Goal: Task Accomplishment & Management: Manage account settings

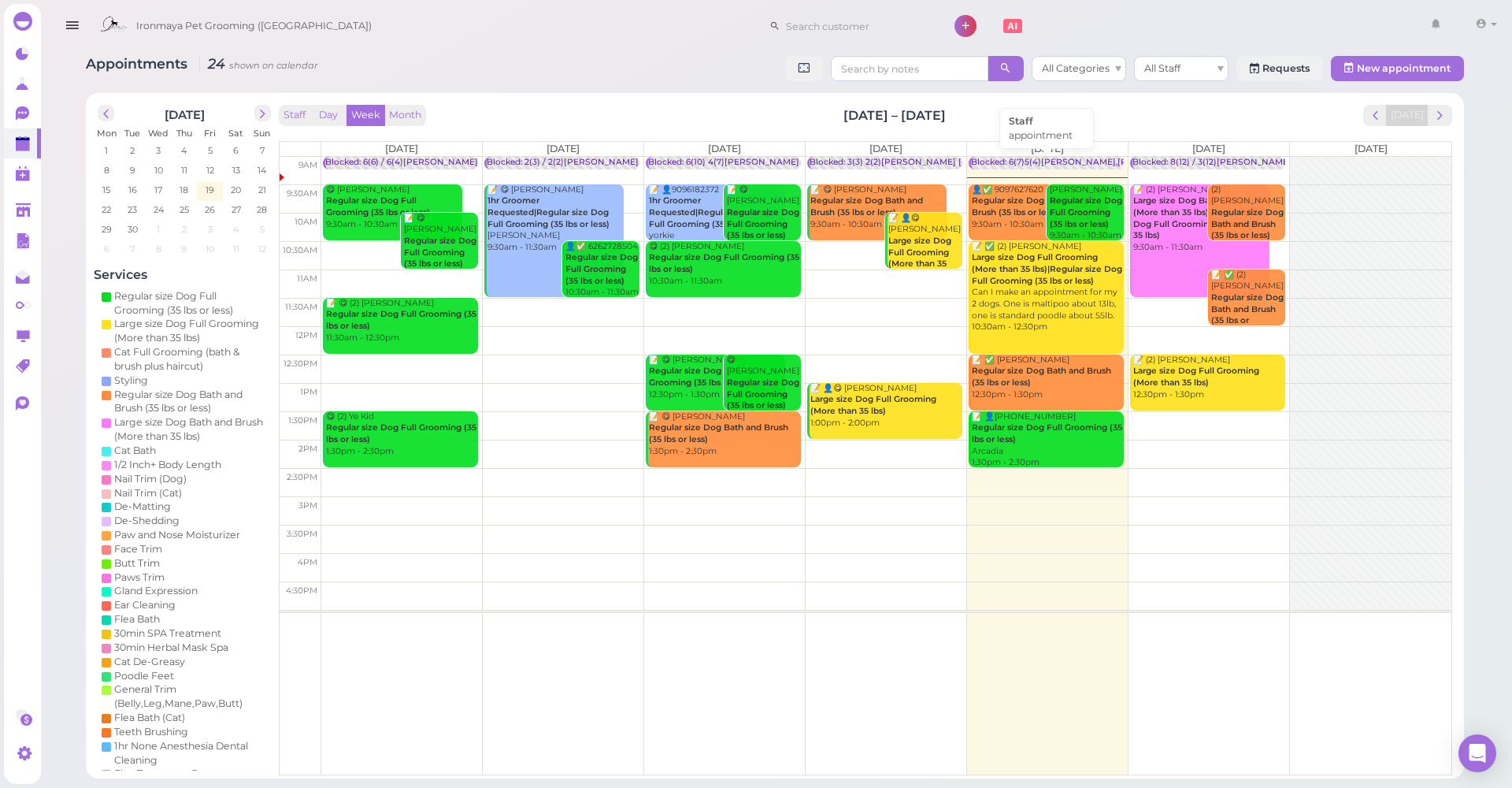
click at [1075, 158] on div "Blocked: 6(7)5(4)[PERSON_NAME],[PERSON_NAME] • appointment" at bounding box center [1112, 163] width 282 height 12
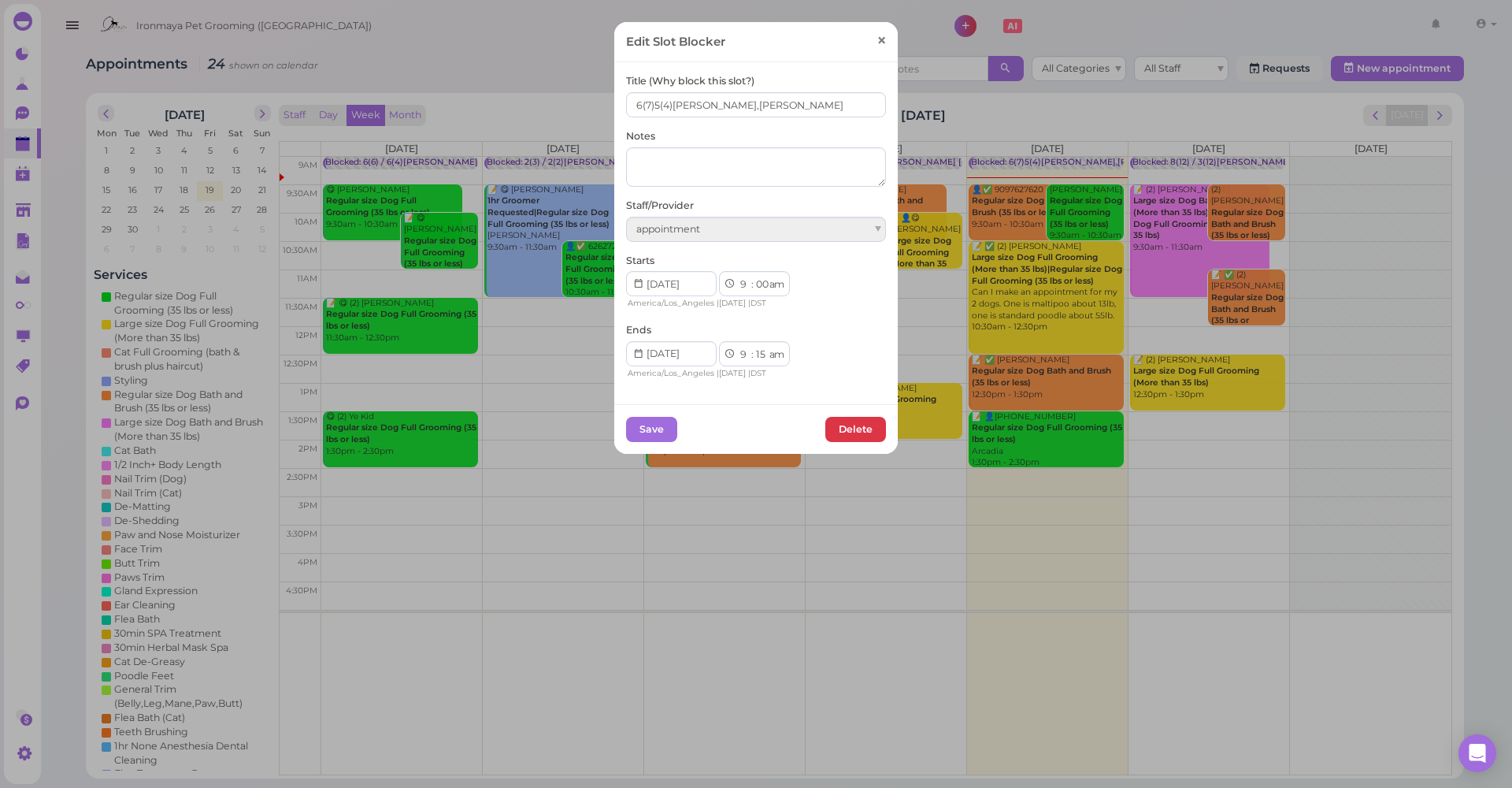
click at [876, 49] on span "×" at bounding box center [881, 40] width 10 height 22
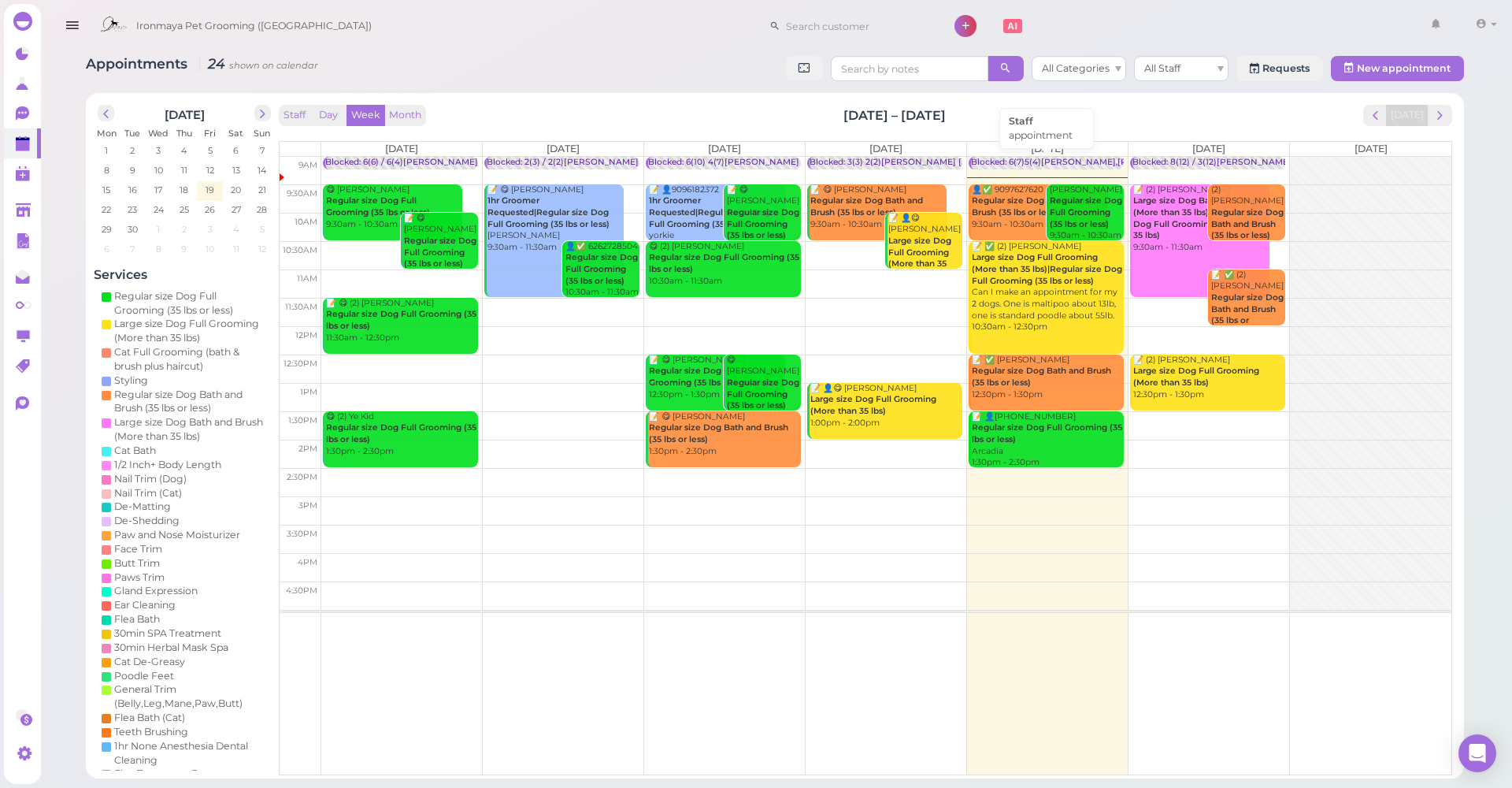
click at [1001, 157] on div "Blocked: 6(7)5(4)[PERSON_NAME],[PERSON_NAME] • appointment" at bounding box center [1112, 163] width 282 height 12
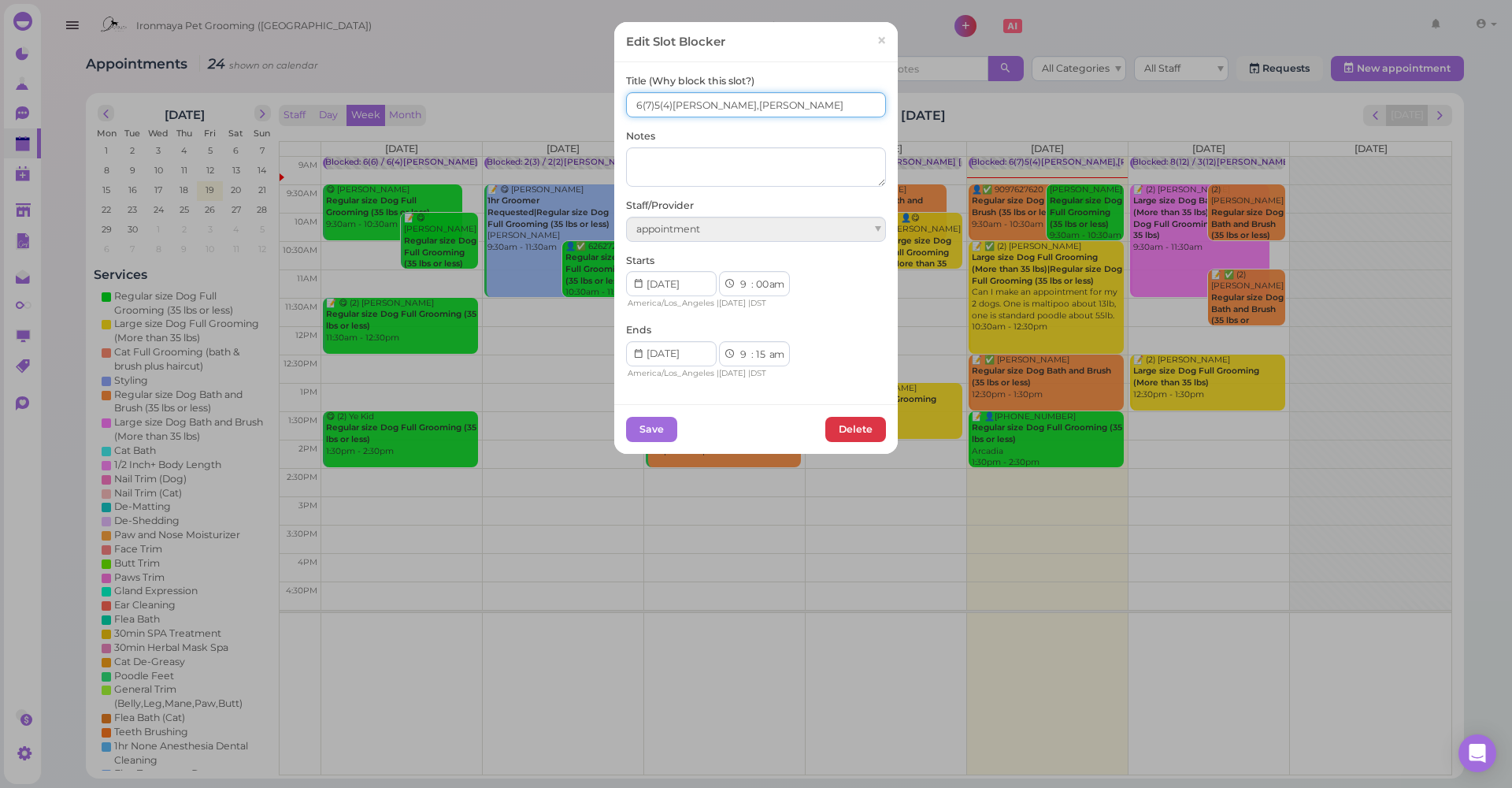
click at [626, 104] on input "6(7)5(4)[PERSON_NAME],[PERSON_NAME]" at bounding box center [755, 105] width 260 height 26
type input "7(7)5(4)[PERSON_NAME],[PERSON_NAME]"
click at [628, 432] on button "Save" at bounding box center [651, 430] width 51 height 26
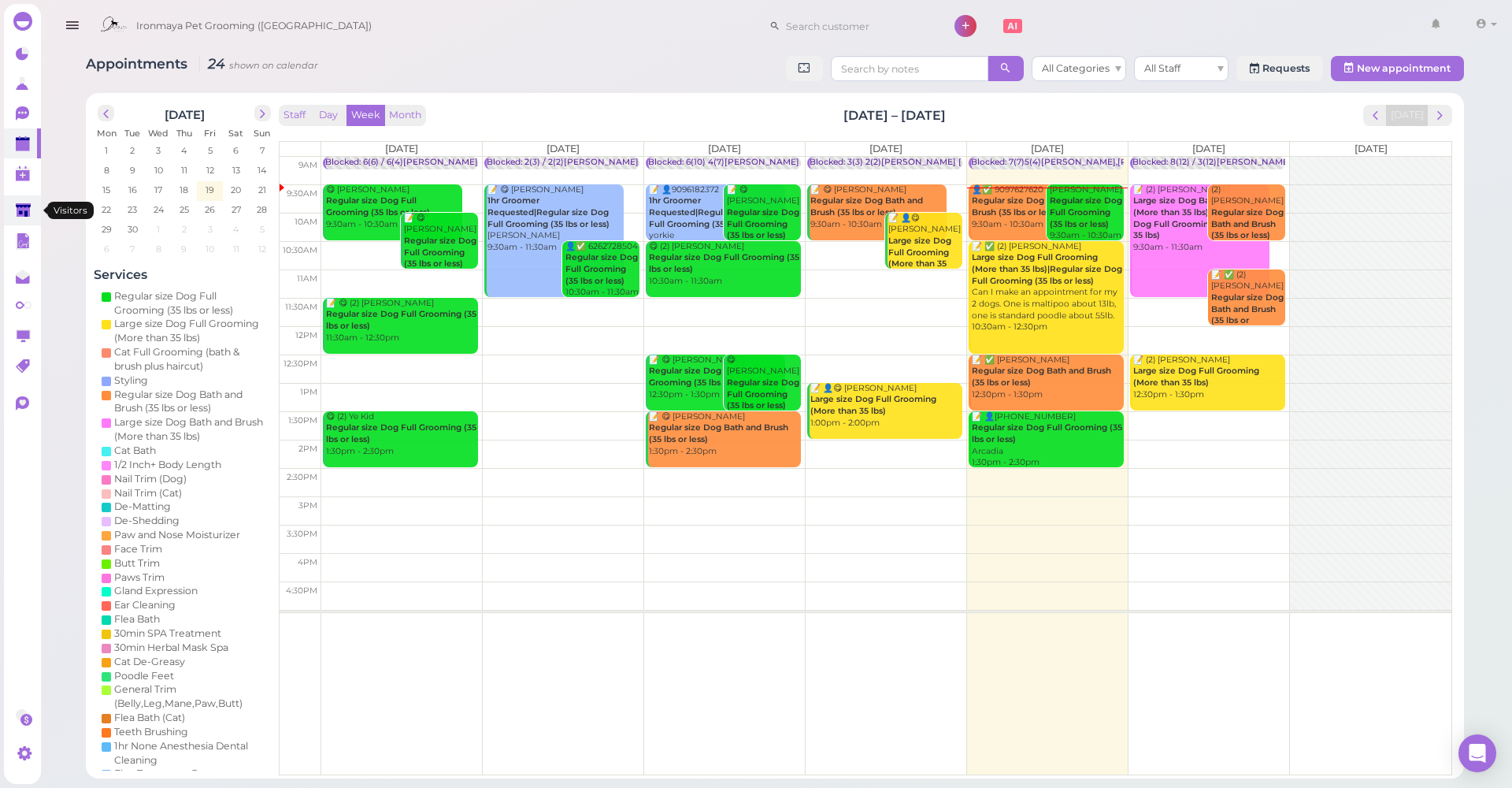
click at [18, 213] on polygon at bounding box center [23, 210] width 15 height 14
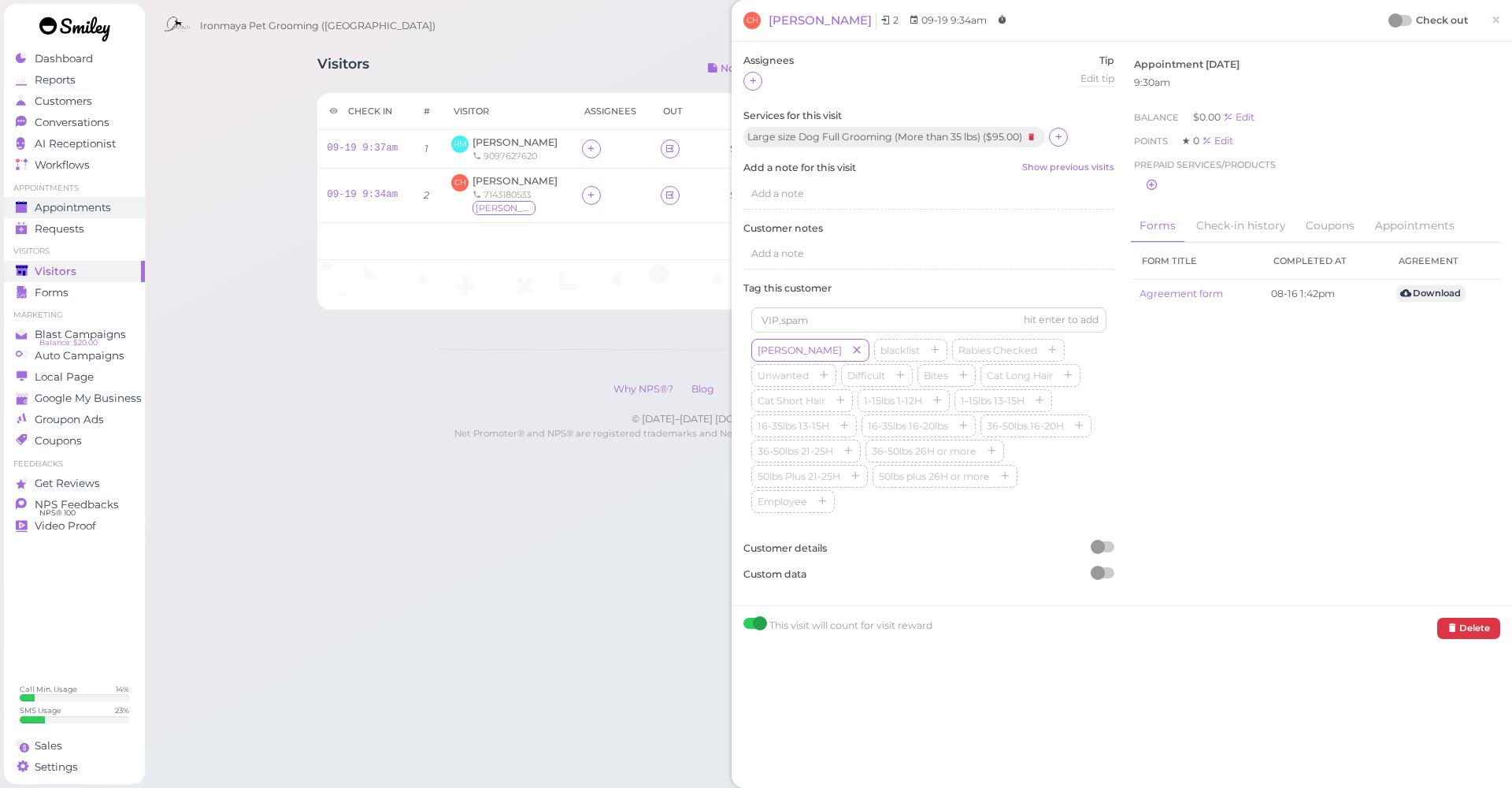
click at [106, 208] on span "Appointments" at bounding box center [72, 207] width 76 height 14
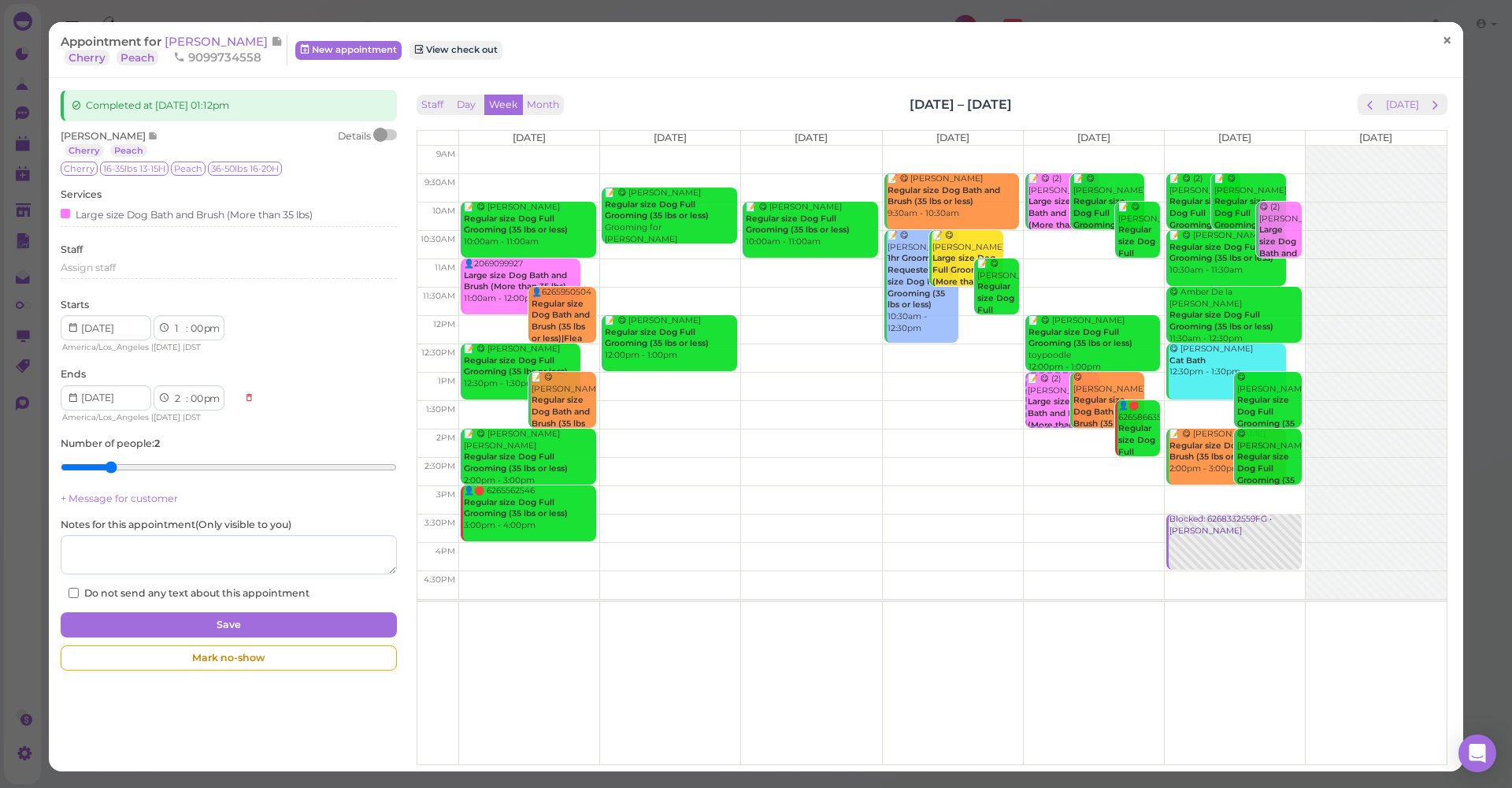
click at [1442, 40] on span "×" at bounding box center [1447, 40] width 10 height 22
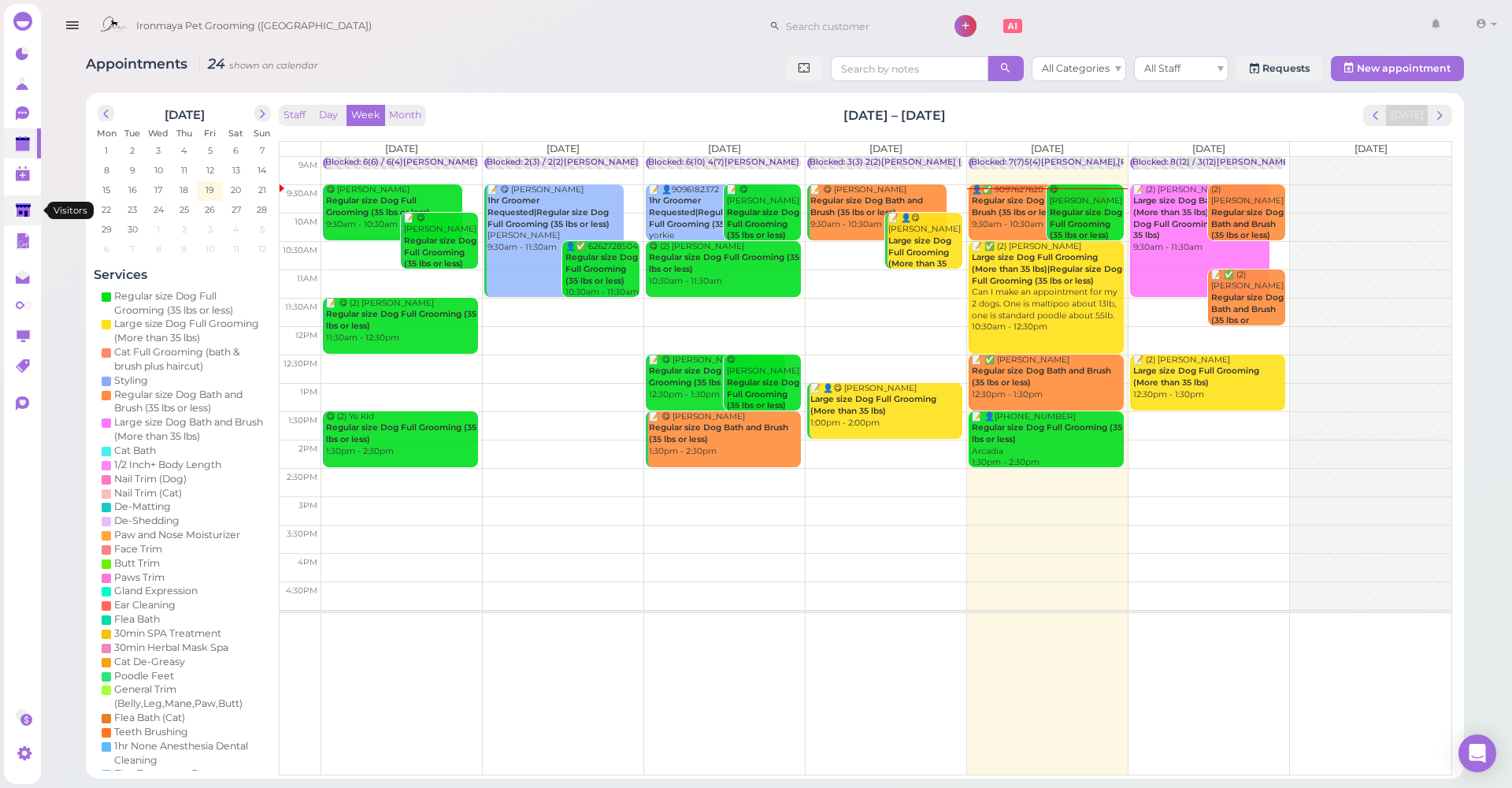
click at [18, 208] on polygon at bounding box center [23, 210] width 15 height 14
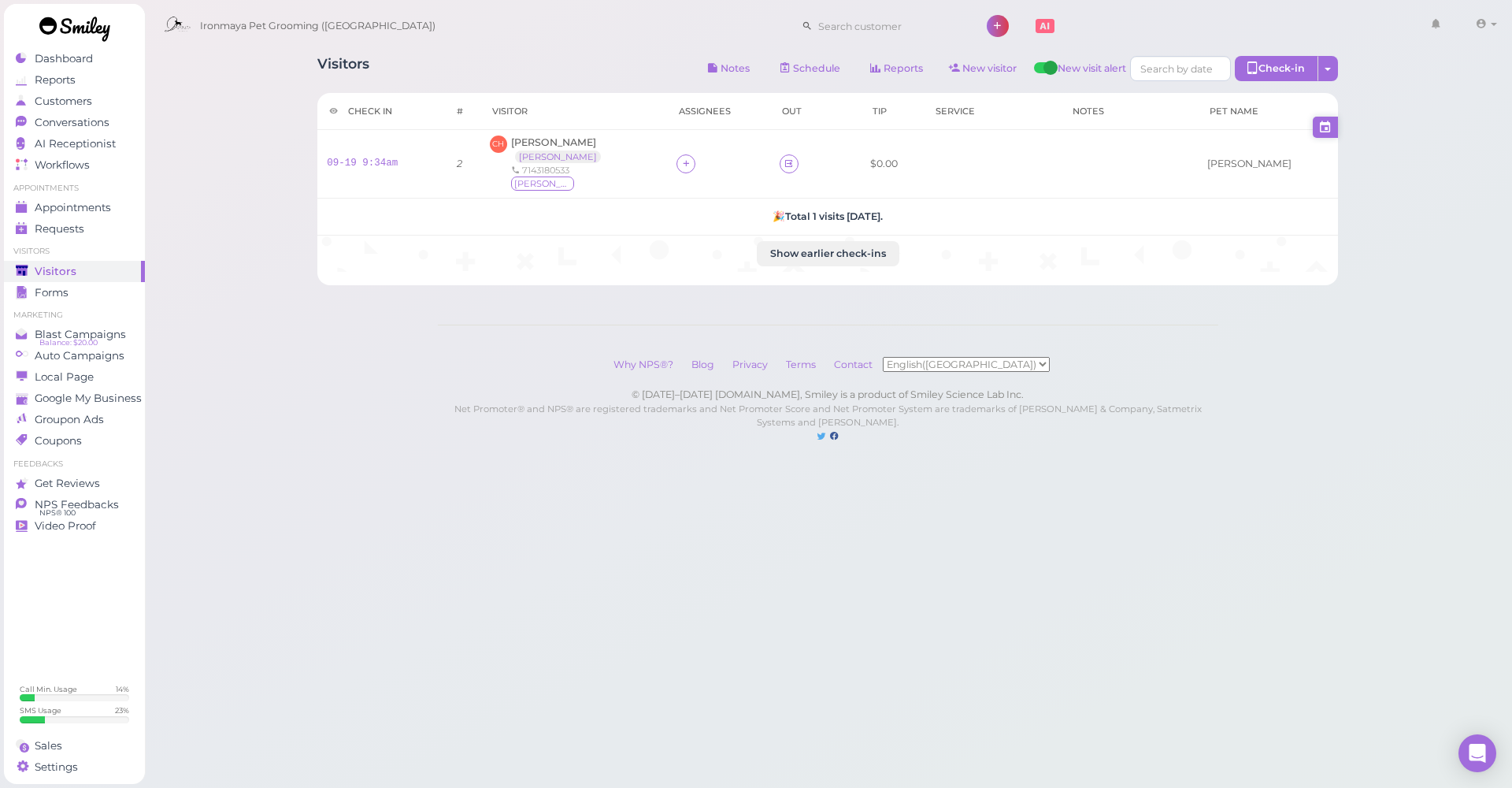
click at [1325, 122] on icon at bounding box center [1325, 127] width 14 height 17
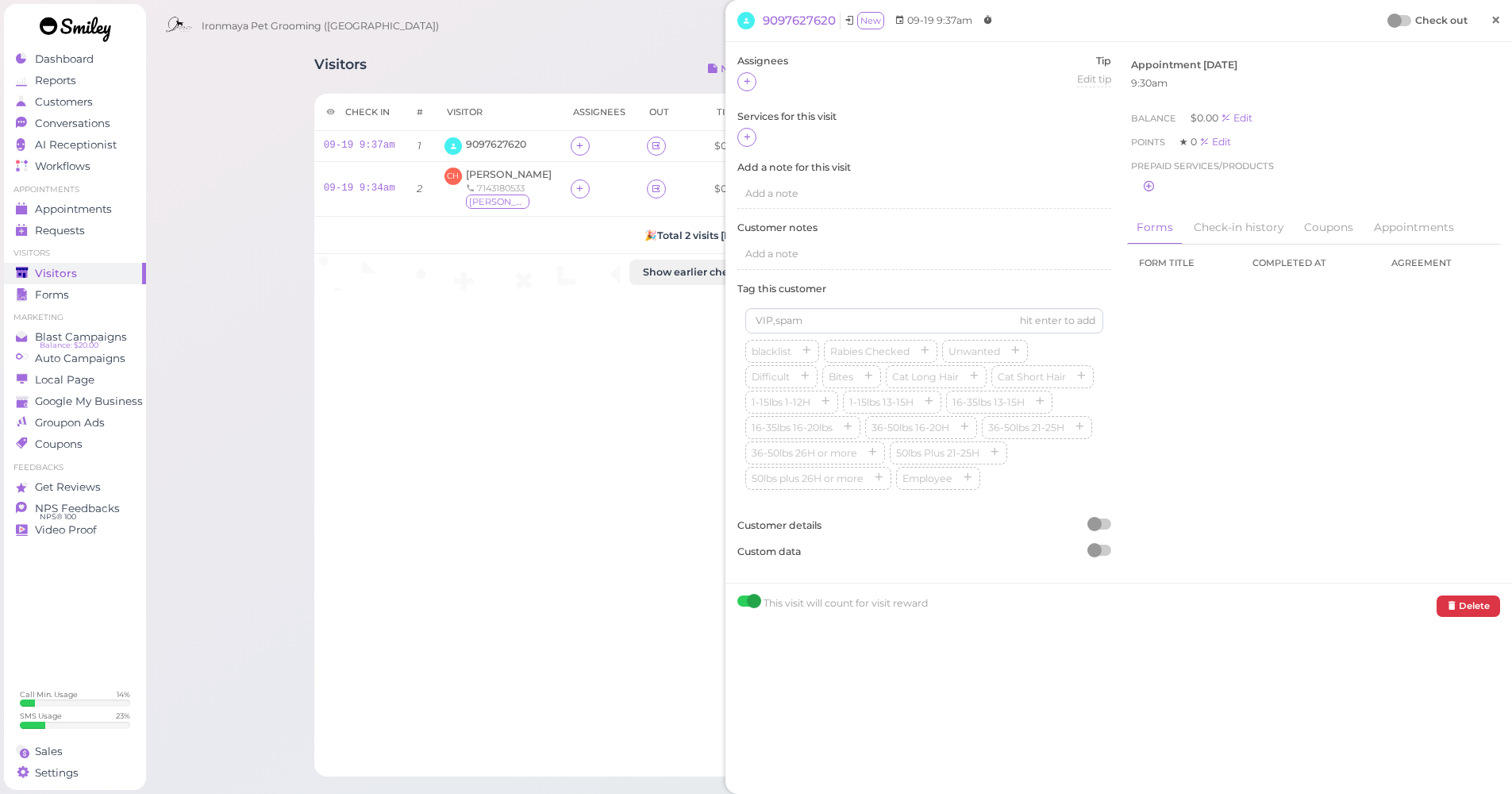
click at [1496, 29] on link "×" at bounding box center [1496, 21] width 30 height 38
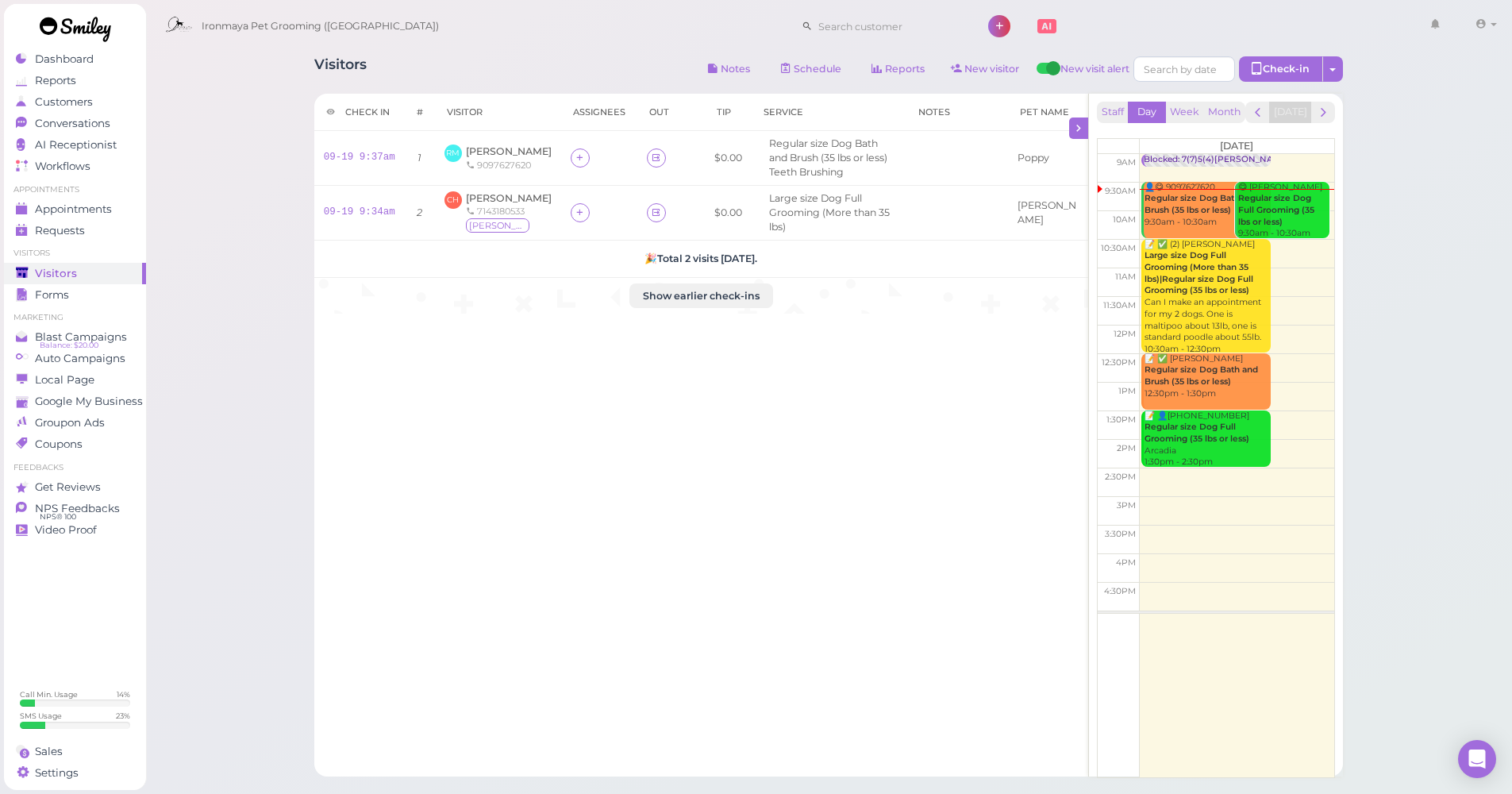
click at [85, 276] on div "Visitors" at bounding box center [73, 274] width 114 height 14
click at [475, 147] on span "[PERSON_NAME]" at bounding box center [508, 151] width 86 height 12
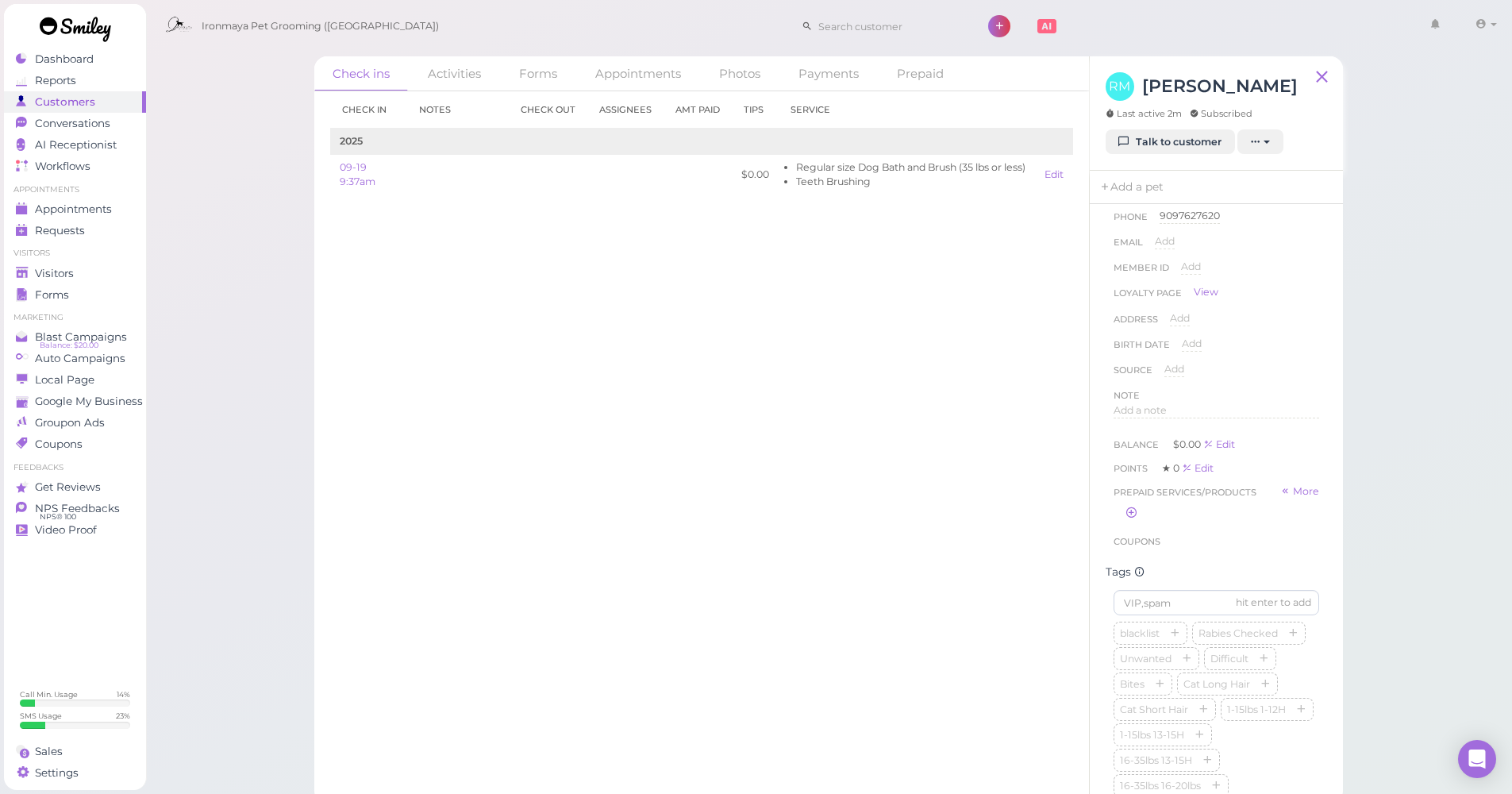
click at [817, 41] on div at bounding box center [879, 26] width 175 height 45
click at [38, 136] on link "AI Receptionist" at bounding box center [75, 145] width 142 height 22
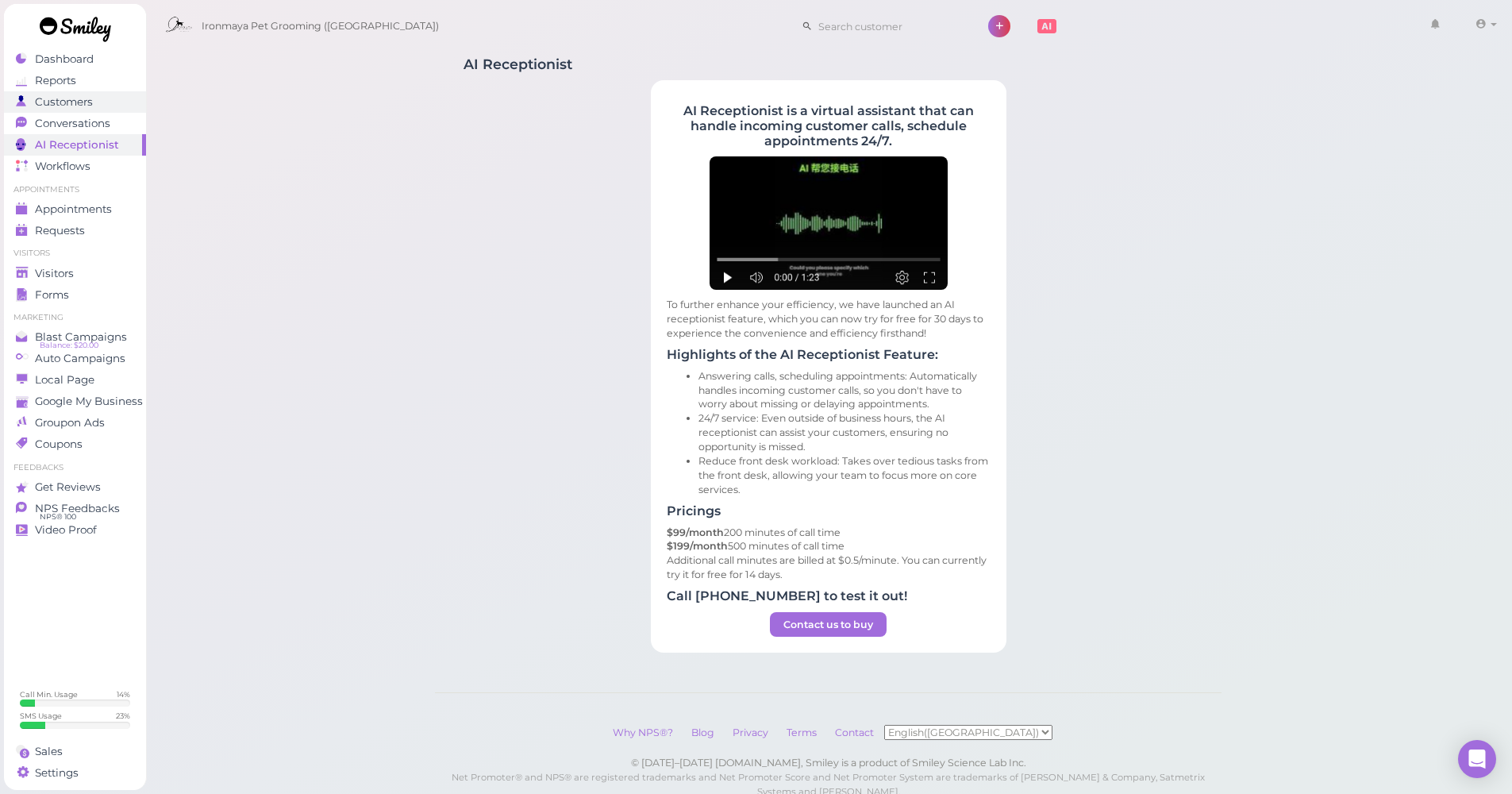
drag, startPoint x: 50, startPoint y: 117, endPoint x: 50, endPoint y: 108, distance: 9.0
click at [50, 117] on span "Conversations" at bounding box center [73, 123] width 76 height 14
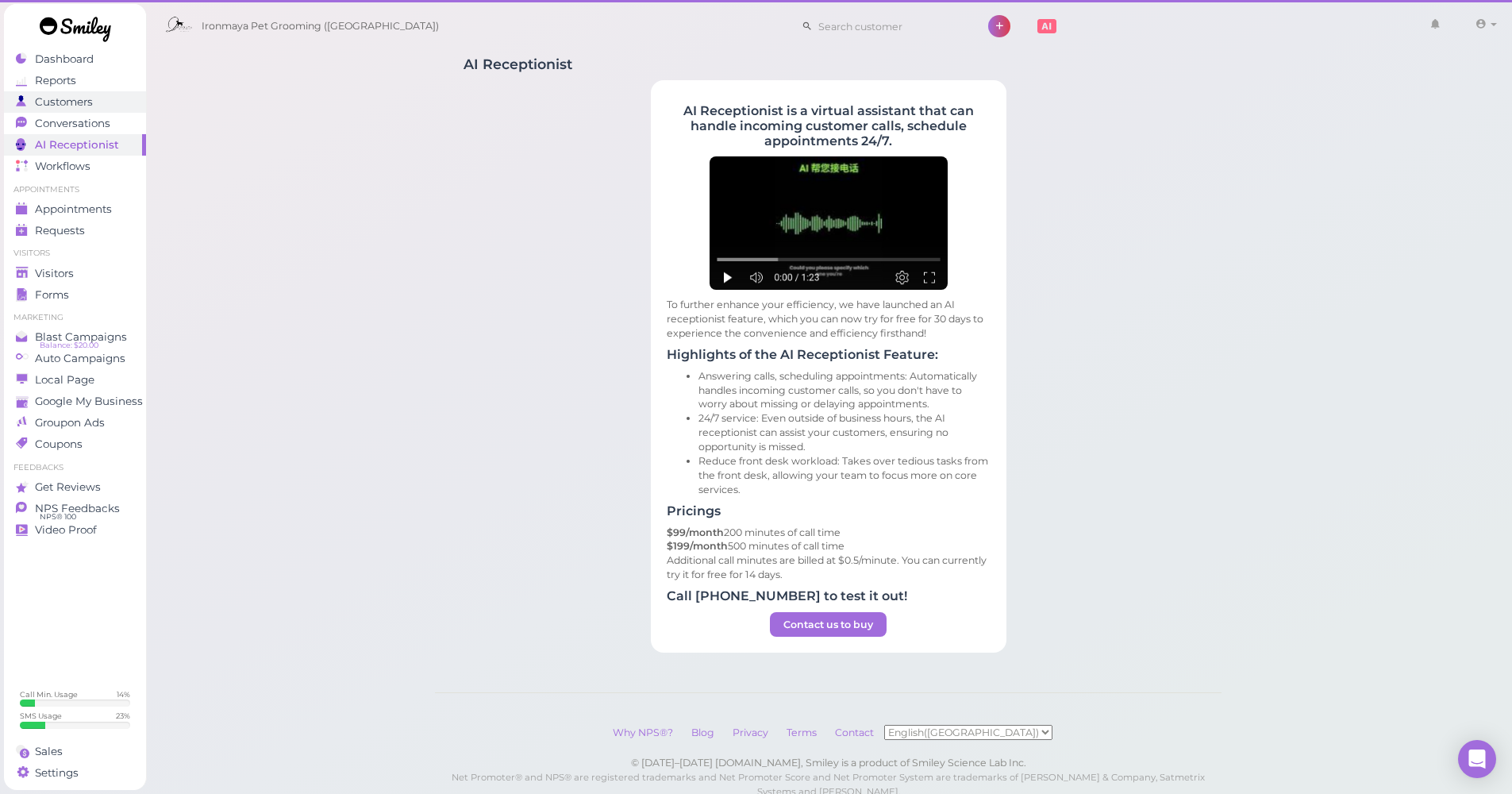
click at [50, 107] on span "Customers" at bounding box center [64, 102] width 58 height 14
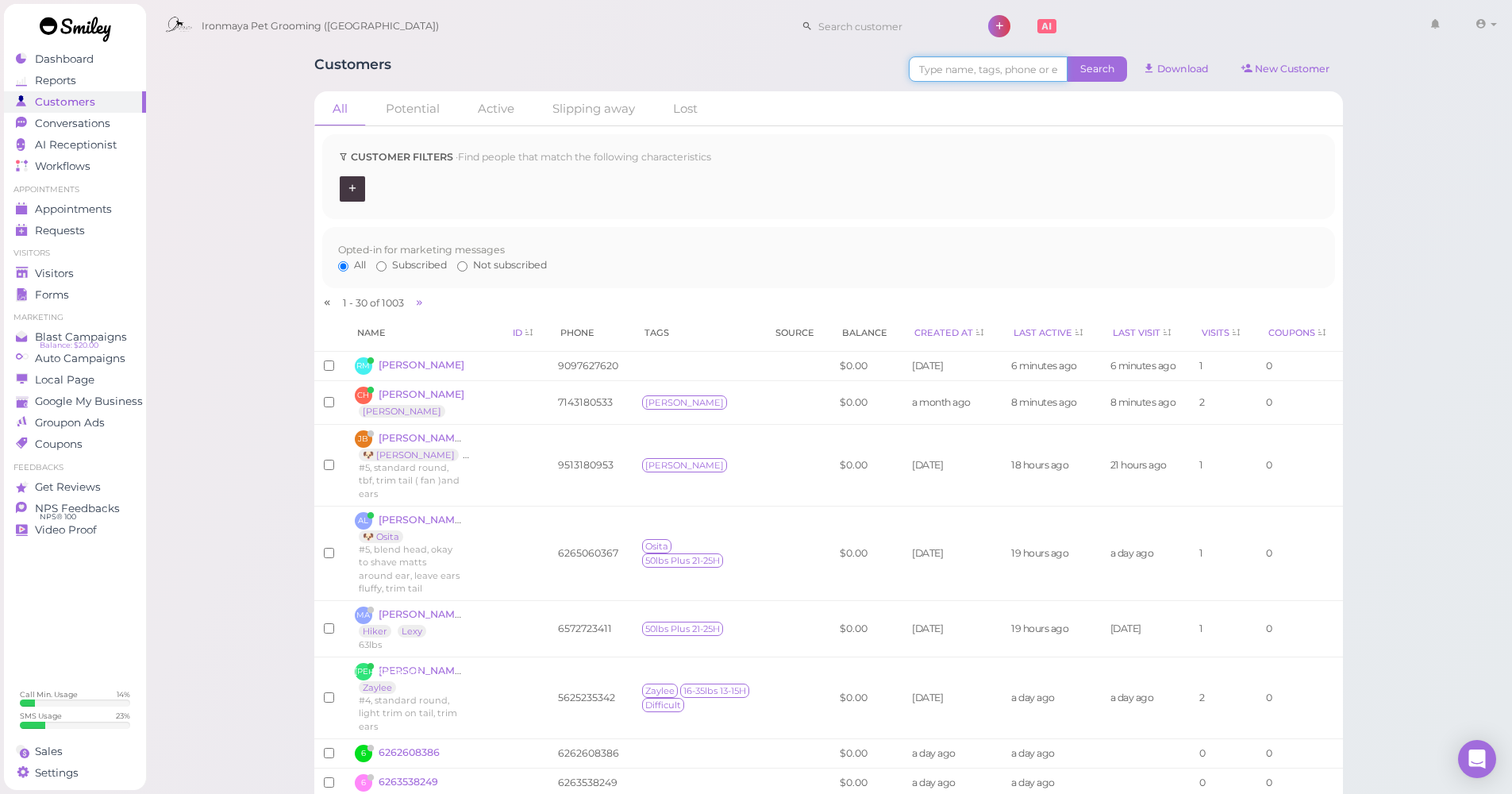
click at [928, 70] on input at bounding box center [989, 70] width 159 height 26
type input "umppa"
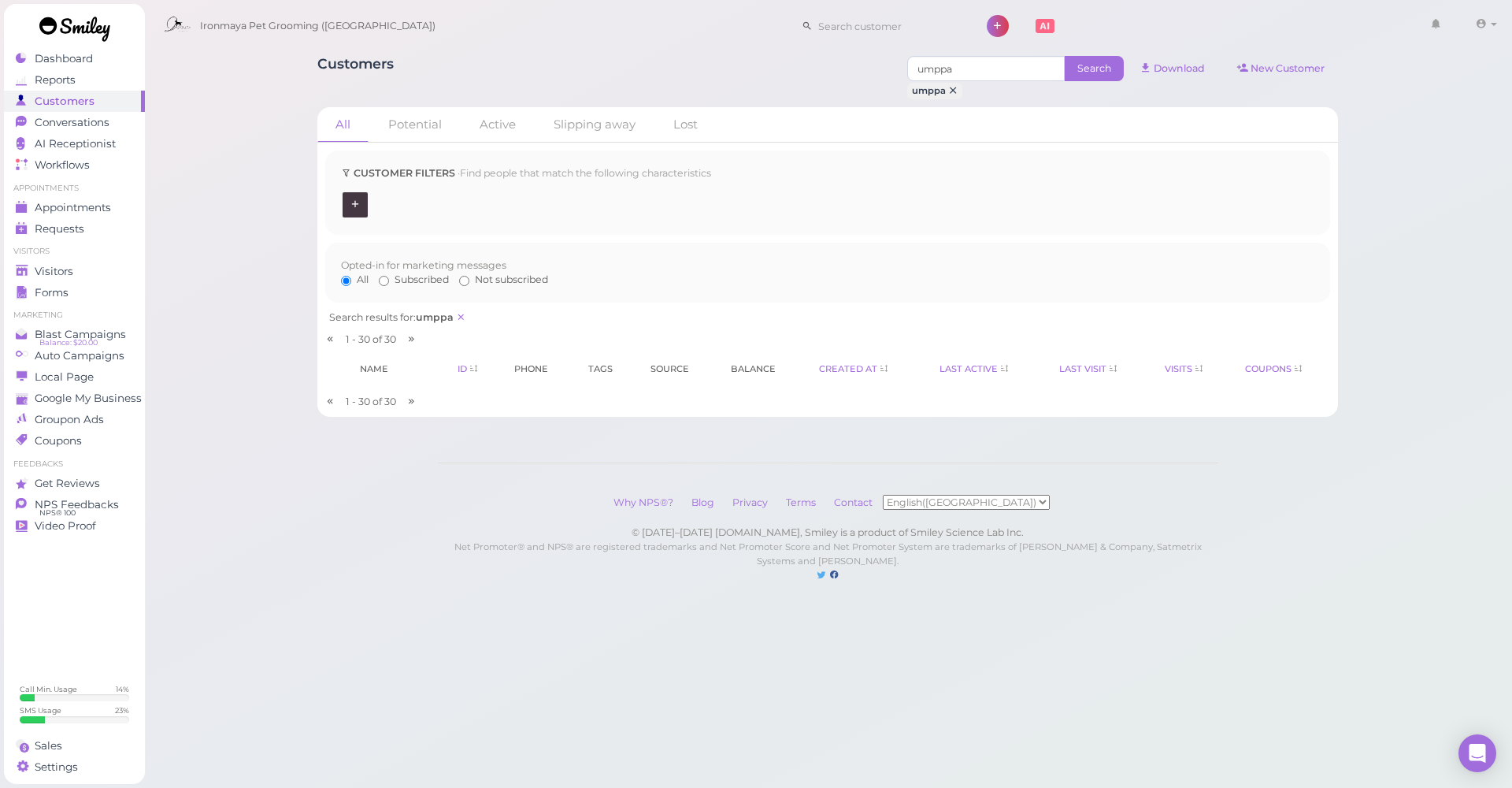
click at [1080, 74] on span "Search" at bounding box center [1095, 69] width 59 height 26
drag, startPoint x: 959, startPoint y: 78, endPoint x: 874, endPoint y: 72, distance: 85.2
click at [874, 74] on div "Customers umppa Search umppa Download New Customer" at bounding box center [828, 78] width 1021 height 43
click at [748, 48] on div "Customers Search umppa Download New Customer All Potential Active Slipping away…" at bounding box center [828, 234] width 1060 height 379
click at [985, 64] on input at bounding box center [986, 69] width 158 height 26
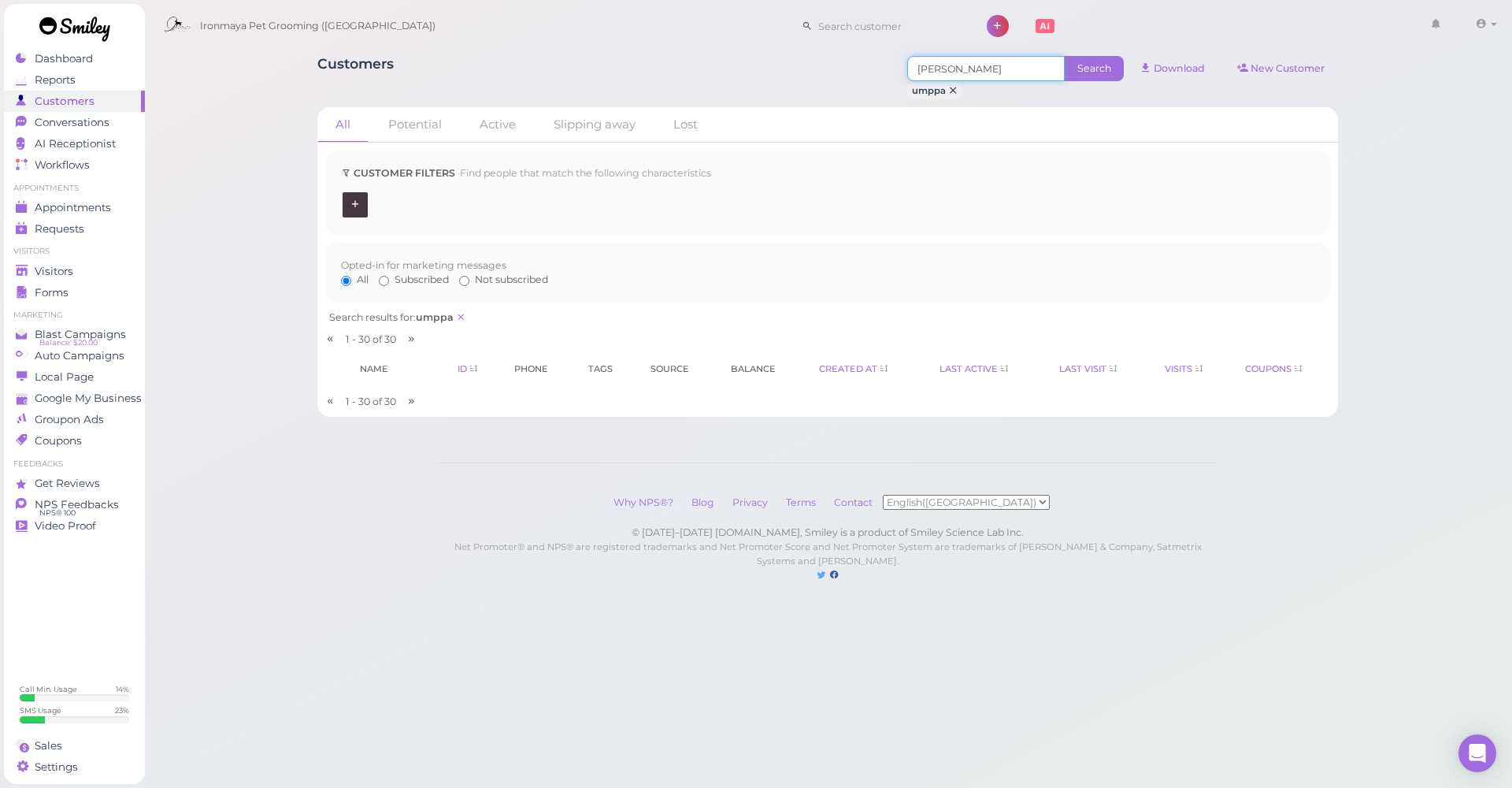
type input "mitzi"
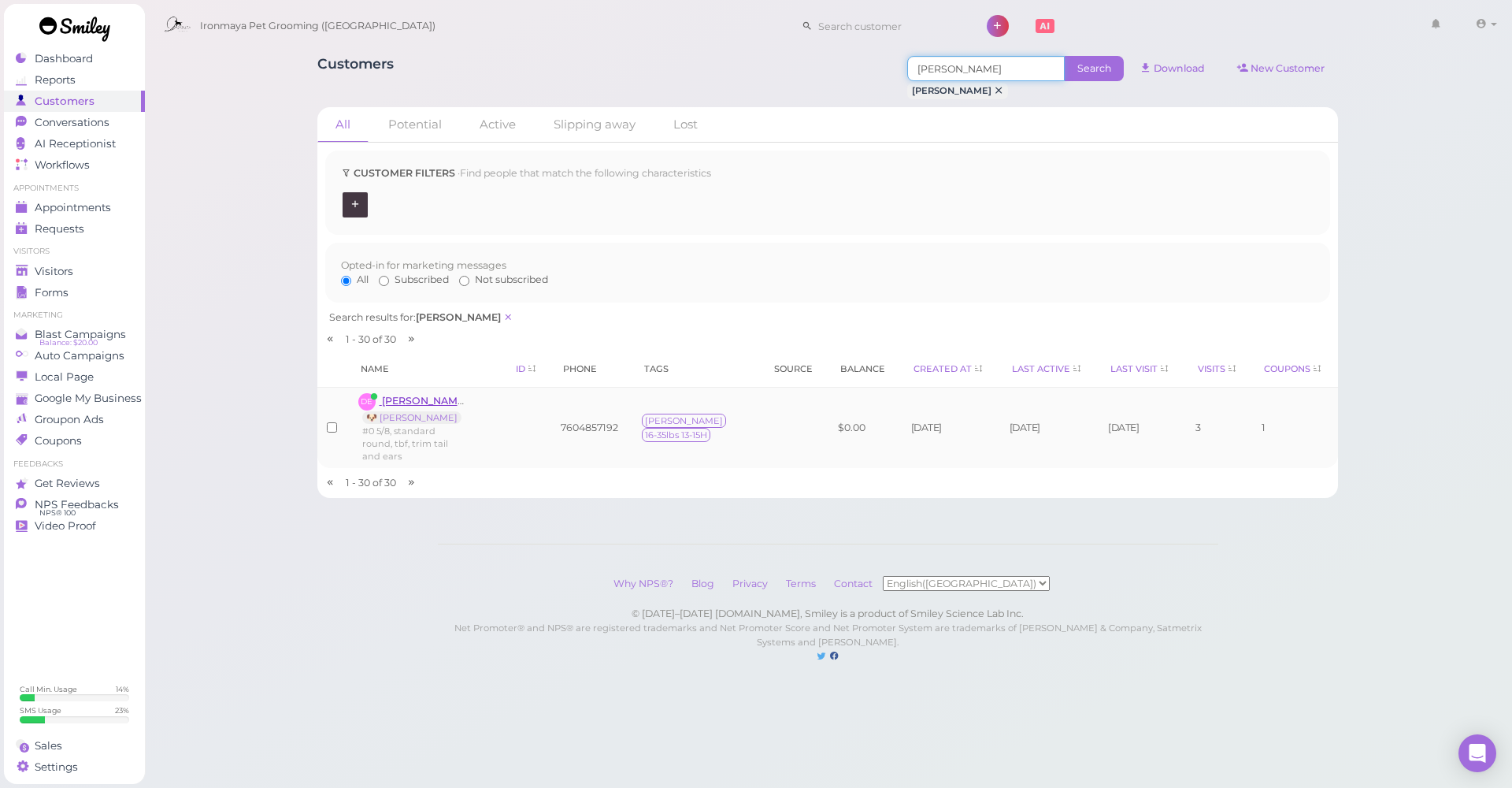
click at [431, 398] on span "Deanna Escoto" at bounding box center [425, 401] width 88 height 12
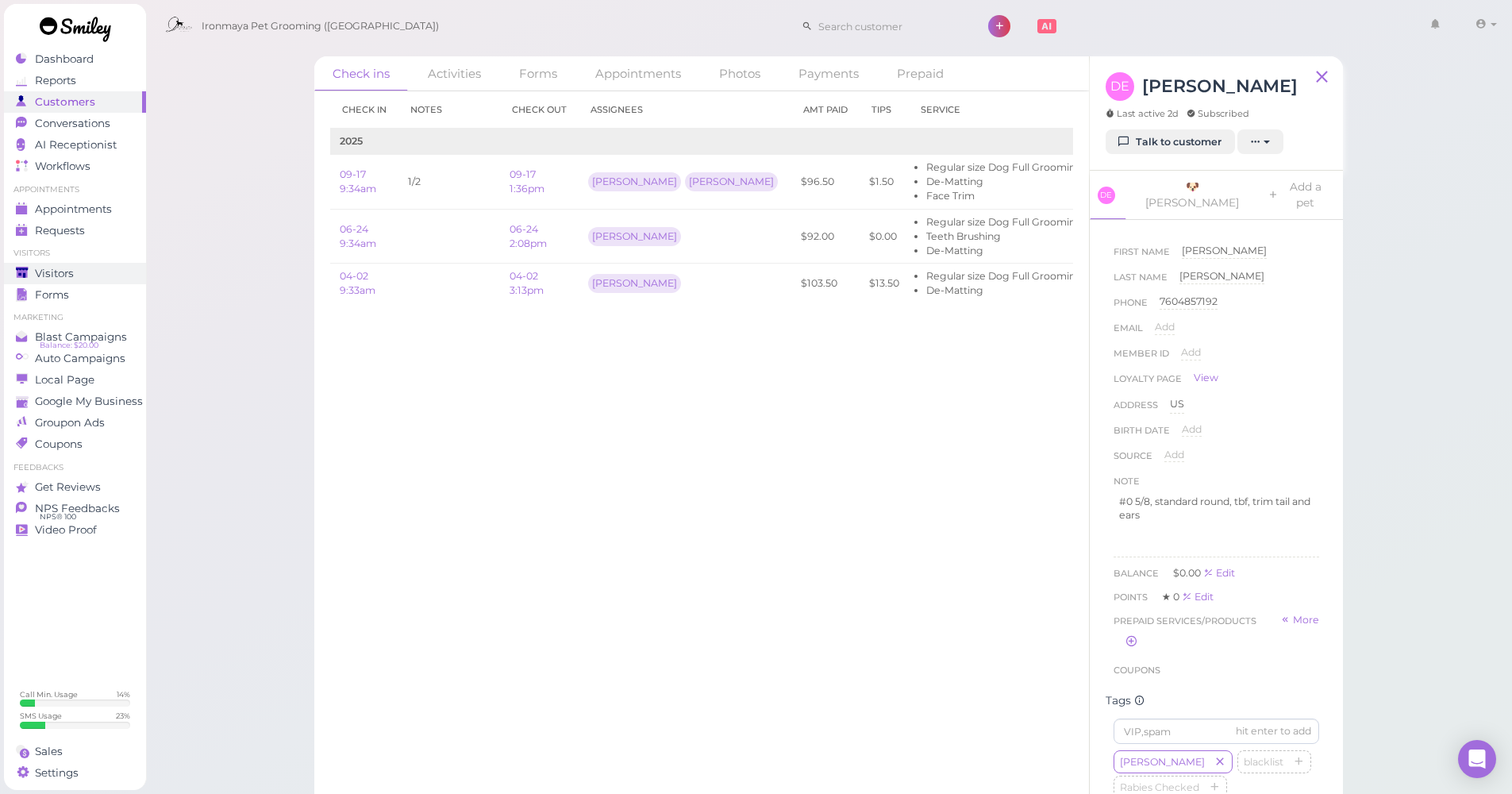
click at [60, 271] on span "Visitors" at bounding box center [54, 274] width 39 height 14
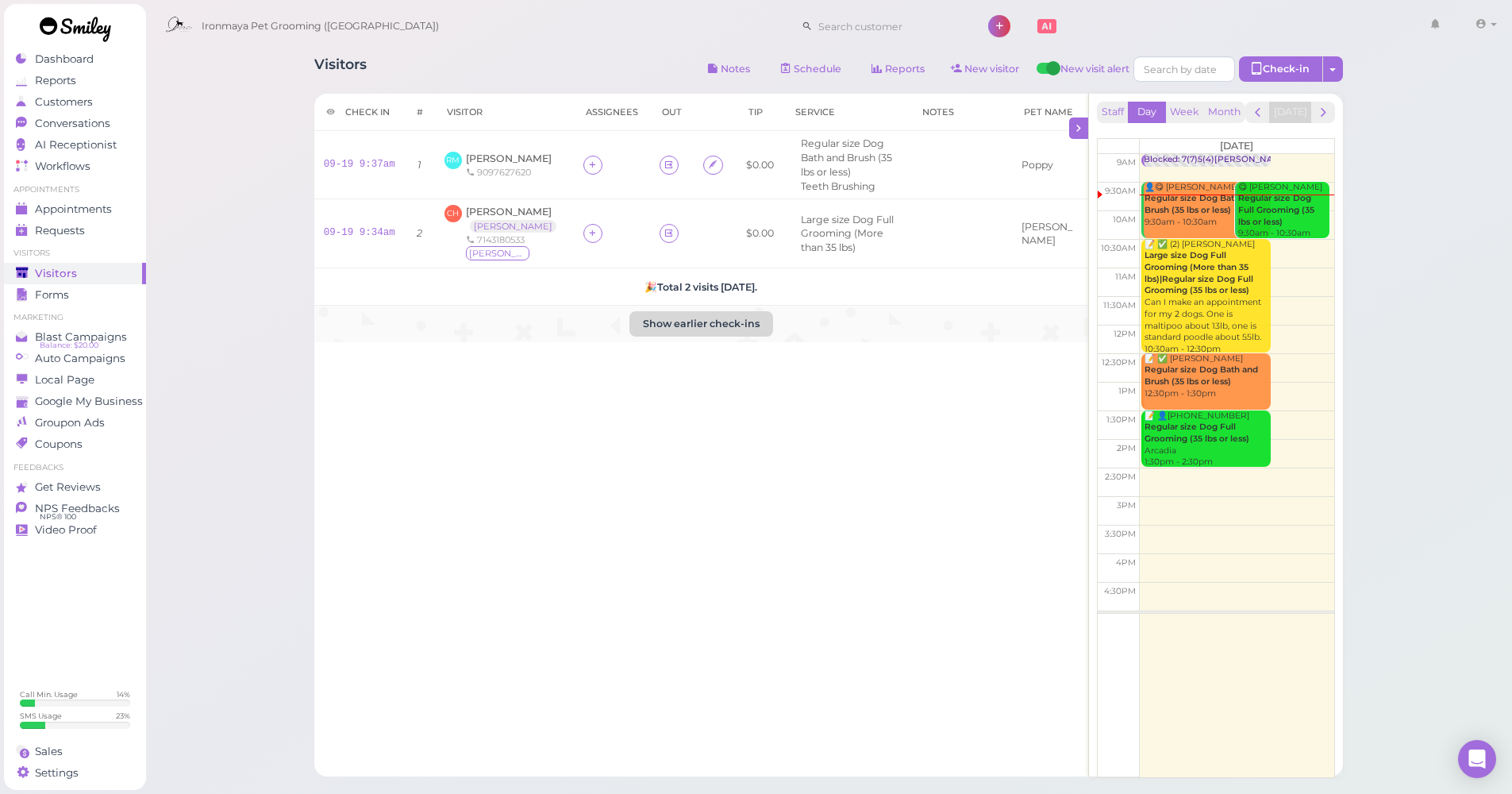
click at [705, 312] on button "Show earlier check-ins" at bounding box center [701, 324] width 143 height 26
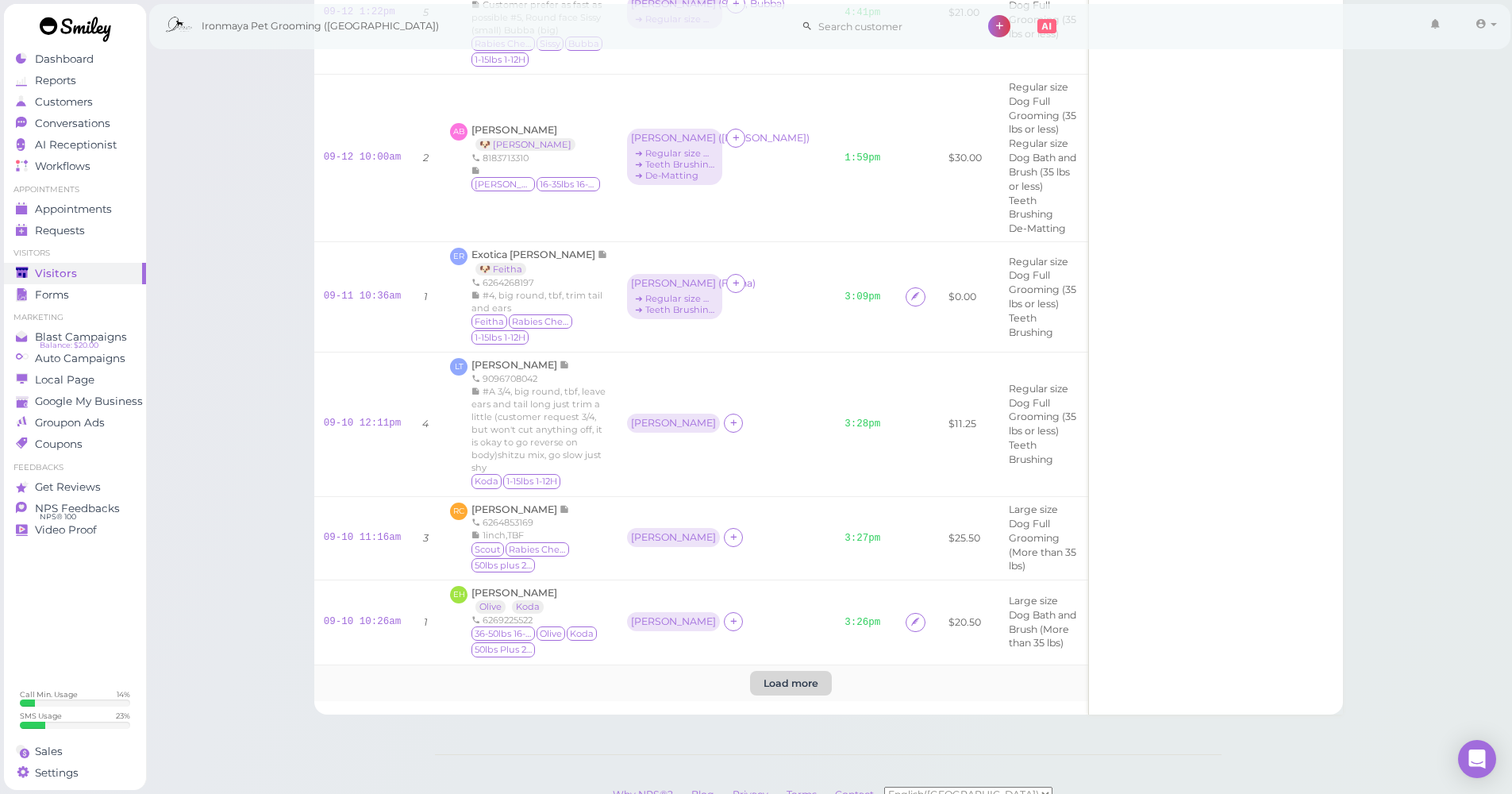
click at [801, 671] on btn "Load more" at bounding box center [791, 684] width 82 height 26
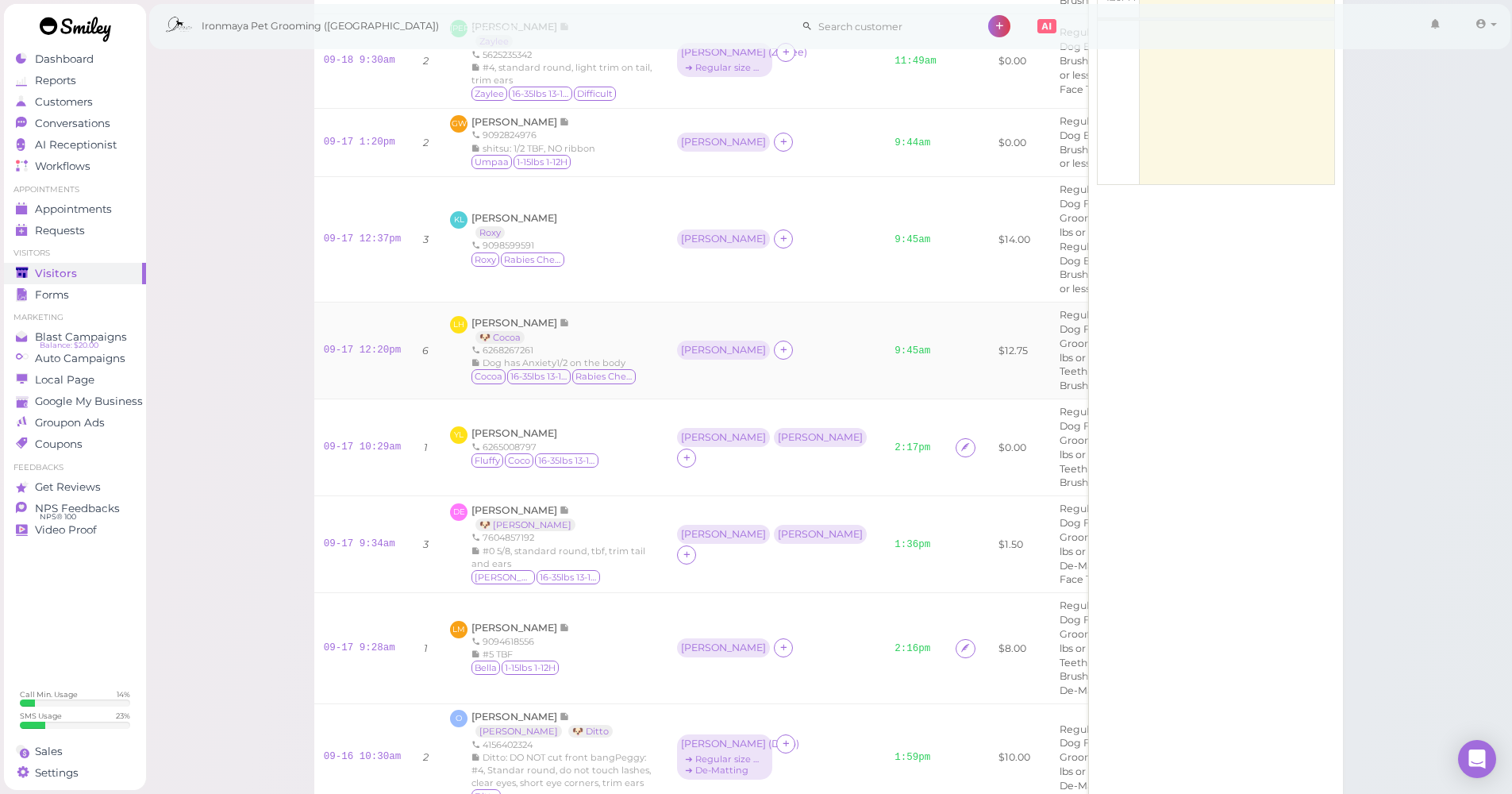
scroll to position [590, 0]
click at [100, 213] on span "Appointments" at bounding box center [73, 209] width 77 height 14
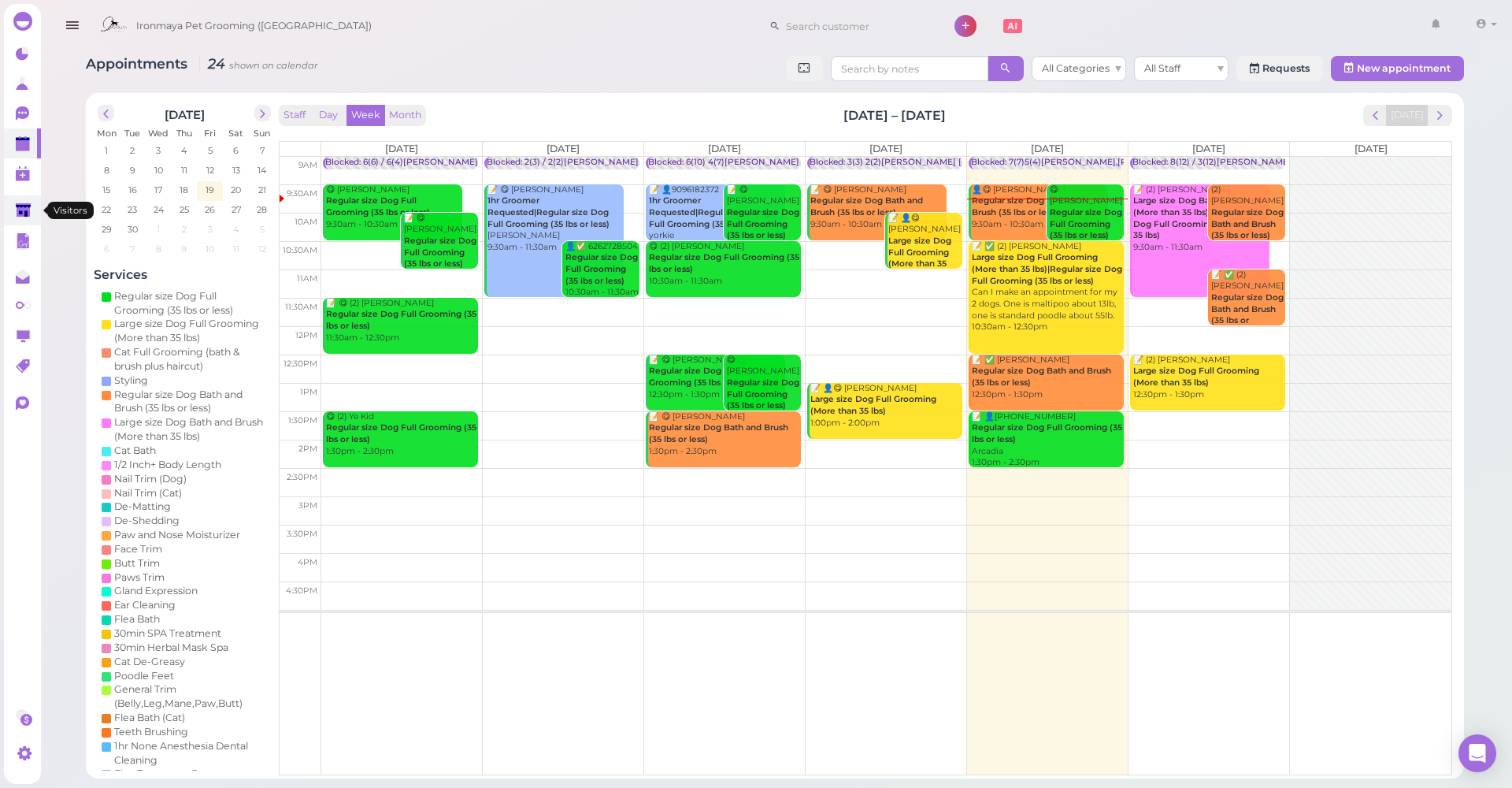
click at [30, 212] on polygon at bounding box center [23, 210] width 15 height 14
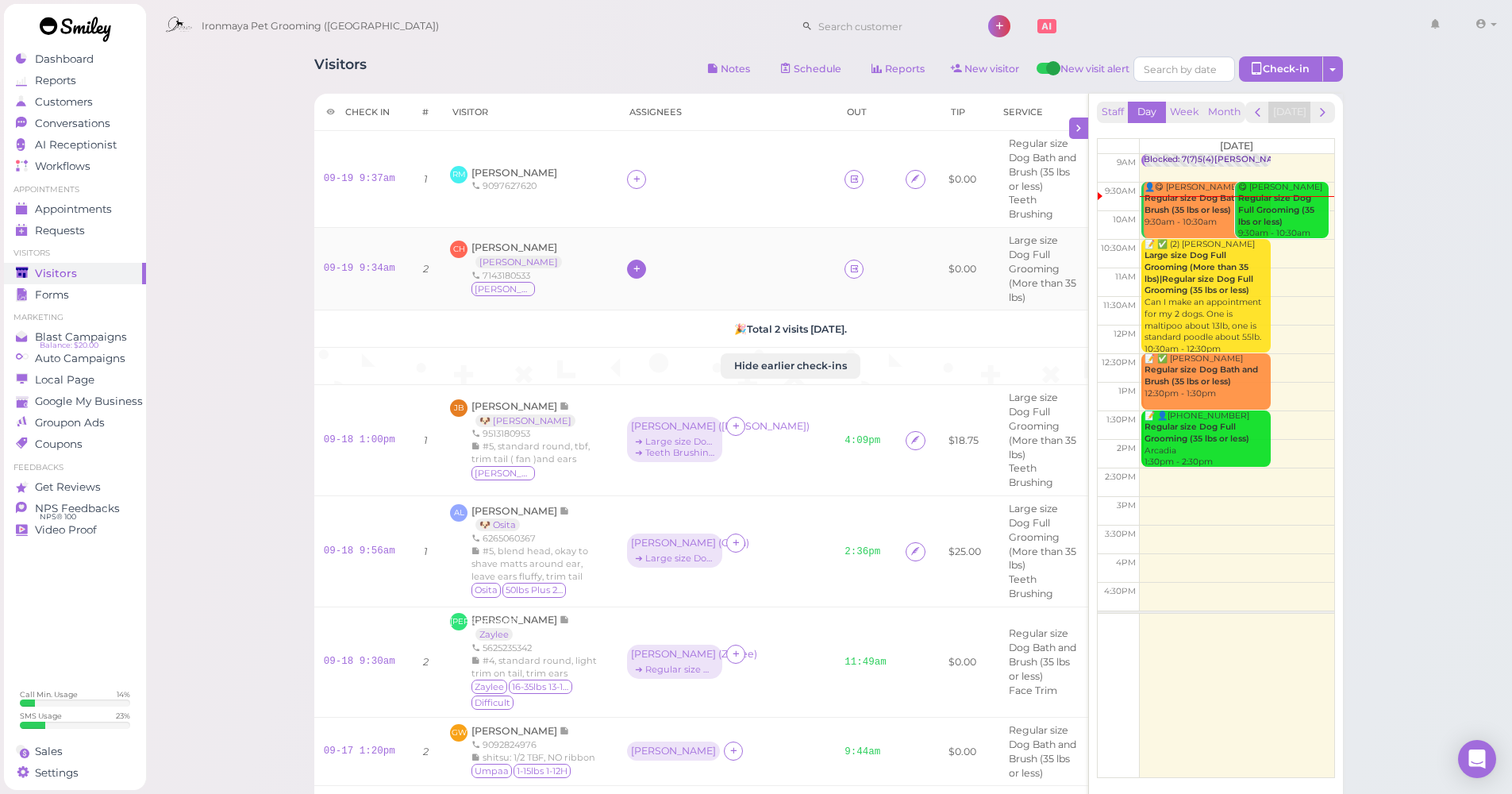
click at [632, 263] on icon at bounding box center [637, 269] width 10 height 12
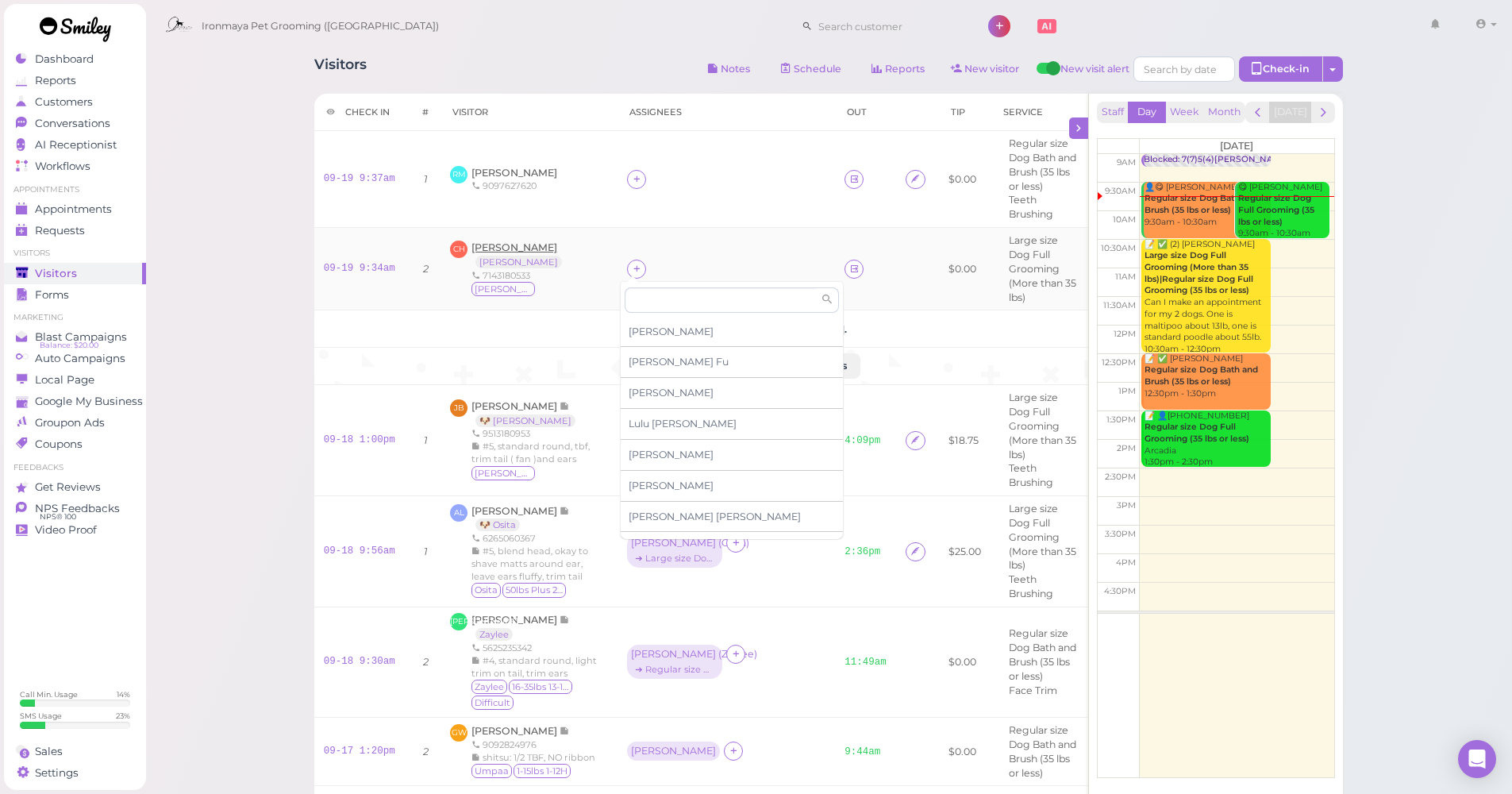
click at [546, 242] on span "[PERSON_NAME]" at bounding box center [514, 248] width 86 height 12
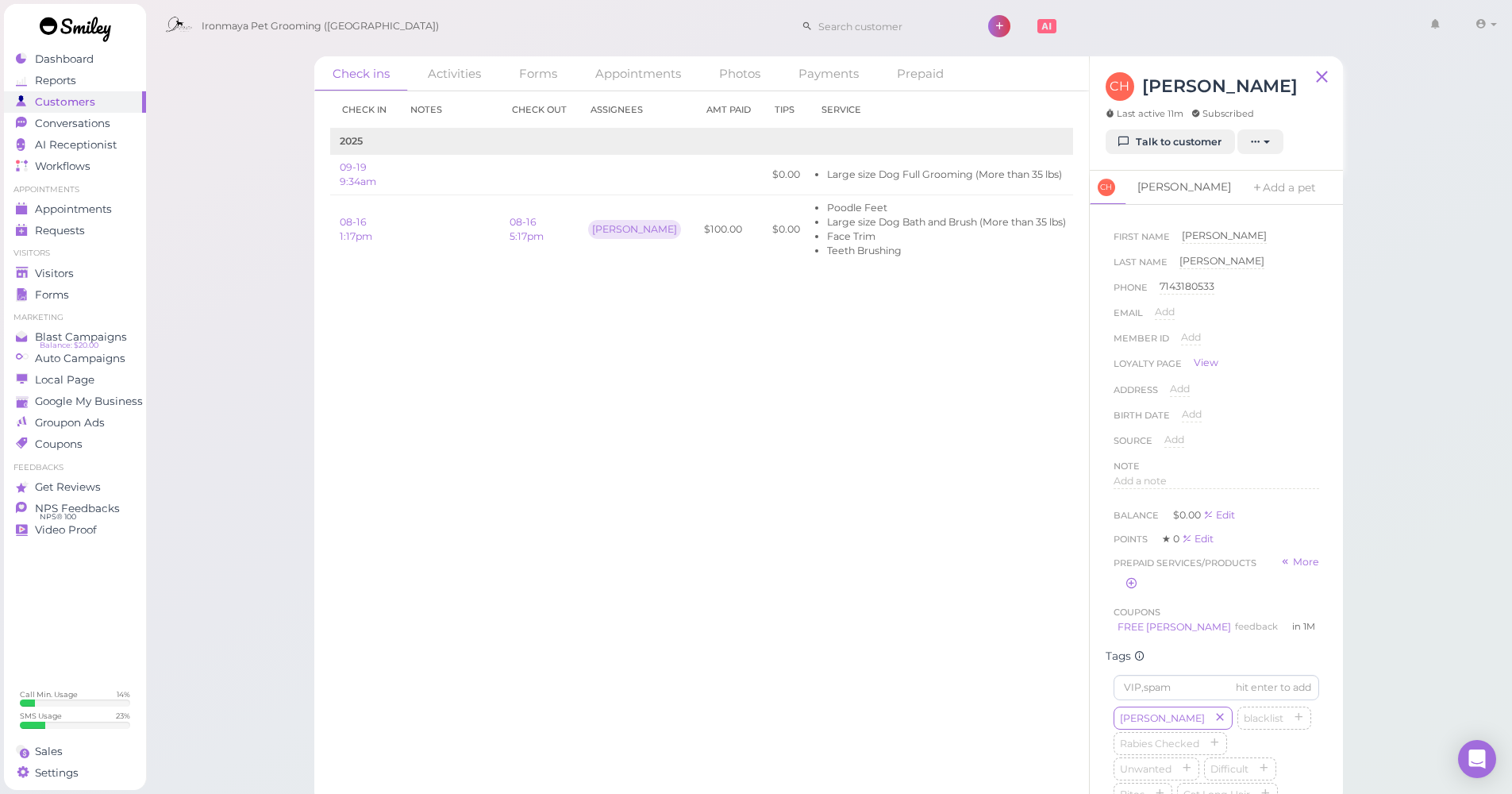
click at [1146, 189] on link "[PERSON_NAME]" at bounding box center [1184, 188] width 112 height 34
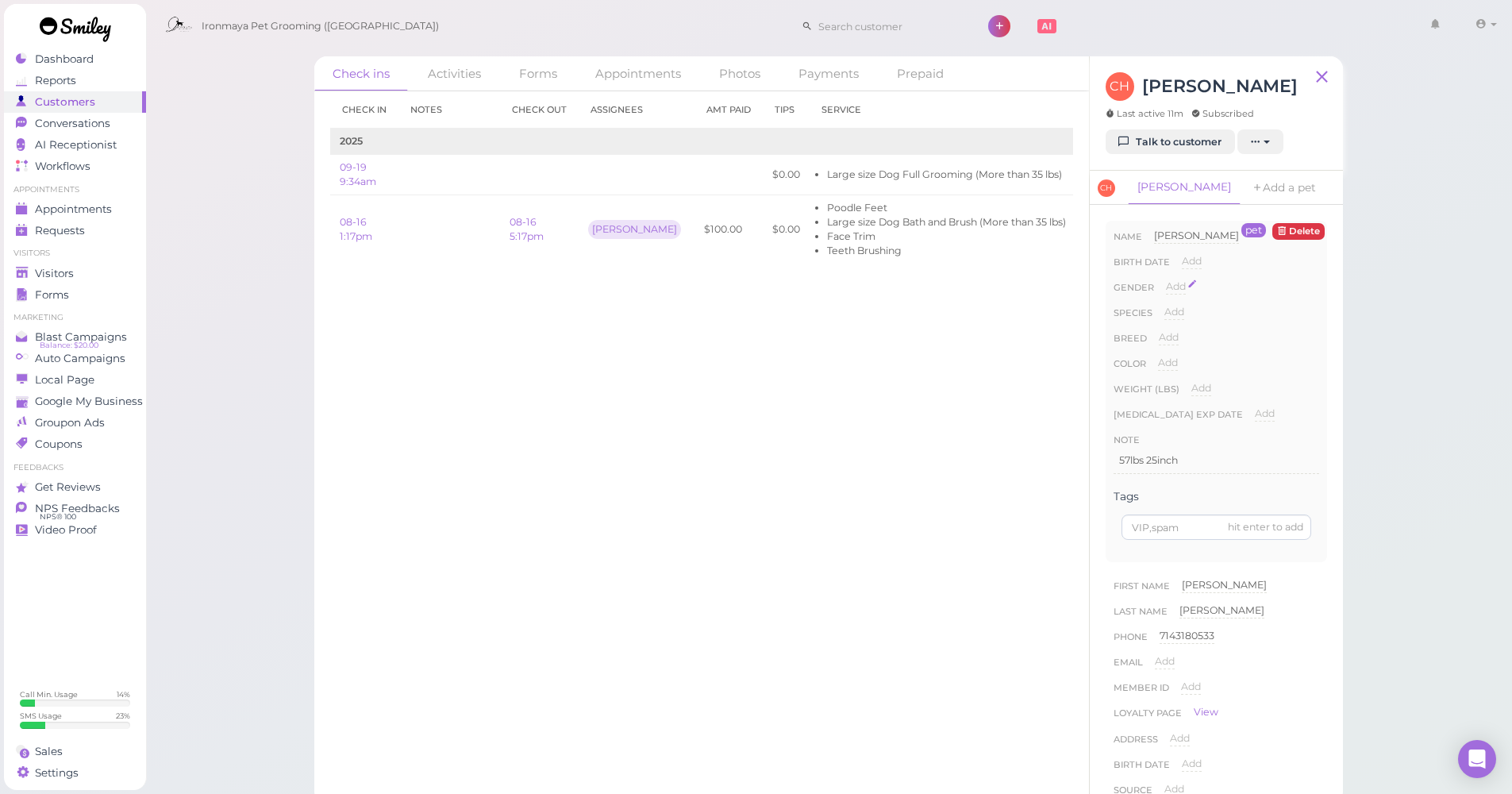
click at [1177, 281] on span "Add" at bounding box center [1176, 287] width 20 height 12
click at [1174, 298] on select "Male Female" at bounding box center [1242, 292] width 153 height 24
select select "Male"
click at [1174, 313] on button "Done" at bounding box center [1185, 314] width 35 height 17
click at [1174, 313] on span "Add" at bounding box center [1175, 311] width 20 height 12
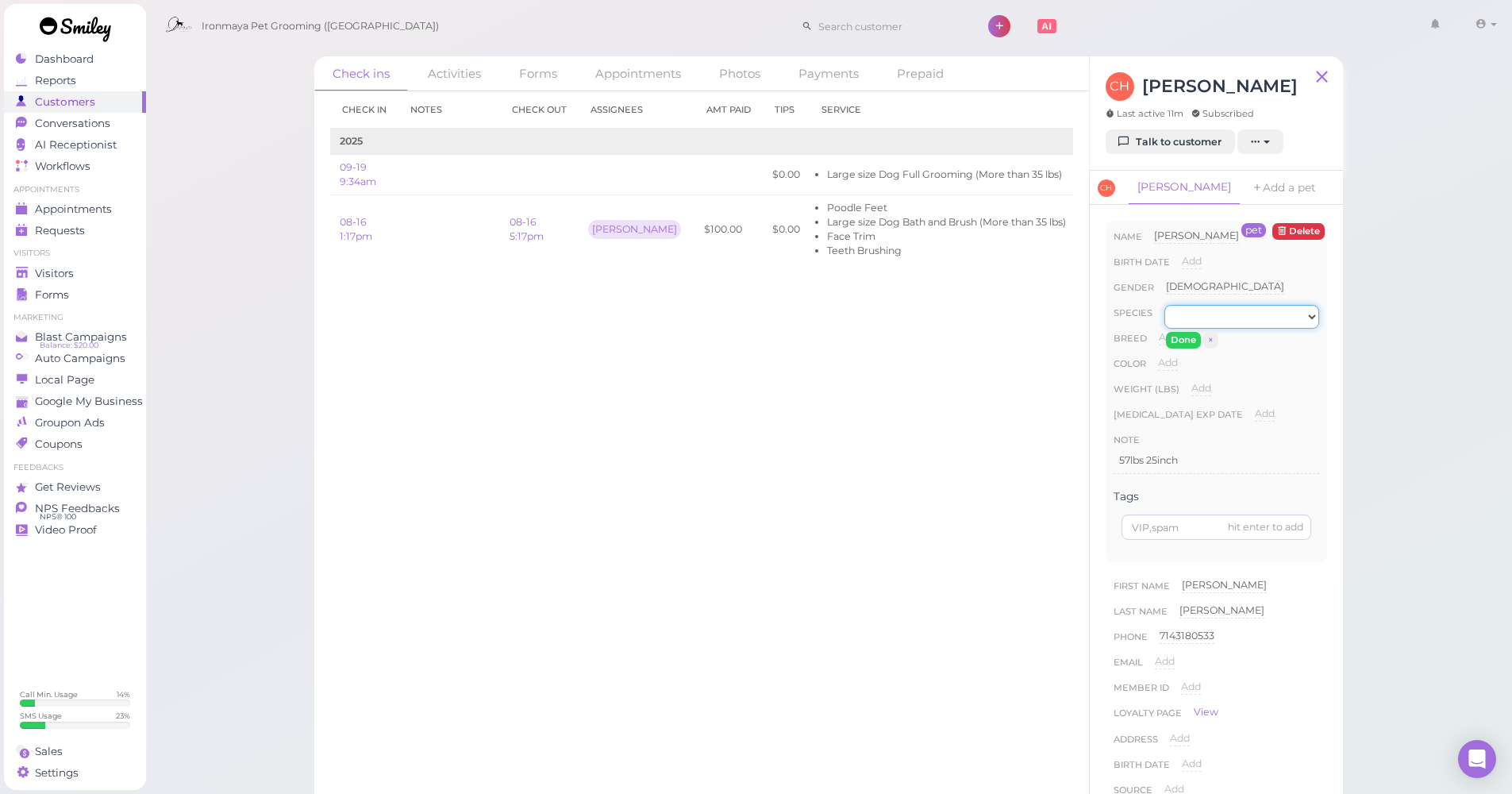
select select "Dog"
click at [1180, 340] on button "Done" at bounding box center [1183, 340] width 35 height 17
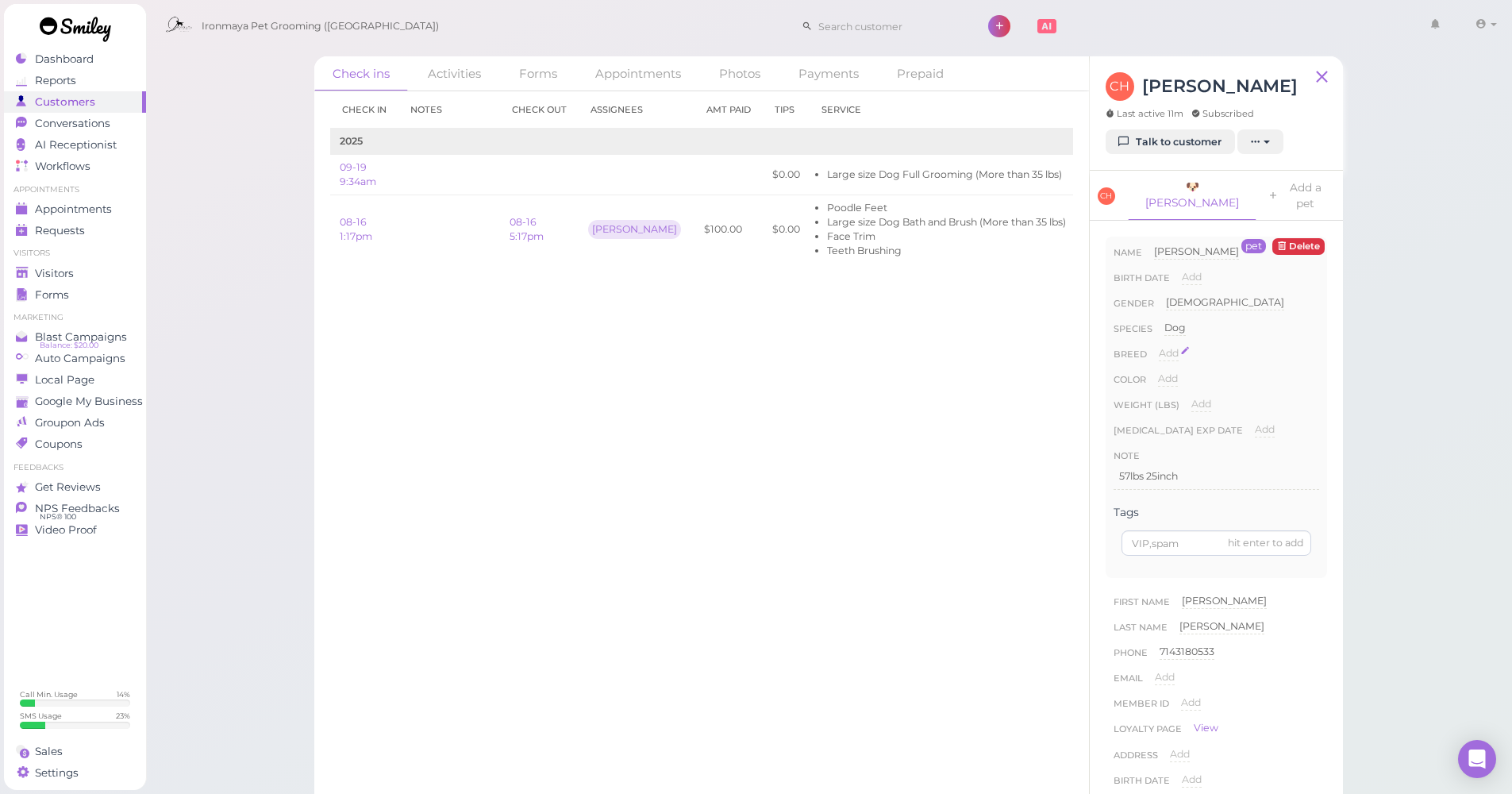
click at [1170, 347] on span "Add" at bounding box center [1169, 353] width 20 height 12
type input "p"
type input "standard poodle"
click at [1177, 373] on button "Done" at bounding box center [1178, 381] width 35 height 17
click at [1177, 371] on div "Add" at bounding box center [1168, 378] width 20 height 15
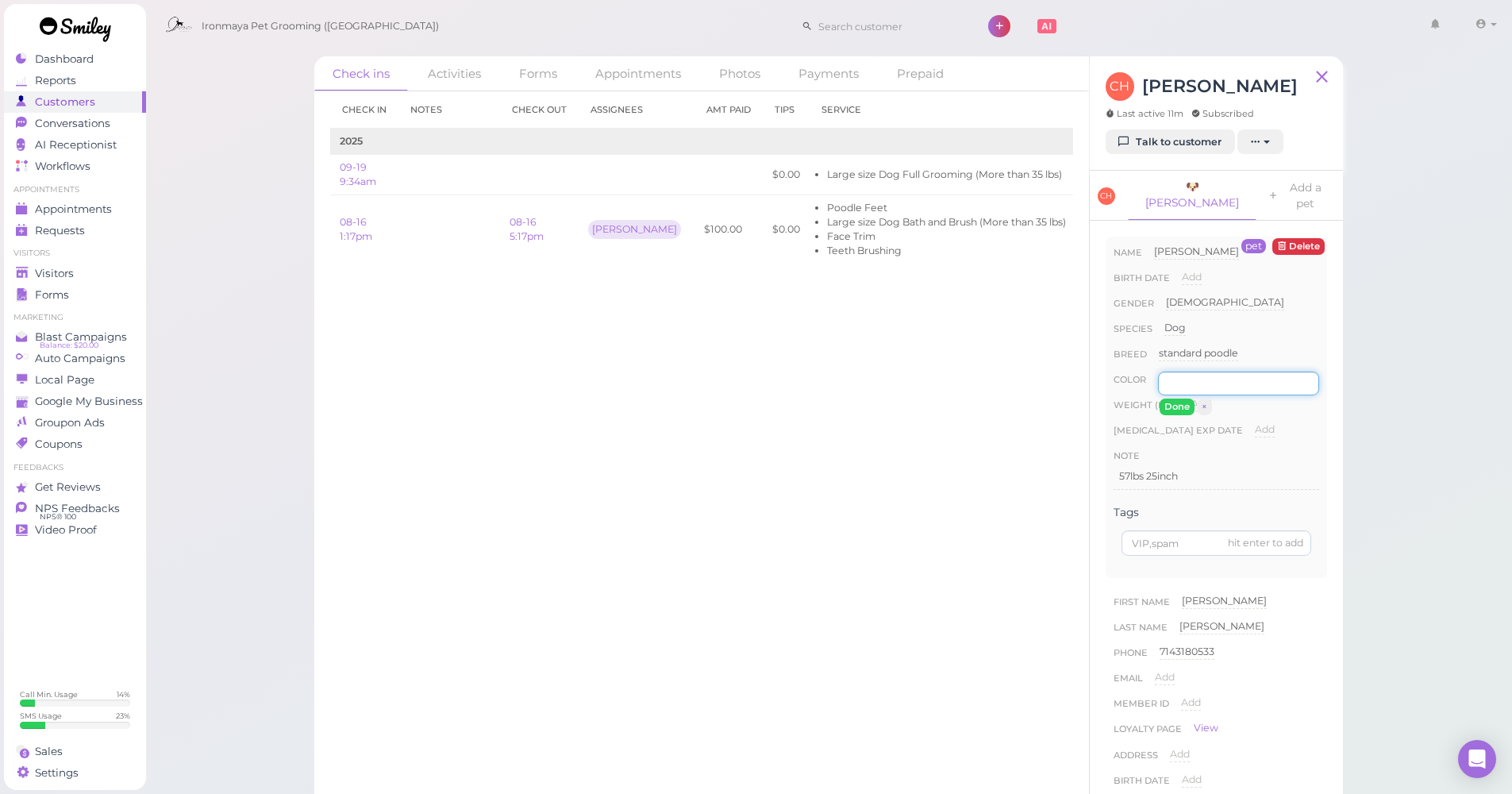
type input "w"
type input "black and white"
click at [1173, 399] on button "Done" at bounding box center [1177, 407] width 35 height 17
click at [534, 227] on link "08-16 5:17pm" at bounding box center [526, 229] width 34 height 26
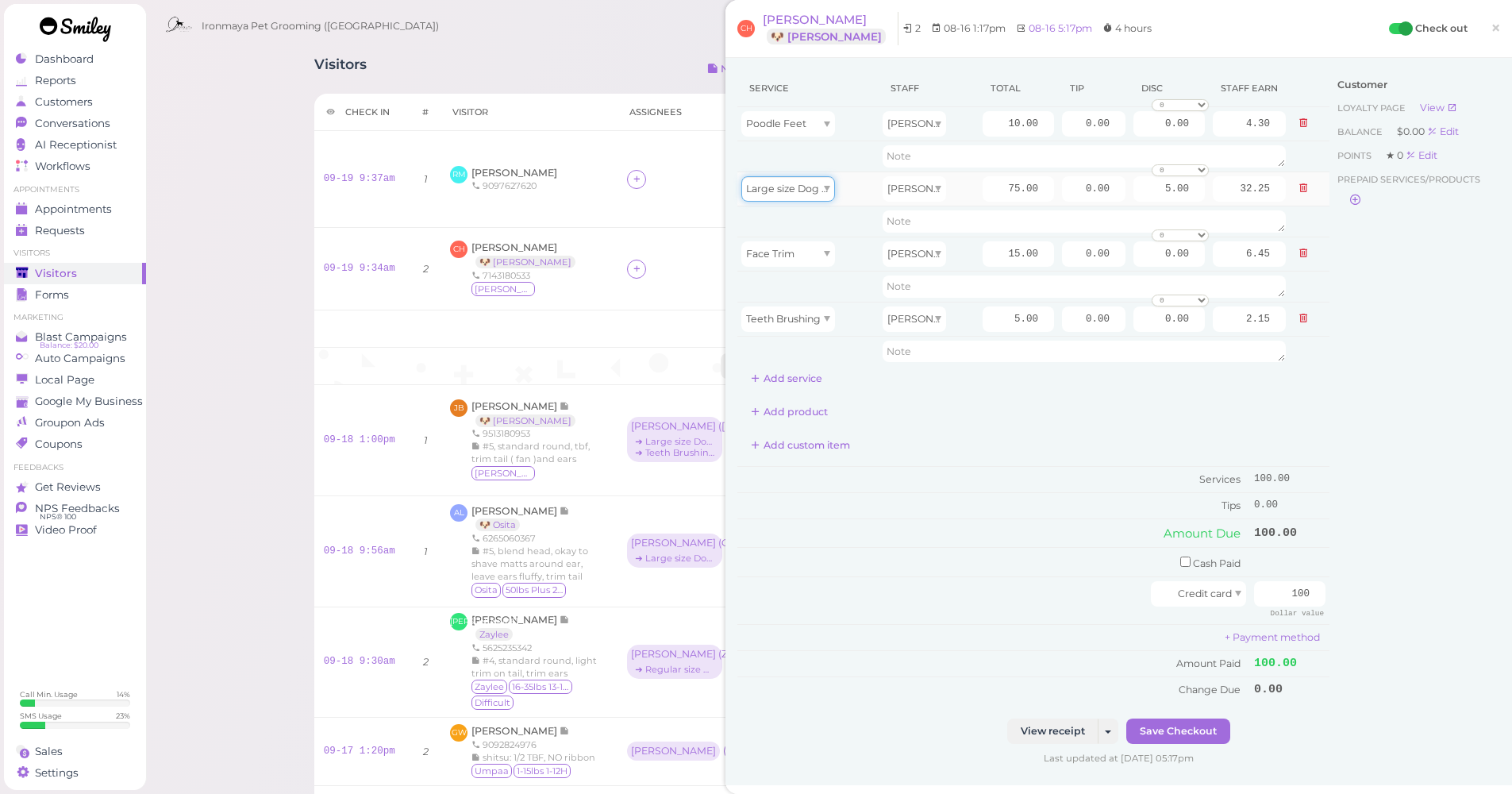
click at [808, 189] on span "Large size Dog Bath and Brush (More than 35 lbs)" at bounding box center [865, 189] width 239 height 12
click at [1493, 22] on link "×" at bounding box center [1496, 29] width 30 height 38
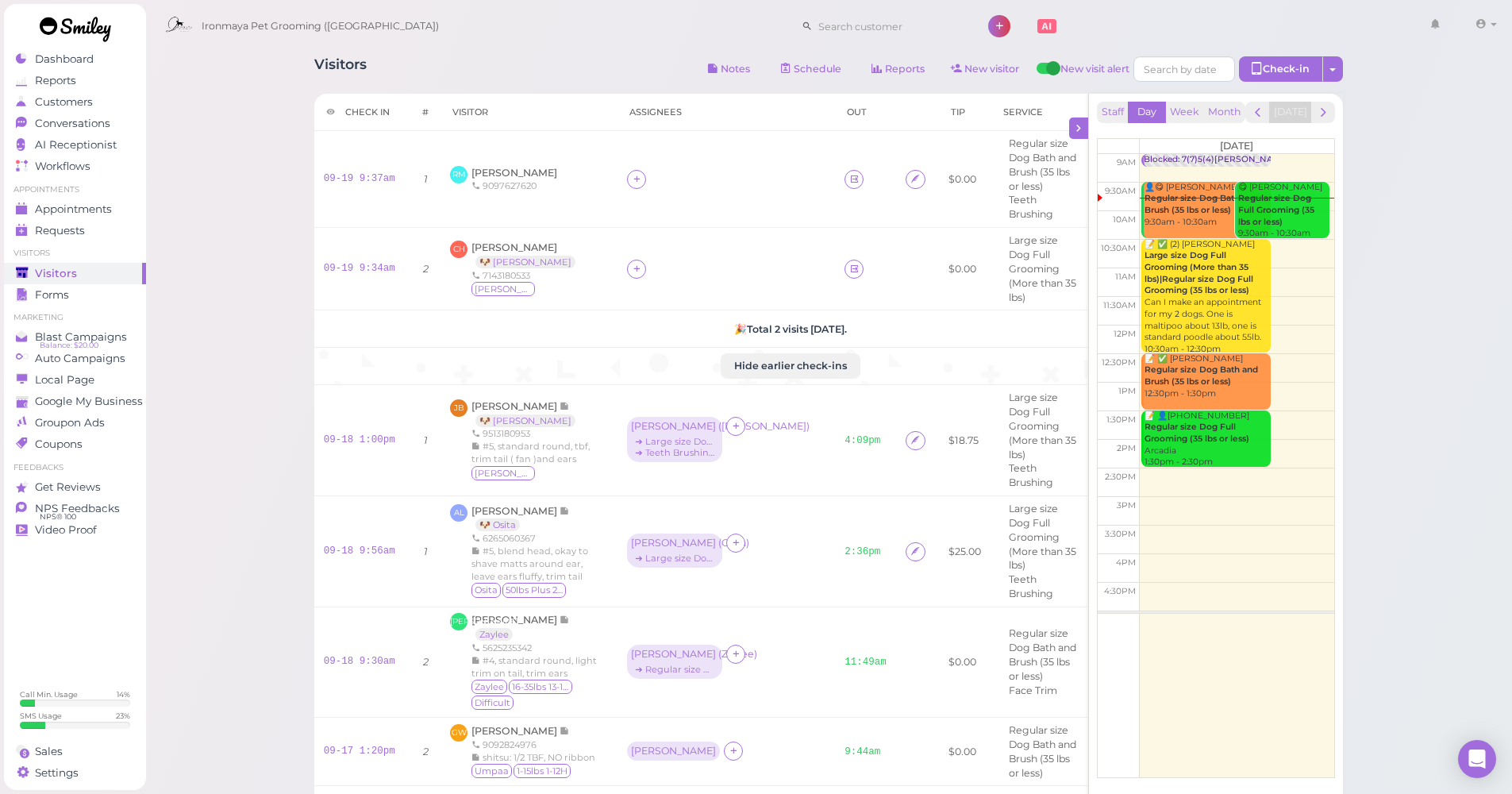
click at [738, 364] on button "Hide earlier check-ins" at bounding box center [791, 366] width 139 height 26
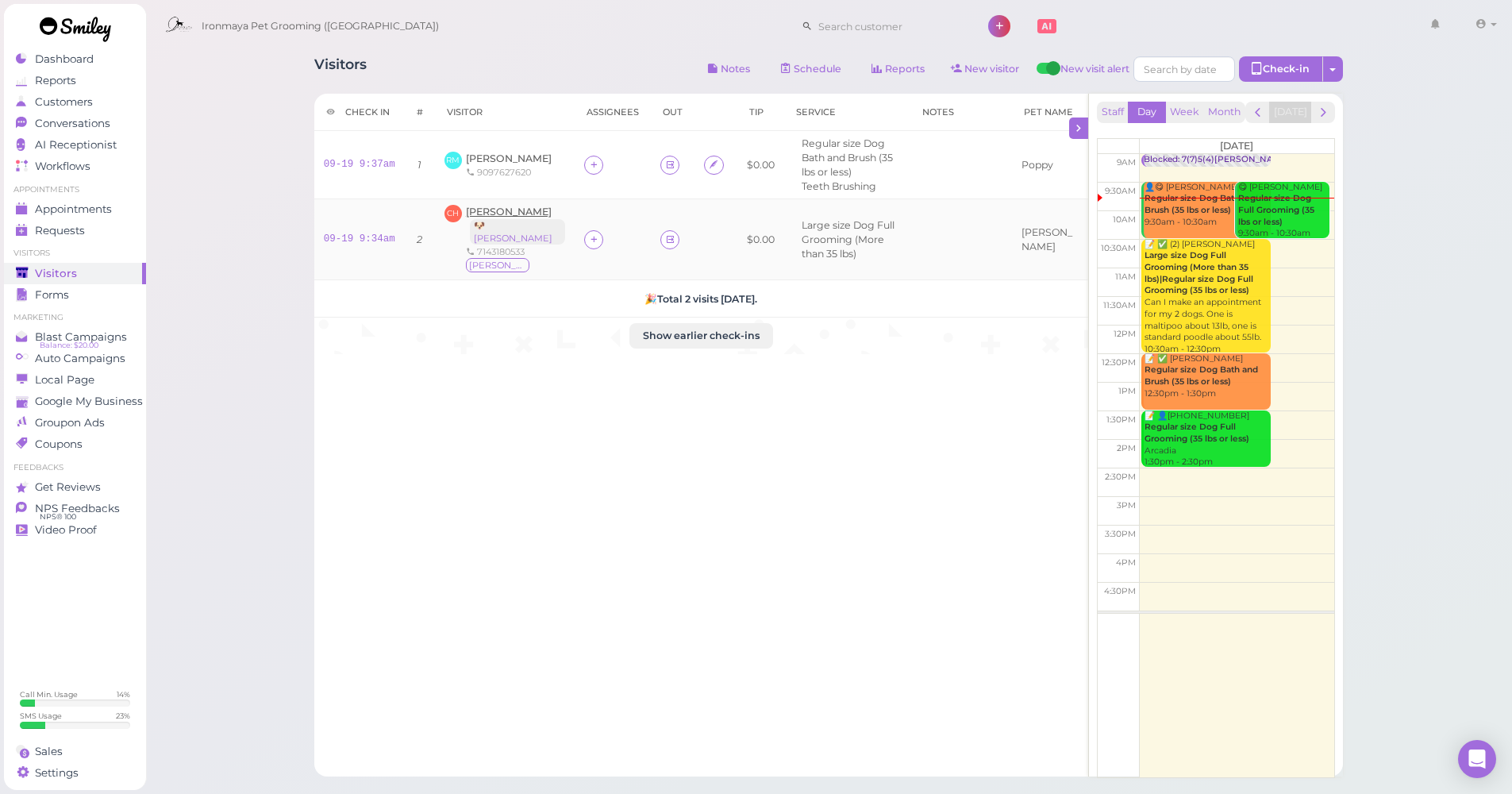
click at [519, 212] on span "[PERSON_NAME]" at bounding box center [508, 212] width 86 height 12
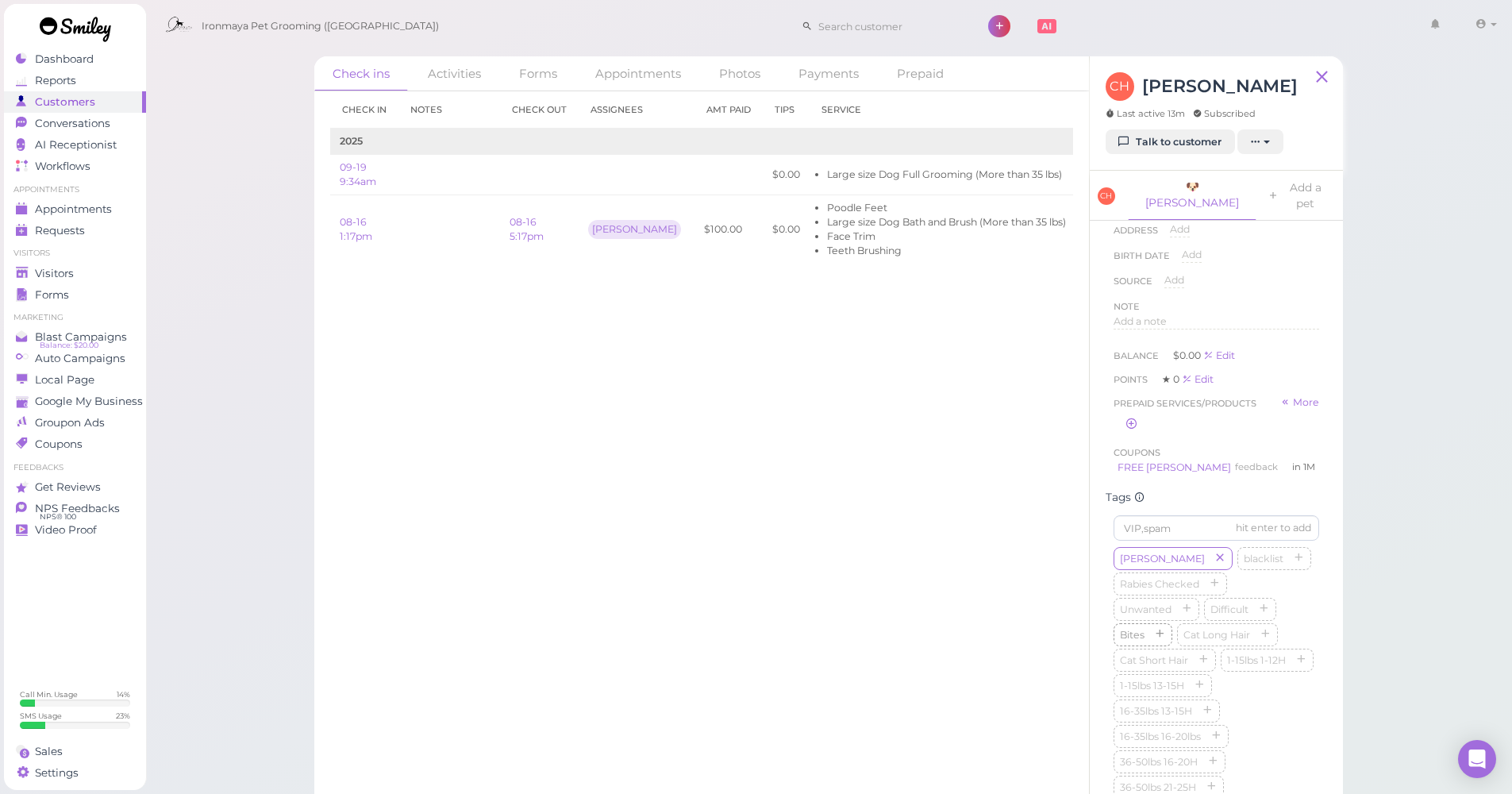
scroll to position [710, 0]
click at [1224, 659] on icon "button" at bounding box center [1219, 652] width 10 height 11
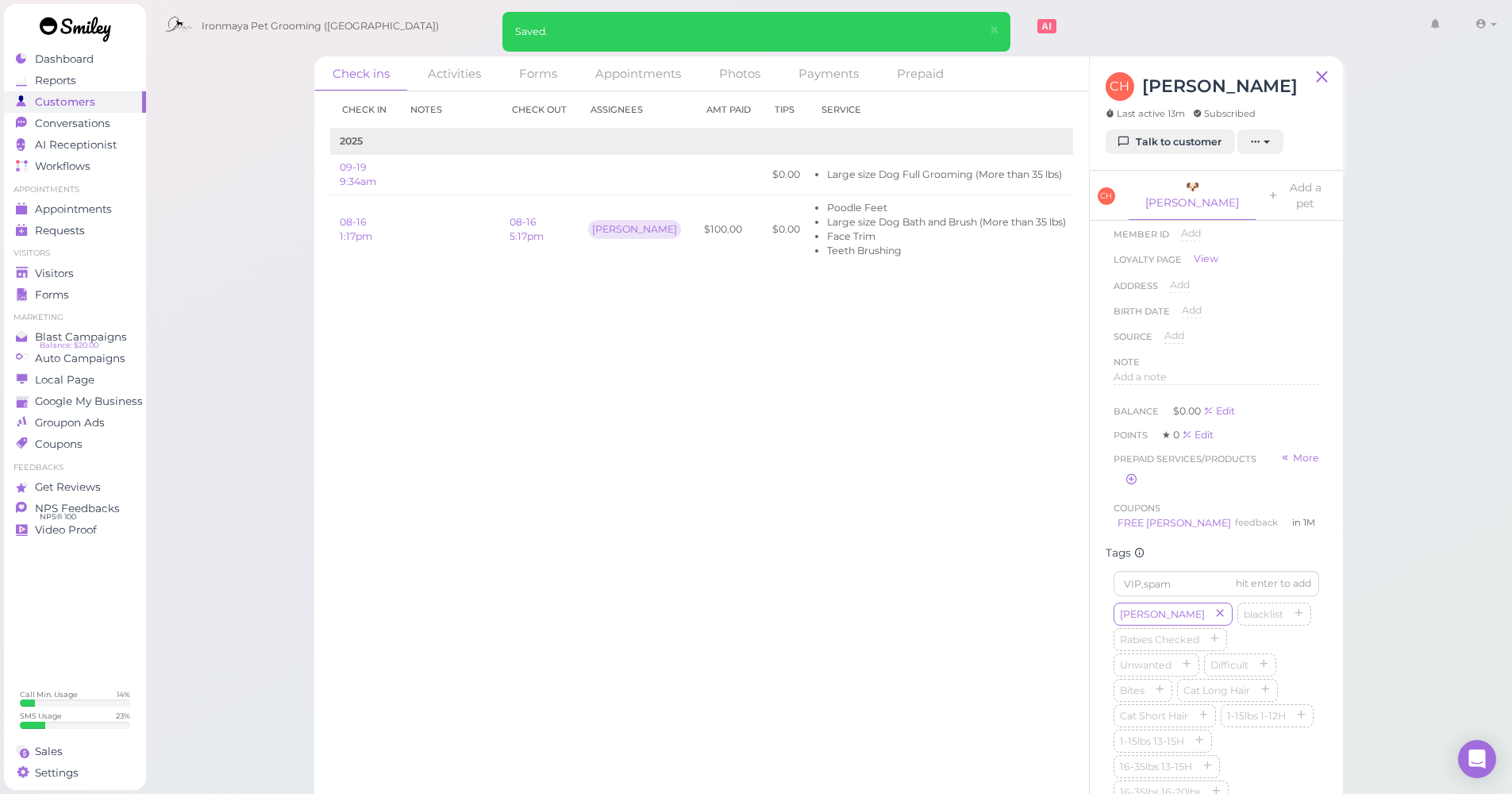
scroll to position [273, 0]
click at [1163, 568] on span "Add a note" at bounding box center [1140, 574] width 53 height 12
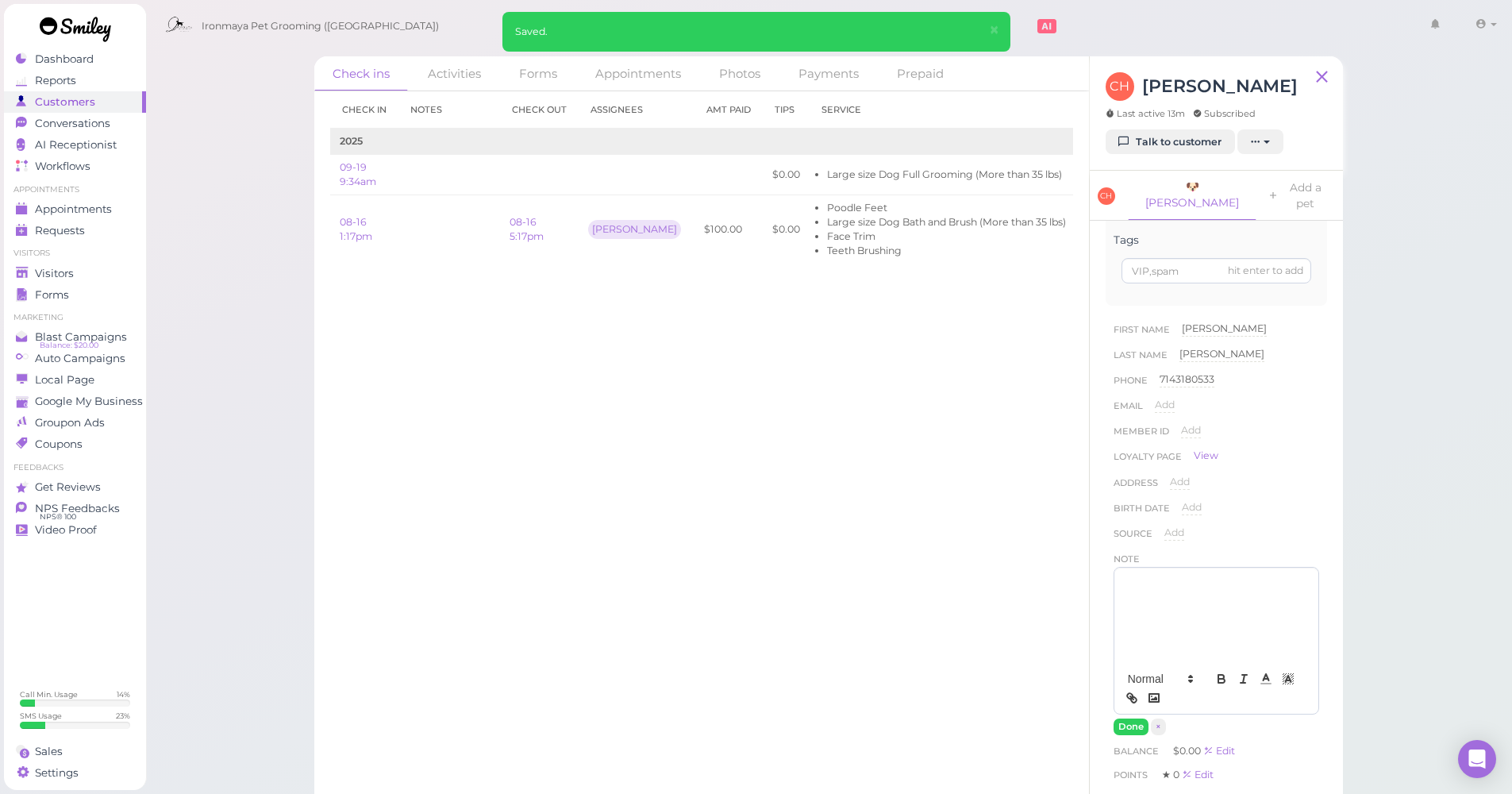
click at [1160, 572] on div at bounding box center [1216, 616] width 204 height 96
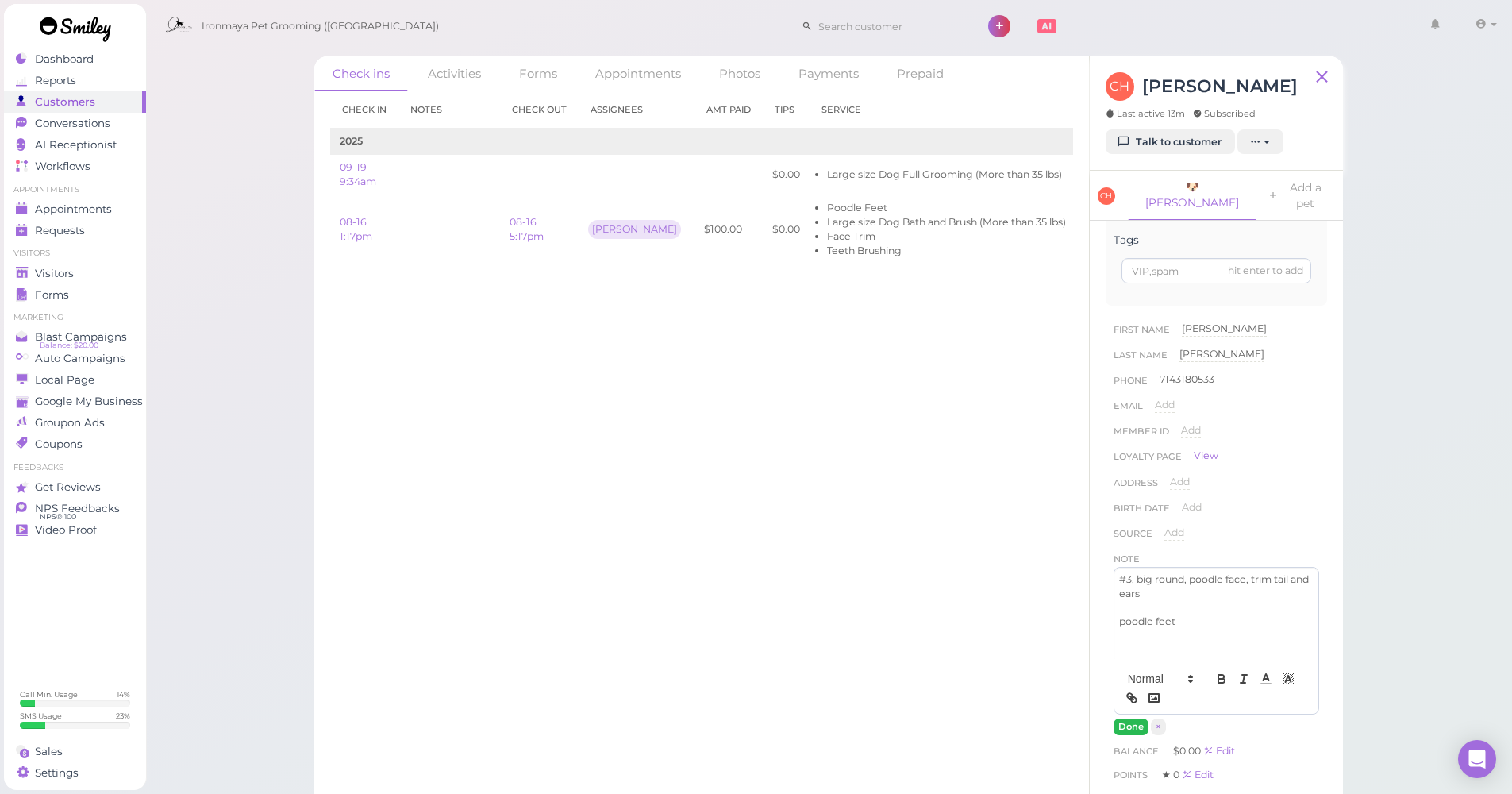
click at [1138, 718] on button "Done" at bounding box center [1131, 726] width 35 height 17
click at [1128, 718] on button "Done" at bounding box center [1131, 726] width 35 height 17
click at [1136, 718] on button "Done" at bounding box center [1131, 726] width 35 height 17
click at [1126, 718] on button "Done" at bounding box center [1131, 726] width 35 height 17
click at [1125, 718] on button "Done" at bounding box center [1131, 726] width 35 height 17
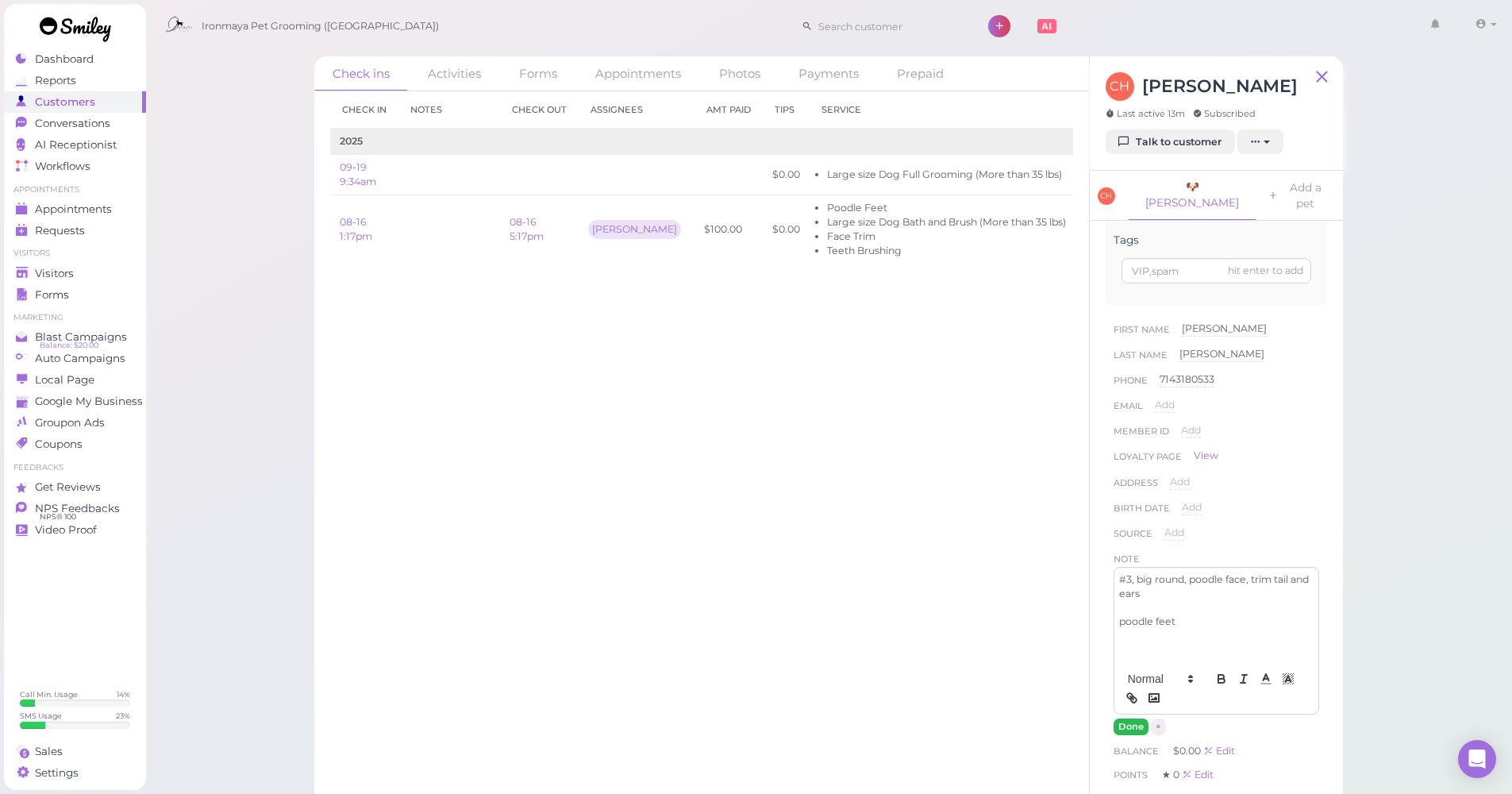
click at [1125, 718] on button "Done" at bounding box center [1131, 726] width 35 height 17
click at [1126, 718] on button "Done" at bounding box center [1131, 726] width 35 height 17
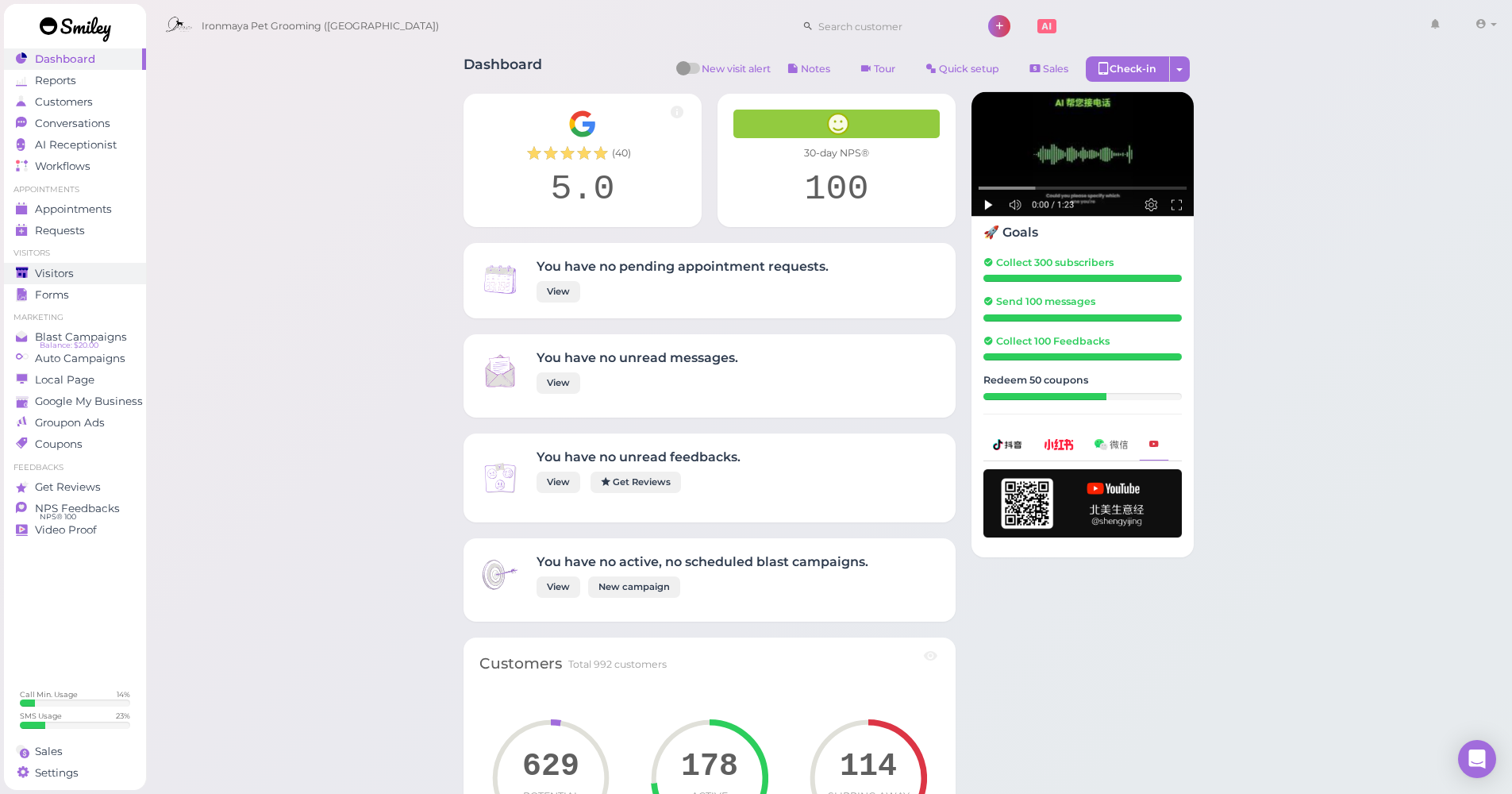
click at [76, 265] on link "Visitors" at bounding box center [75, 274] width 142 height 22
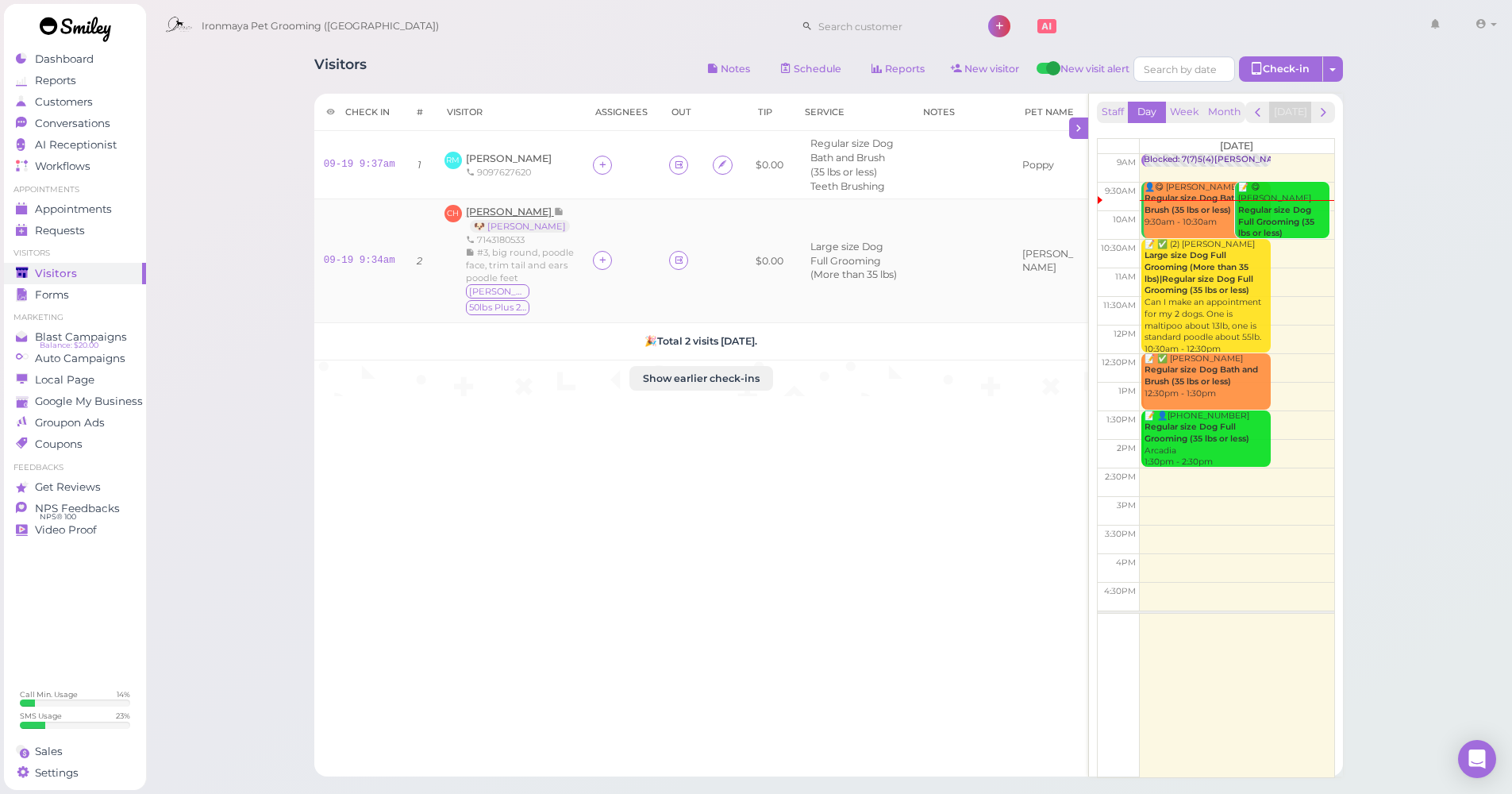
click at [548, 211] on span "[PERSON_NAME]" at bounding box center [509, 212] width 89 height 12
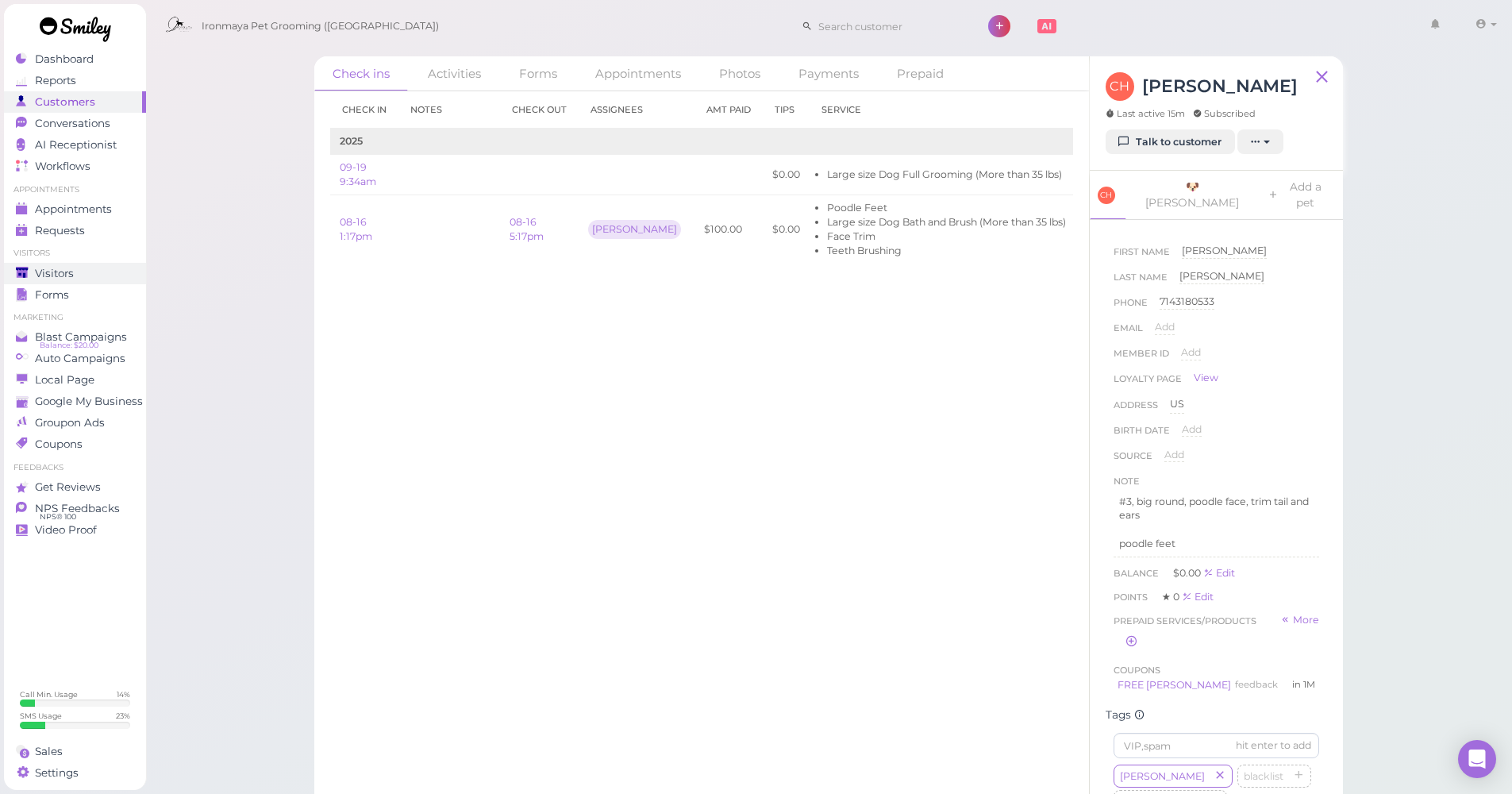
click at [57, 269] on span "Visitors" at bounding box center [54, 274] width 39 height 14
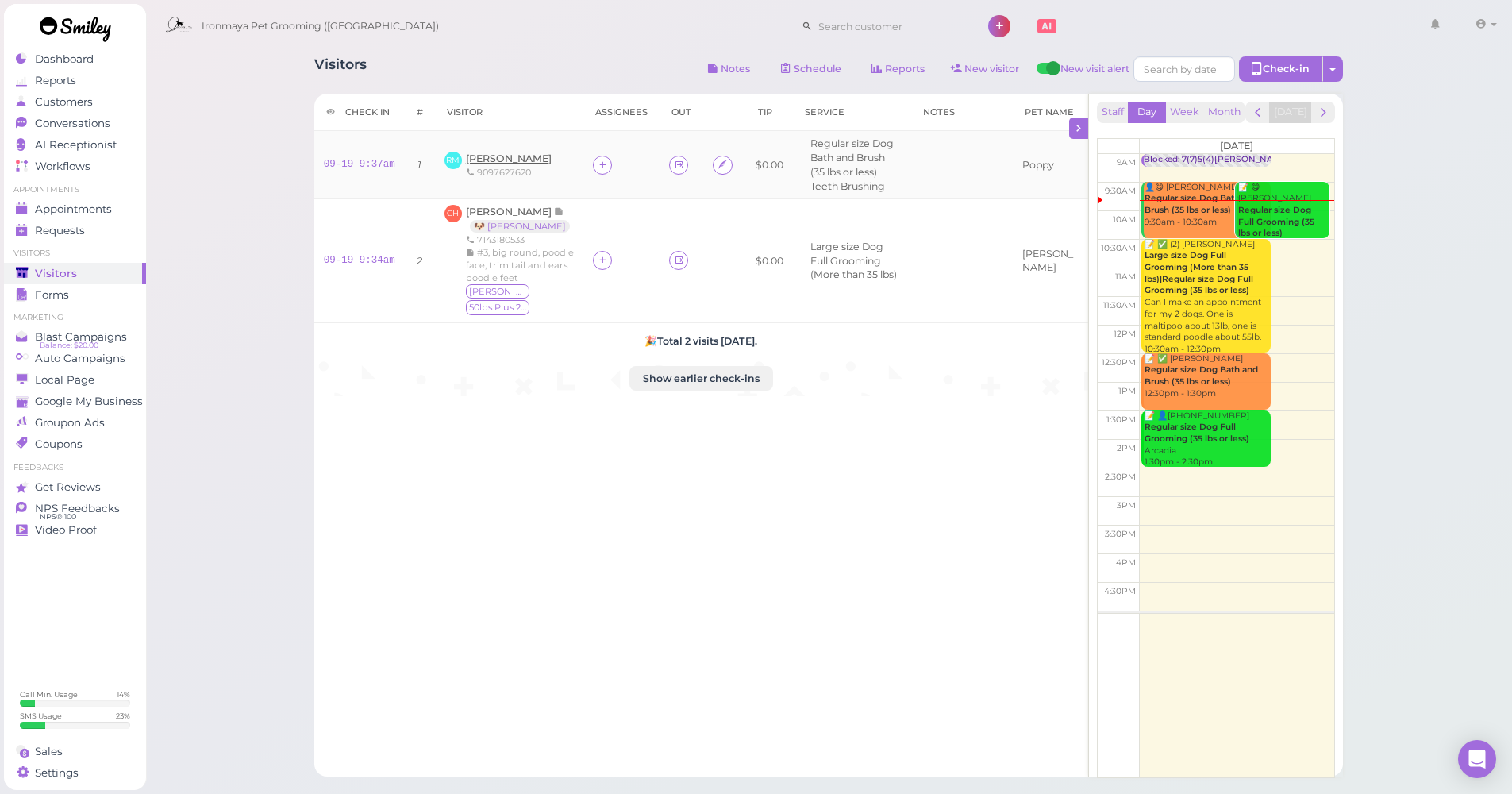
click at [530, 154] on span "[PERSON_NAME]" at bounding box center [508, 158] width 86 height 12
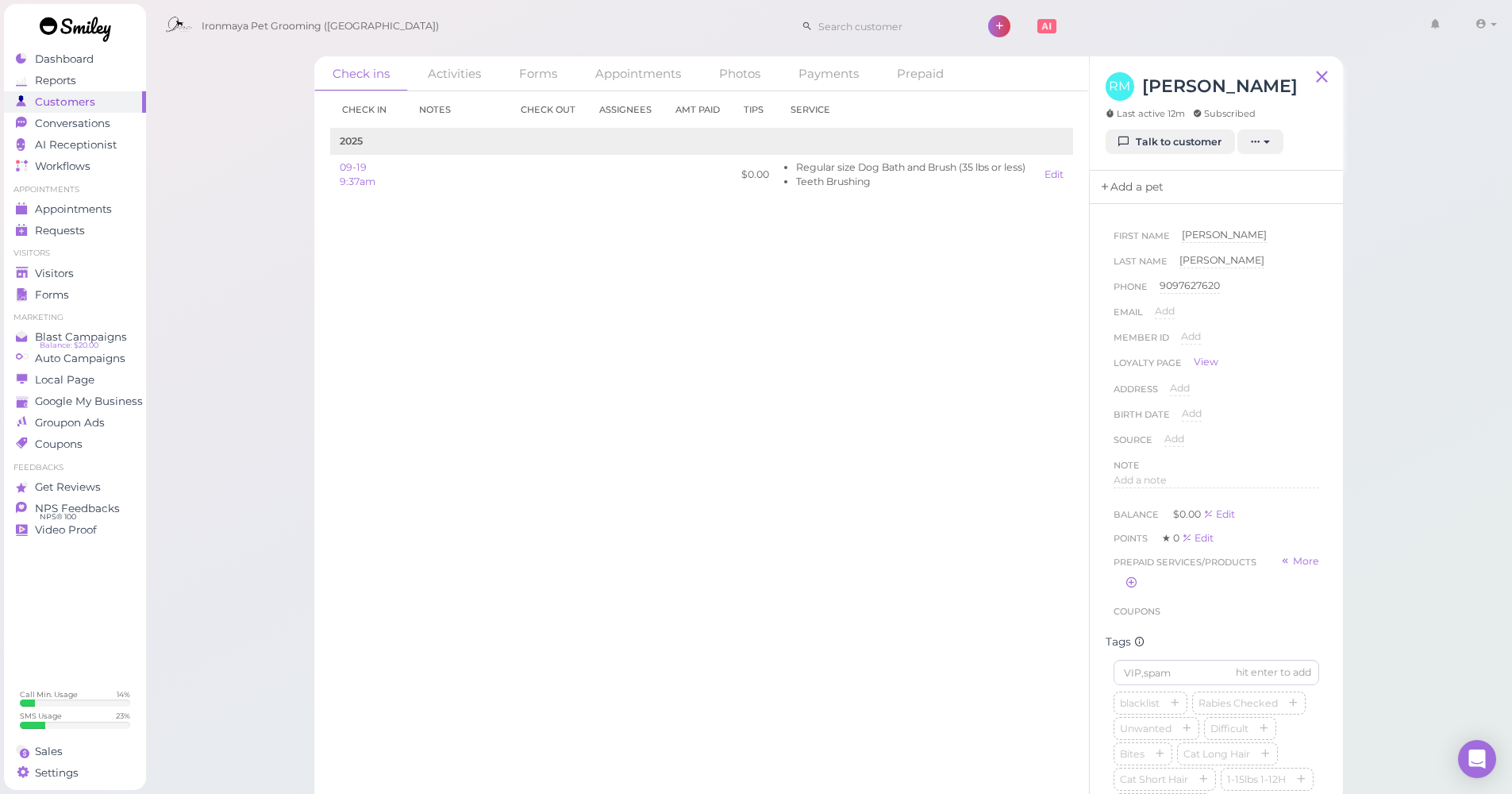
click at [1151, 197] on link "Add a pet" at bounding box center [1132, 188] width 84 height 34
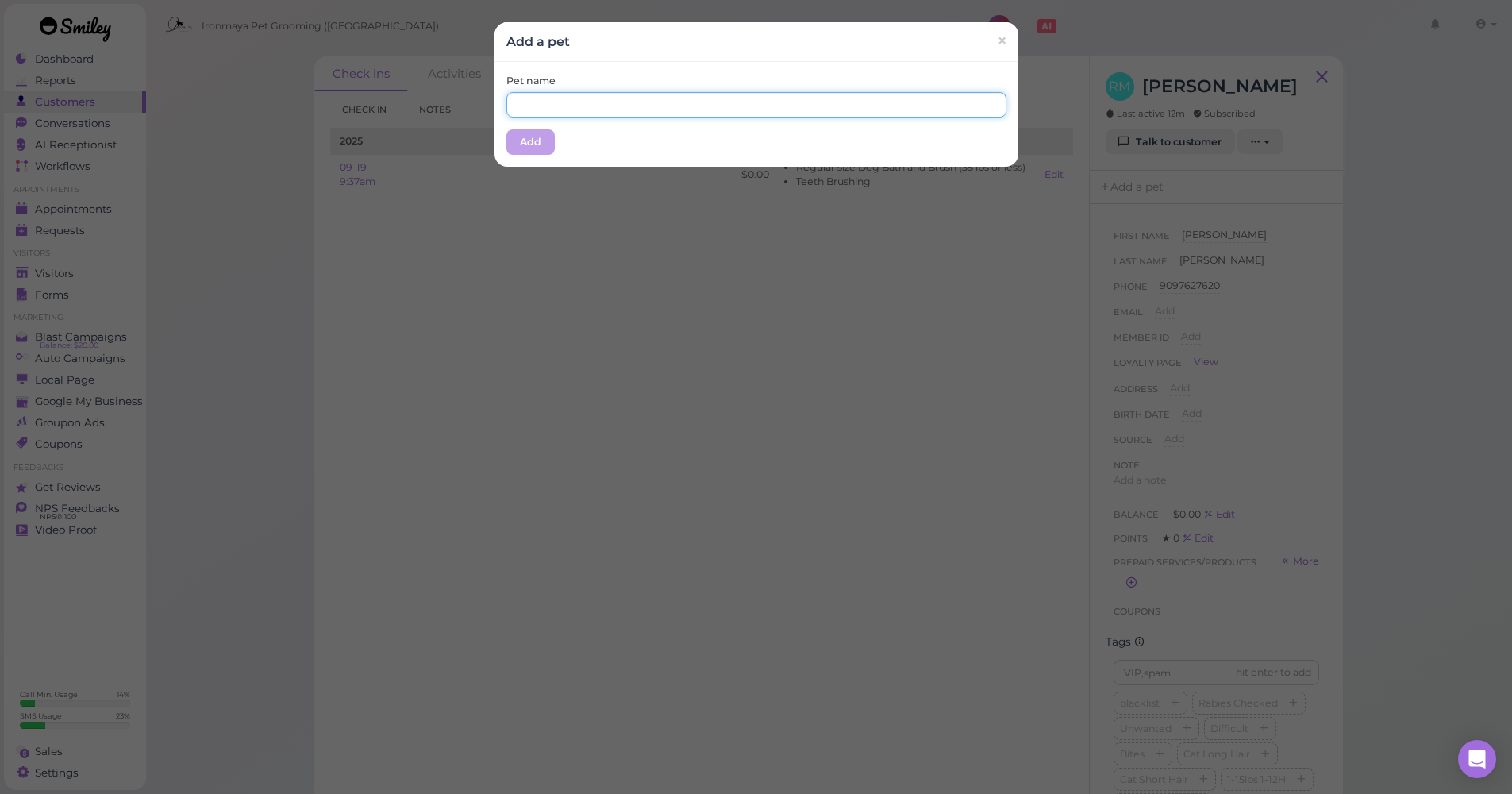
click at [773, 106] on input "text" at bounding box center [756, 105] width 500 height 26
type input "Poppy"
click at [506, 148] on button "Add" at bounding box center [530, 142] width 49 height 26
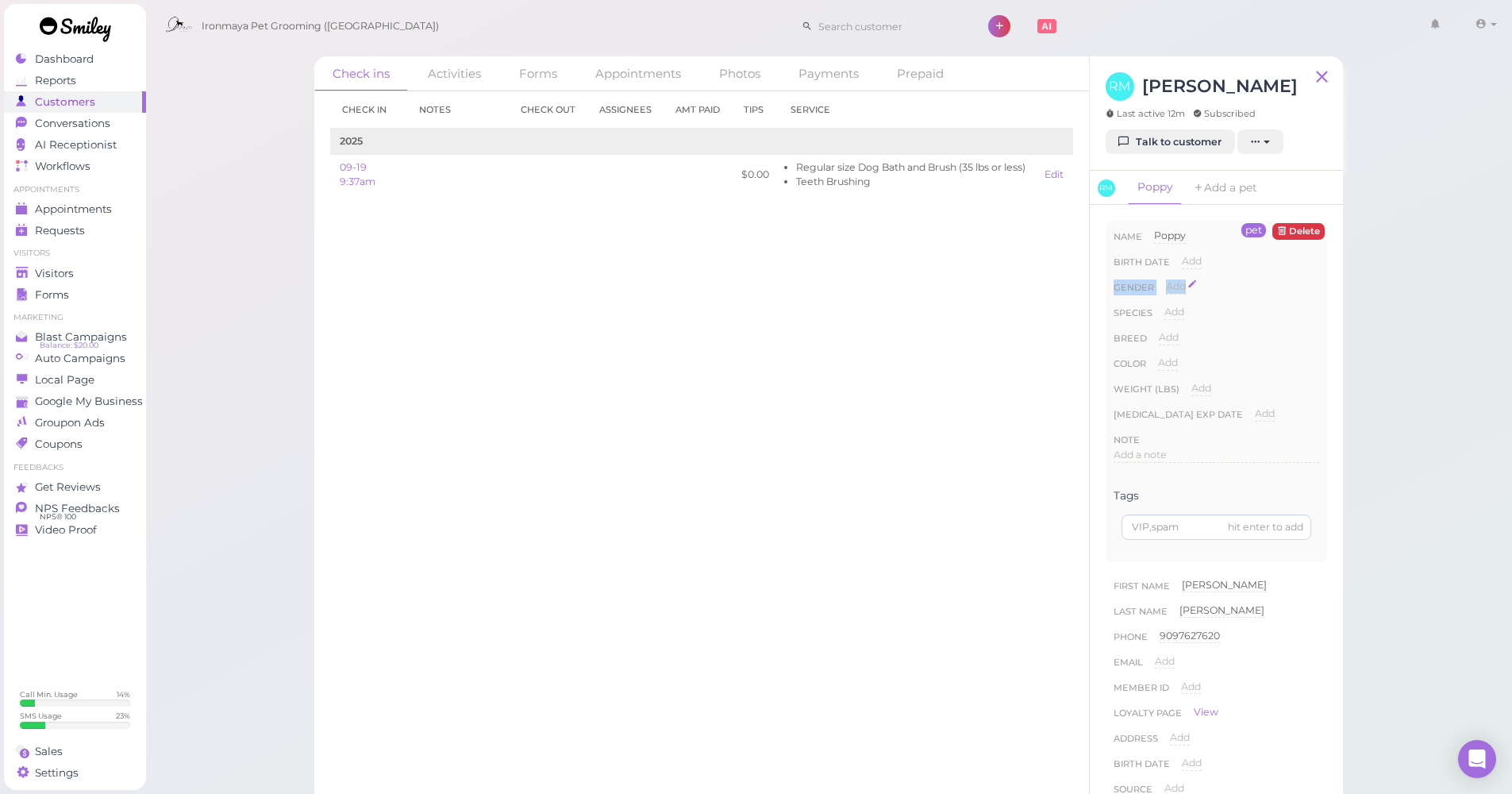
drag, startPoint x: 1187, startPoint y: 278, endPoint x: 1178, endPoint y: 282, distance: 9.8
click at [1184, 281] on div "Name Poppy Poppy Birth date Add Gender Add Male Female Species Add Dog Cat Bird…" at bounding box center [1217, 351] width 206 height 245
click at [1178, 282] on span "Add" at bounding box center [1176, 287] width 20 height 12
select select "Male"
click at [1187, 314] on button "Done" at bounding box center [1185, 314] width 35 height 17
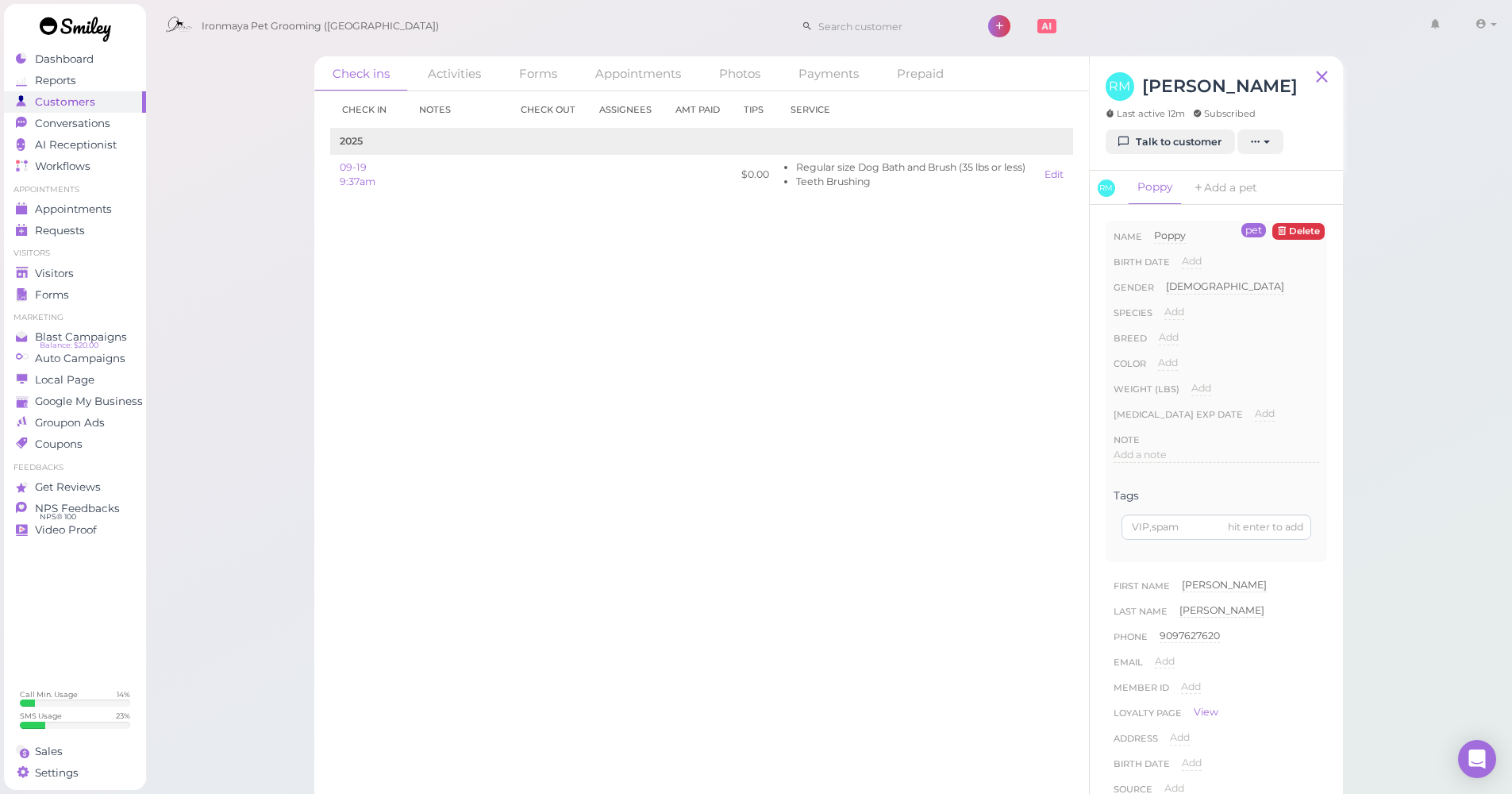
click at [1177, 310] on span "Add" at bounding box center [1175, 311] width 20 height 12
select select "Dog"
click at [1181, 340] on button "Done" at bounding box center [1183, 340] width 35 height 17
click at [1166, 340] on span "Add" at bounding box center [1169, 337] width 20 height 12
click at [1166, 339] on input at bounding box center [1238, 342] width 160 height 24
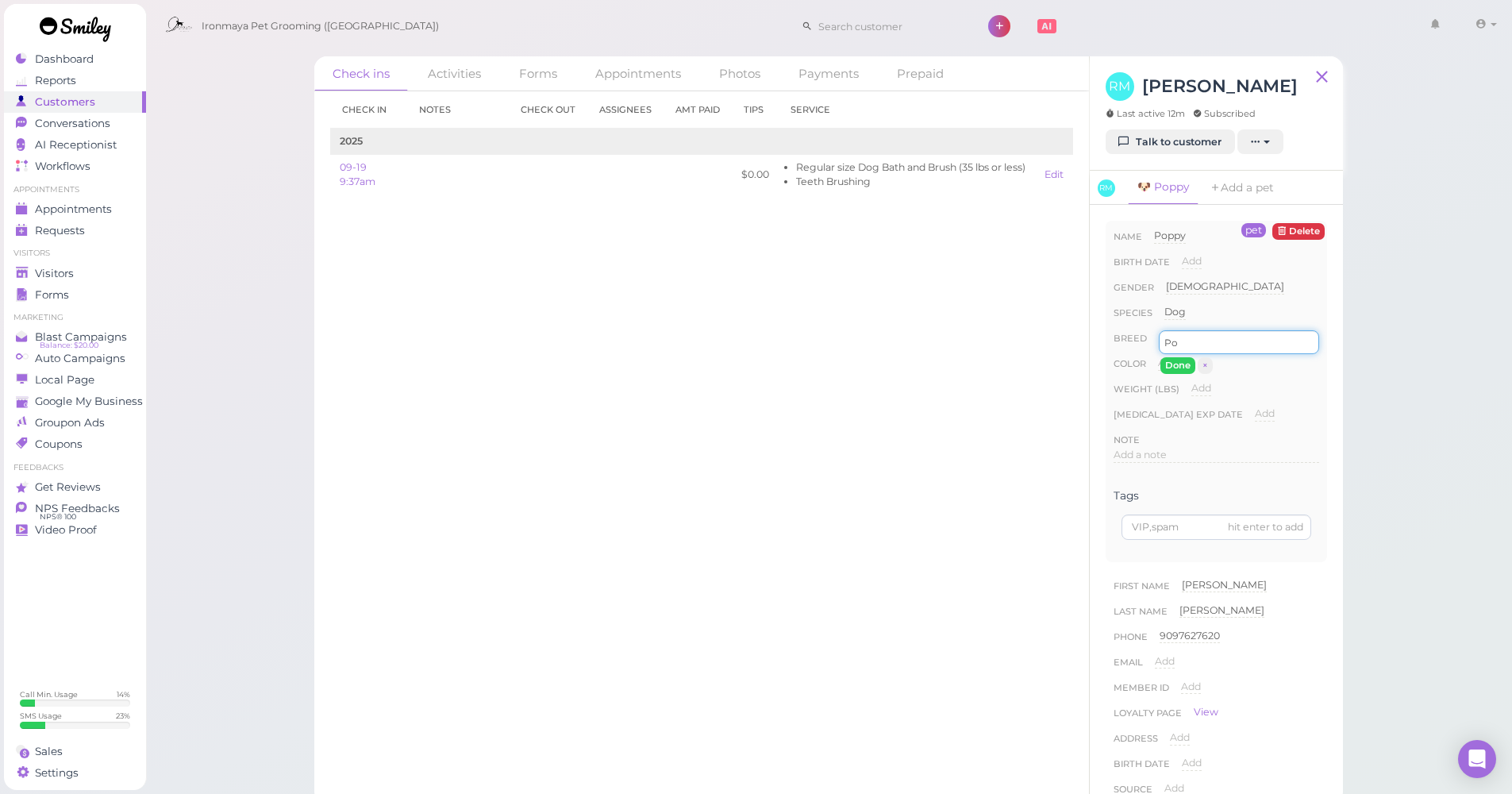
type input "P"
type input "poodle?"
click at [1176, 358] on button "Done" at bounding box center [1178, 365] width 35 height 17
click at [1174, 363] on span "Add" at bounding box center [1168, 362] width 20 height 12
type input "white"
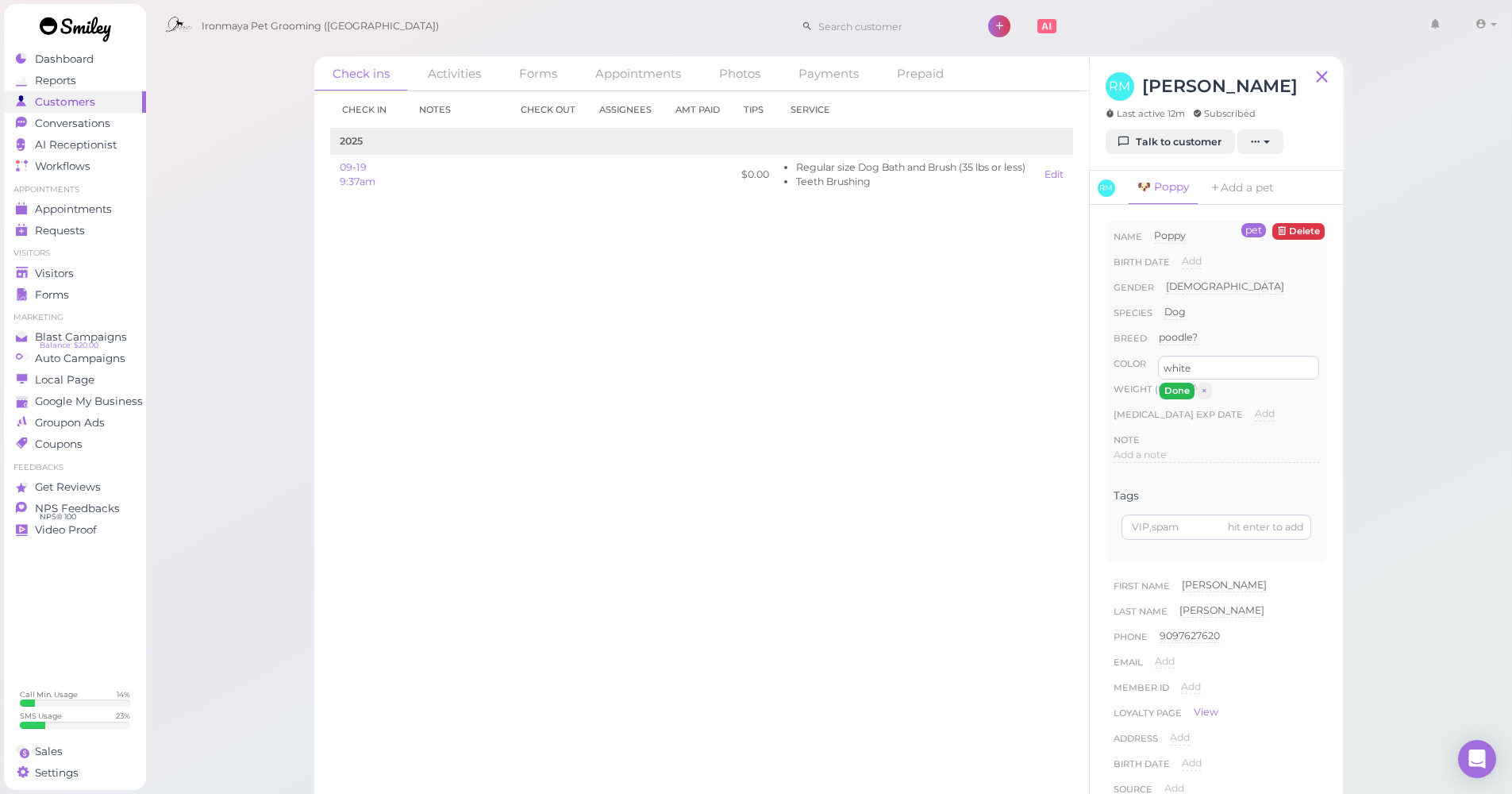
click at [1184, 383] on button "Done" at bounding box center [1177, 391] width 35 height 17
click at [1200, 395] on div "Add" at bounding box center [1202, 394] width 20 height 26
click at [1200, 394] on div "Add" at bounding box center [1202, 388] width 20 height 15
type input "13"
click at [1206, 422] on button "Done" at bounding box center [1210, 416] width 35 height 17
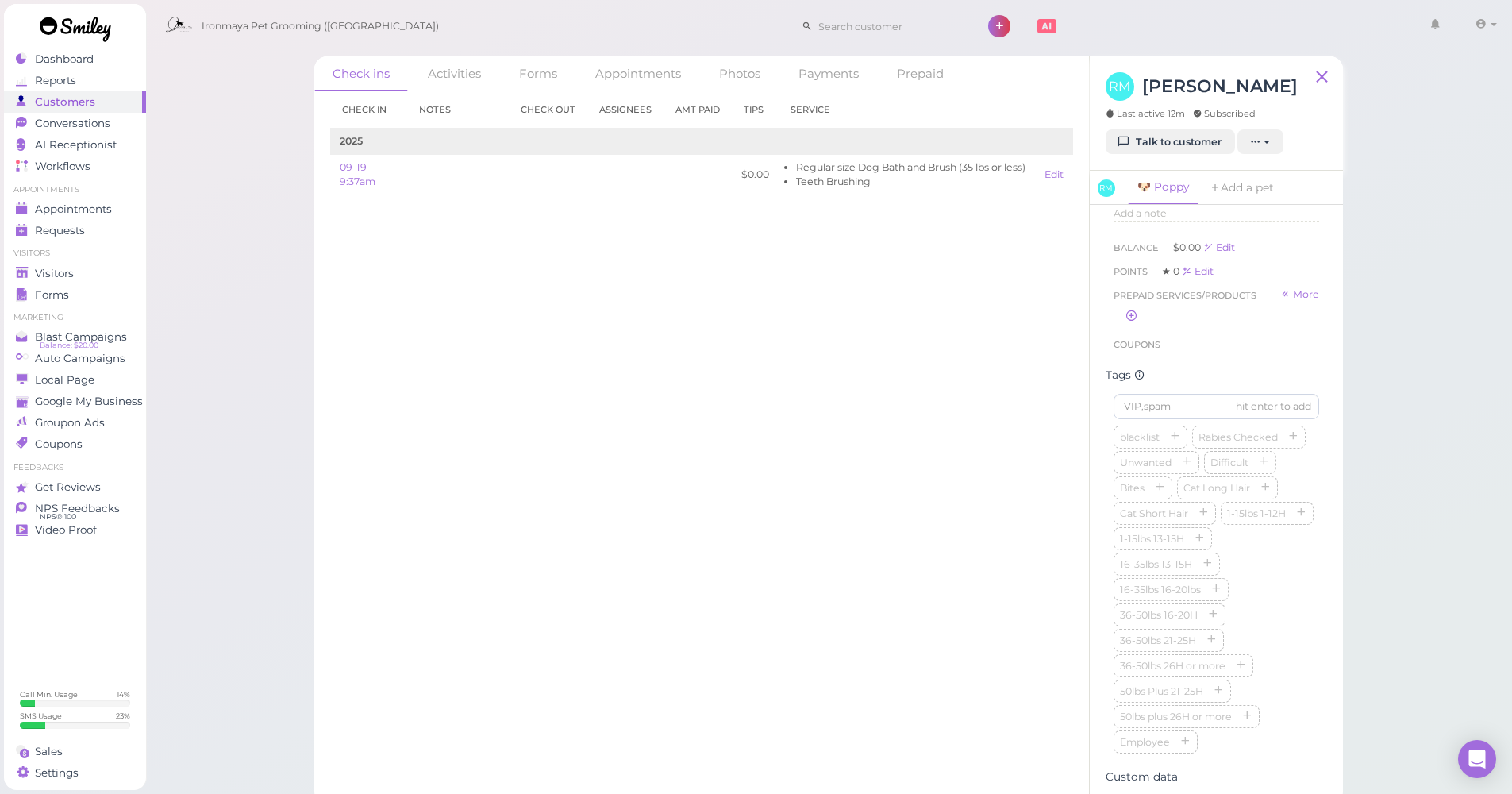
scroll to position [508, 0]
type input "Poppy"
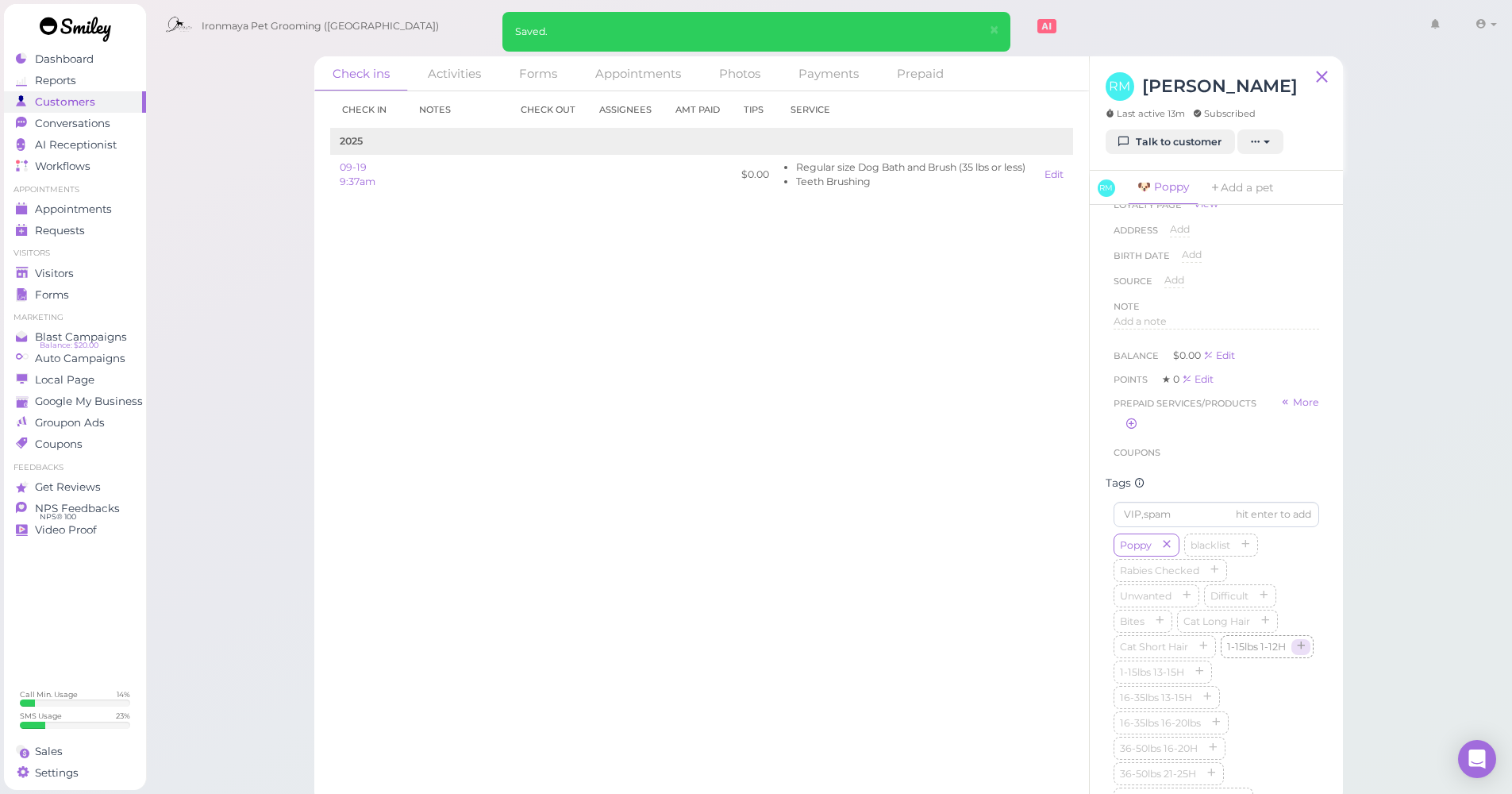
click at [1296, 653] on icon "button" at bounding box center [1301, 647] width 10 height 11
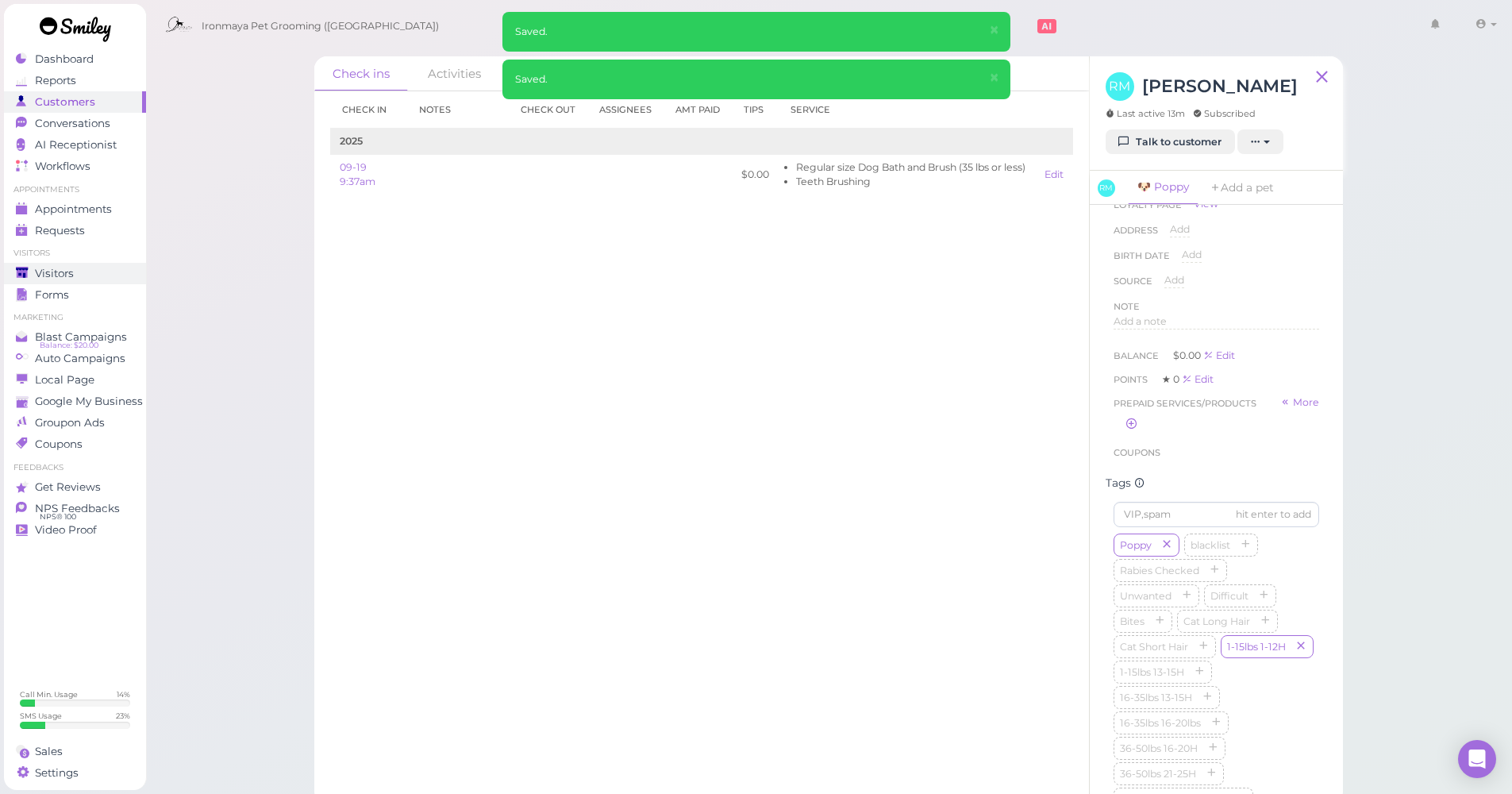
click at [57, 263] on link "Visitors" at bounding box center [75, 274] width 142 height 22
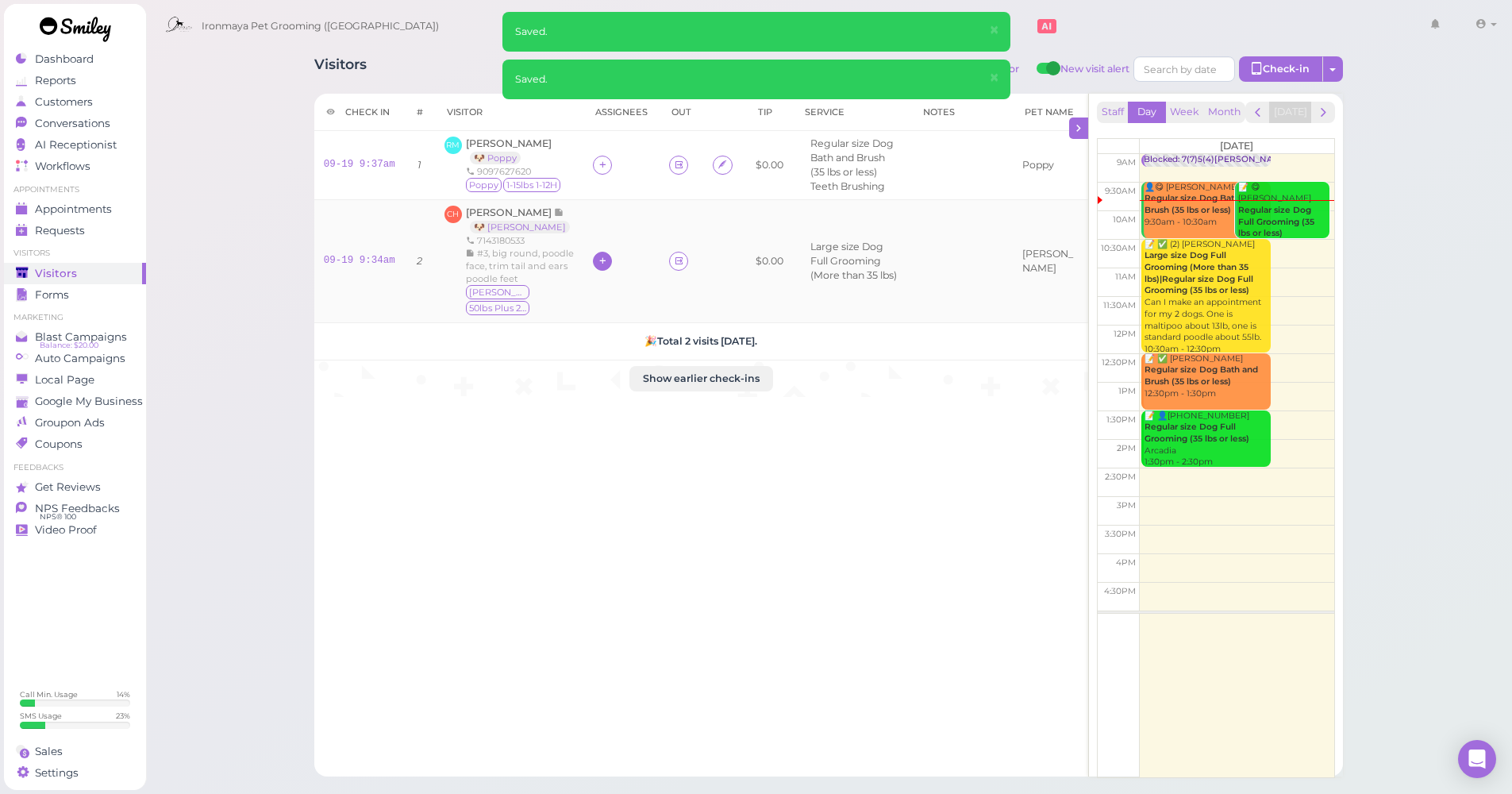
click at [603, 256] on icon at bounding box center [603, 261] width 10 height 12
click at [627, 418] on div "Lulu Han" at bounding box center [706, 412] width 222 height 31
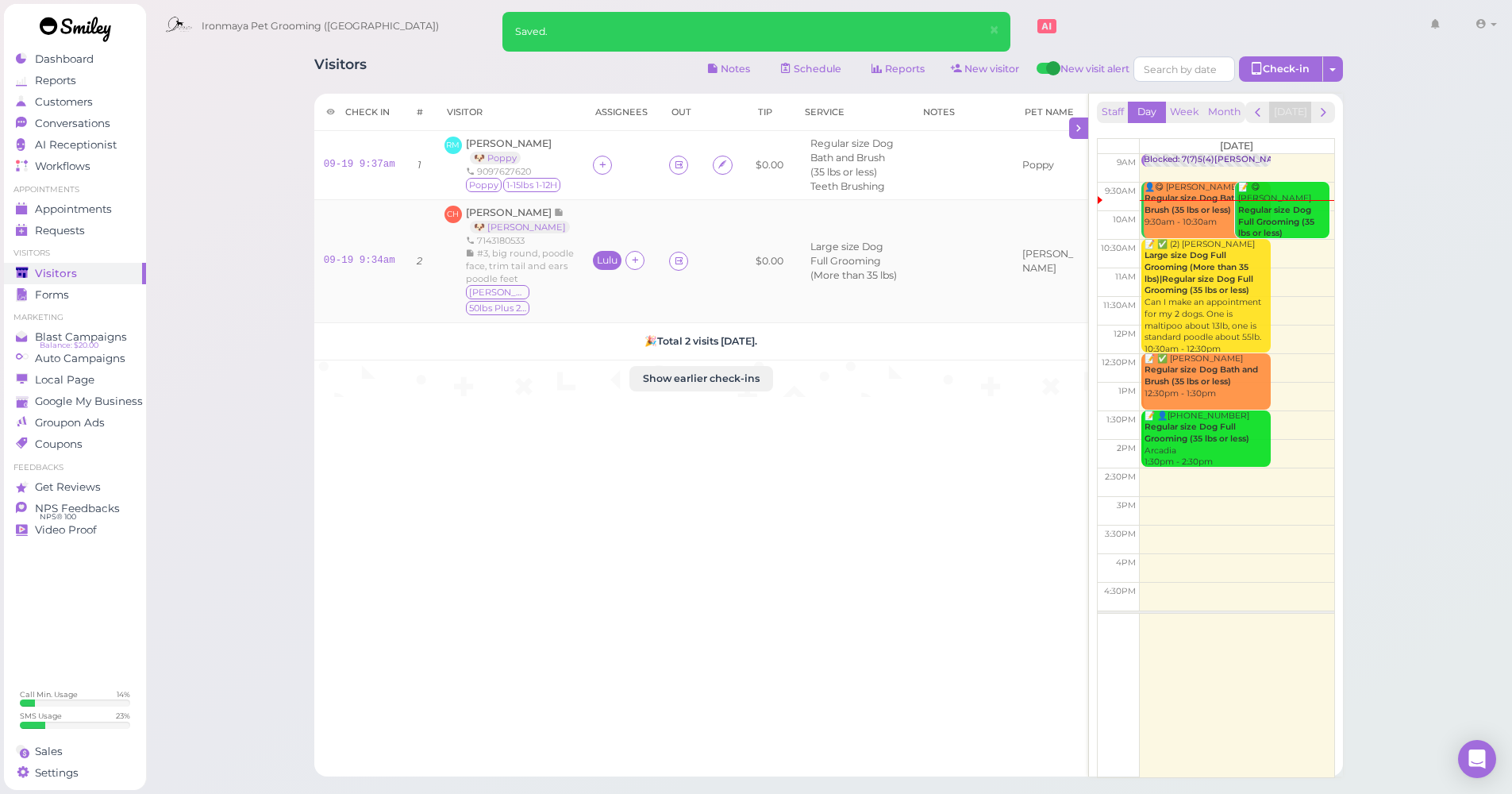
click at [611, 255] on div "Lulu" at bounding box center [607, 260] width 21 height 11
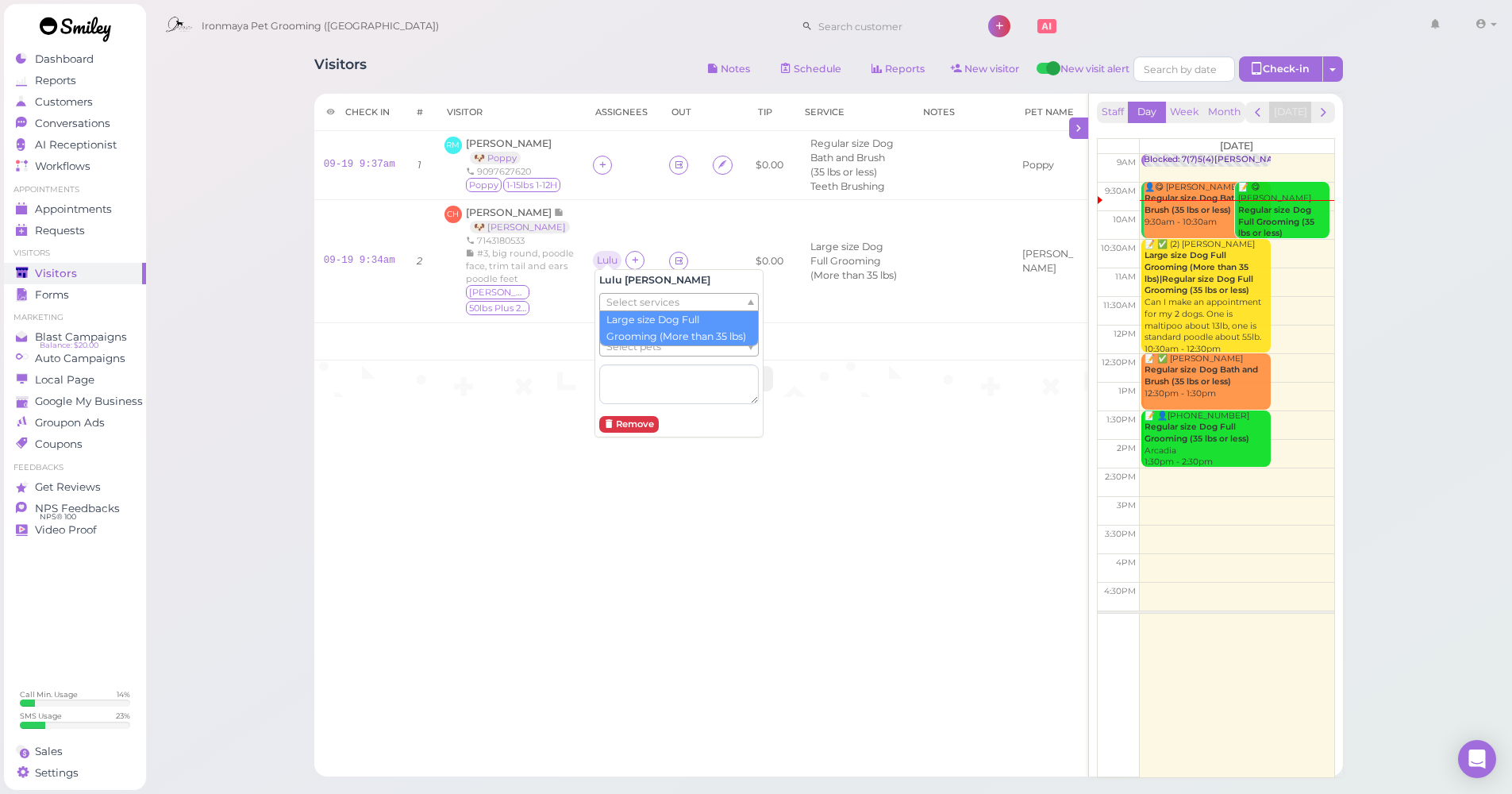
drag, startPoint x: 633, startPoint y: 306, endPoint x: 635, endPoint y: 314, distance: 8.2
click at [633, 306] on span "Select services" at bounding box center [643, 302] width 73 height 18
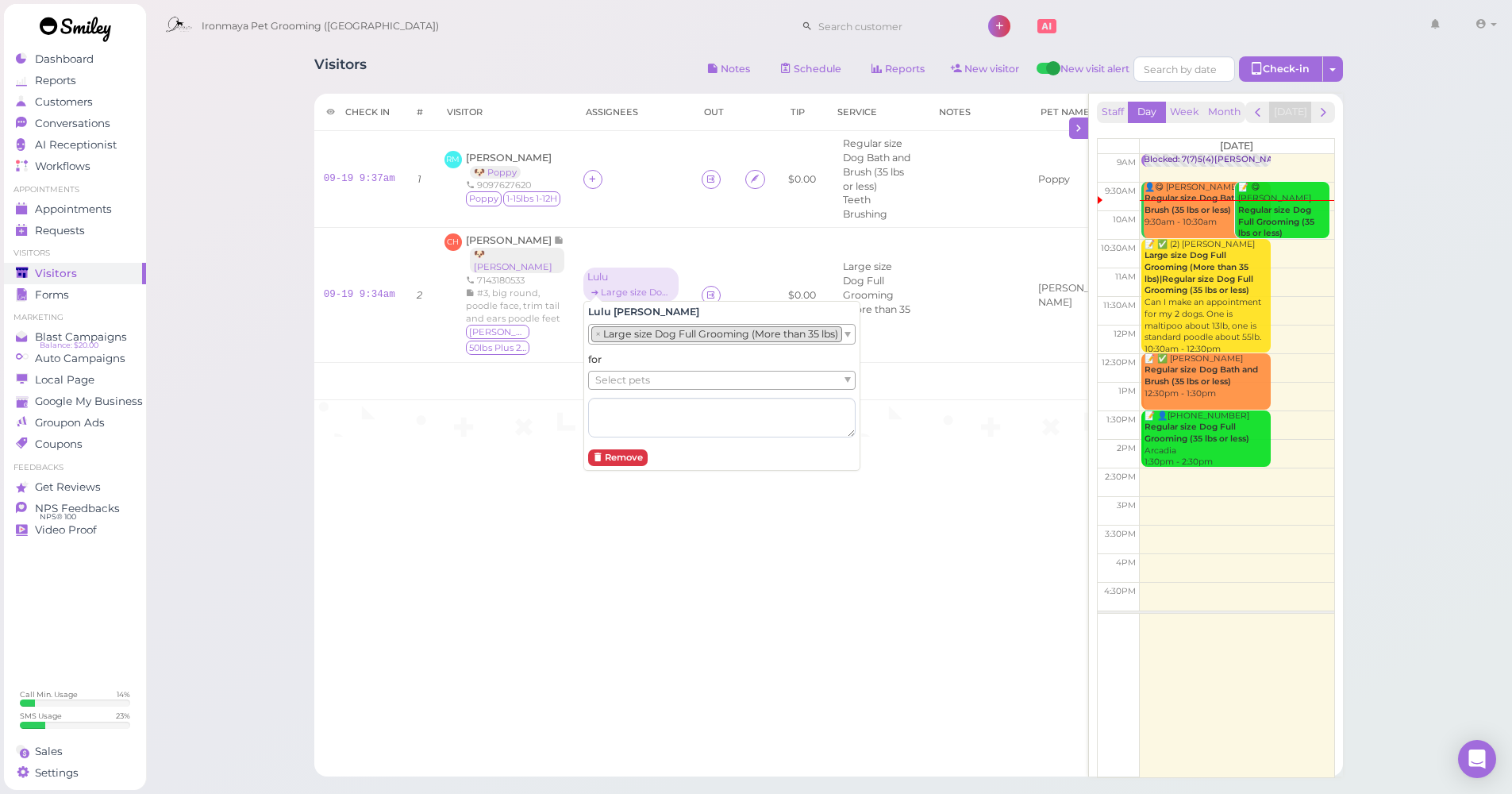
click at [646, 371] on div "Select pets" at bounding box center [721, 380] width 268 height 19
click at [591, 189] on td at bounding box center [633, 179] width 118 height 97
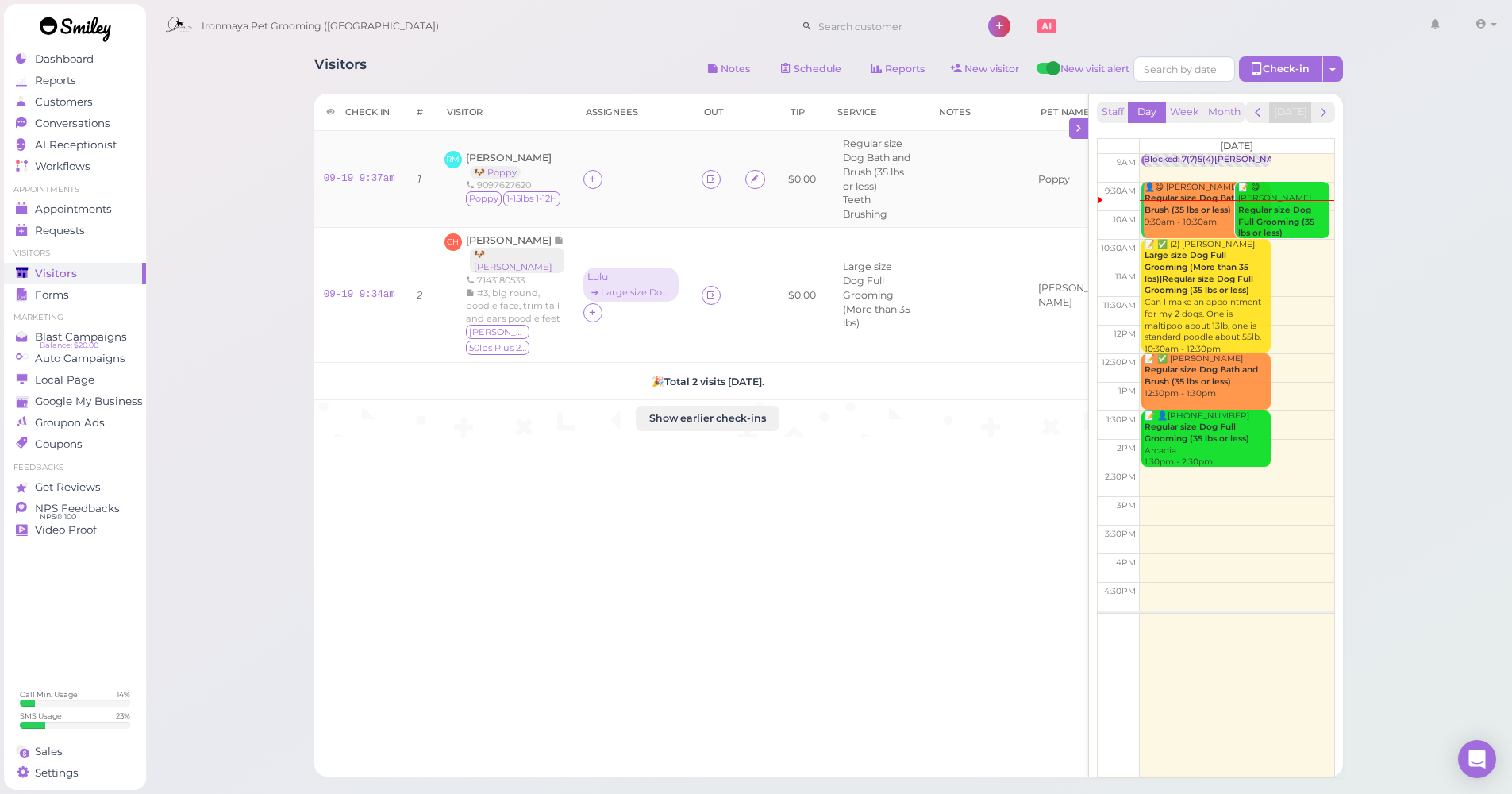
click at [591, 188] on td at bounding box center [633, 179] width 118 height 97
click at [592, 183] on icon at bounding box center [593, 179] width 10 height 12
click at [626, 424] on span "Tiffany Deng" at bounding box center [677, 430] width 172 height 12
click at [602, 180] on div "Tiffany" at bounding box center [632, 169] width 96 height 21
click at [606, 171] on div "Tiffany" at bounding box center [630, 168] width 85 height 11
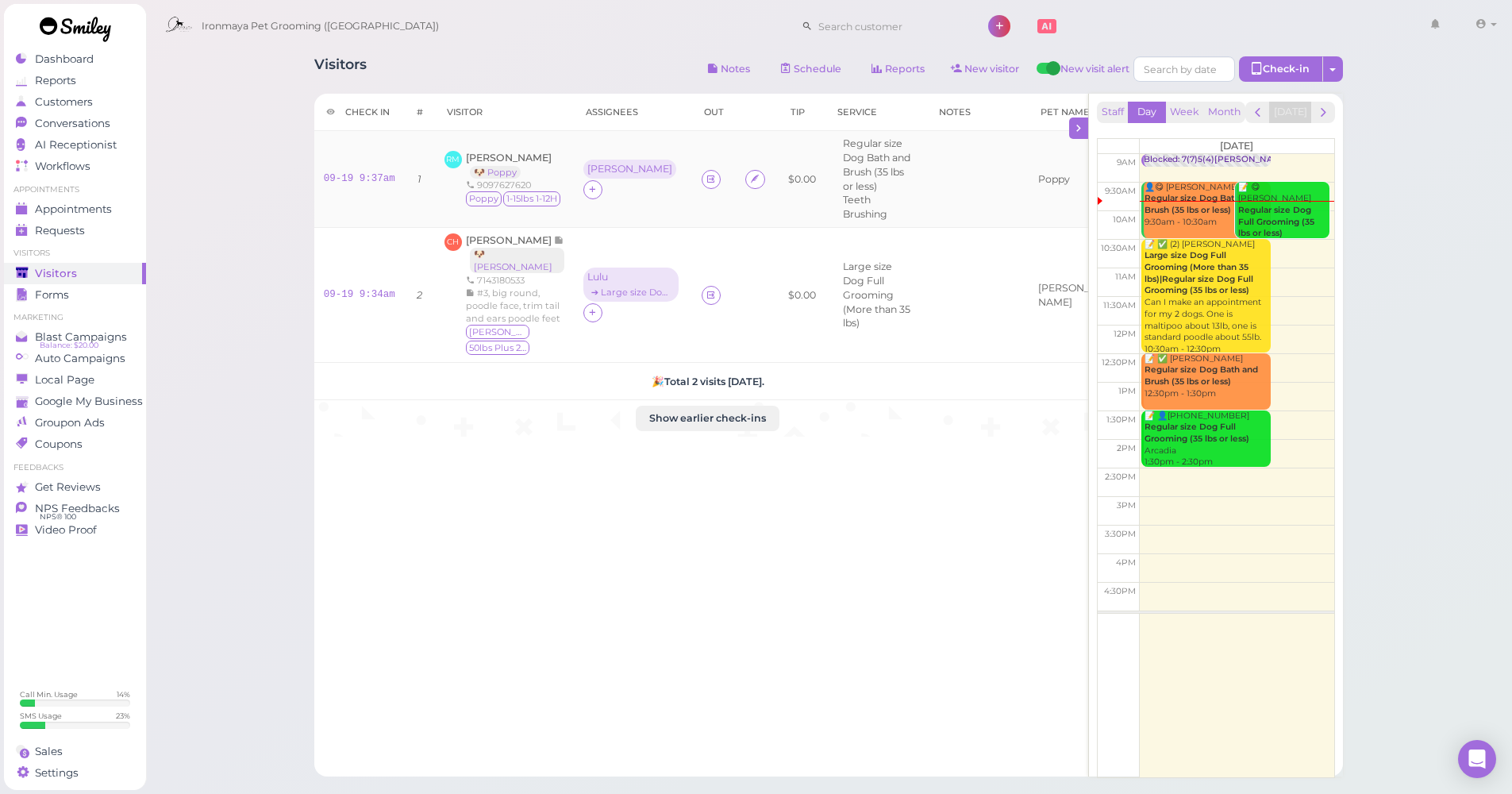
click at [608, 191] on td "Tiffany" at bounding box center [633, 179] width 118 height 97
click at [606, 179] on div "Tiffany" at bounding box center [630, 168] width 93 height 19
click at [634, 231] on span "Select services" at bounding box center [632, 229] width 73 height 18
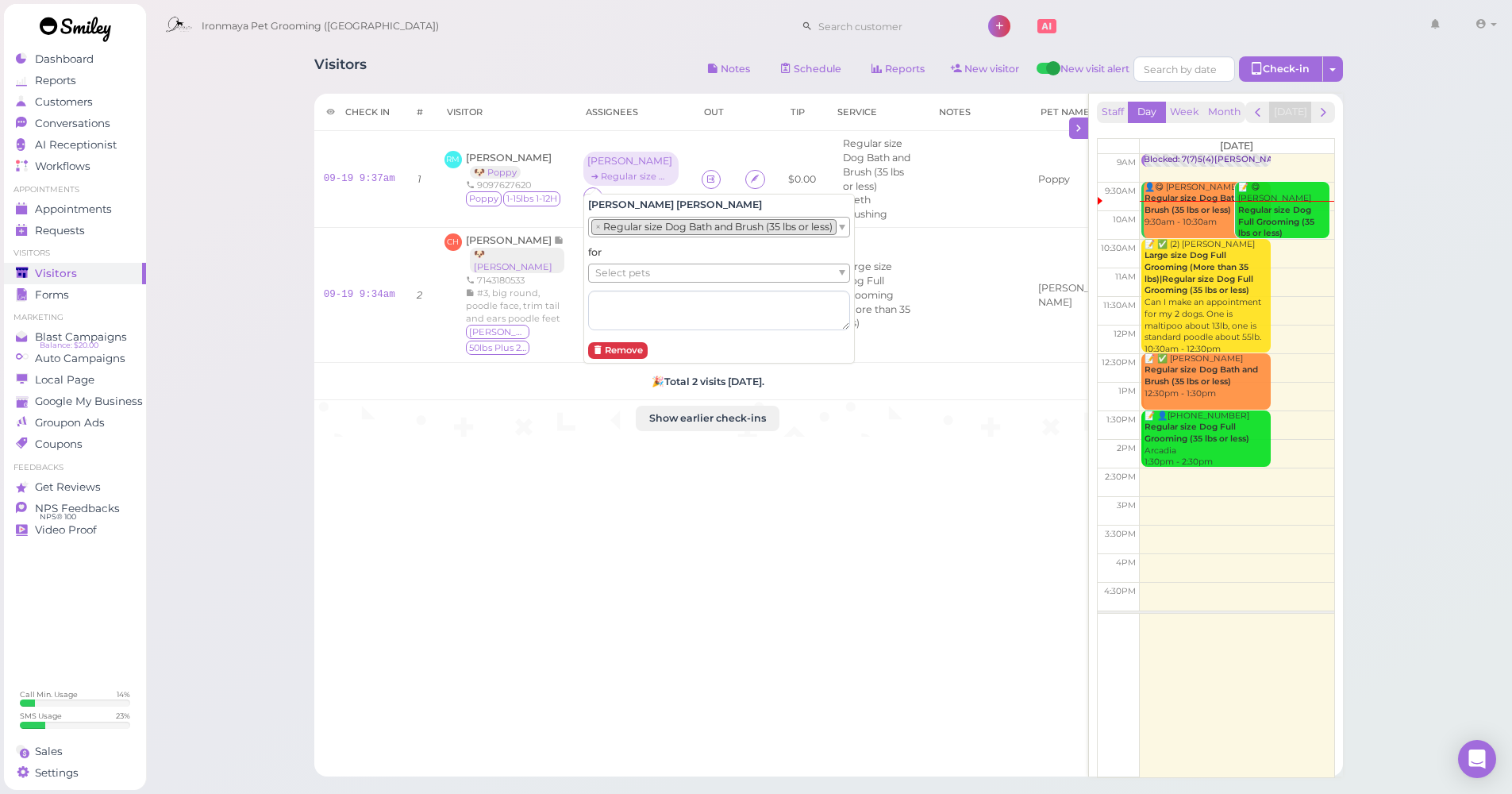
click at [635, 234] on li "× Regular size Dog Bath and Brush (35 lbs or less)" at bounding box center [714, 227] width 246 height 16
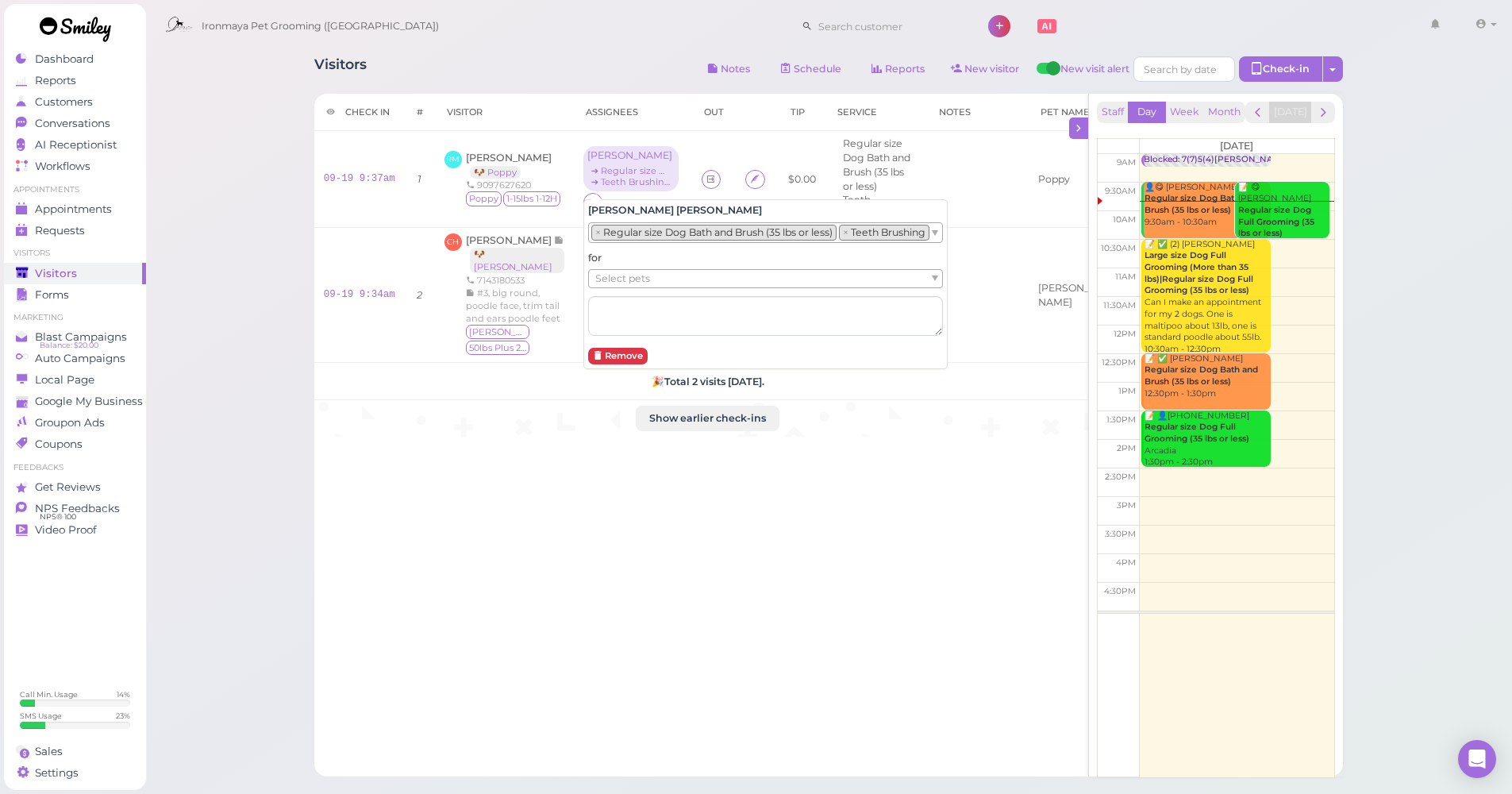
click at [643, 280] on span "Select pets" at bounding box center [623, 279] width 55 height 18
click at [291, 288] on div "Visitors Notes Schedule Reports New visitor New visit alert Check-in Customer c…" at bounding box center [829, 484] width 1368 height 968
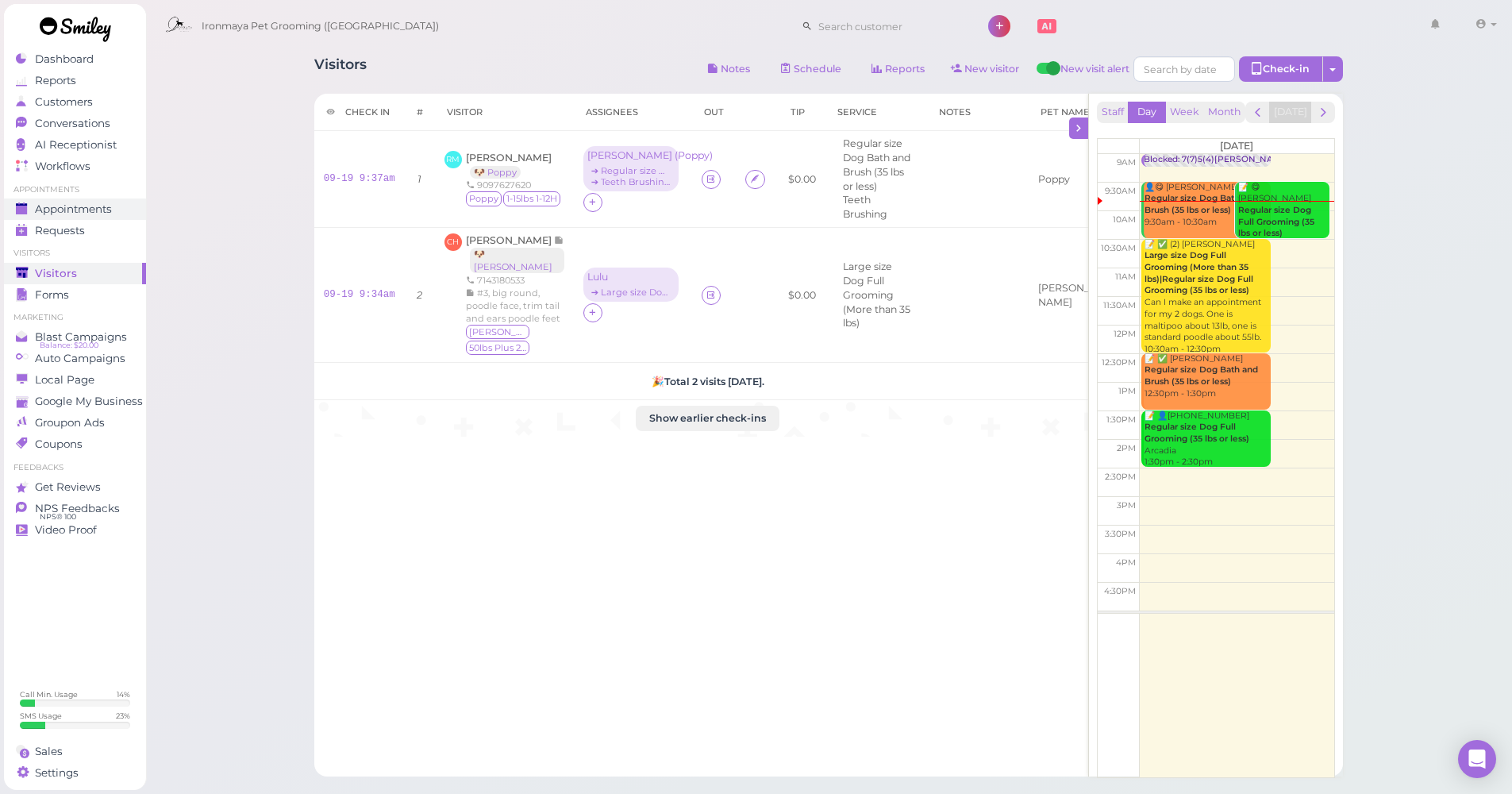
click at [84, 214] on span "Appointments" at bounding box center [73, 209] width 77 height 14
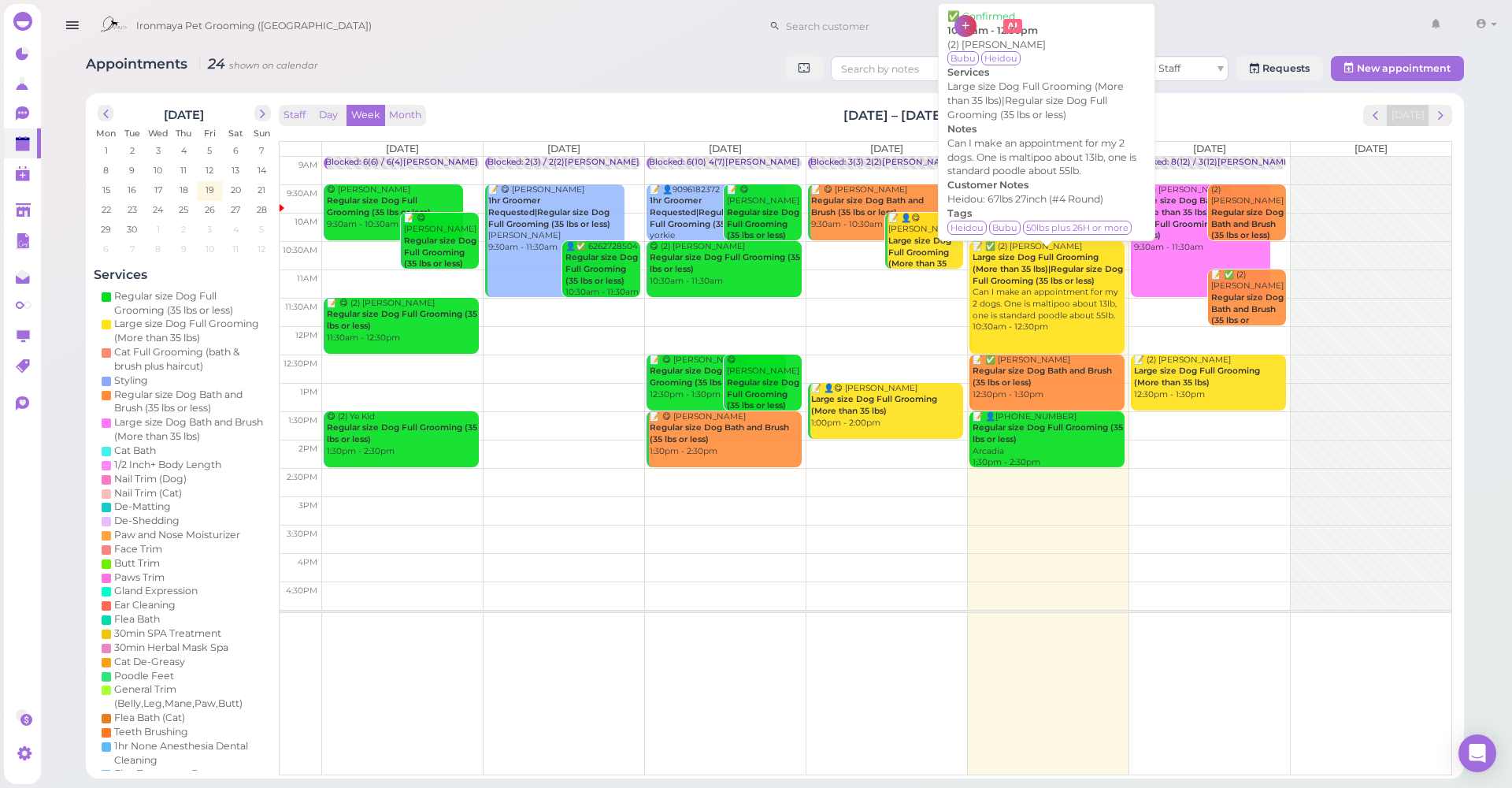
click at [1034, 323] on div "📝 ✅ (2) Hazel Xu Large size Dog Full Grooming (More than 35 lbs)|Regular size D…" at bounding box center [1047, 287] width 153 height 93
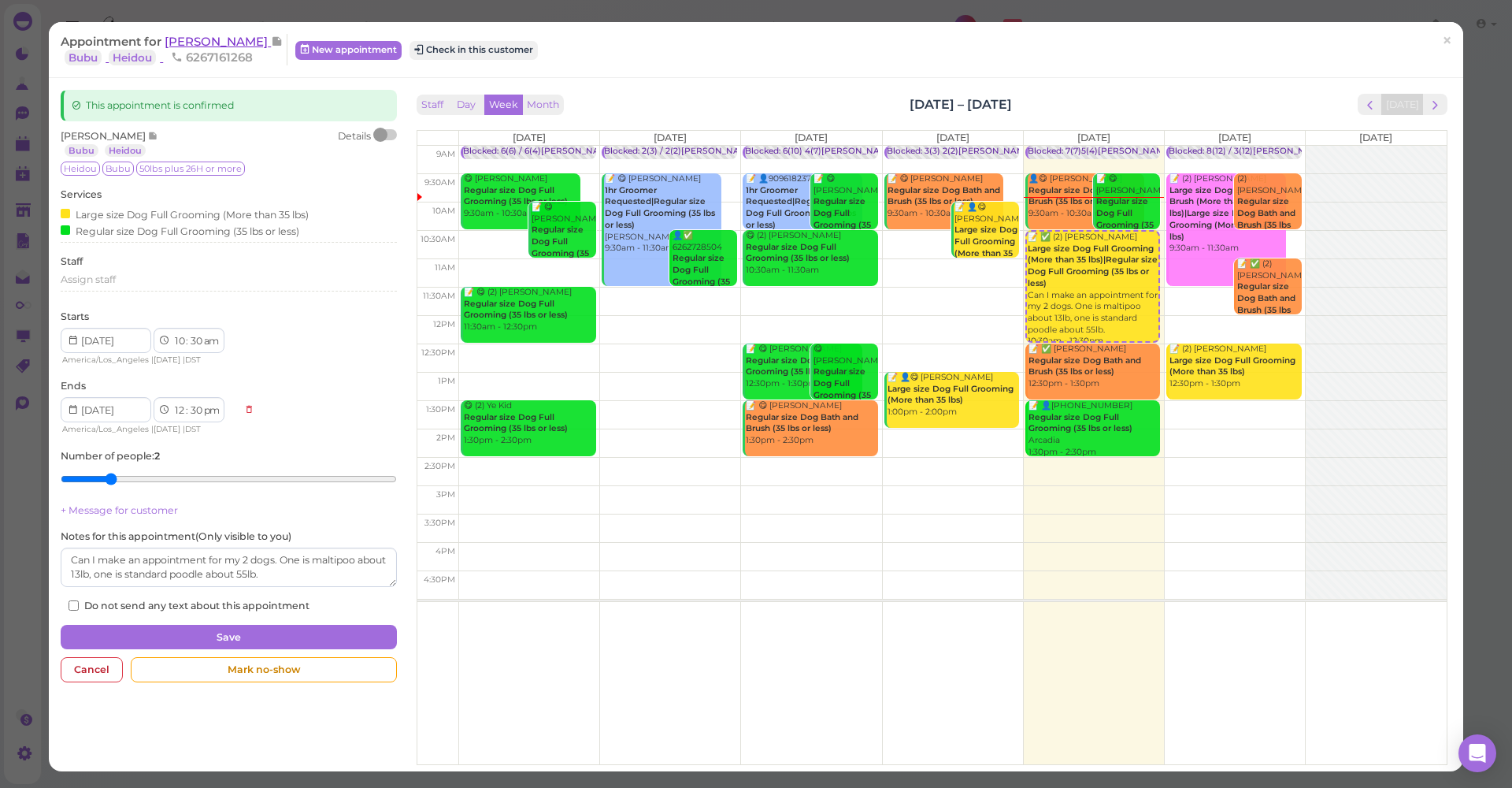
click at [179, 41] on span "Hazel Xu" at bounding box center [218, 40] width 107 height 15
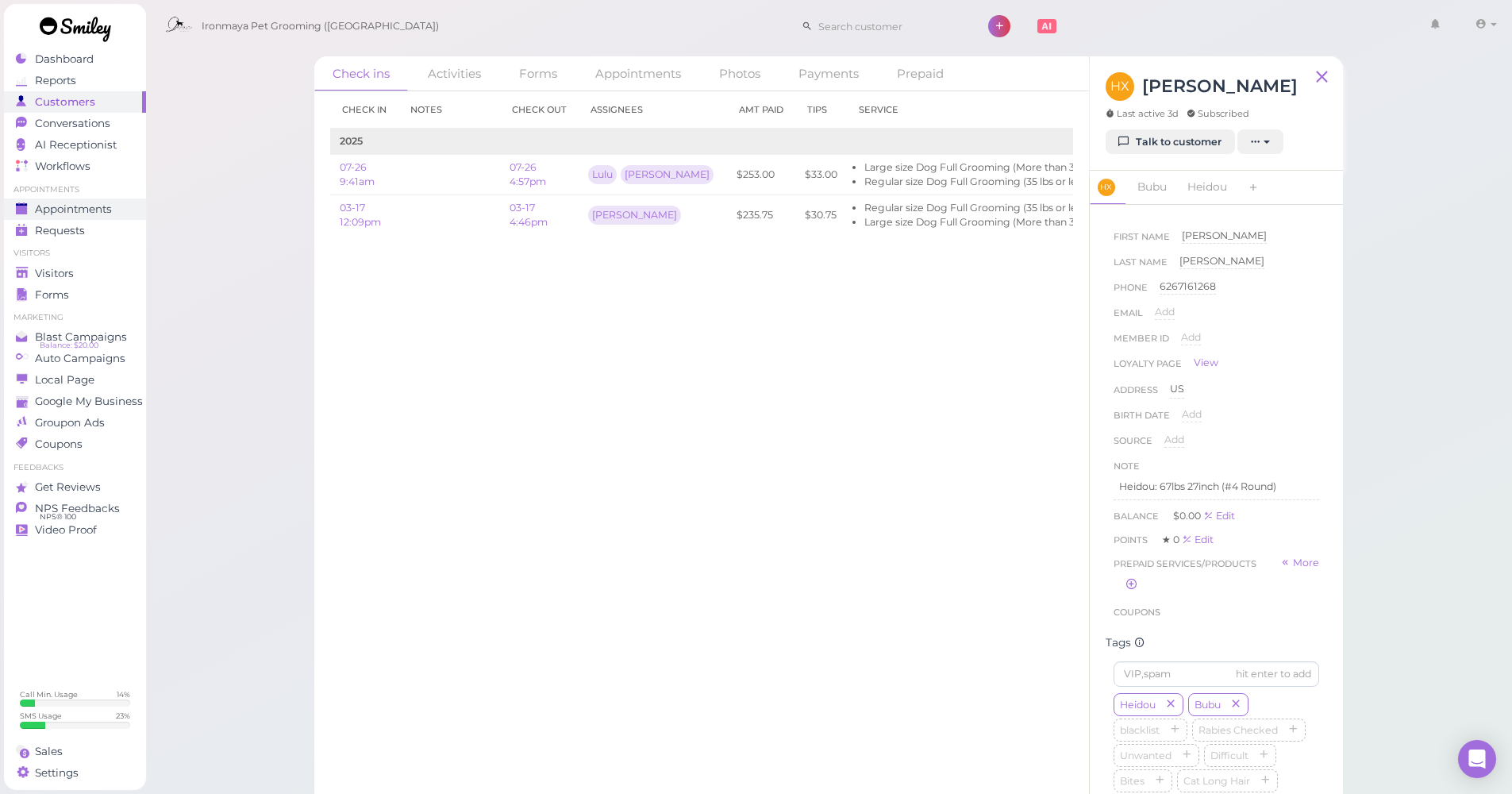
click at [125, 202] on div "Appointments" at bounding box center [73, 209] width 114 height 14
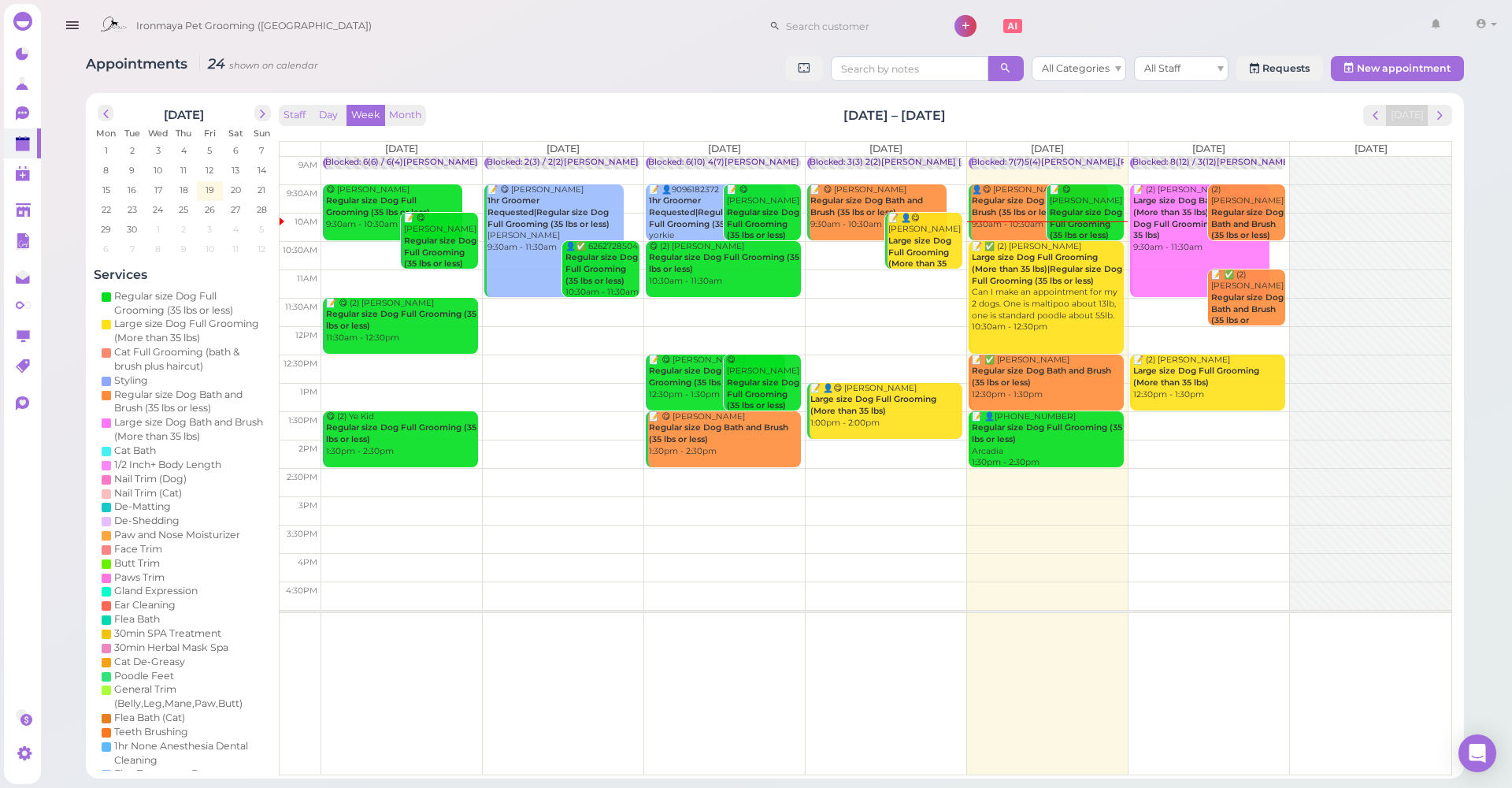
click at [72, 23] on icon "button" at bounding box center [72, 26] width 17 height 20
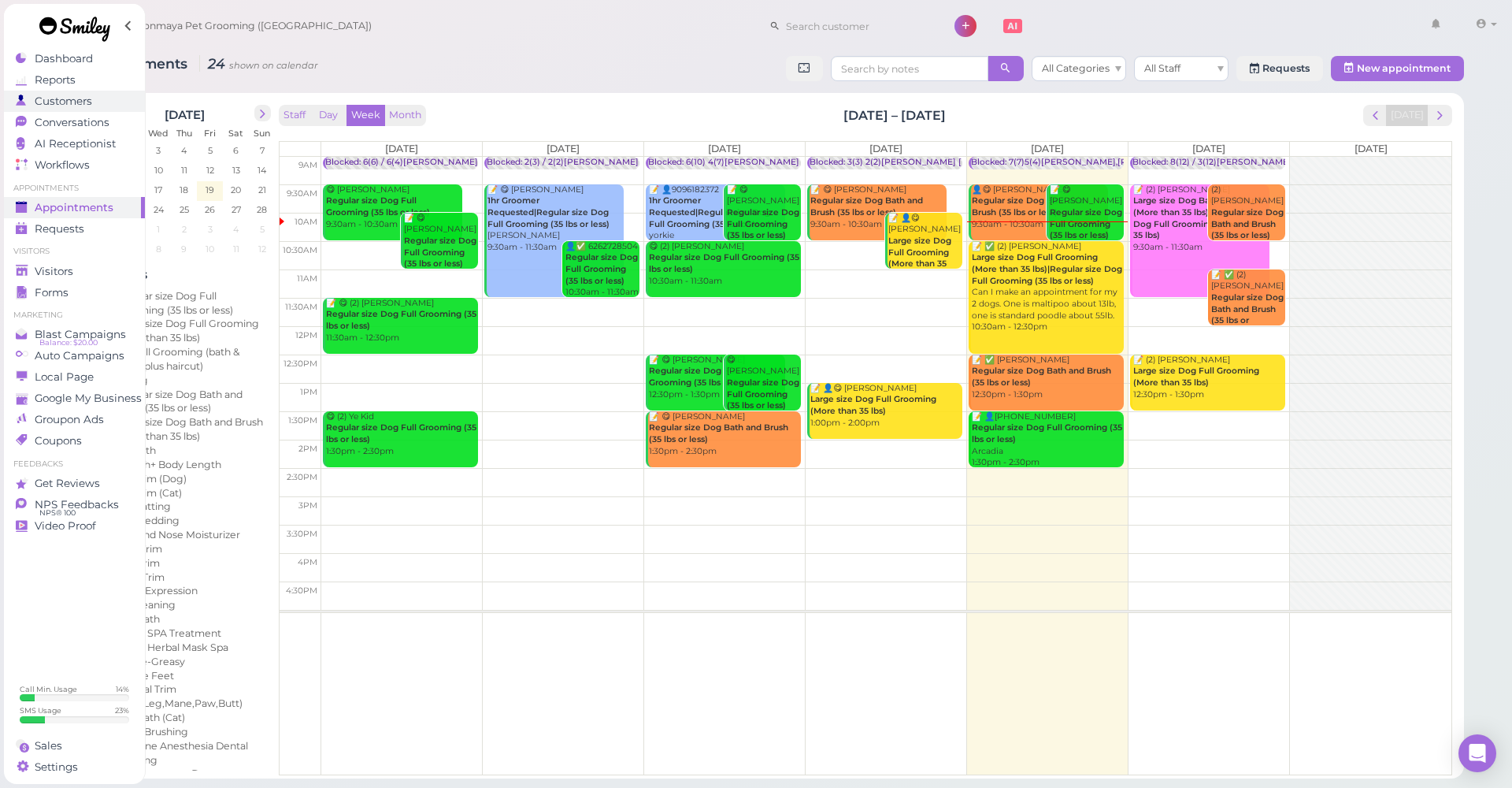
click at [85, 92] on link "Customers" at bounding box center [74, 102] width 141 height 22
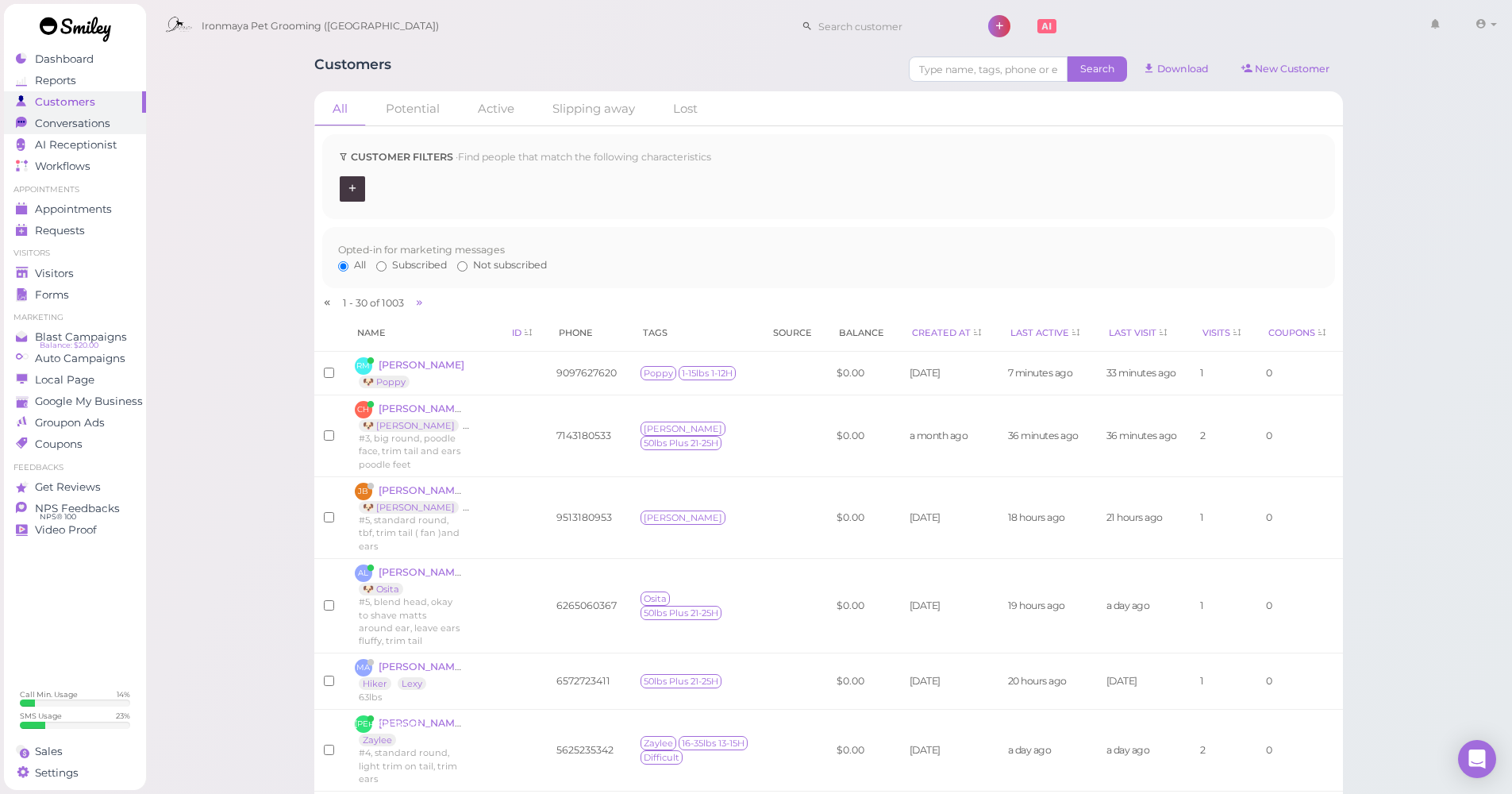
click at [81, 123] on span "Conversations" at bounding box center [73, 123] width 76 height 14
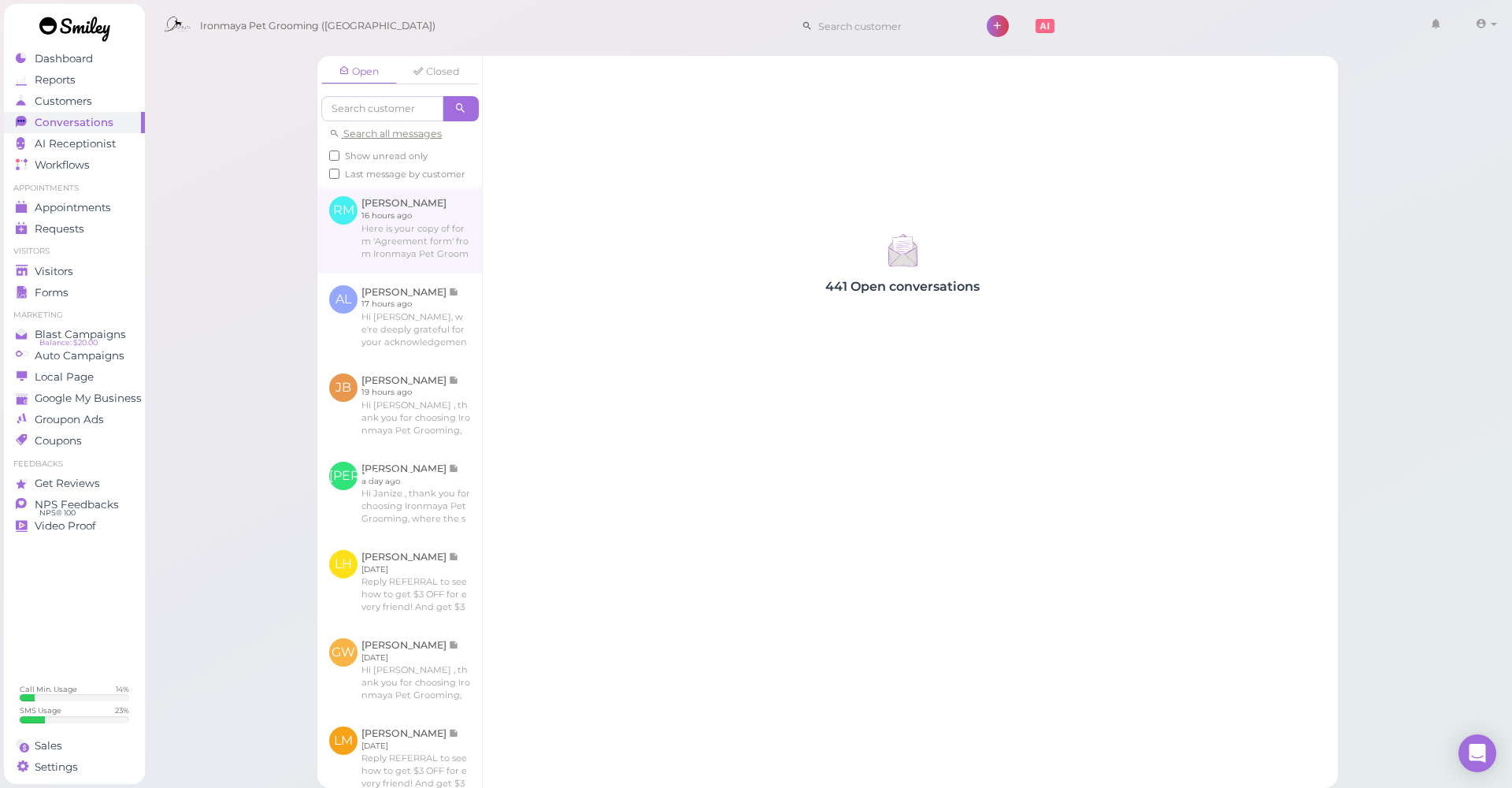
click at [431, 267] on link at bounding box center [400, 228] width 165 height 88
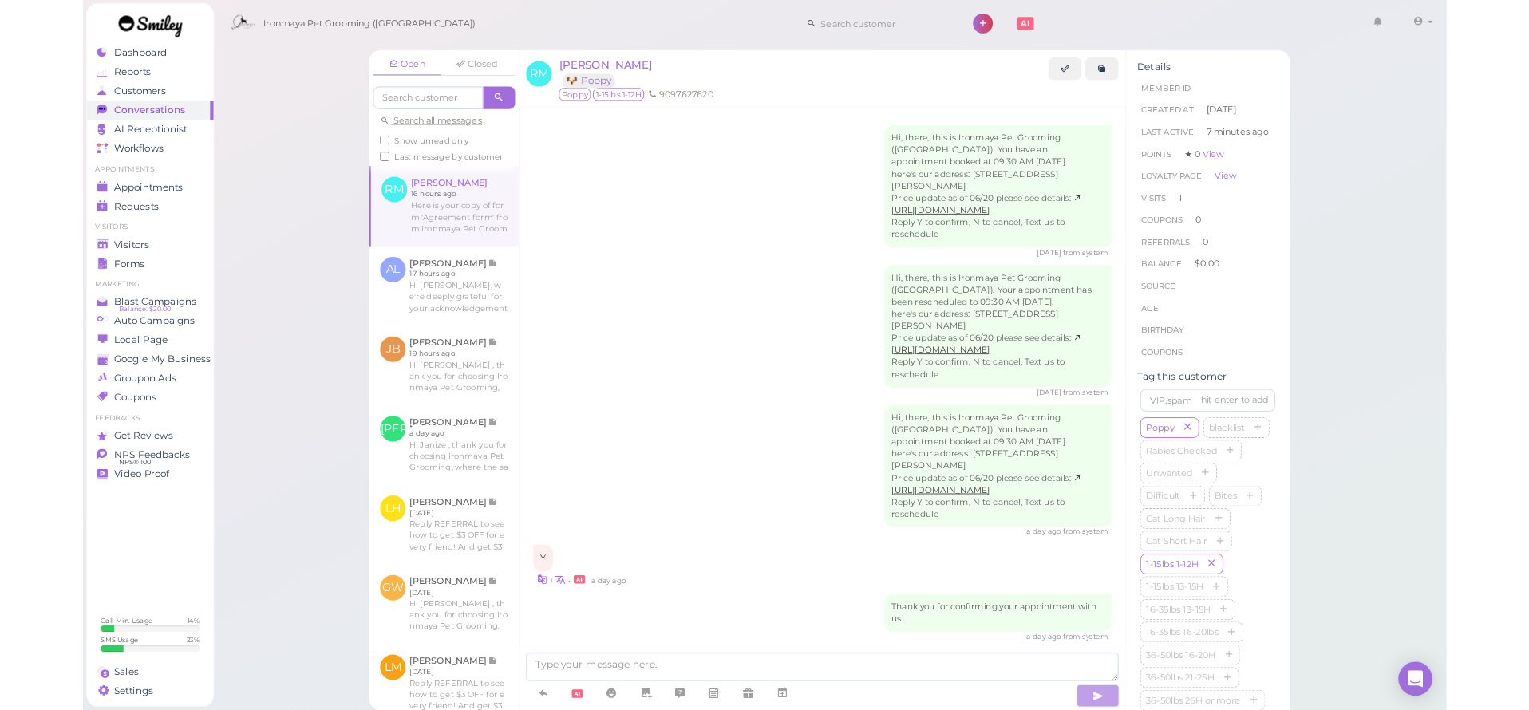
scroll to position [185, 0]
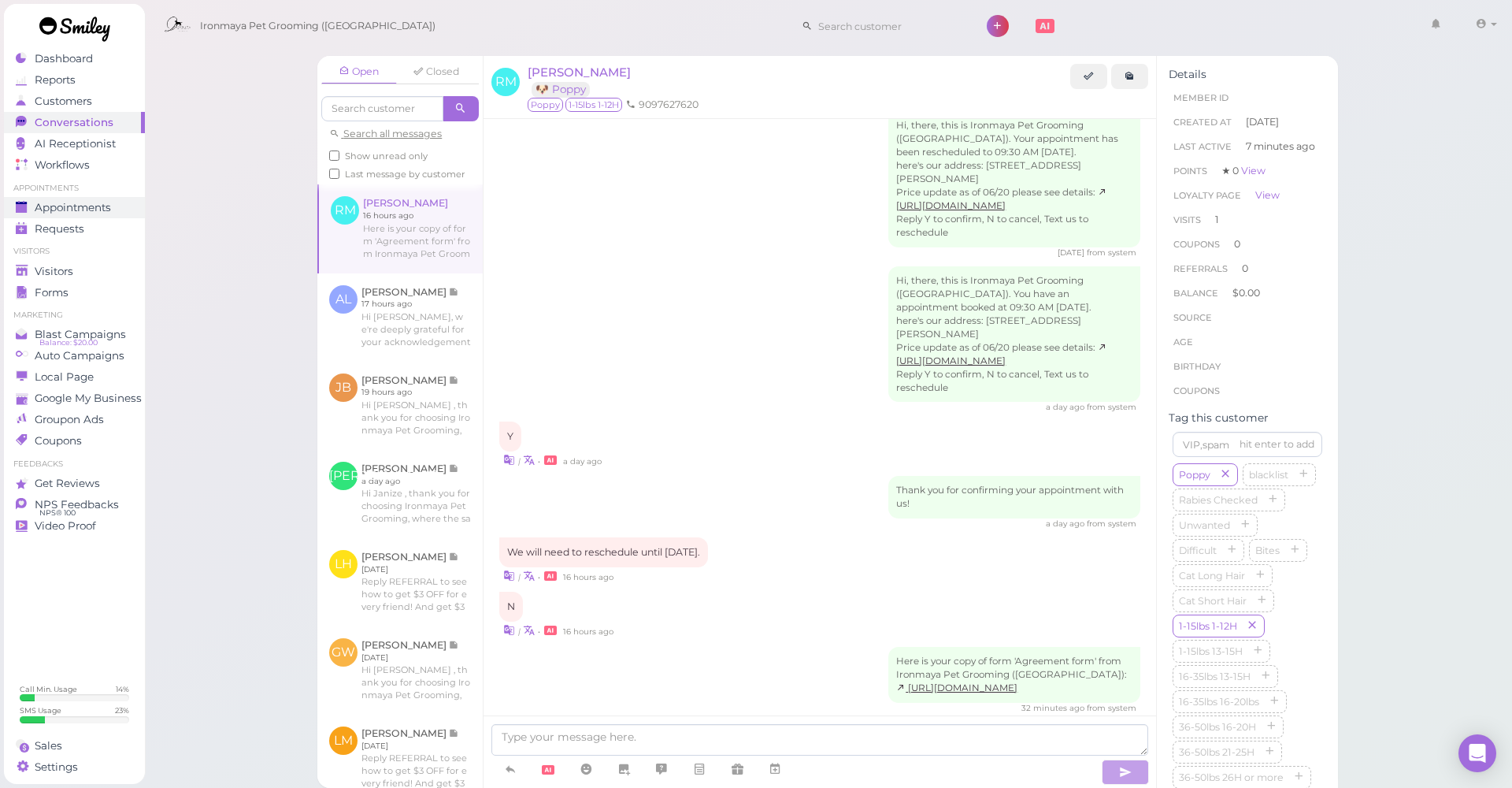
click at [100, 213] on span "Appointments" at bounding box center [72, 207] width 76 height 14
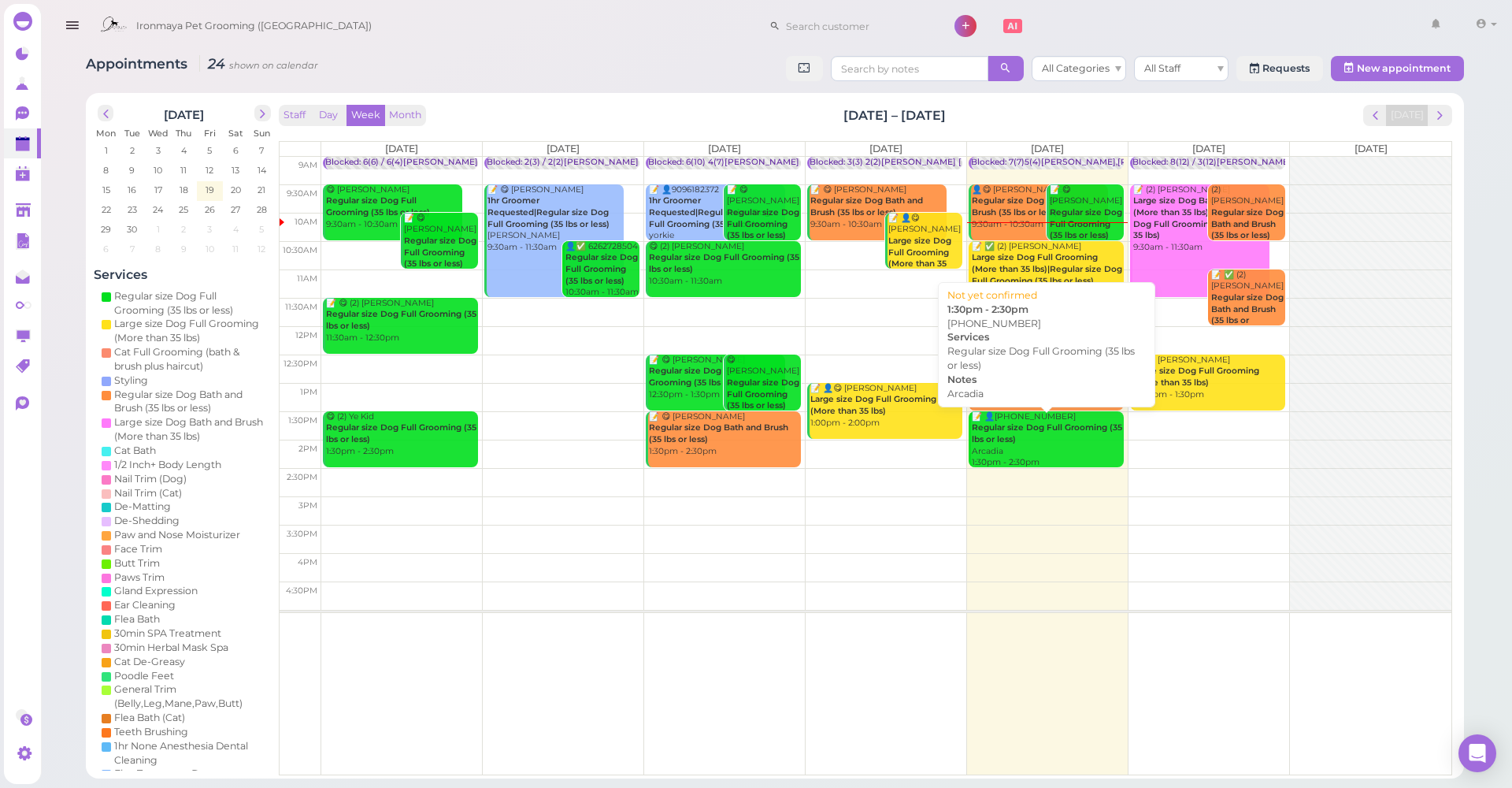
click at [1071, 439] on div "📝 👤(2) 6263538249 Regular size Dog Full Grooming (35 lbs or less) Arcadia 1:30p…" at bounding box center [1047, 440] width 153 height 57
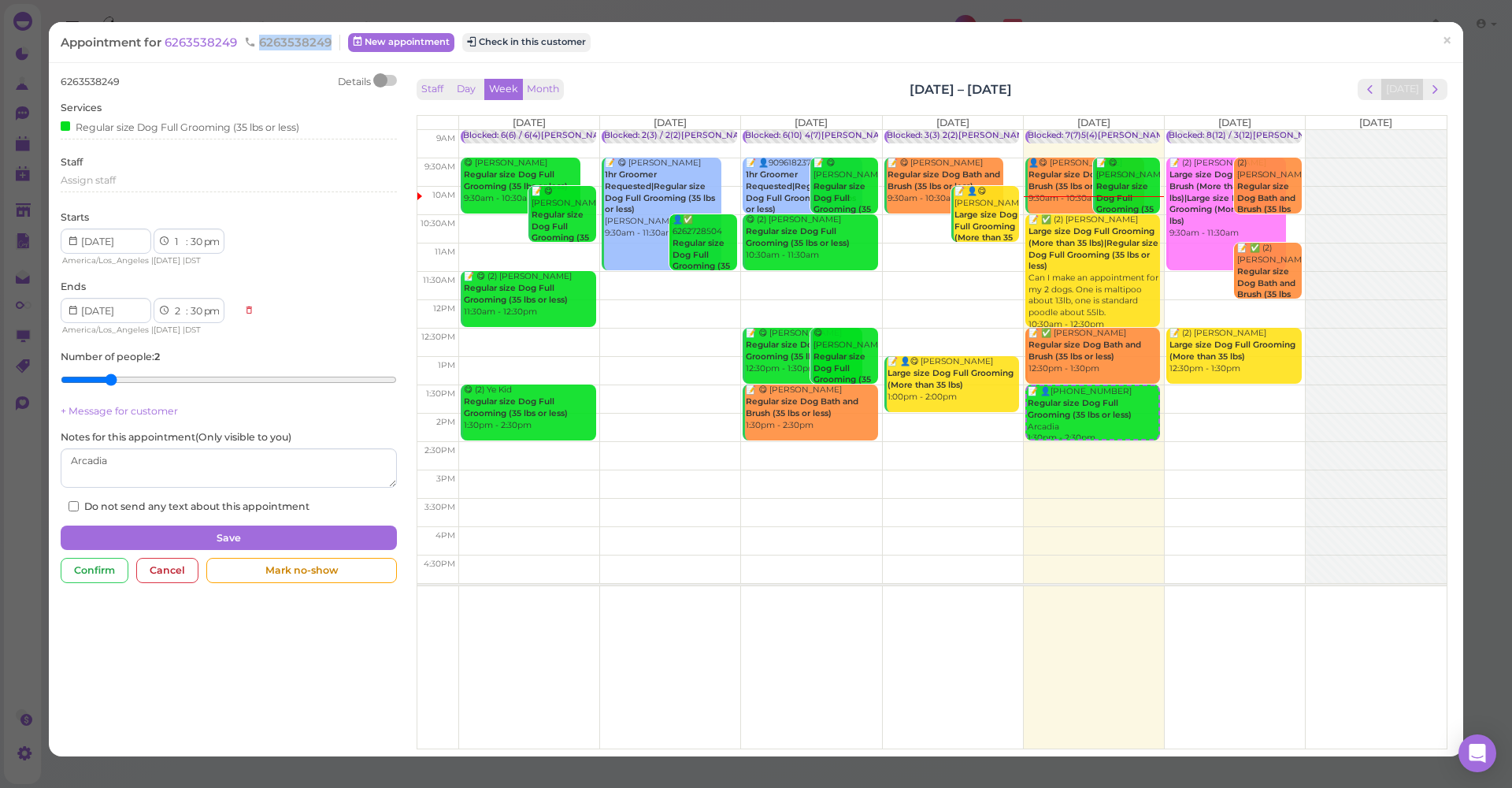
drag, startPoint x: 261, startPoint y: 40, endPoint x: 318, endPoint y: 40, distance: 57.0
click at [329, 45] on span "6263538249" at bounding box center [287, 41] width 88 height 15
copy span "6263538249"
click at [1442, 38] on span "×" at bounding box center [1447, 40] width 10 height 22
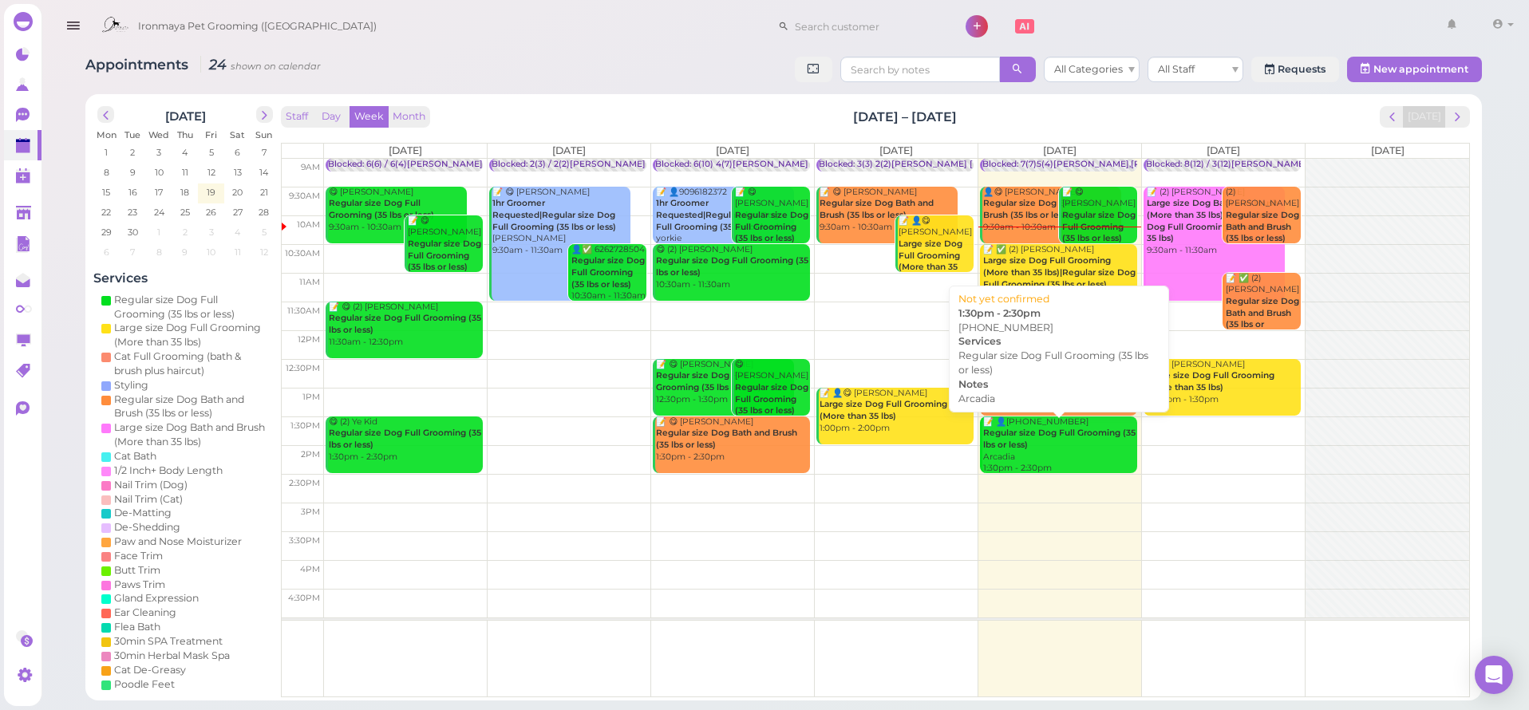
click at [1047, 447] on div "📝 👤(2) 6263538249 Regular size Dog Full Grooming (35 lbs or less) Arcadia 1:30p…" at bounding box center [1059, 446] width 155 height 58
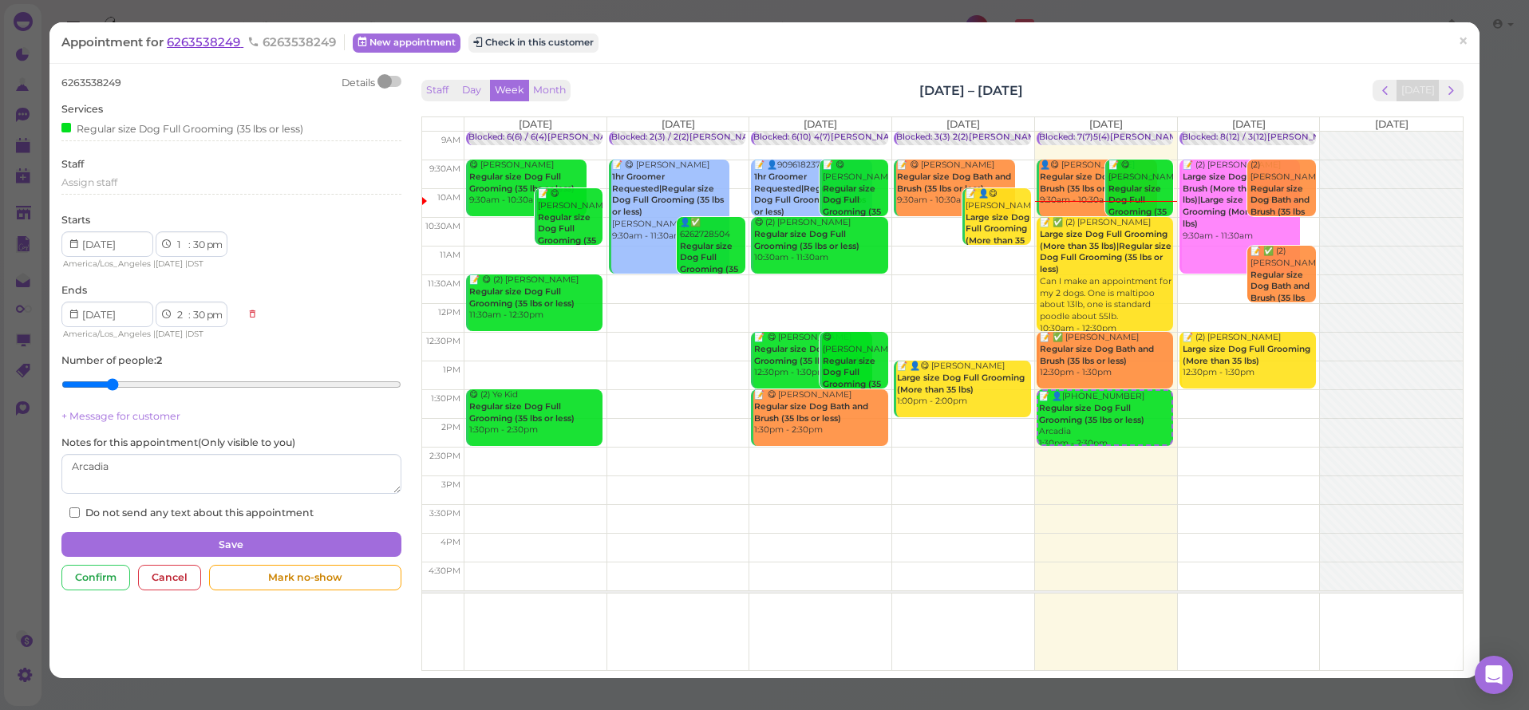
click at [215, 37] on span "6263538249" at bounding box center [205, 41] width 77 height 15
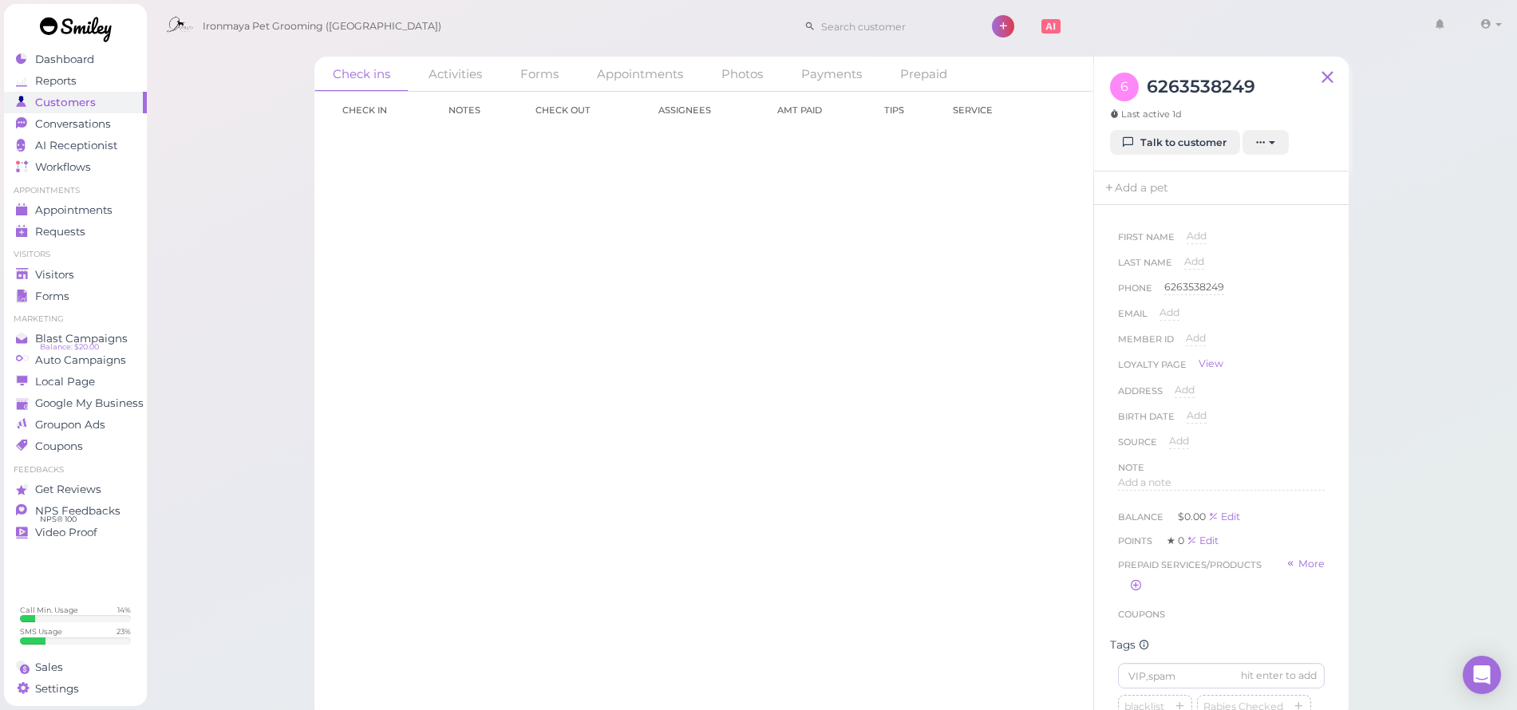
click at [1188, 163] on div "6 6263538249 Last active 1d Talk to customer New appointment Add stamps Add/Rem…" at bounding box center [1221, 114] width 255 height 115
click at [1181, 145] on link "Talk to customer" at bounding box center [1175, 143] width 130 height 26
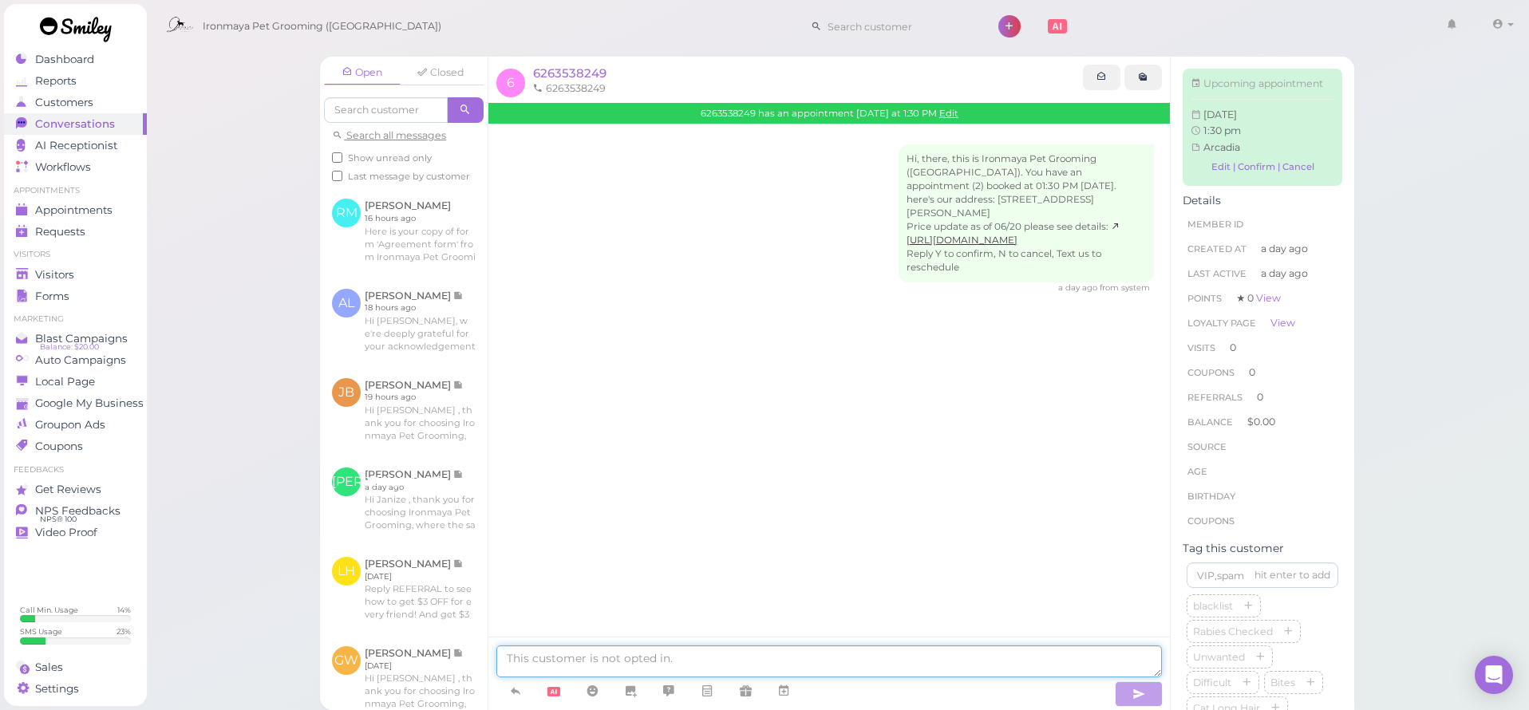
click at [590, 675] on textarea at bounding box center [829, 662] width 666 height 32
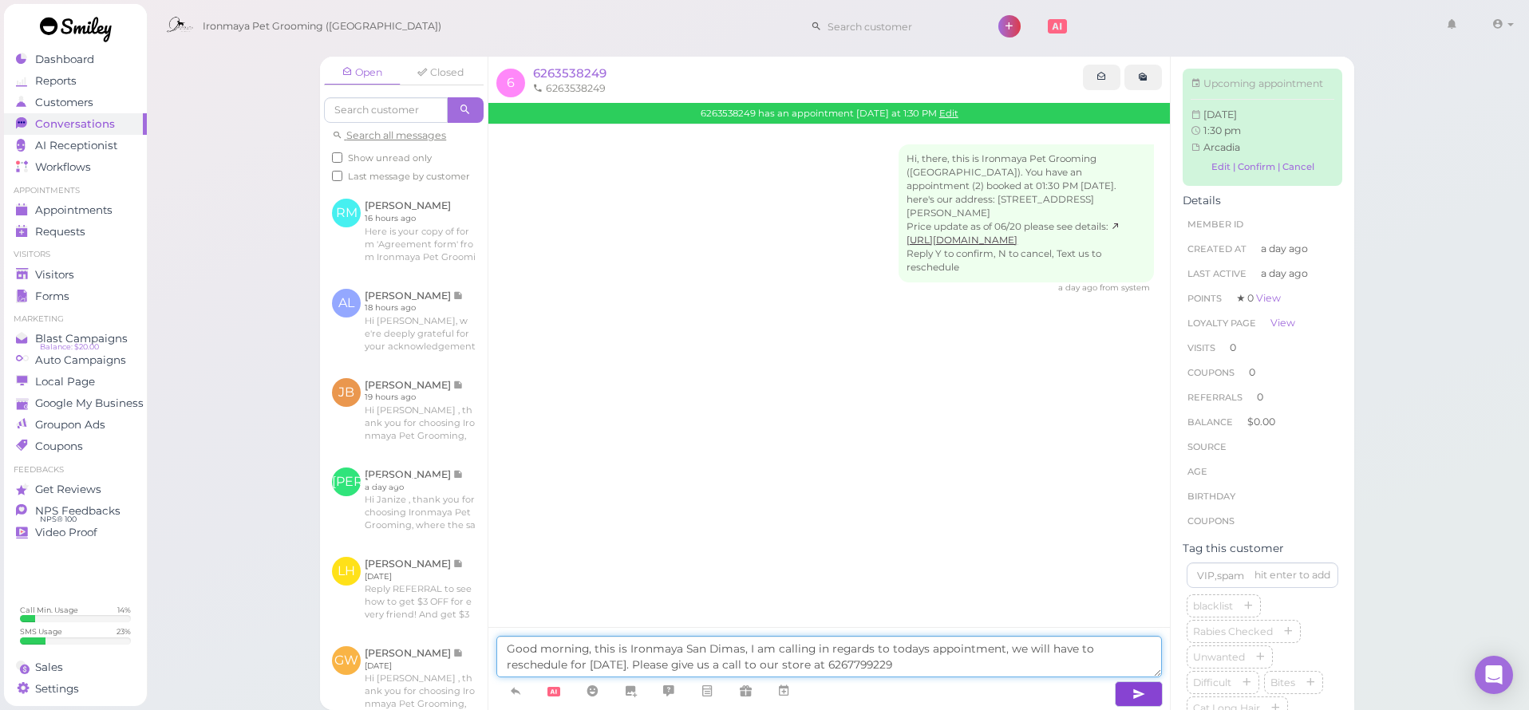
type textarea "Good morning, this is Ironmaya San Dimas, I am calling in regards to todays app…"
click at [1157, 691] on button "button" at bounding box center [1139, 695] width 48 height 26
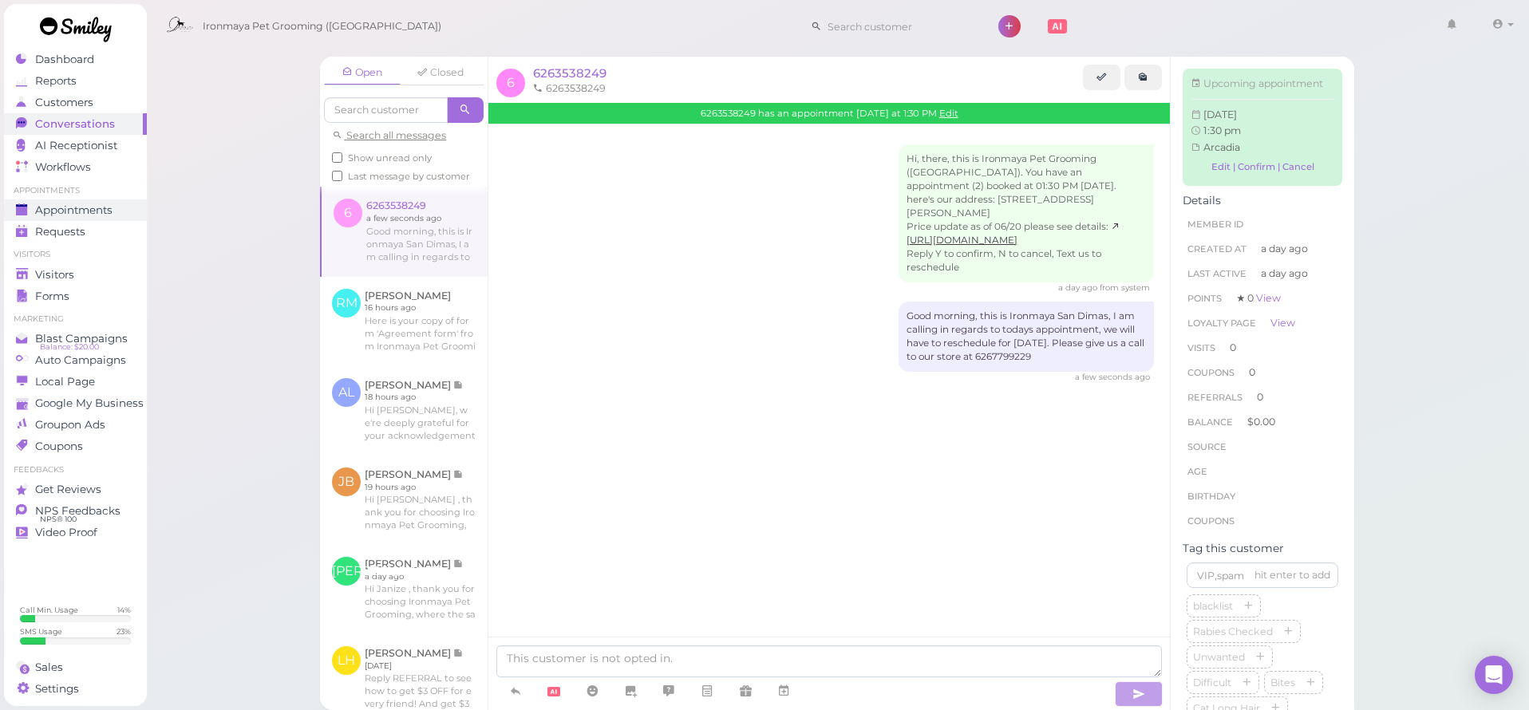
click at [105, 213] on span "Appointments" at bounding box center [73, 210] width 77 height 14
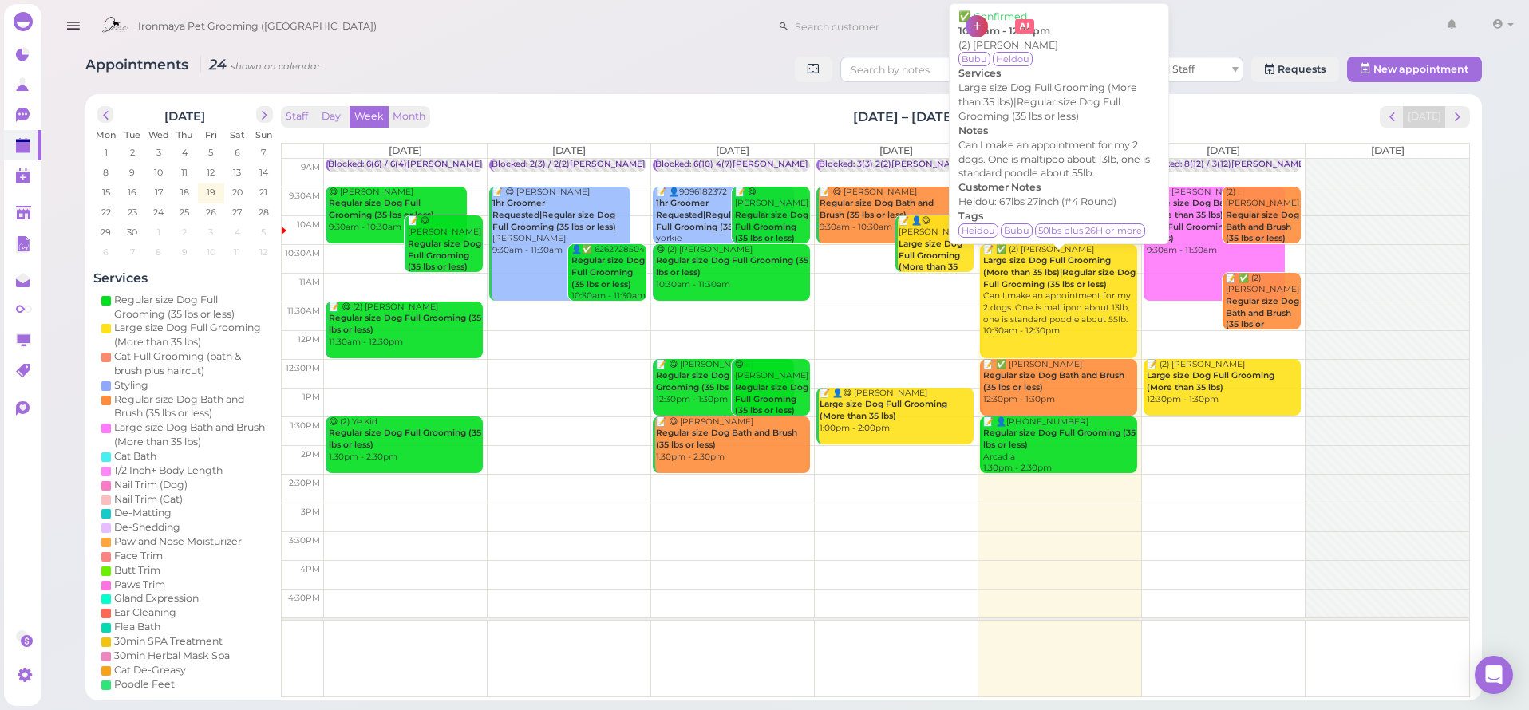
click at [1069, 286] on div "📝 ✅ (2) Hazel Xu Large size Dog Full Grooming (More than 35 lbs)|Regular size D…" at bounding box center [1059, 291] width 155 height 94
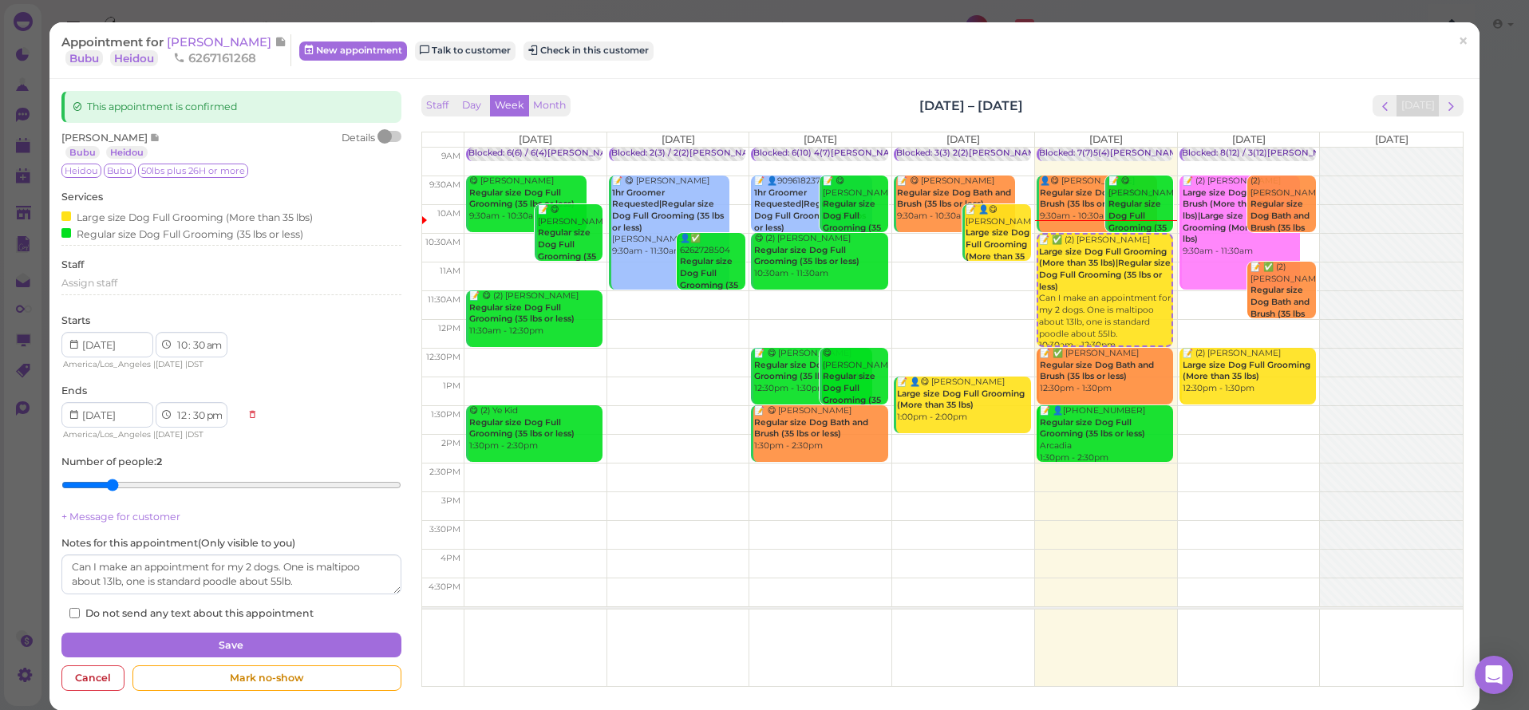
click at [1458, 45] on span "×" at bounding box center [1463, 41] width 10 height 22
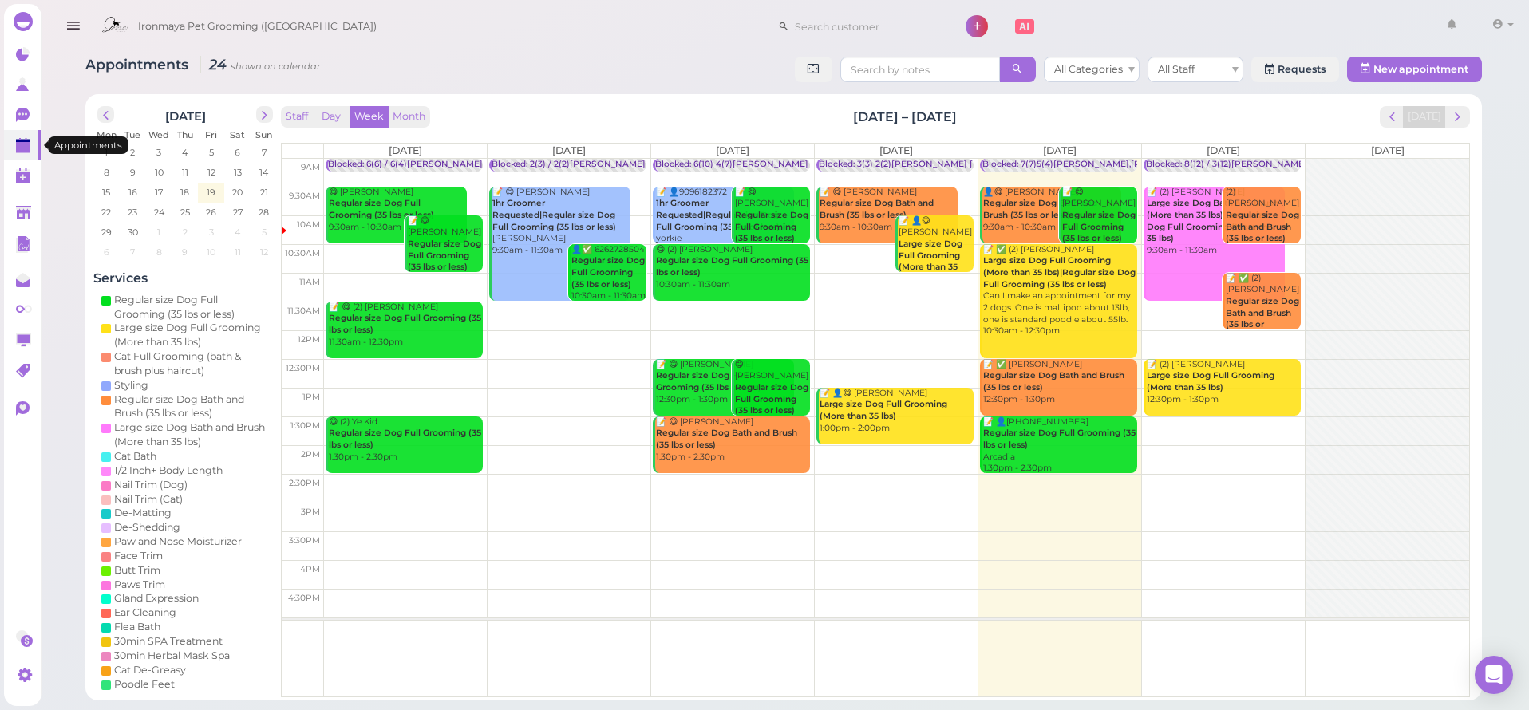
click at [5, 131] on link at bounding box center [23, 145] width 38 height 30
click at [12, 121] on link "0" at bounding box center [23, 115] width 38 height 30
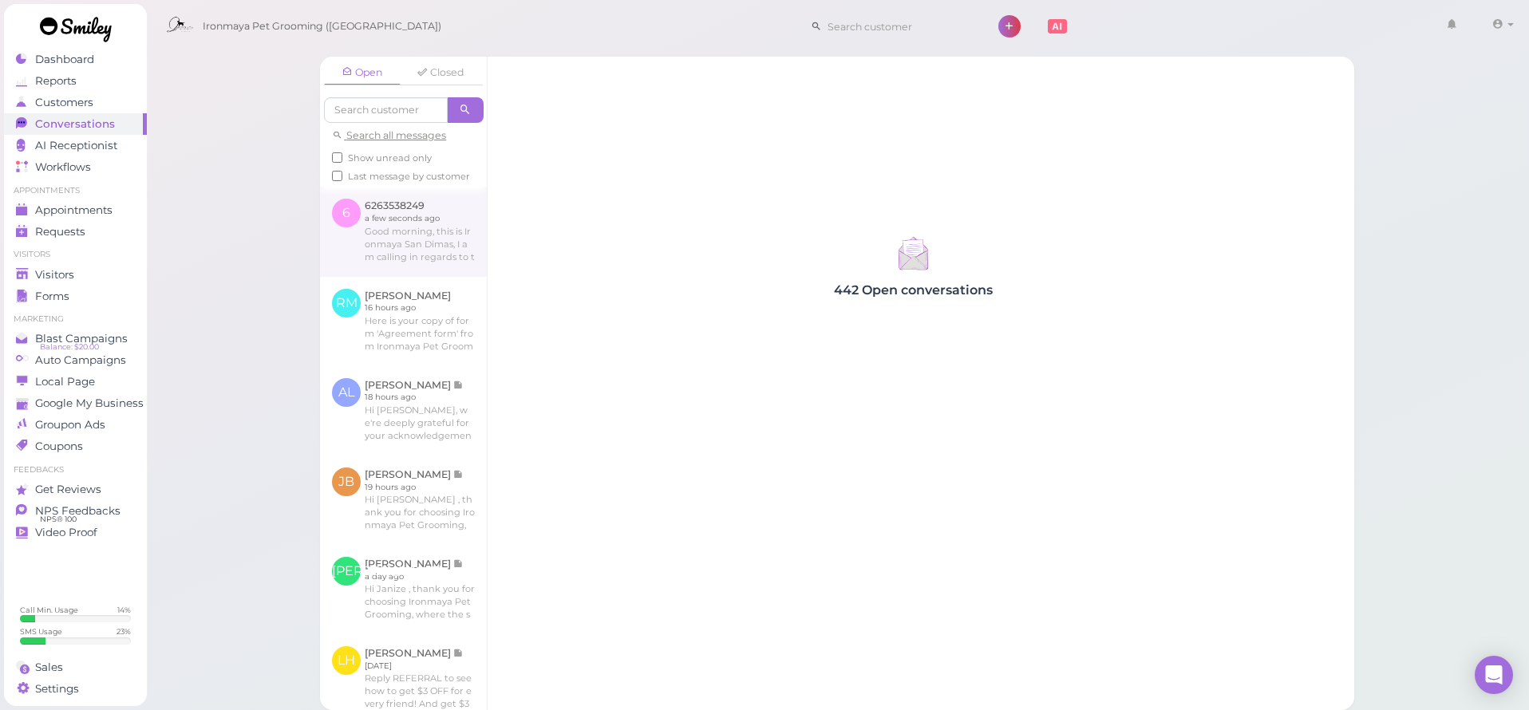
click at [365, 251] on link at bounding box center [403, 231] width 167 height 89
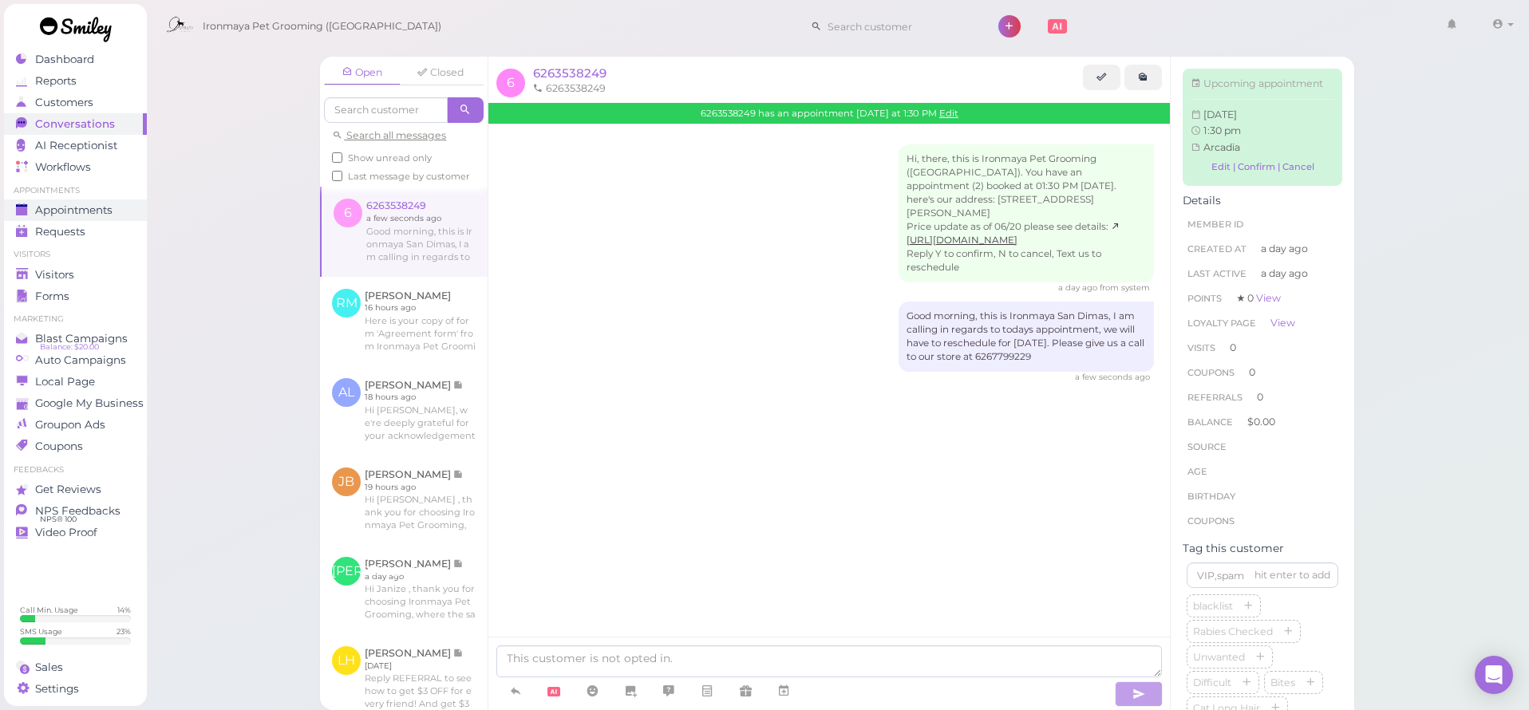
click at [44, 211] on span "Appointments" at bounding box center [73, 210] width 77 height 14
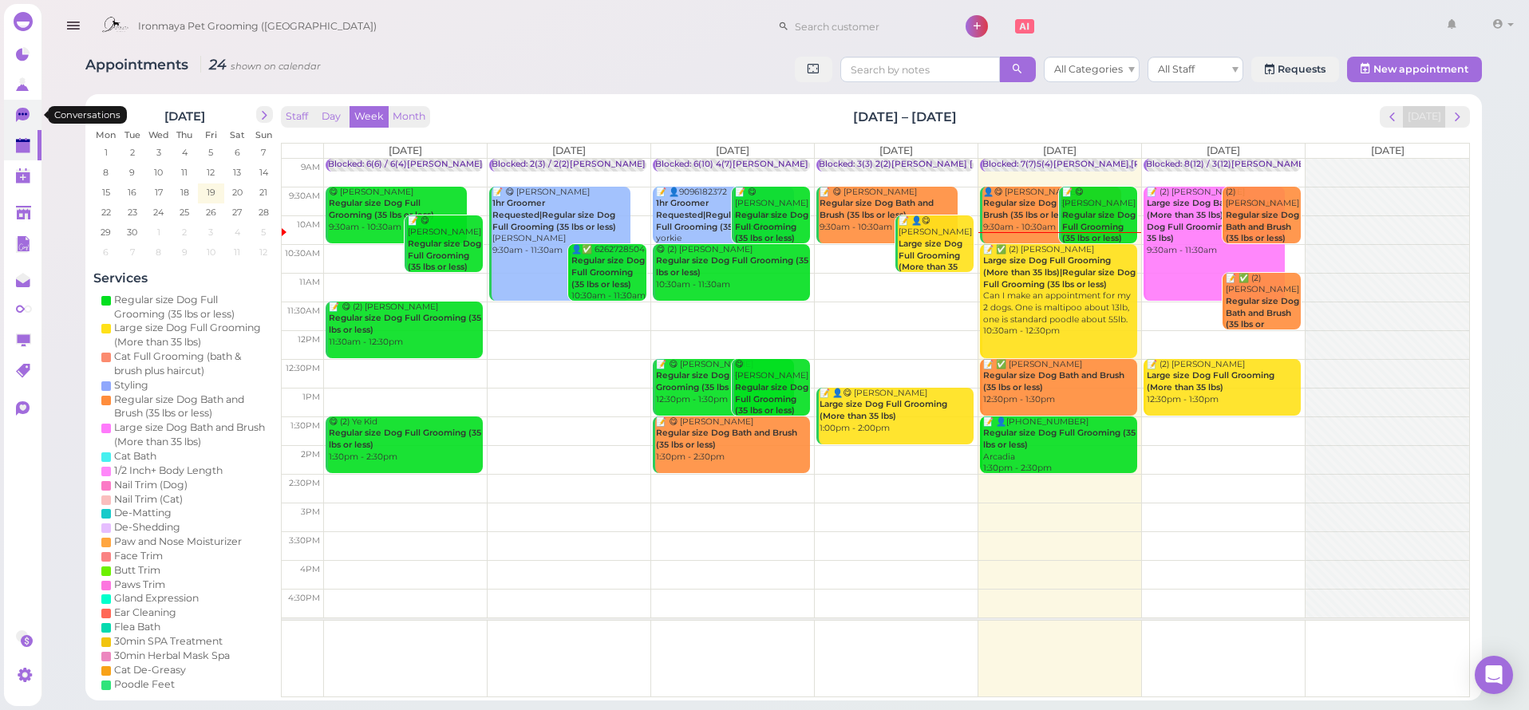
click at [20, 119] on icon at bounding box center [23, 115] width 14 height 14
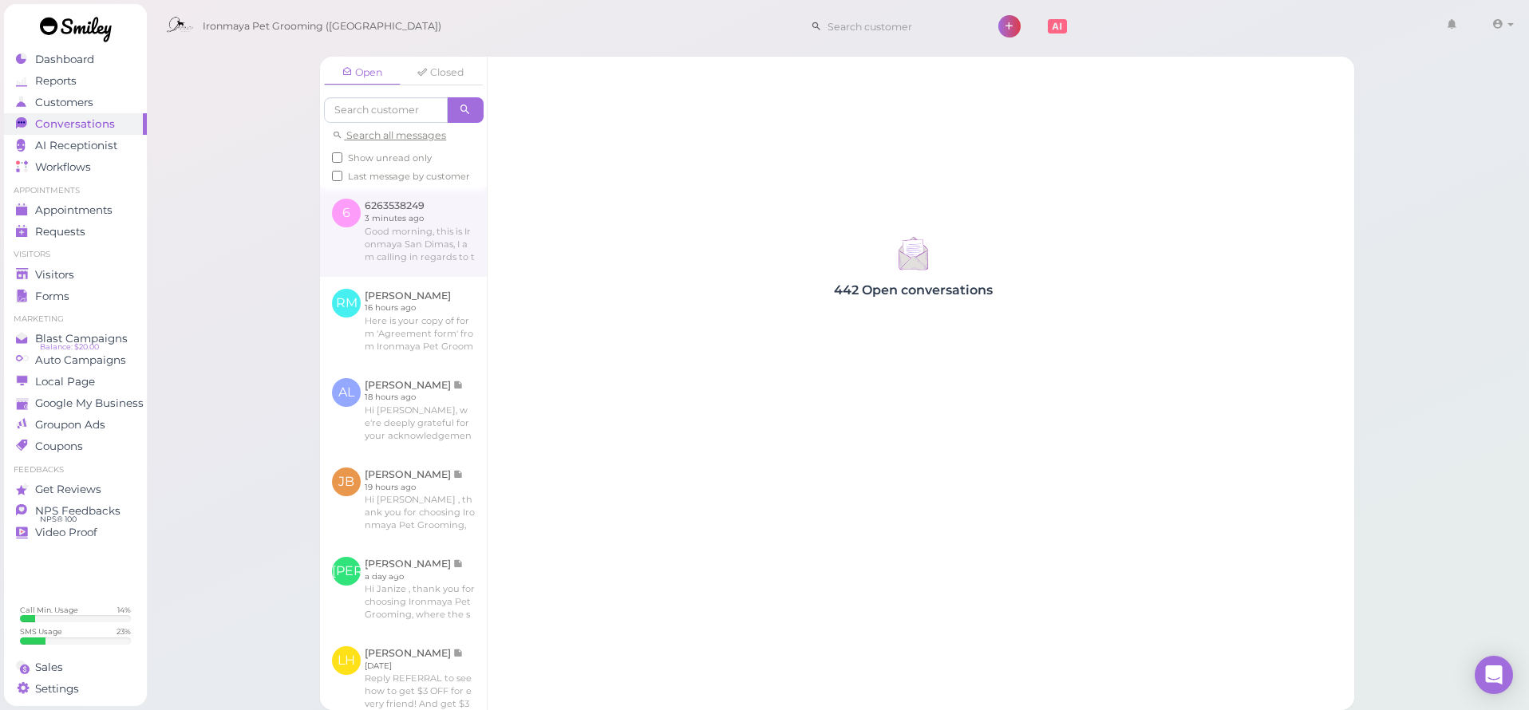
click at [421, 271] on link at bounding box center [403, 231] width 167 height 89
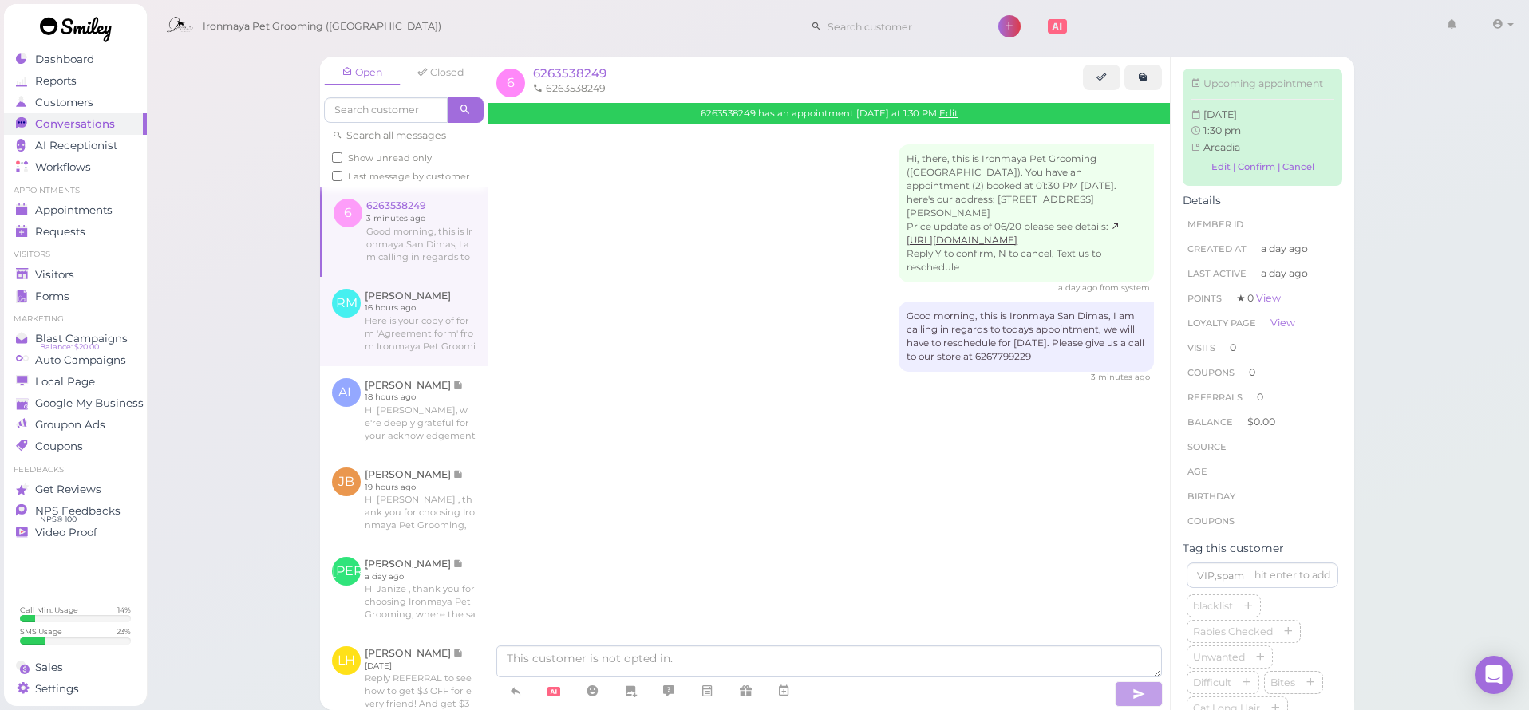
click at [383, 366] on link at bounding box center [404, 321] width 168 height 89
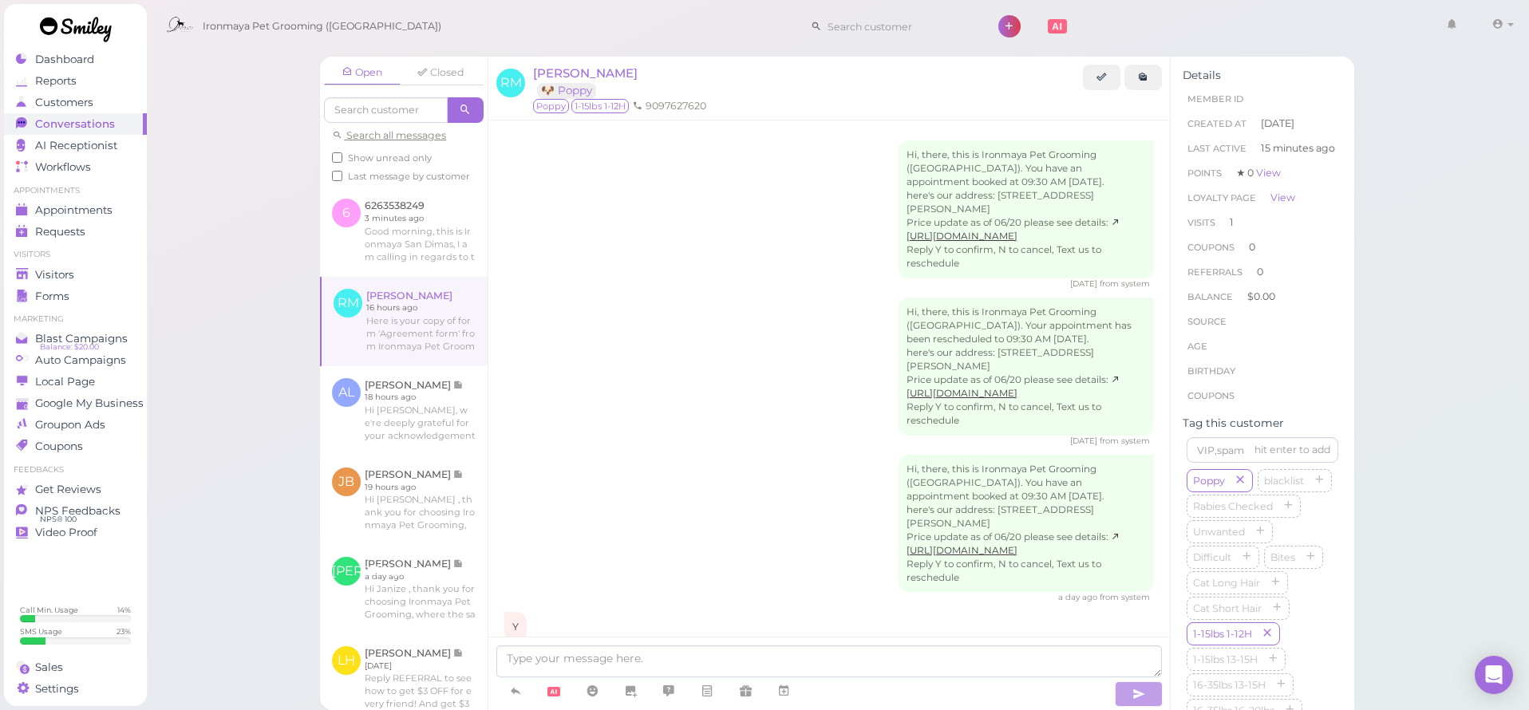
scroll to position [273, 0]
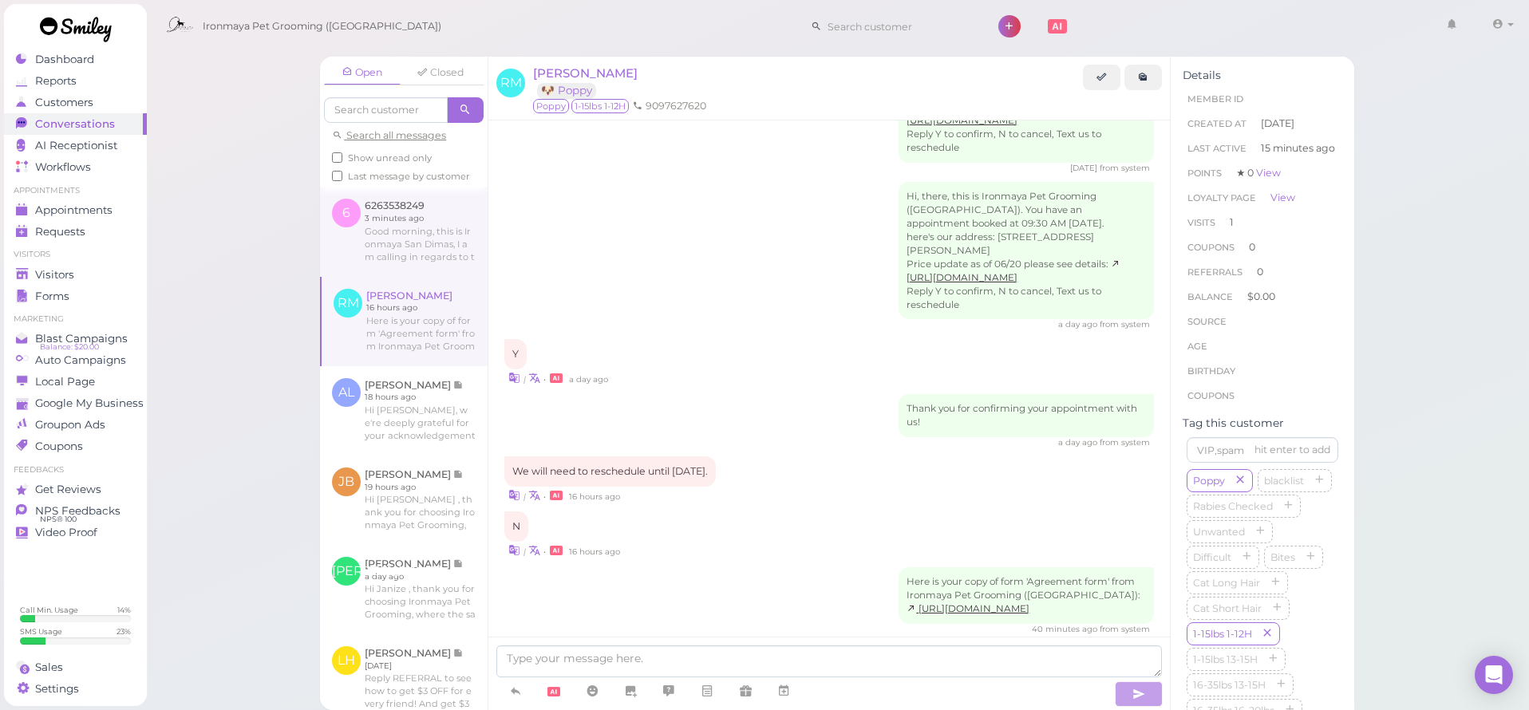
click at [429, 230] on link at bounding box center [404, 231] width 168 height 89
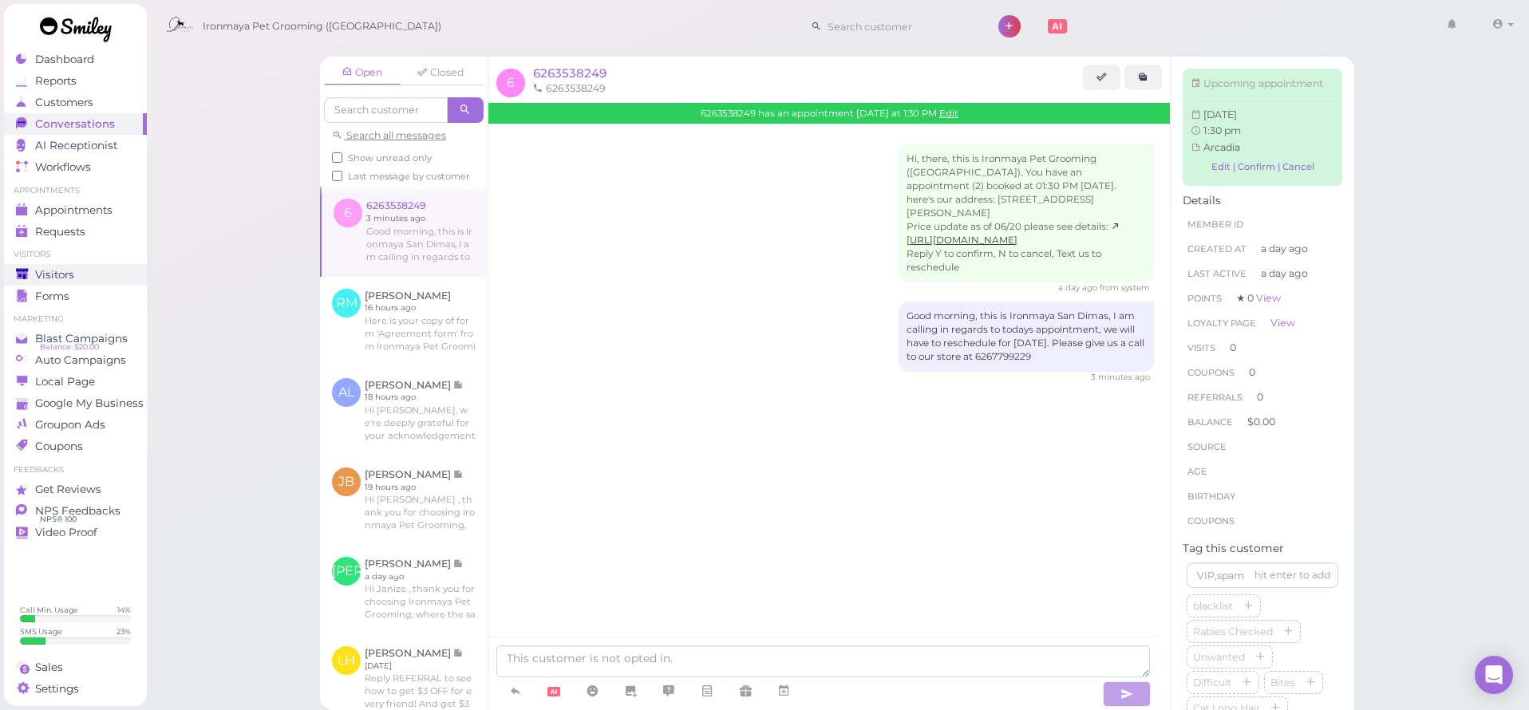
click at [77, 269] on div "Visitors" at bounding box center [73, 275] width 115 height 14
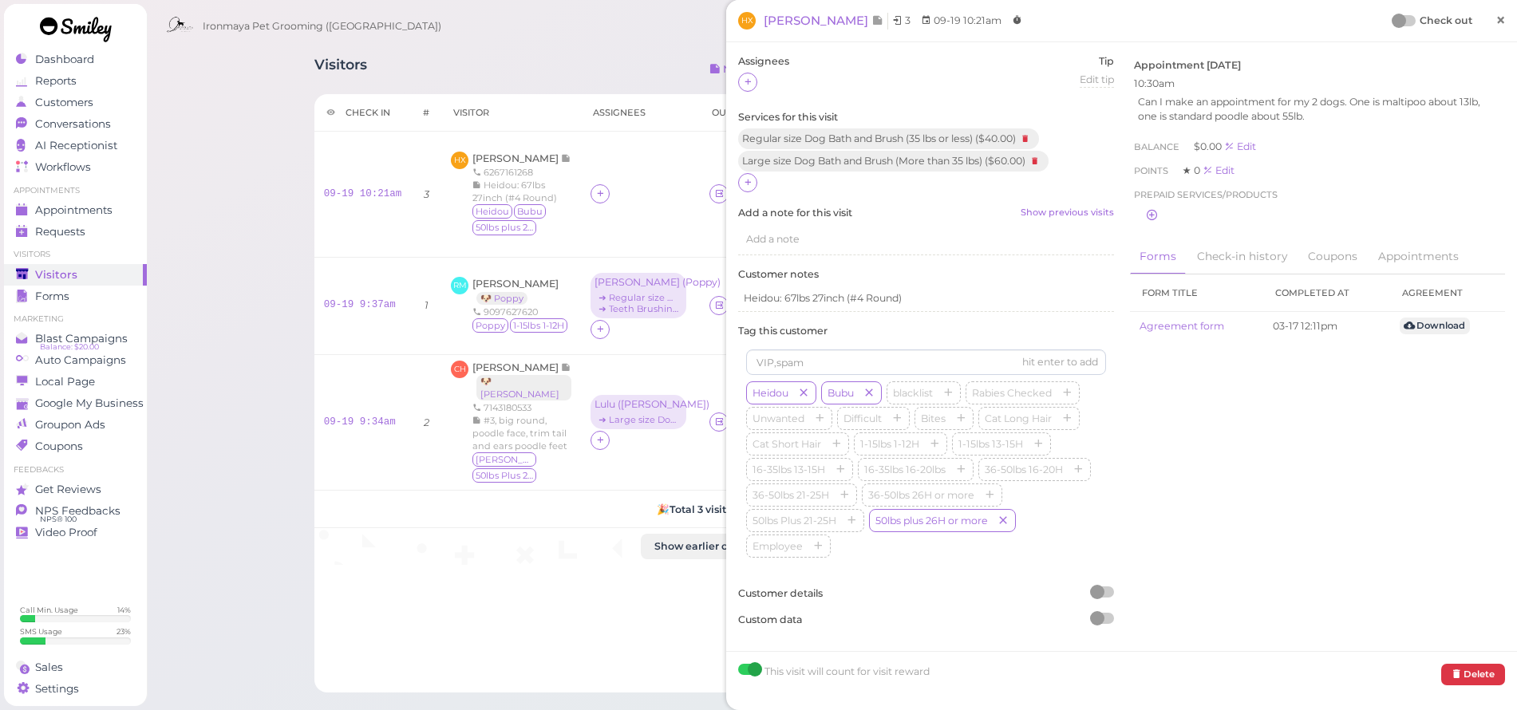
click at [1486, 32] on link "×" at bounding box center [1501, 21] width 30 height 38
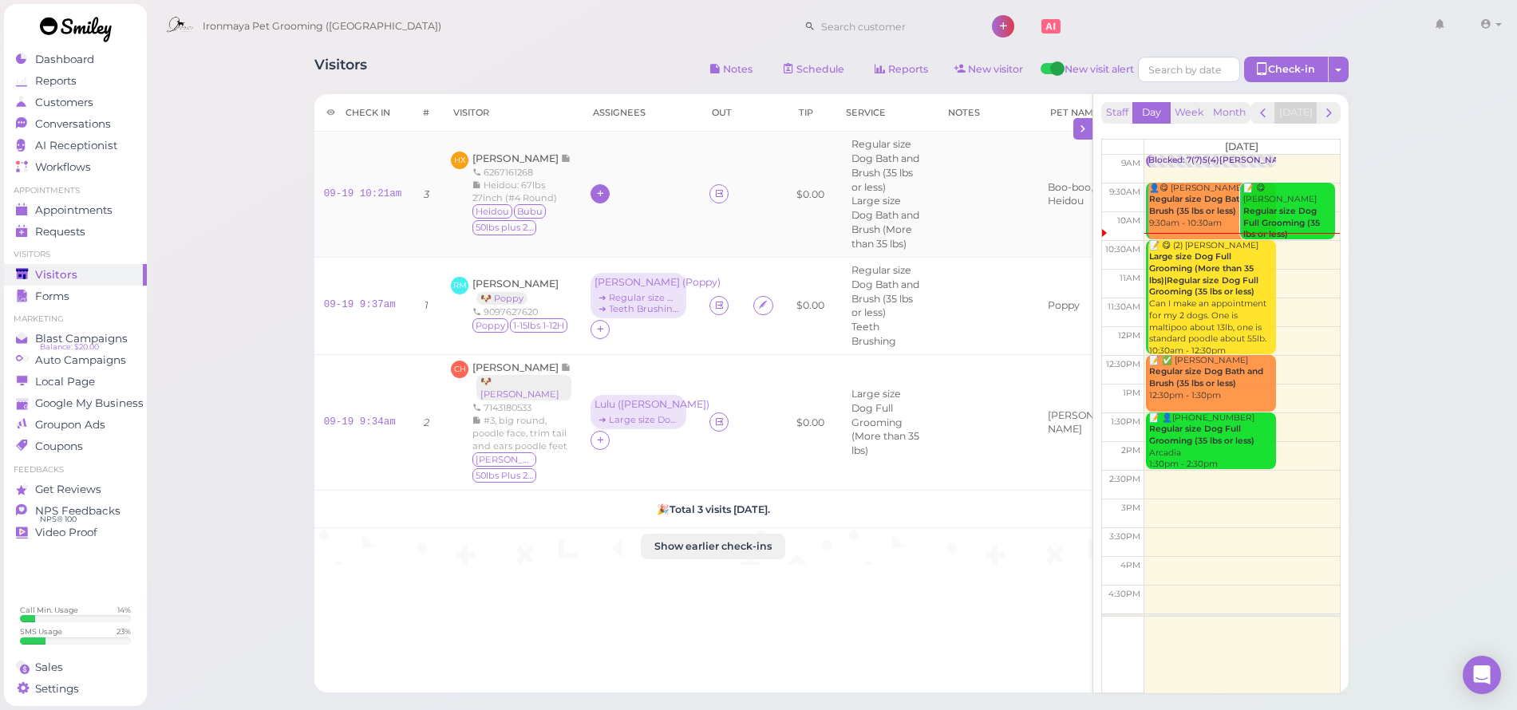
click at [604, 194] on icon at bounding box center [600, 194] width 10 height 12
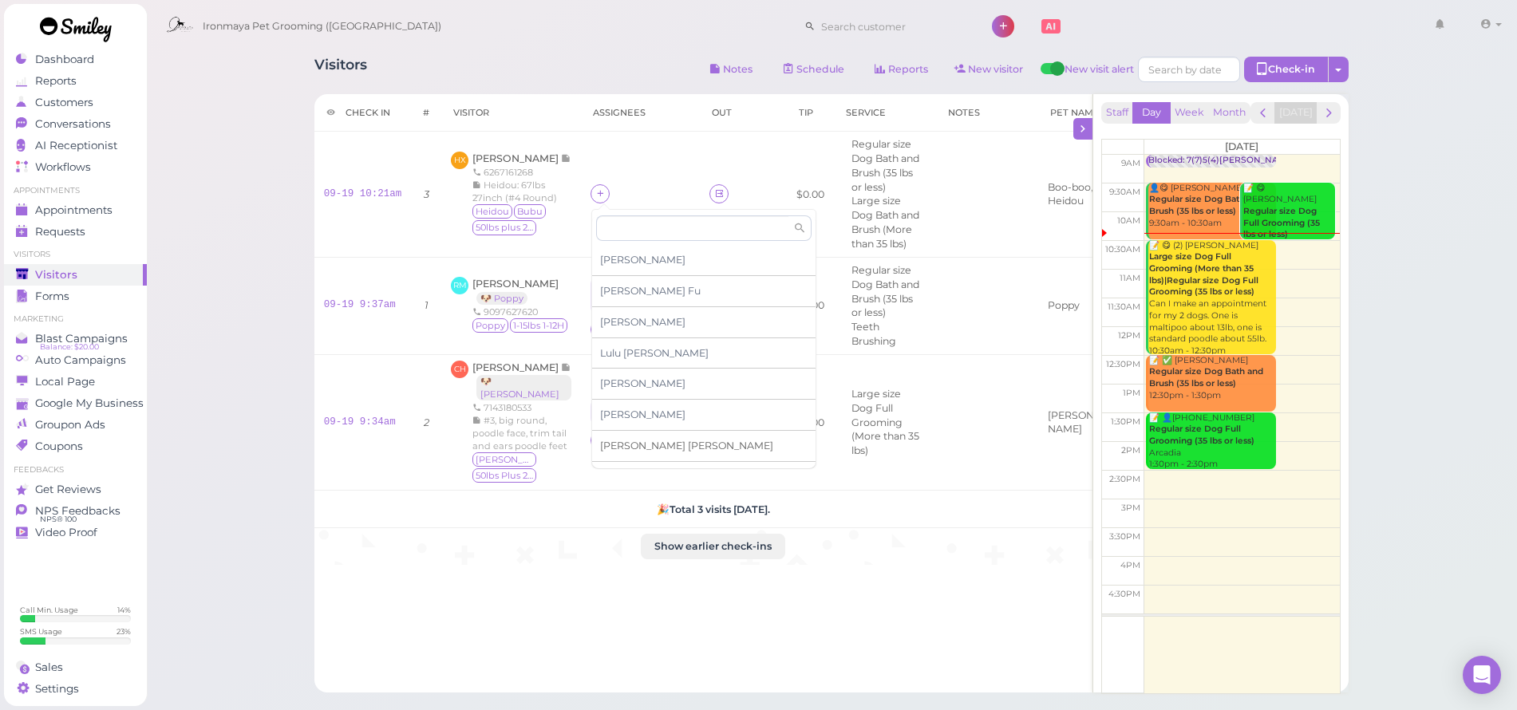
click at [638, 441] on span "Tiffany Deng" at bounding box center [686, 446] width 173 height 12
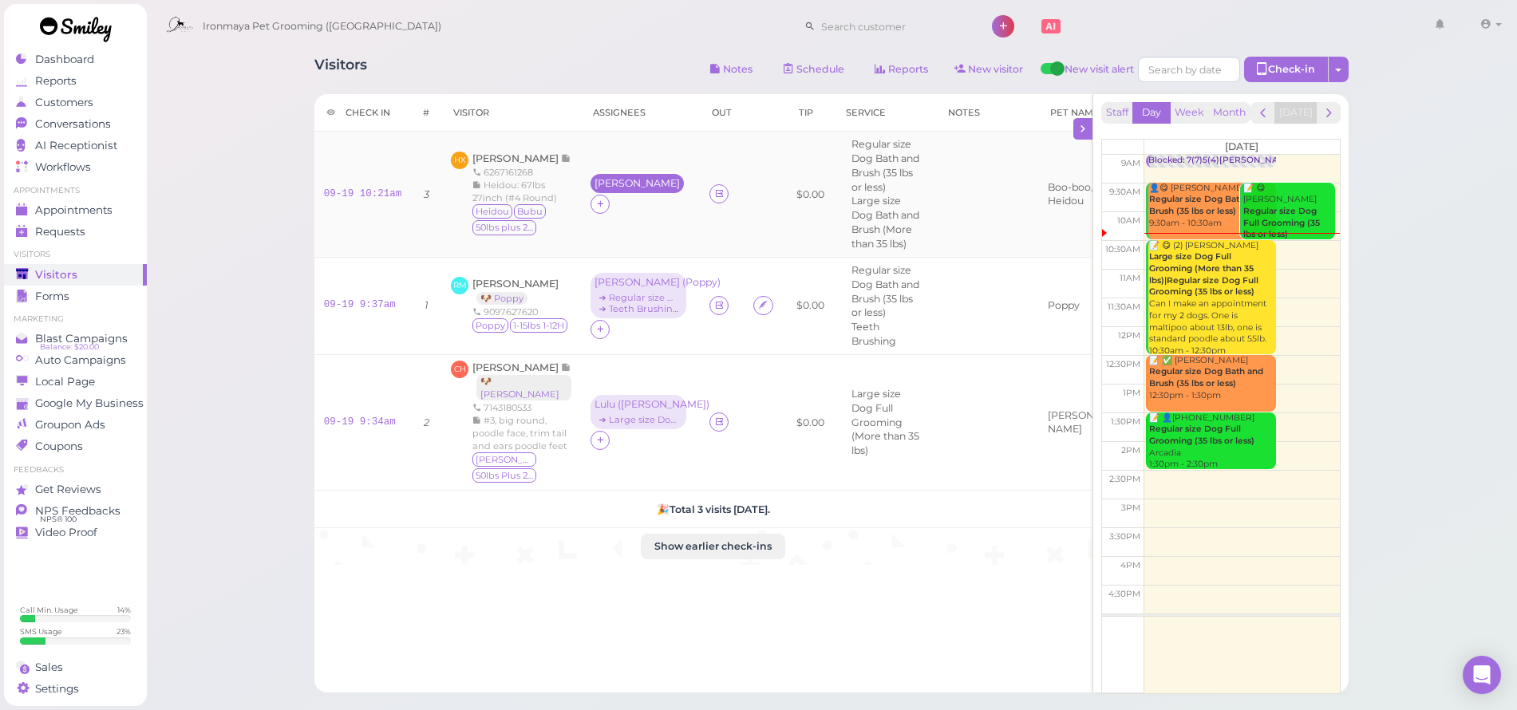
click at [605, 189] on div "Tiffany" at bounding box center [637, 183] width 85 height 11
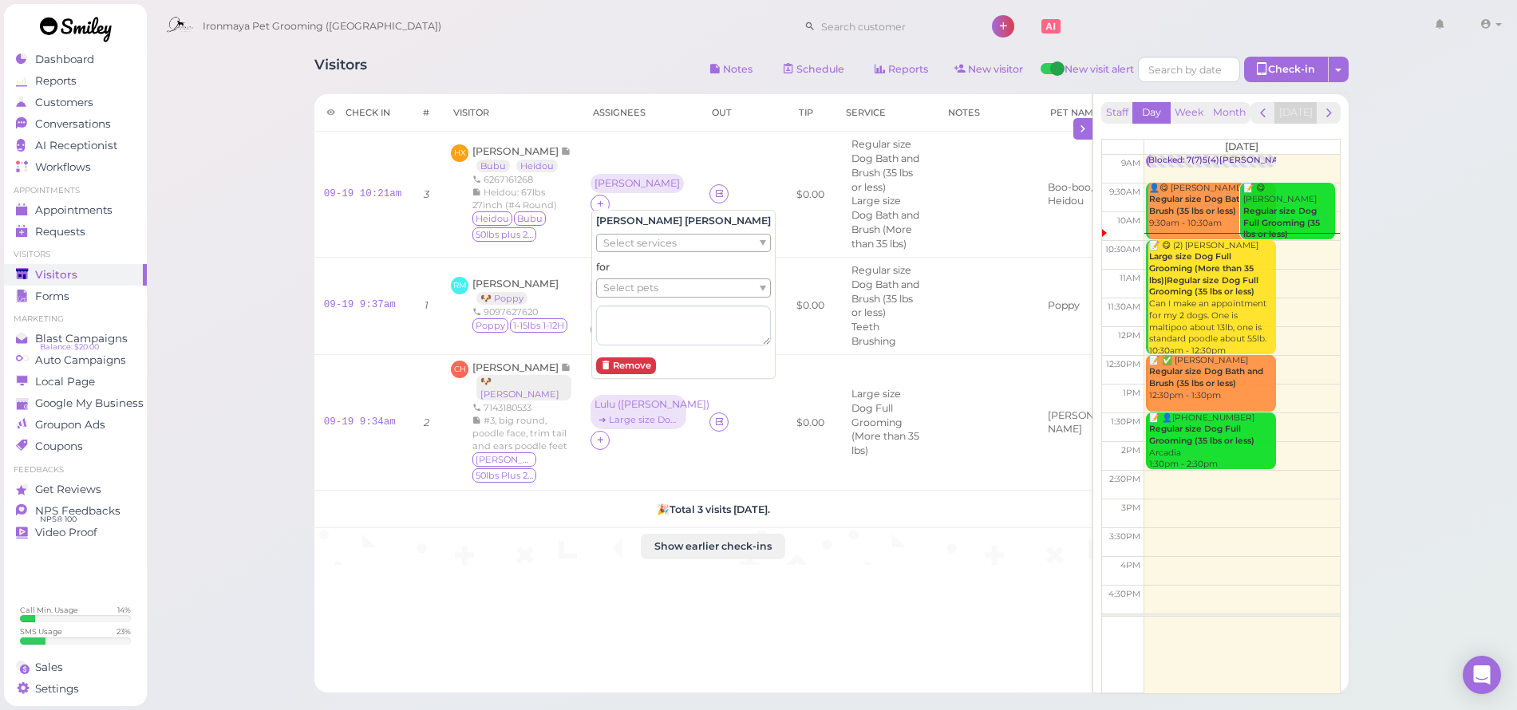
click at [621, 243] on span "Select services" at bounding box center [639, 244] width 73 height 18
click at [633, 244] on li "× Regular size Dog Bath and Brush (35 lbs or less)" at bounding box center [722, 242] width 247 height 16
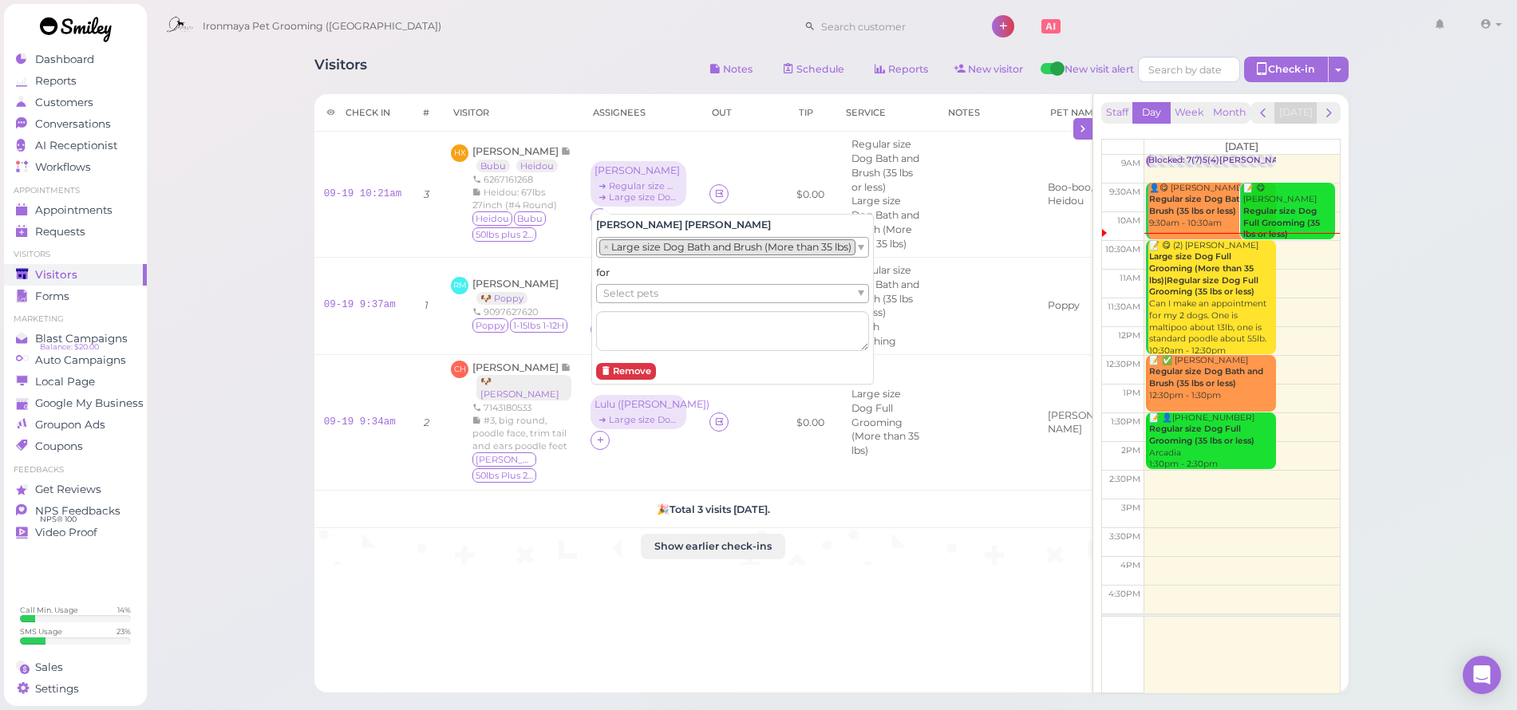
click at [618, 294] on span "Select pets" at bounding box center [630, 294] width 55 height 18
click at [190, 265] on div "Visitors Notes Schedule Reports New visitor New visit alert Check-in Customer c…" at bounding box center [832, 442] width 1372 height 885
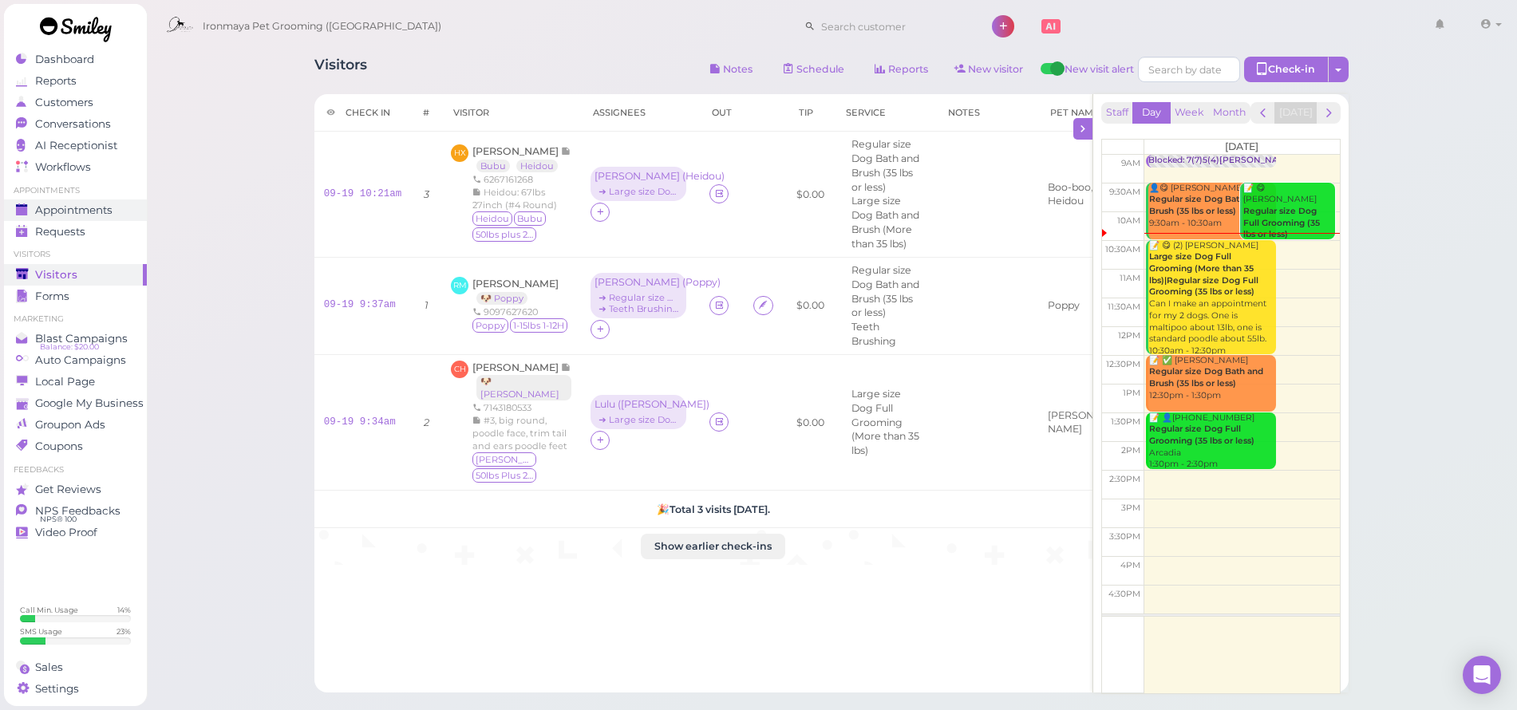
click at [102, 217] on link "Appointments" at bounding box center [75, 211] width 143 height 22
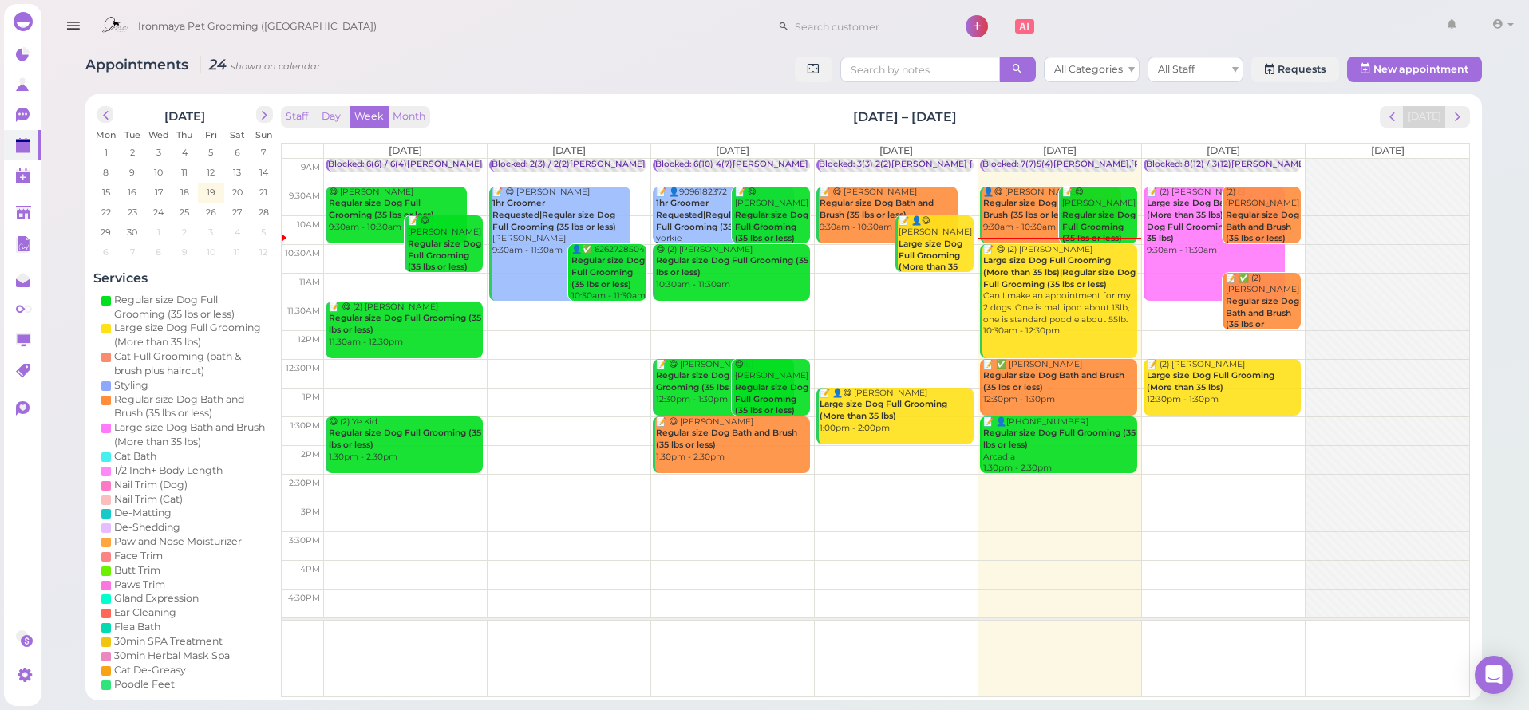
click at [1085, 302] on div "📝 😋 (2) Hazel Xu Large size Dog Full Grooming (More than 35 lbs)|Regular size D…" at bounding box center [1059, 291] width 155 height 94
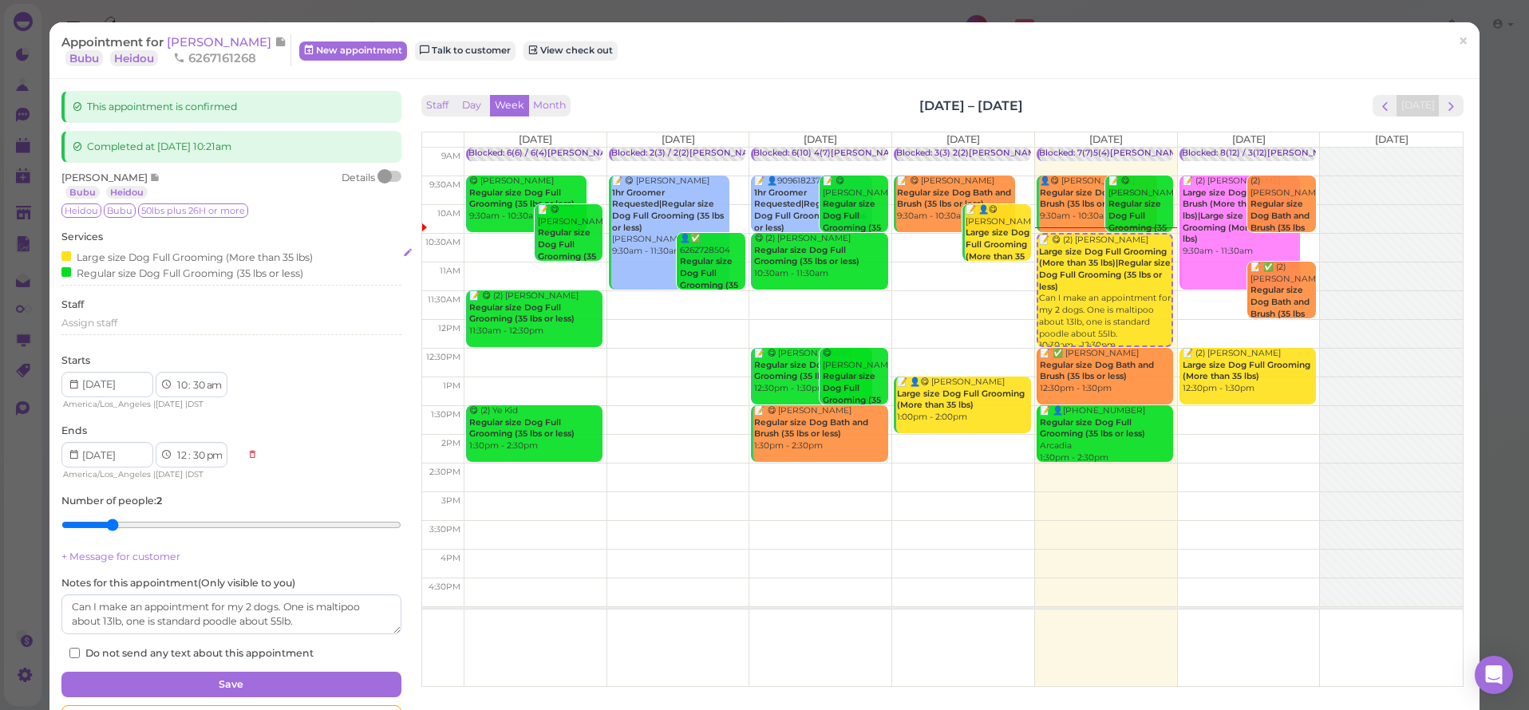
click at [157, 254] on div "Large size Dog Full Grooming (More than 35 lbs)" at bounding box center [186, 256] width 251 height 17
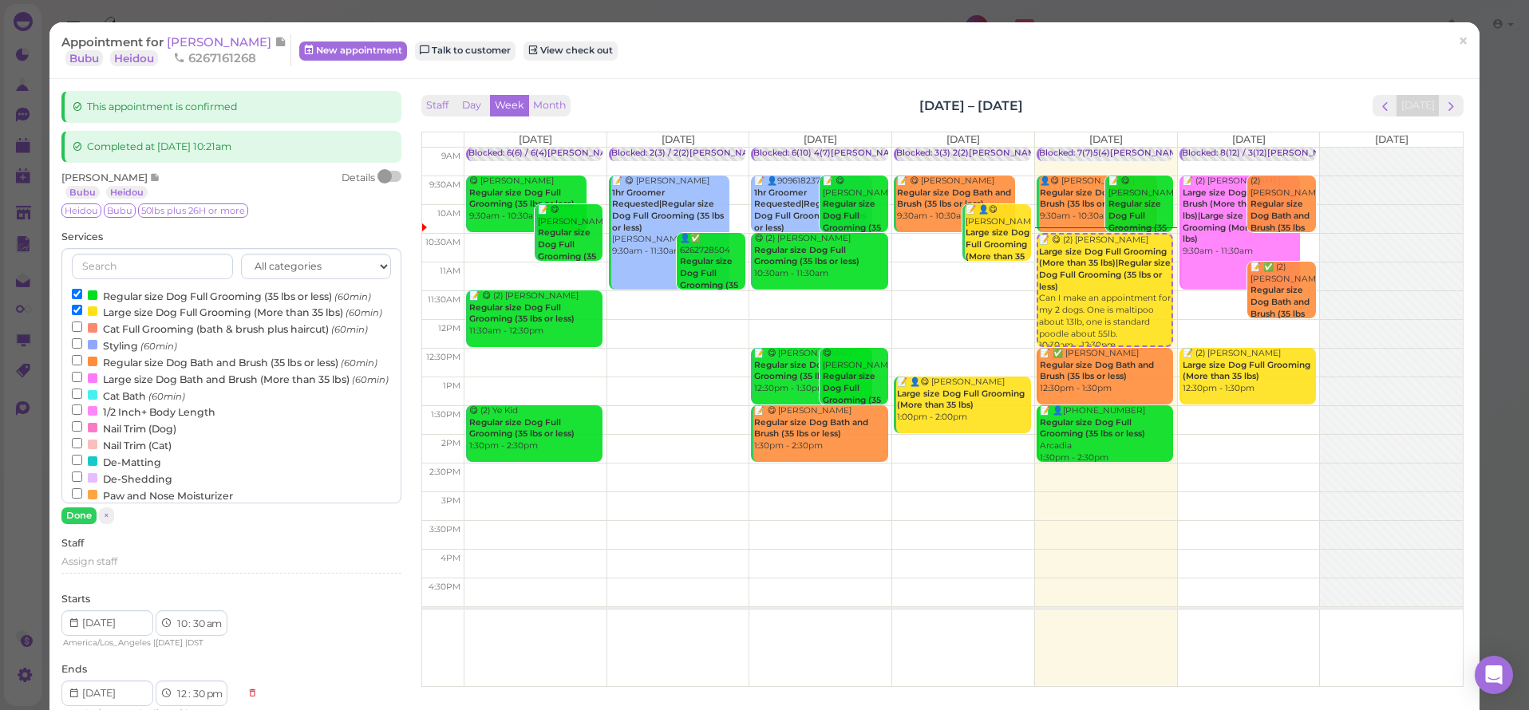
click at [159, 298] on label "Regular size Dog Full Grooming (35 lbs or less) (60min)" at bounding box center [221, 295] width 299 height 17
click at [82, 298] on input "Regular size Dog Full Grooming (35 lbs or less) (60min)" at bounding box center [77, 294] width 10 height 10
select select "11"
select select "am"
click at [159, 309] on label "Large size Dog Full Grooming (More than 35 lbs) (60min)" at bounding box center [227, 311] width 310 height 17
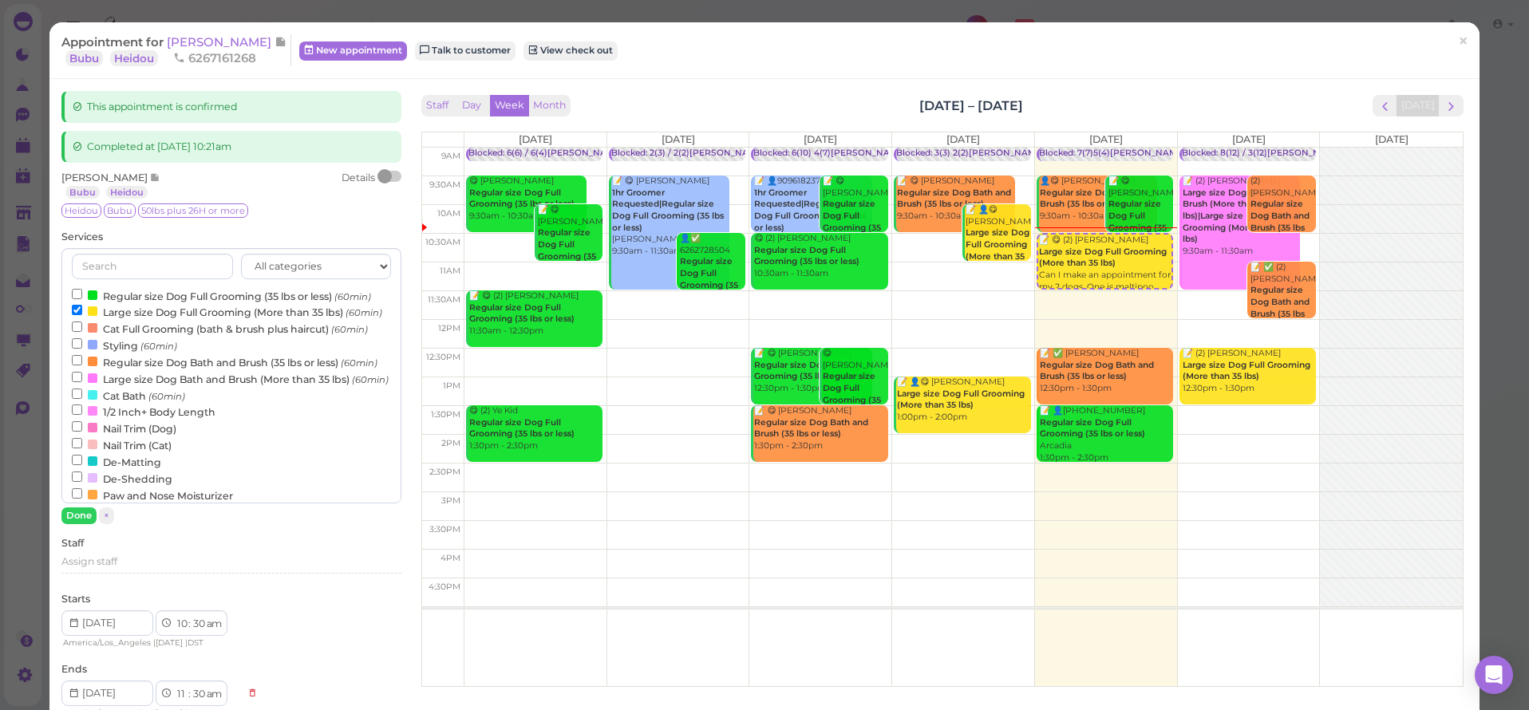
click at [82, 309] on input "Large size Dog Full Grooming (More than 35 lbs) (60min)" at bounding box center [77, 310] width 10 height 10
click at [152, 370] on label "Regular size Dog Bath and Brush (35 lbs or less) (60min)" at bounding box center [225, 362] width 306 height 17
click at [82, 366] on input "Regular size Dog Bath and Brush (35 lbs or less) (60min)" at bounding box center [77, 360] width 10 height 10
click at [144, 387] on label "Large size Dog Bath and Brush (More than 35 lbs) (60min)" at bounding box center [230, 378] width 317 height 17
click at [82, 382] on input "Large size Dog Bath and Brush (More than 35 lbs) (60min)" at bounding box center [77, 377] width 10 height 10
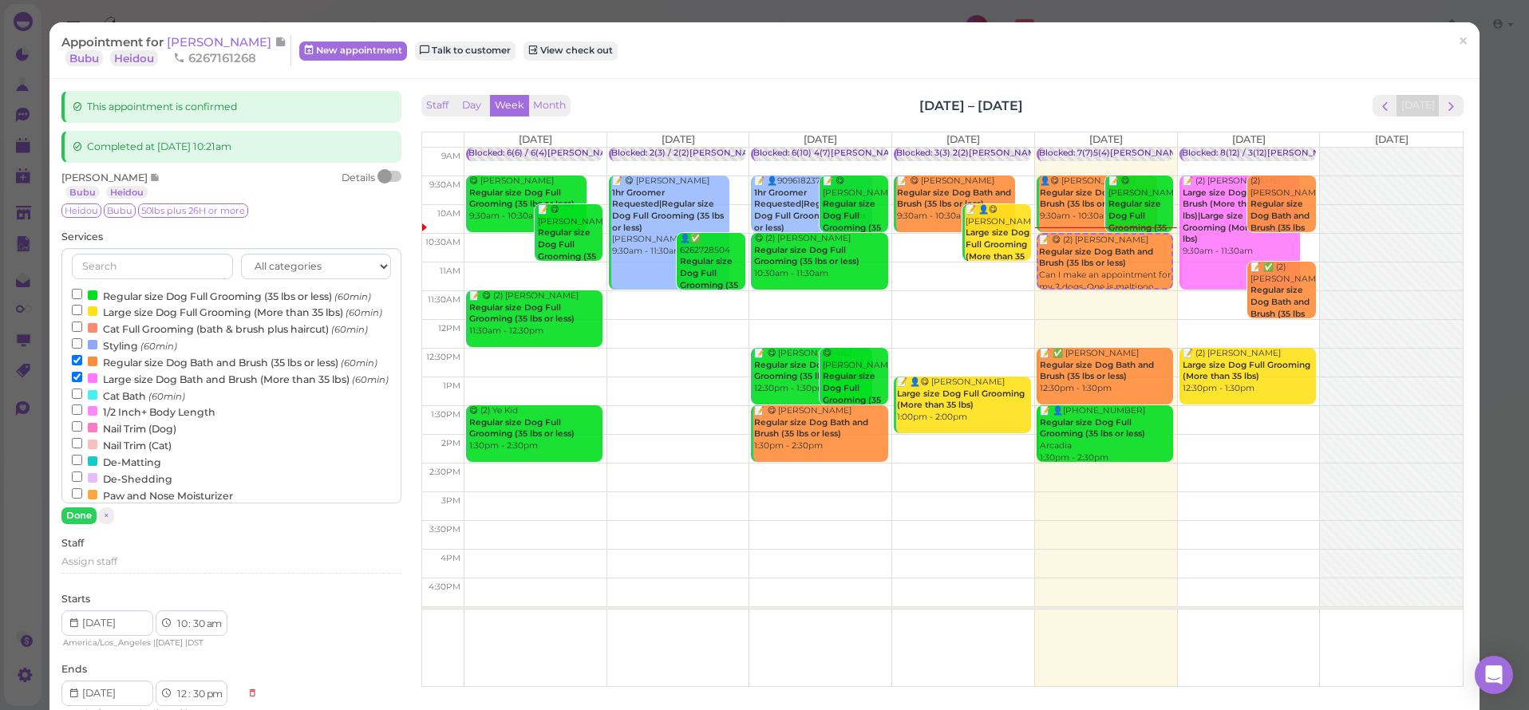
select select "12"
select select "pm"
click at [75, 508] on button "Done" at bounding box center [78, 516] width 35 height 17
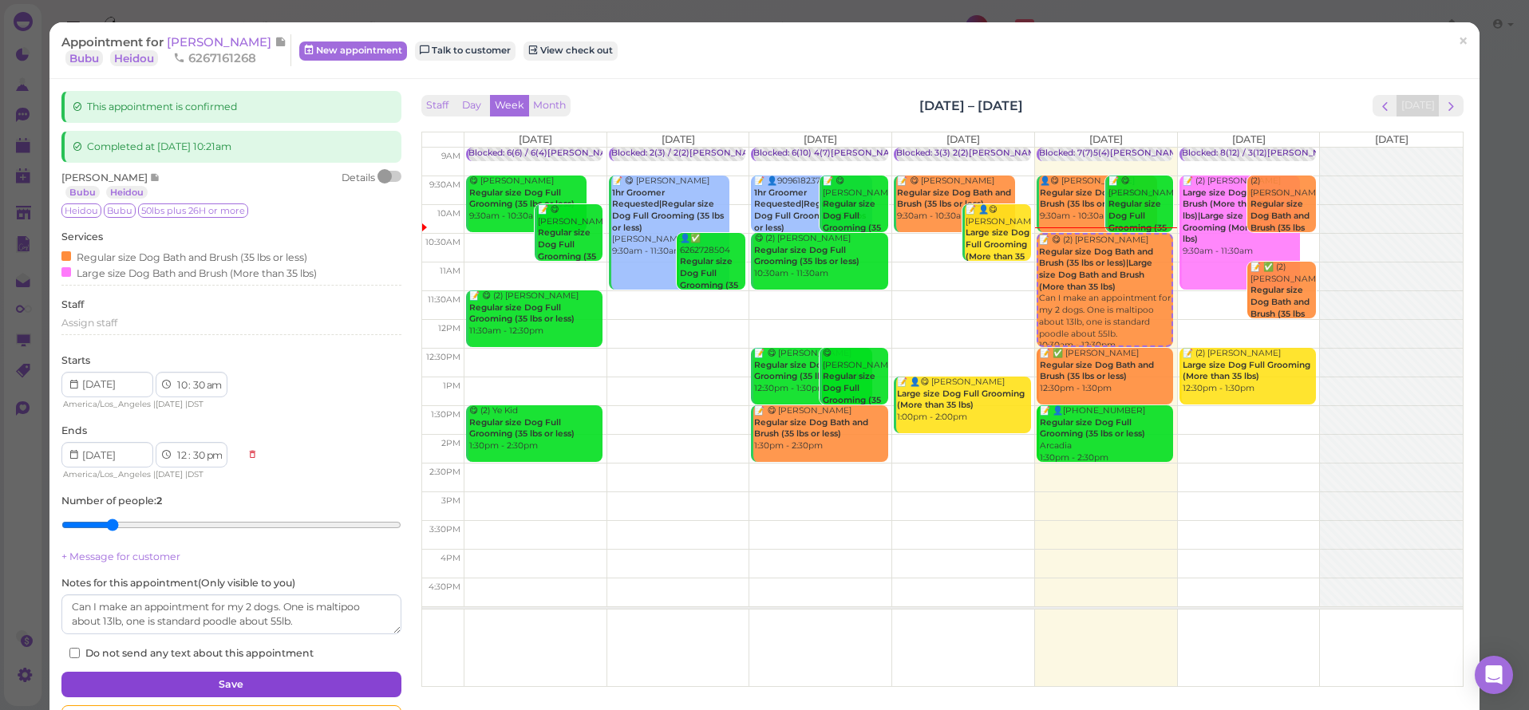
click at [157, 673] on button "Save" at bounding box center [230, 685] width 339 height 26
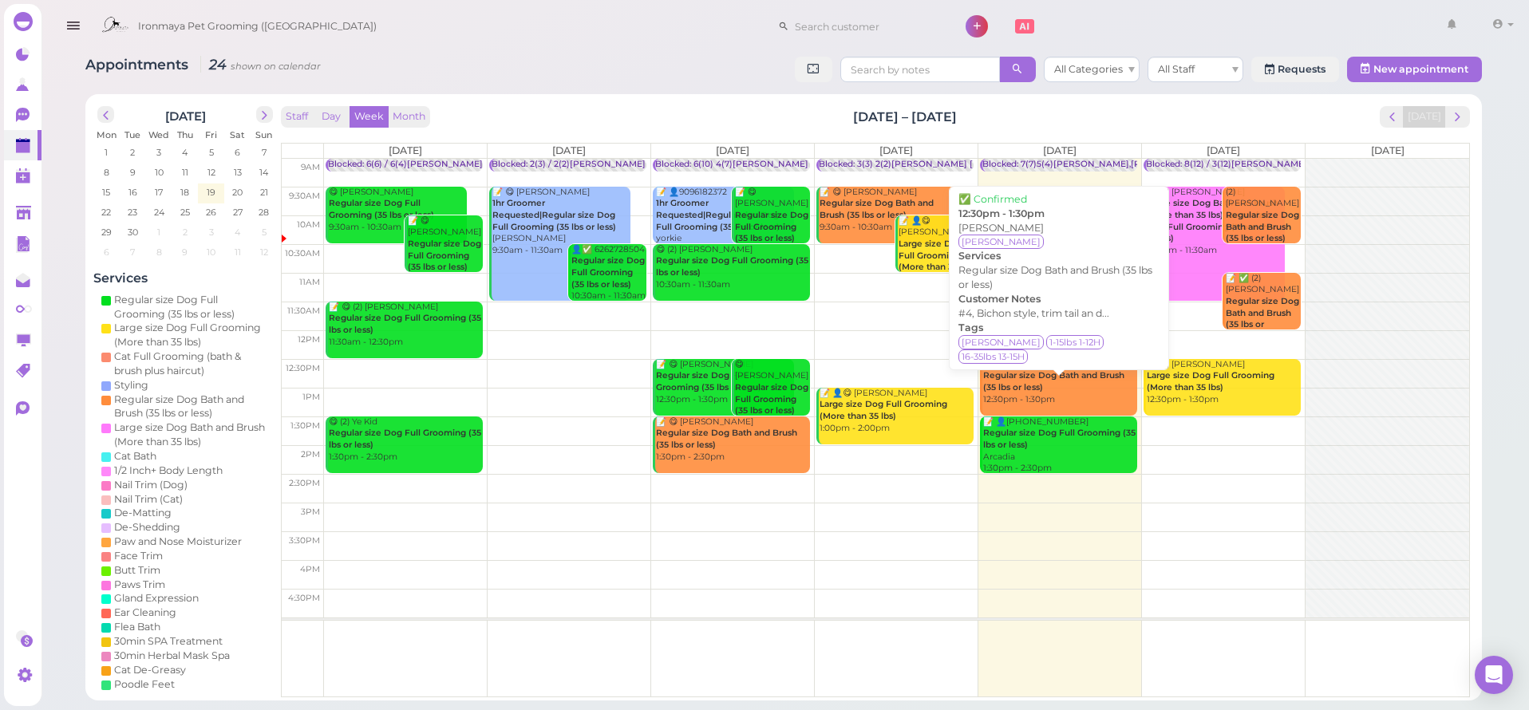
click at [1086, 397] on div "📝 ✅ Callista Dawson Regular size Dog Bath and Brush (35 lbs or less) 12:30pm - …" at bounding box center [1059, 382] width 155 height 47
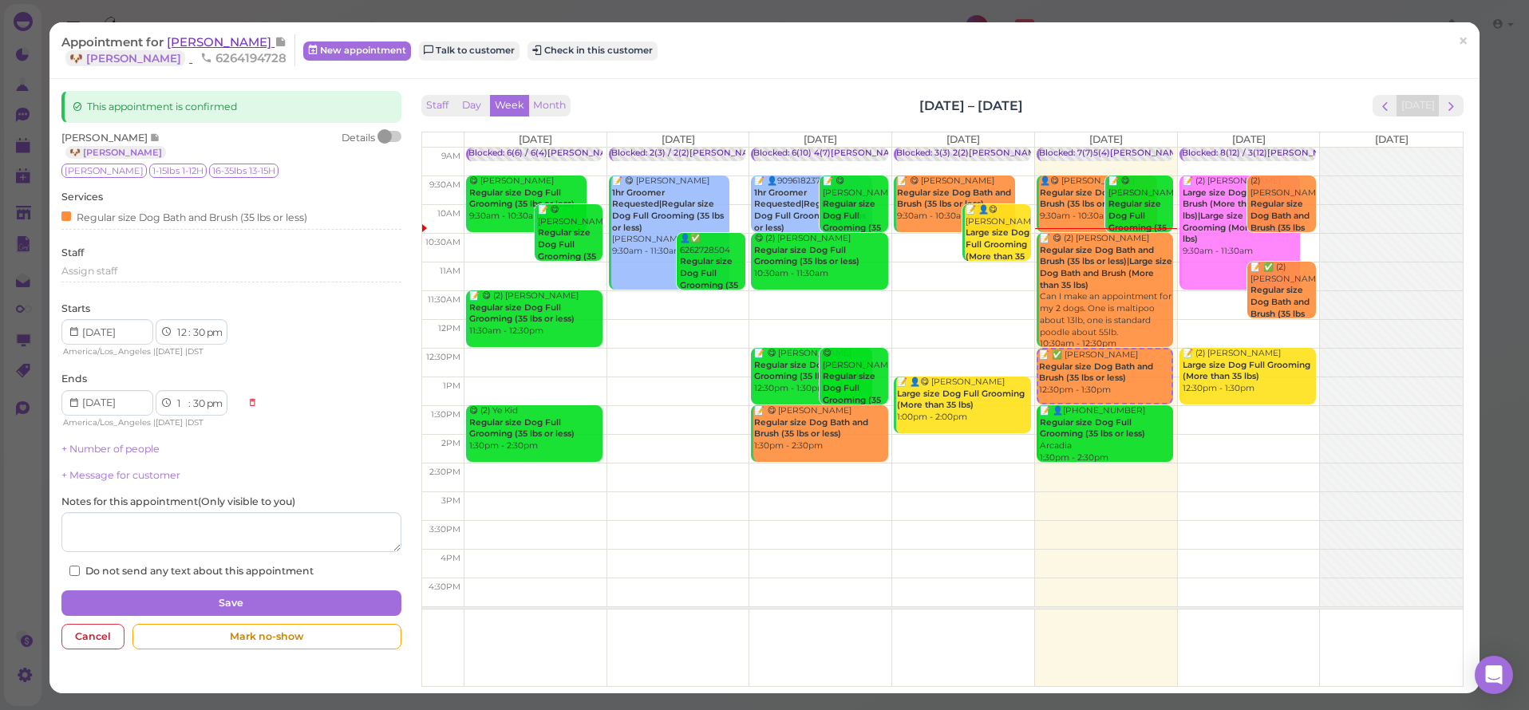
click at [232, 38] on span "[PERSON_NAME]" at bounding box center [221, 41] width 108 height 15
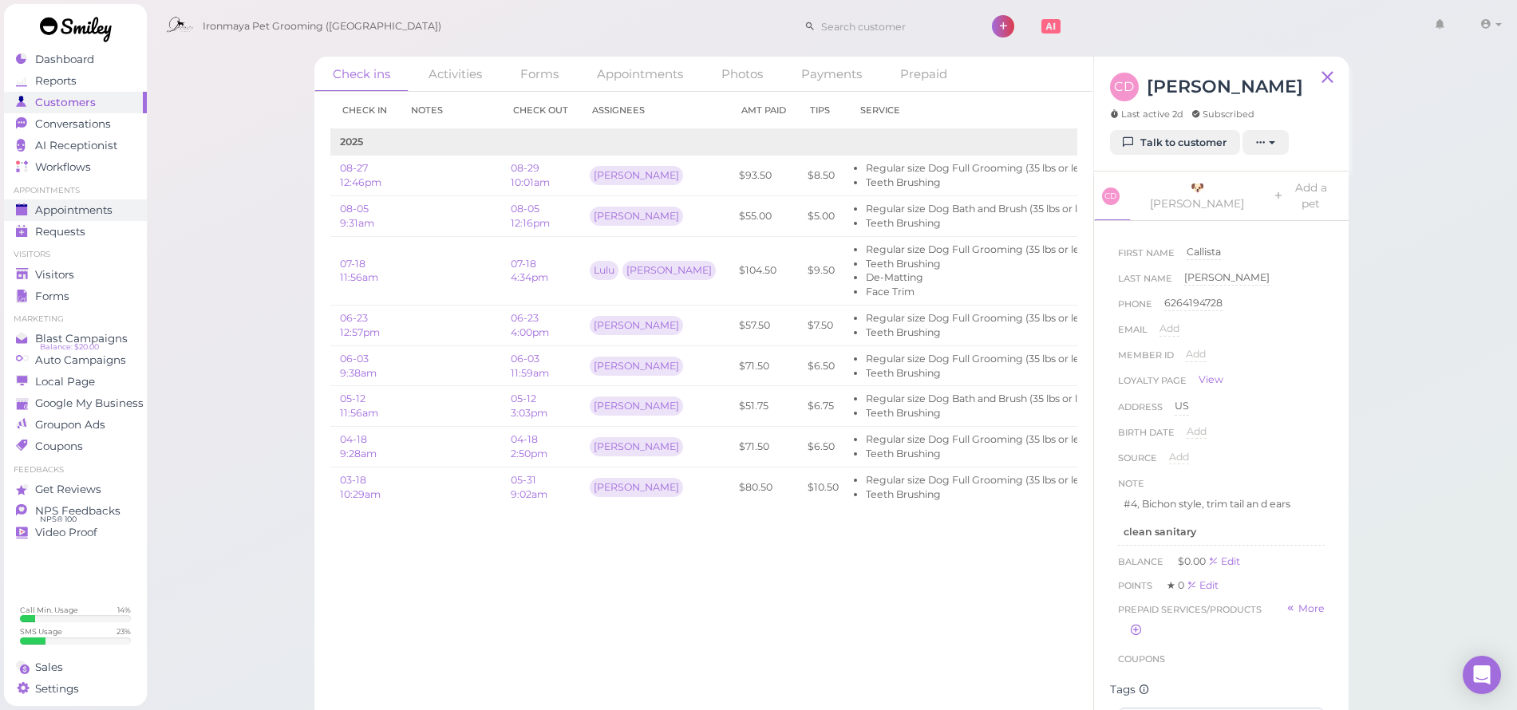
click at [74, 217] on link "Appointments" at bounding box center [75, 211] width 143 height 22
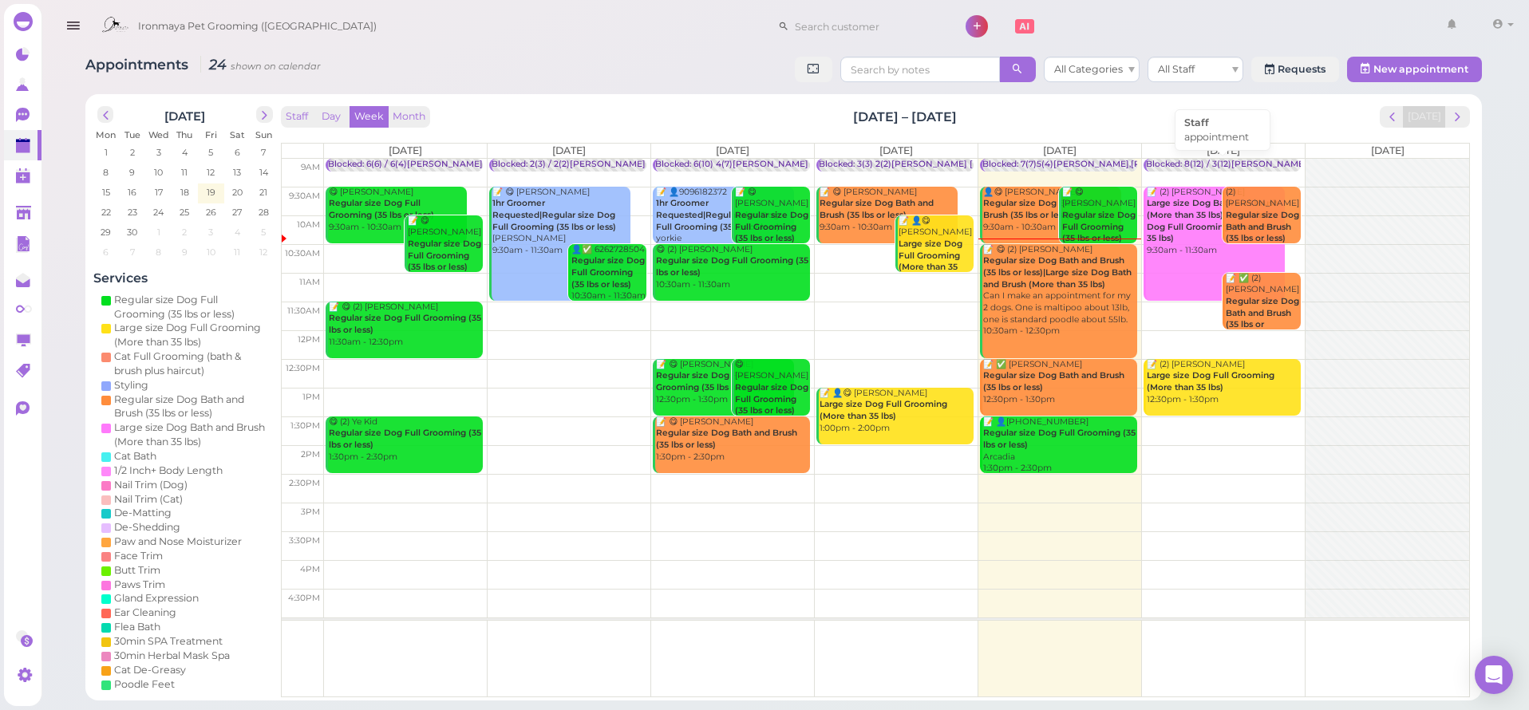
click at [1262, 162] on div "Blocked: 8(12) / 3(12)[PERSON_NAME] • appointment" at bounding box center [1257, 165] width 223 height 12
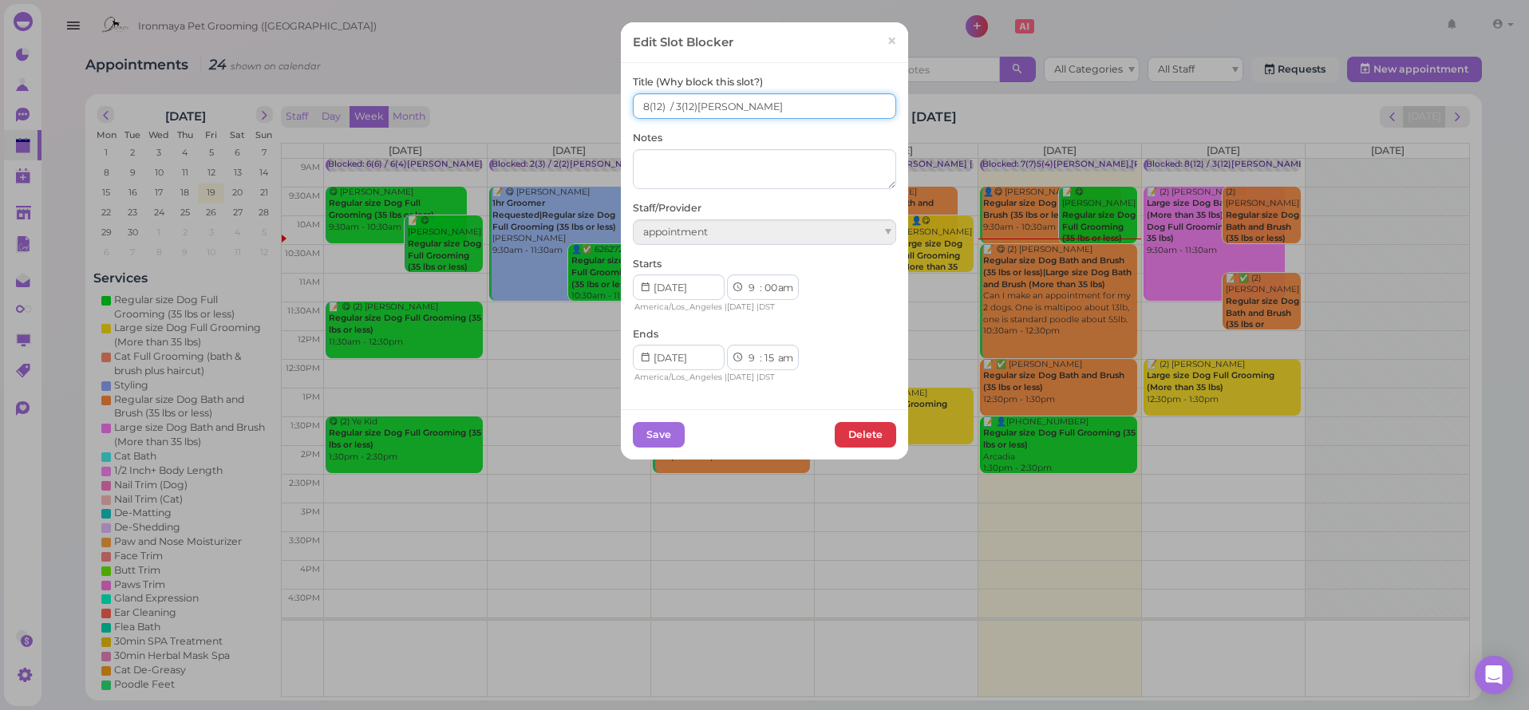
drag, startPoint x: 781, startPoint y: 102, endPoint x: 744, endPoint y: 109, distance: 38.2
click at [744, 109] on input "8(12) / 3(12)Isaac,Lulu,Ida" at bounding box center [764, 106] width 263 height 26
type input "8(12) / 3(12)Isaac,Lulu,"
click at [672, 432] on button "Save" at bounding box center [659, 435] width 52 height 26
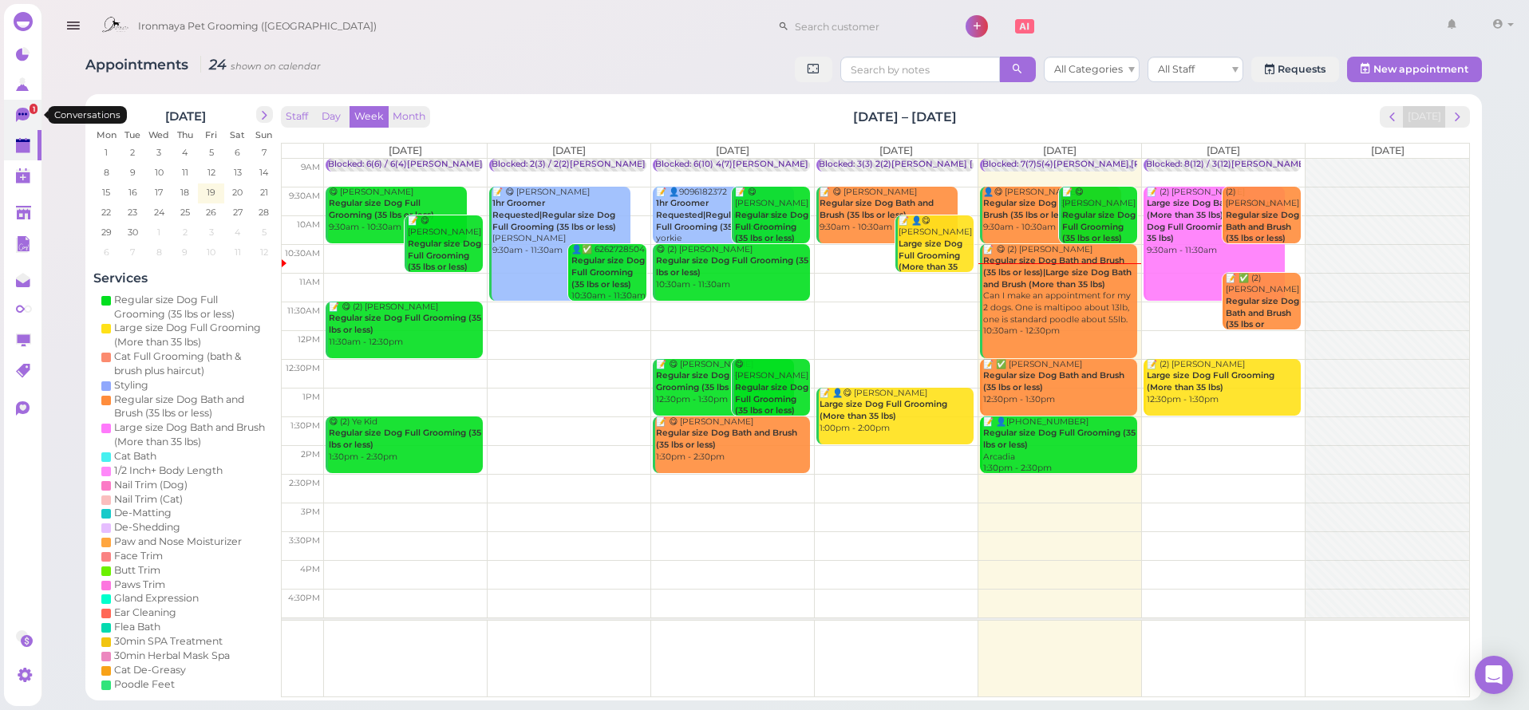
click at [29, 122] on icon at bounding box center [24, 116] width 17 height 17
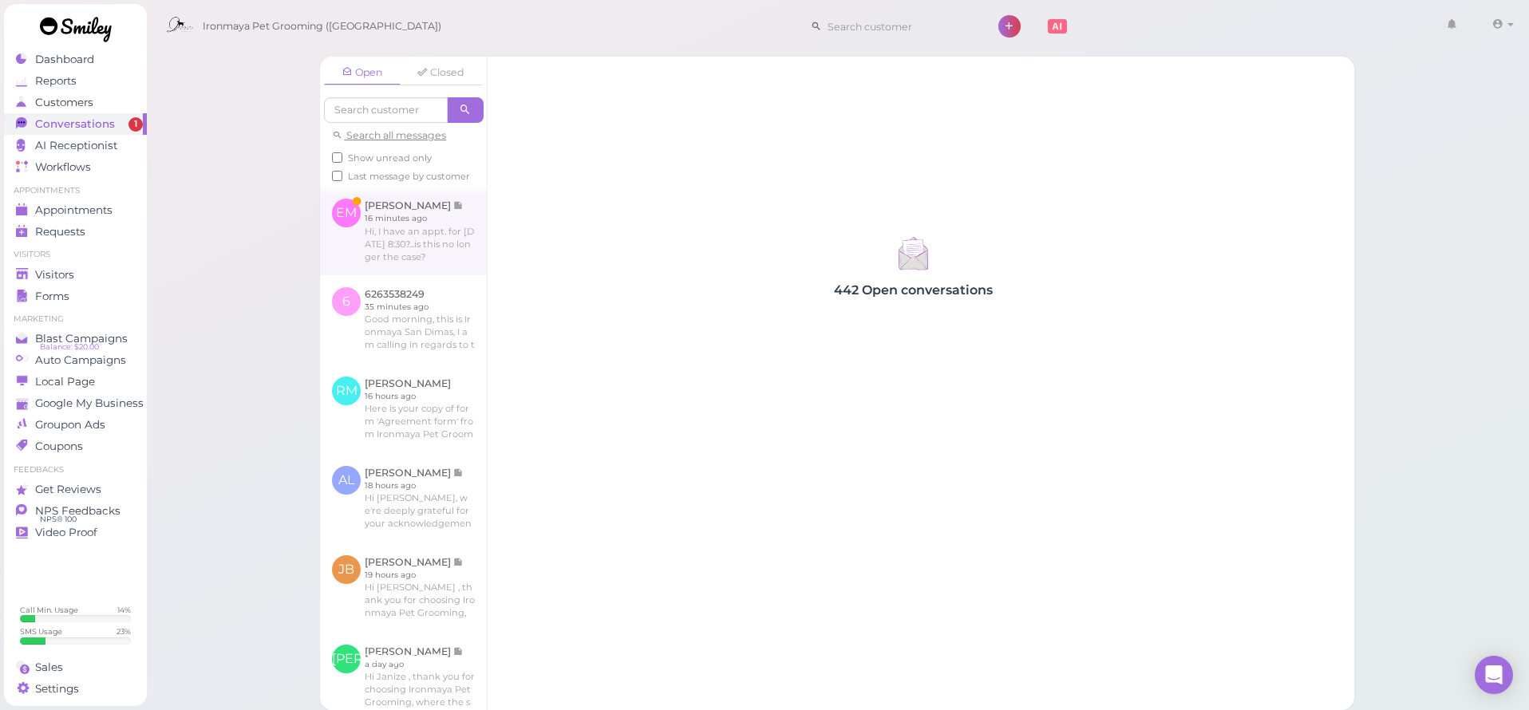
click at [405, 263] on link at bounding box center [403, 231] width 167 height 88
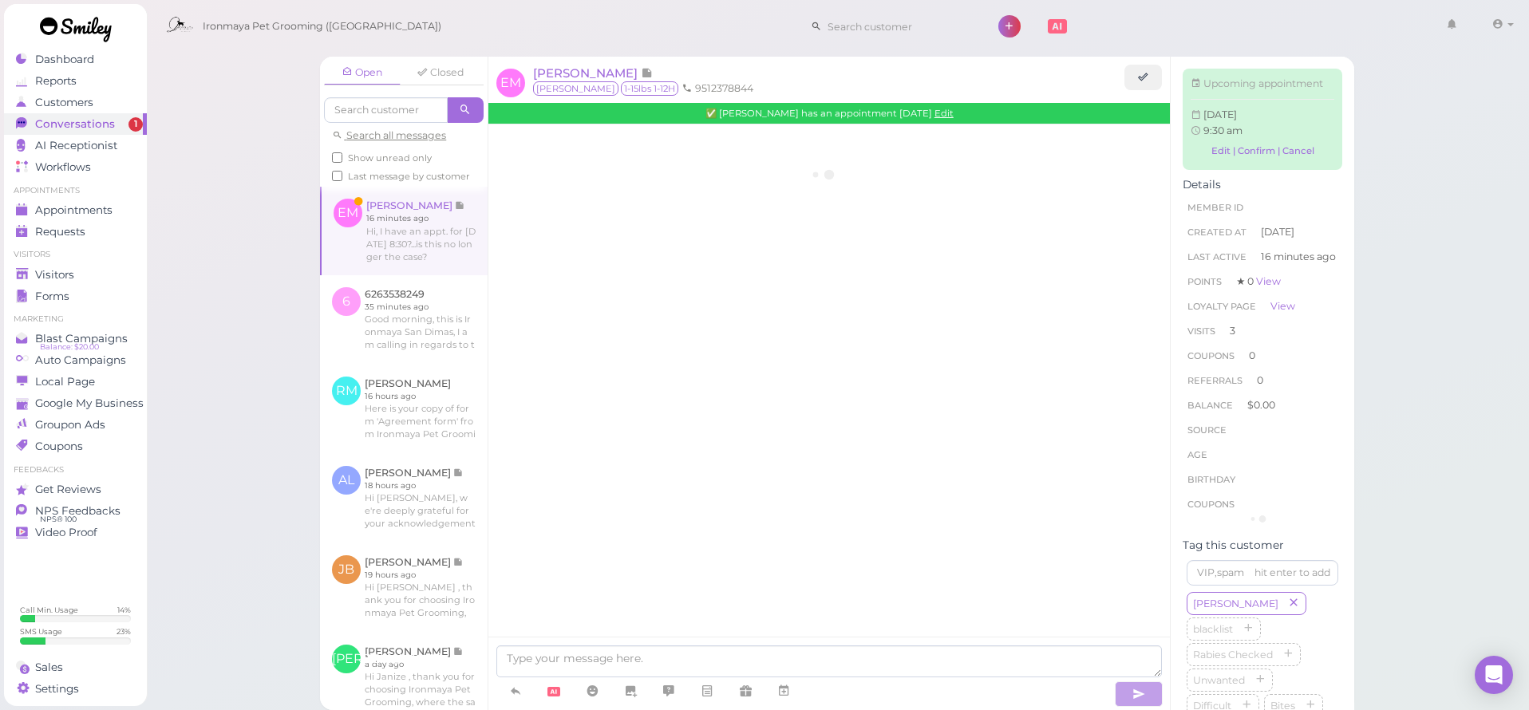
scroll to position [2352, 0]
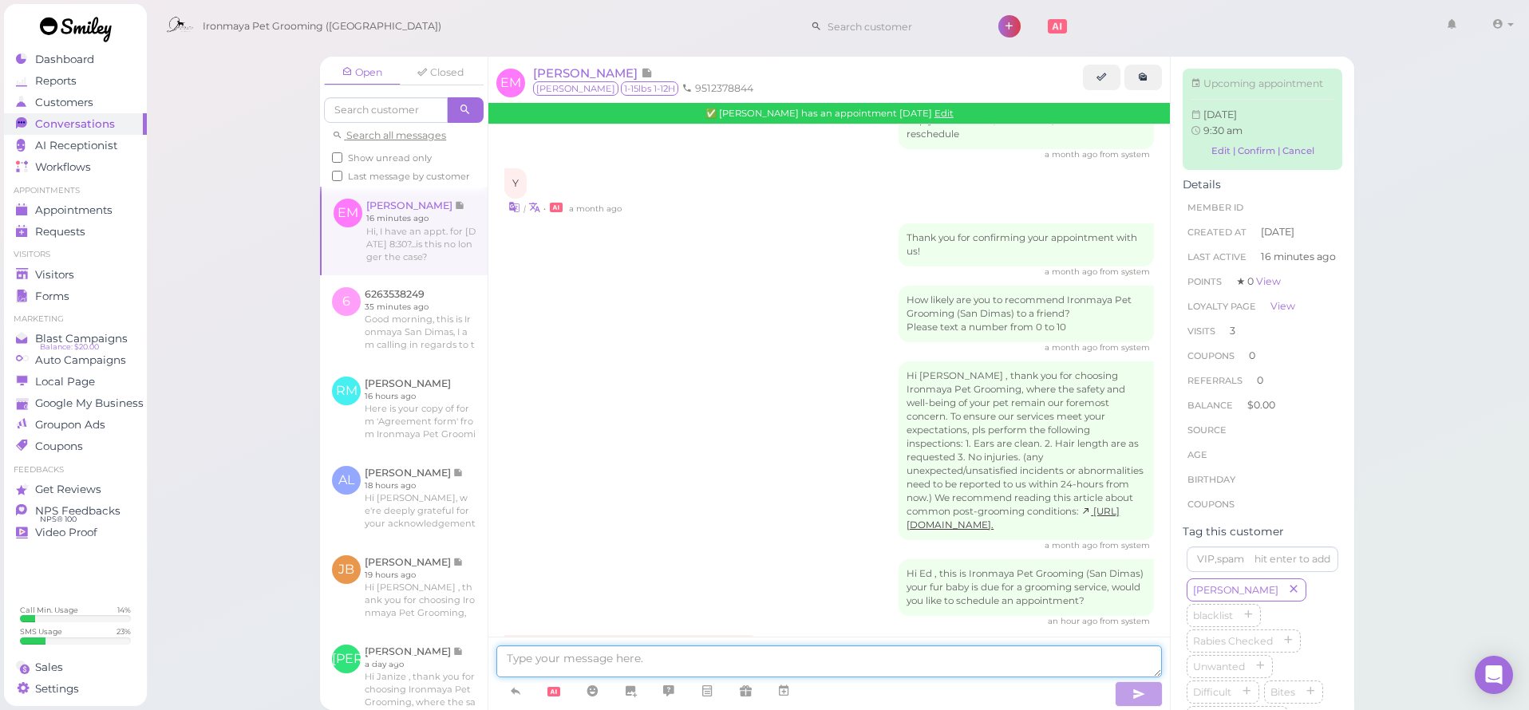
click at [678, 654] on textarea at bounding box center [829, 662] width 666 height 32
type textarea "Your appointment is at 9:30 am"
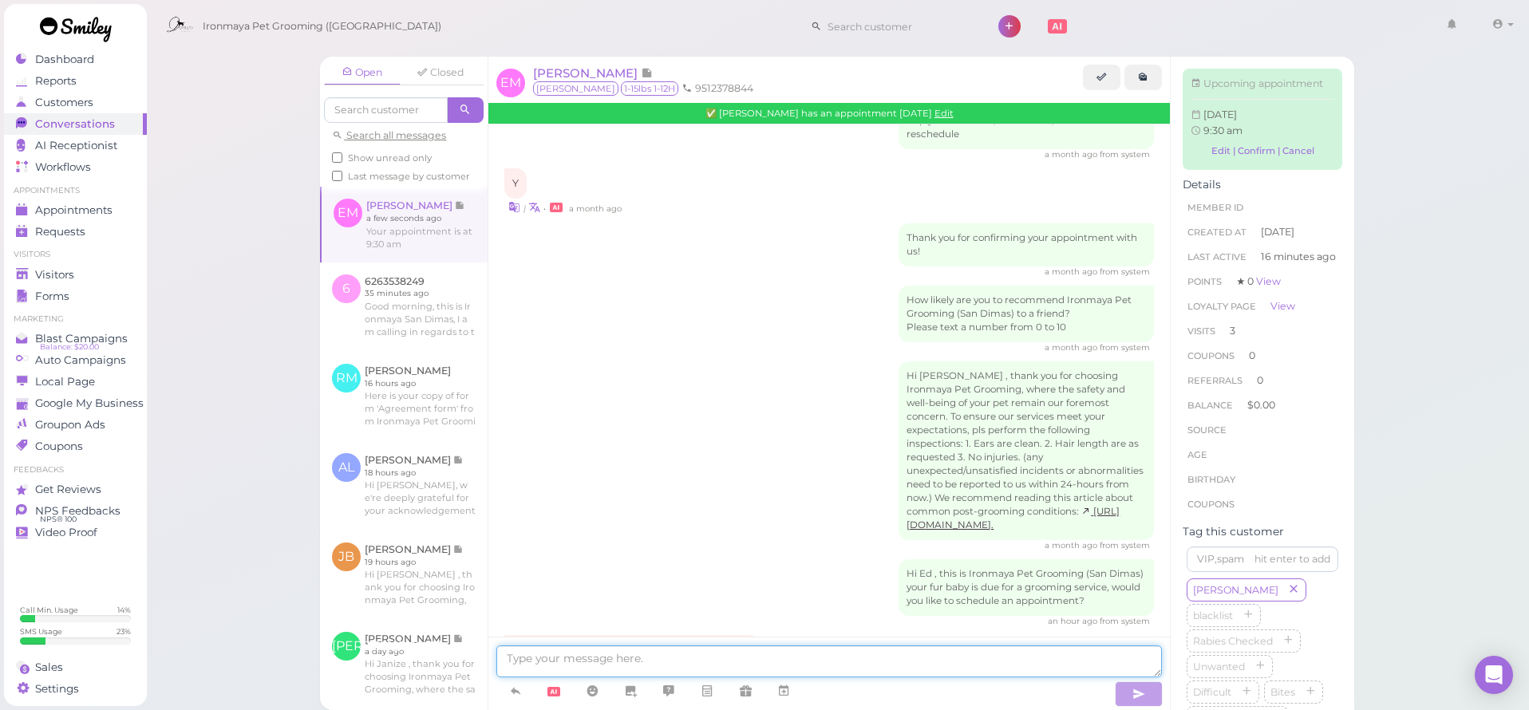
scroll to position [2389, 0]
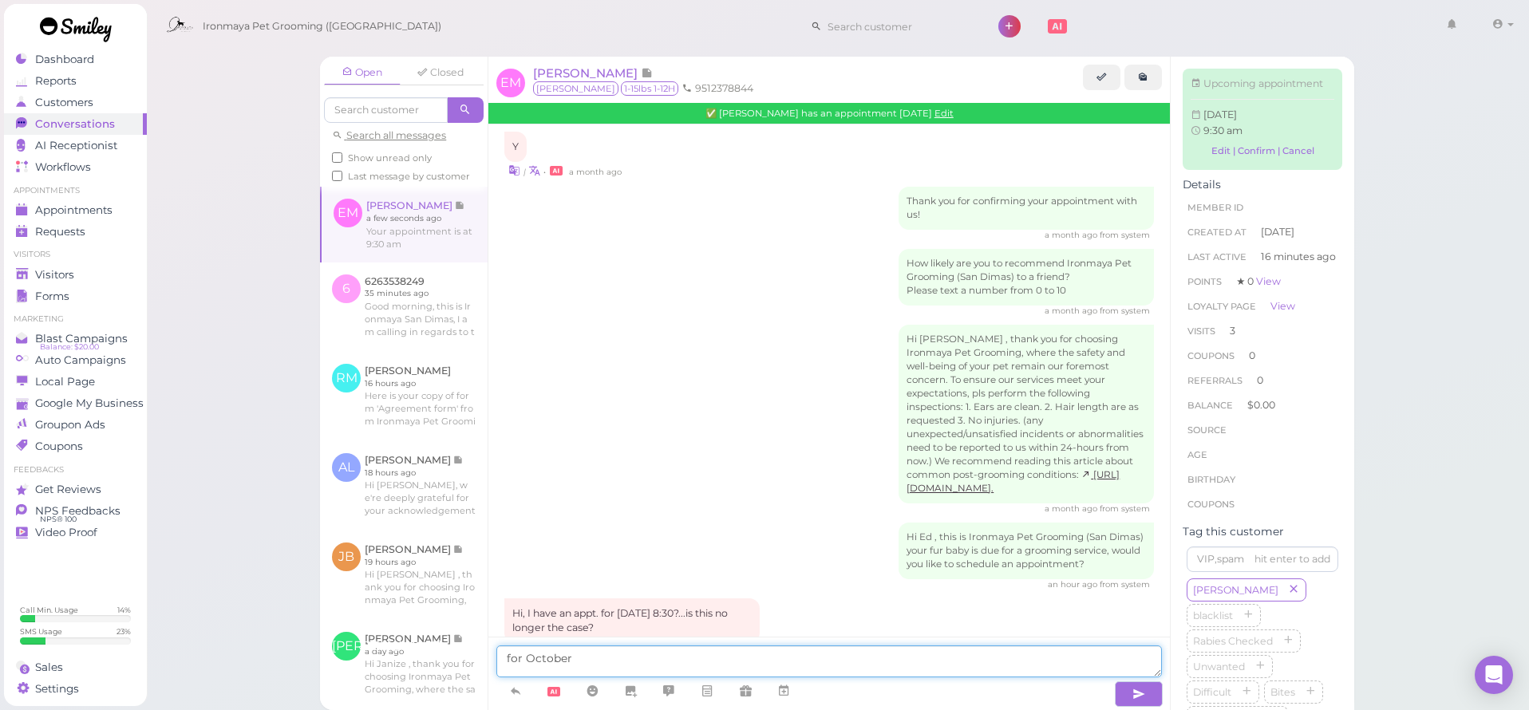
type textarea "for October 1"
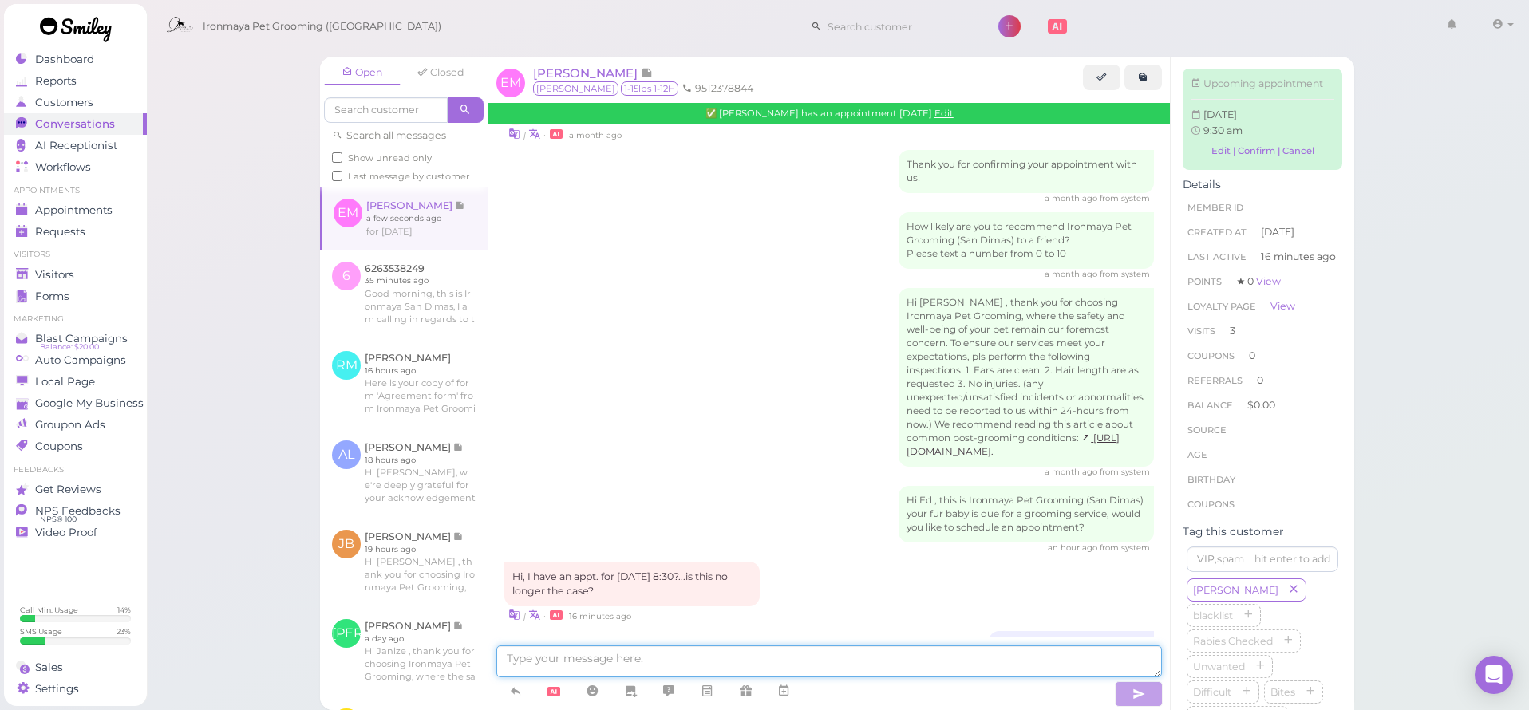
scroll to position [2491, 0]
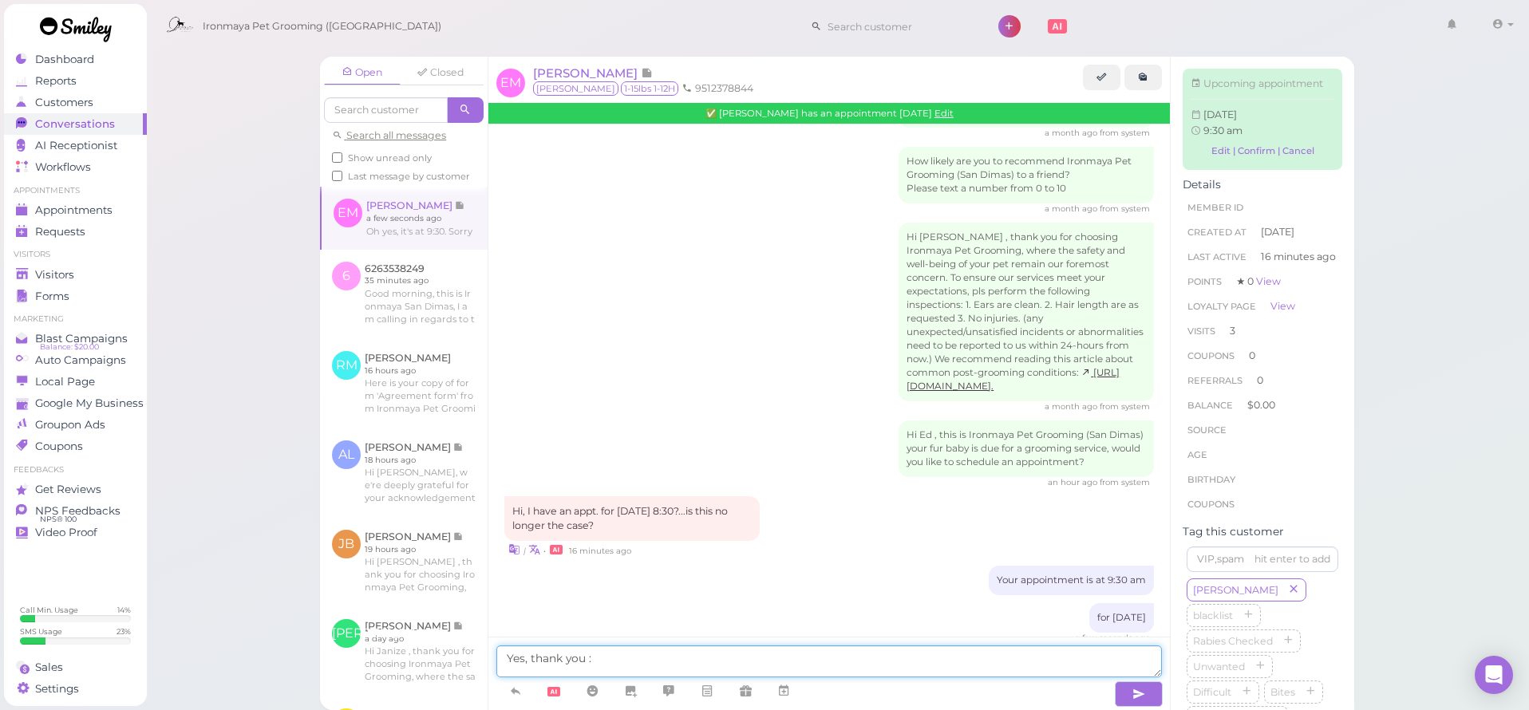
type textarea "Yes, thank you :)"
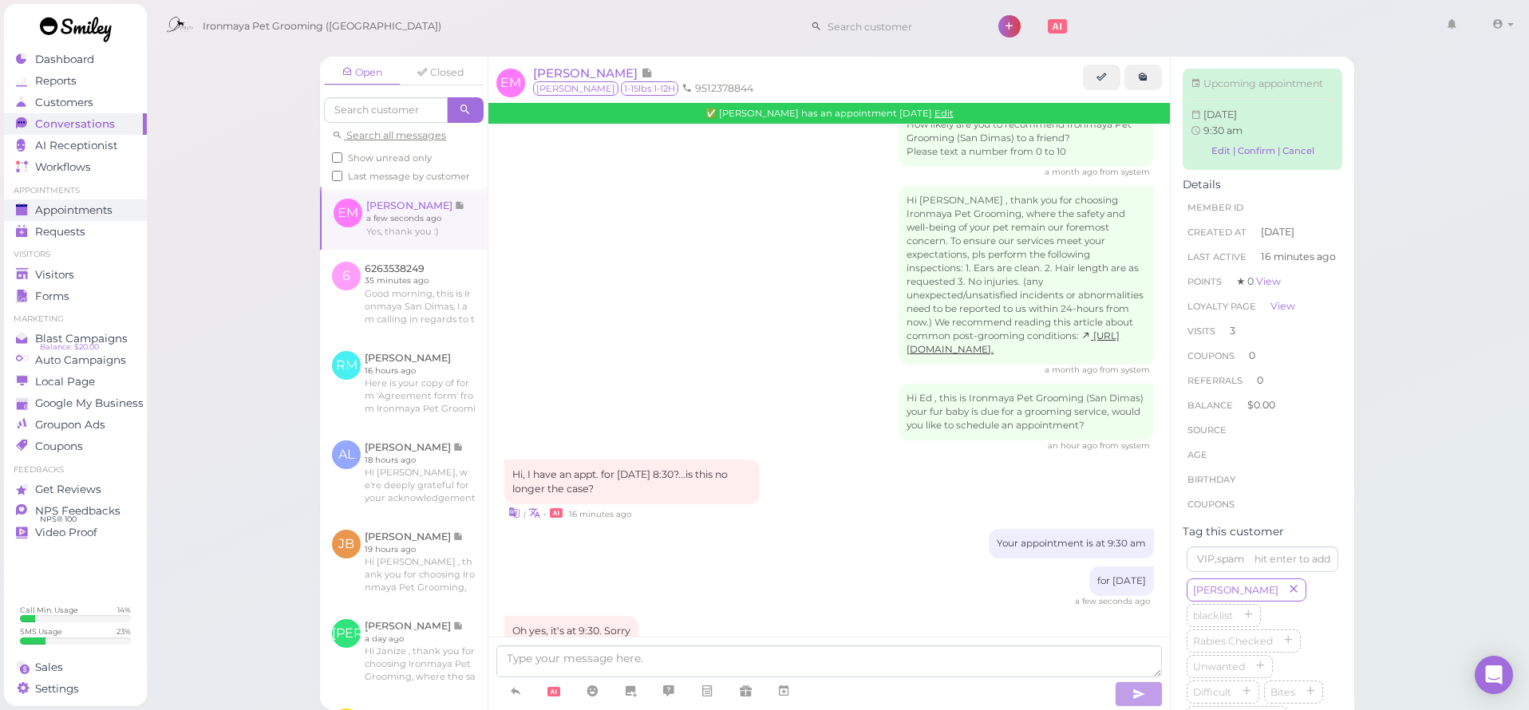
click at [107, 212] on span "Appointments" at bounding box center [73, 210] width 77 height 14
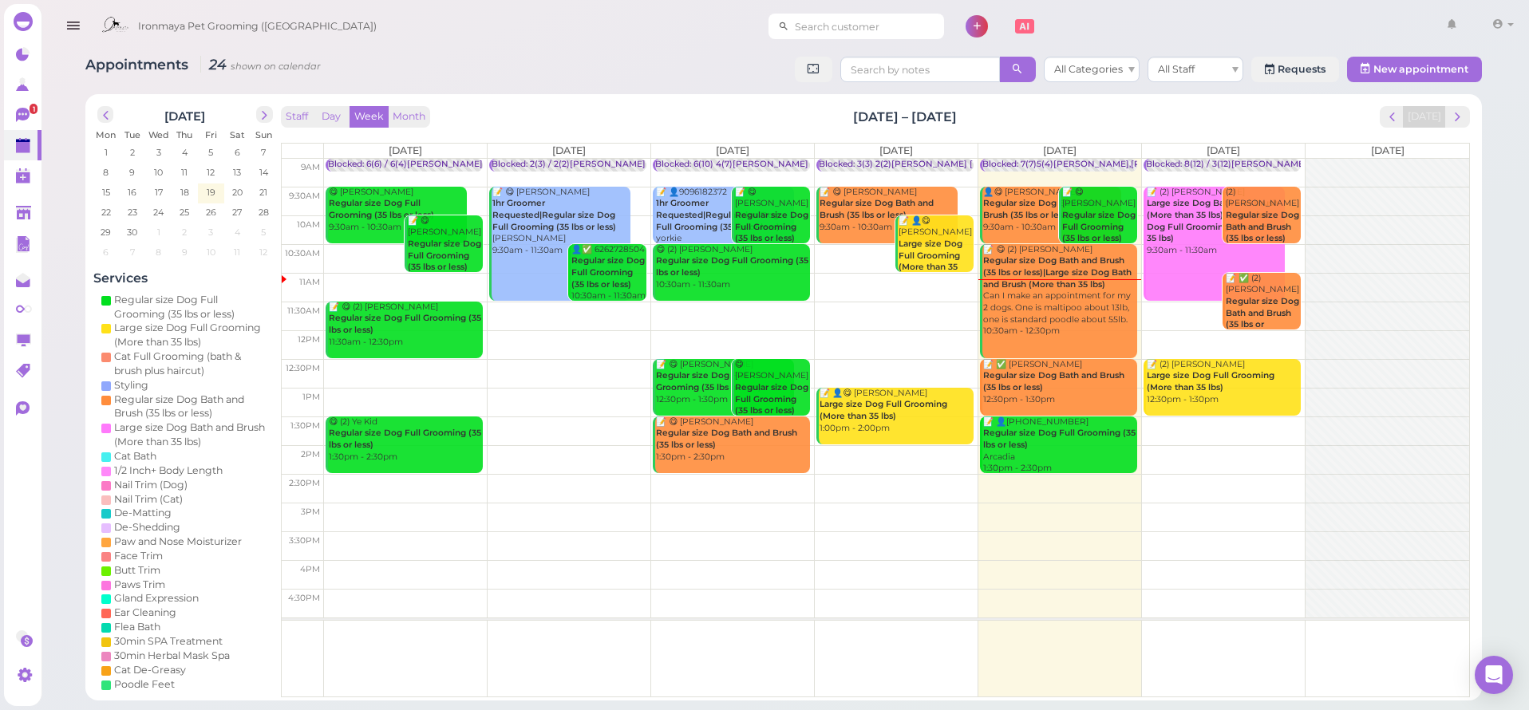
click at [857, 22] on input at bounding box center [866, 27] width 155 height 26
type input "626678"
click at [881, 65] on link "Joely Gonzalez 6266787626 Coco Max" at bounding box center [831, 62] width 181 height 45
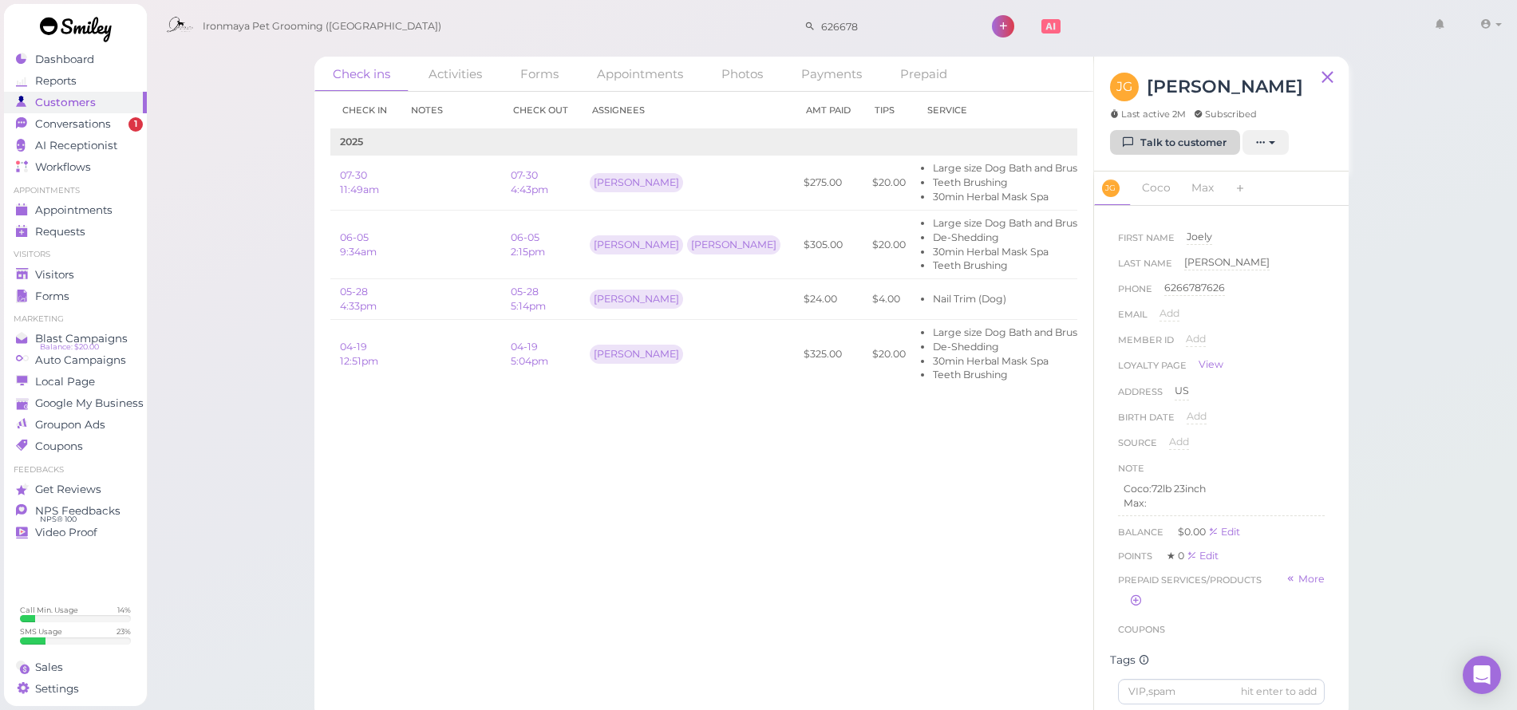
click at [1175, 143] on link "Talk to customer" at bounding box center [1175, 143] width 130 height 26
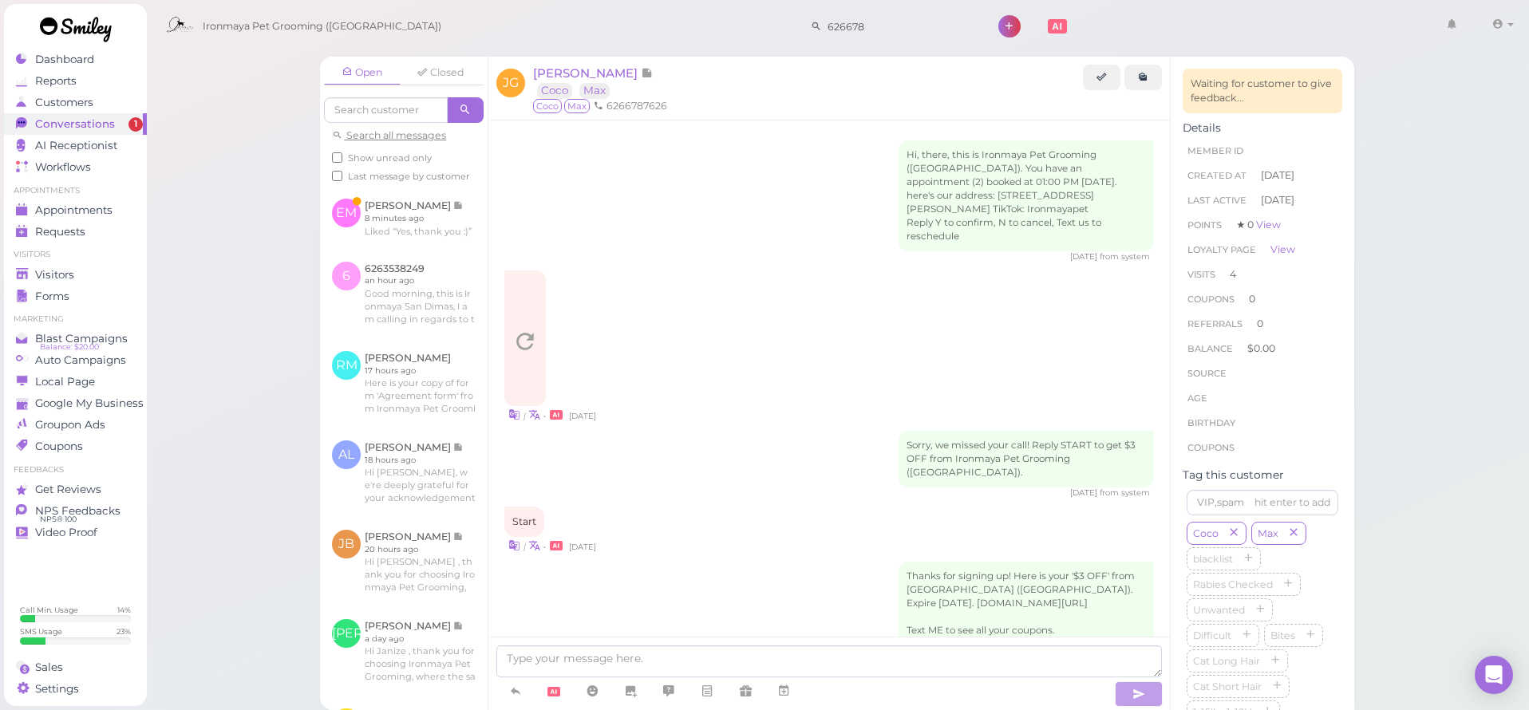
scroll to position [2000, 0]
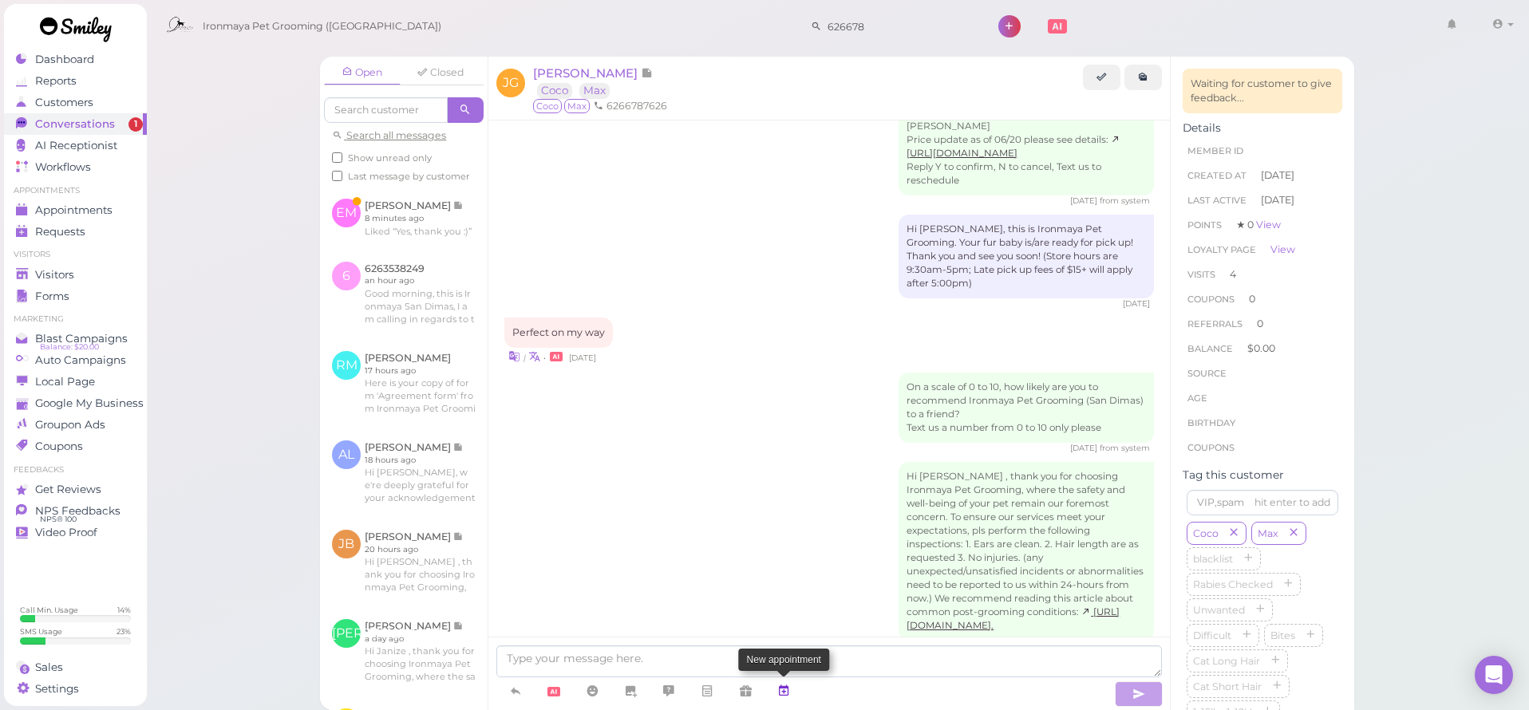
click at [790, 686] on icon at bounding box center [783, 691] width 13 height 16
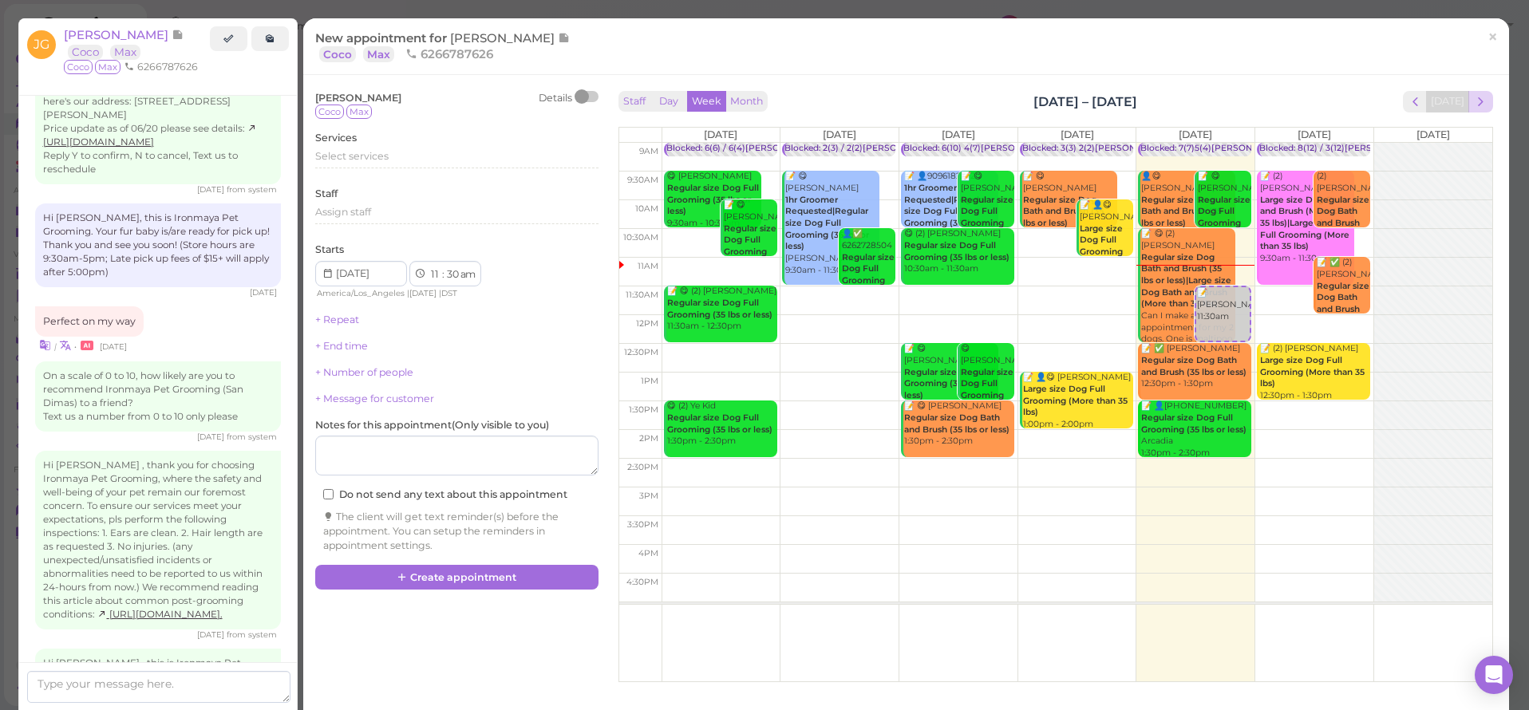
click at [1468, 111] on button "next" at bounding box center [1480, 102] width 25 height 22
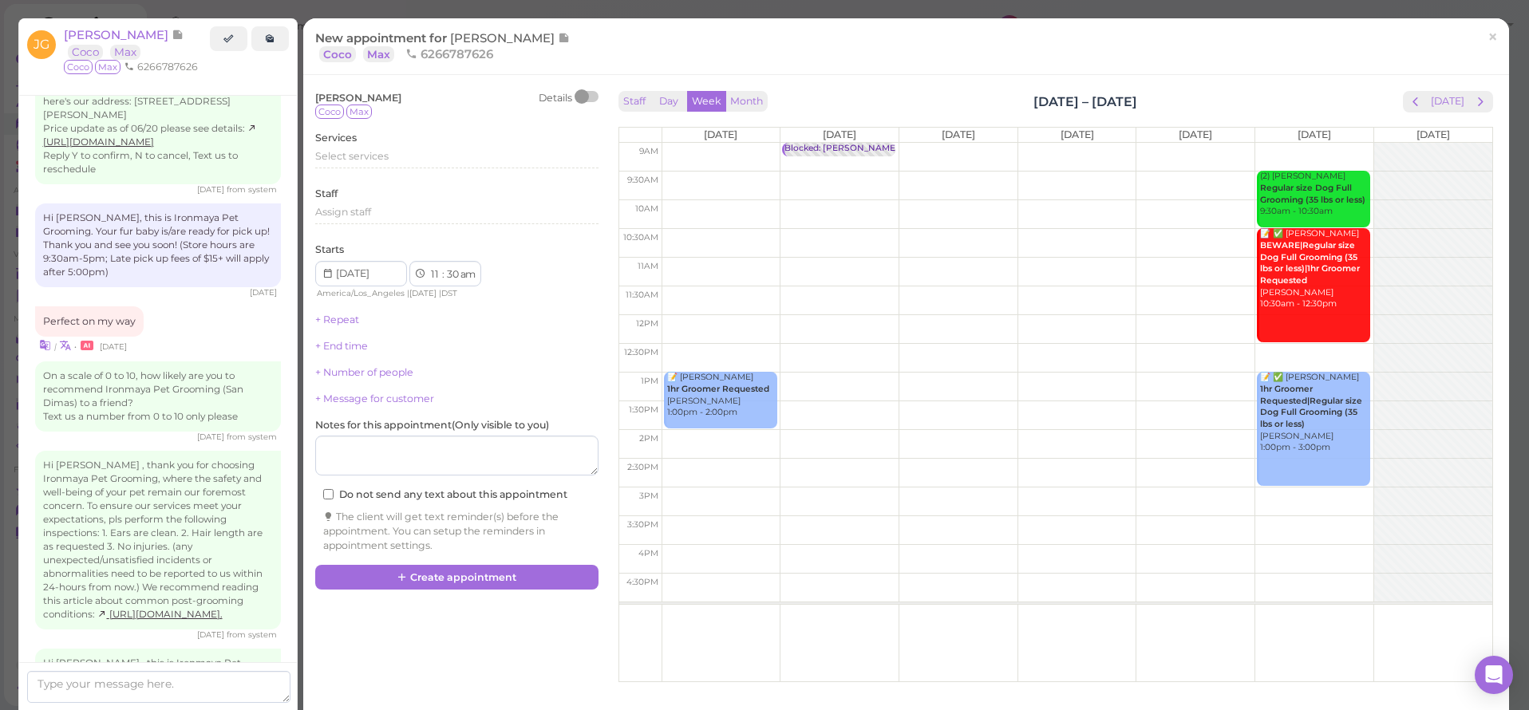
click at [804, 180] on td at bounding box center [1077, 186] width 831 height 29
type input "2025-09-23"
select select "9"
click at [376, 154] on span "Select services" at bounding box center [351, 156] width 73 height 12
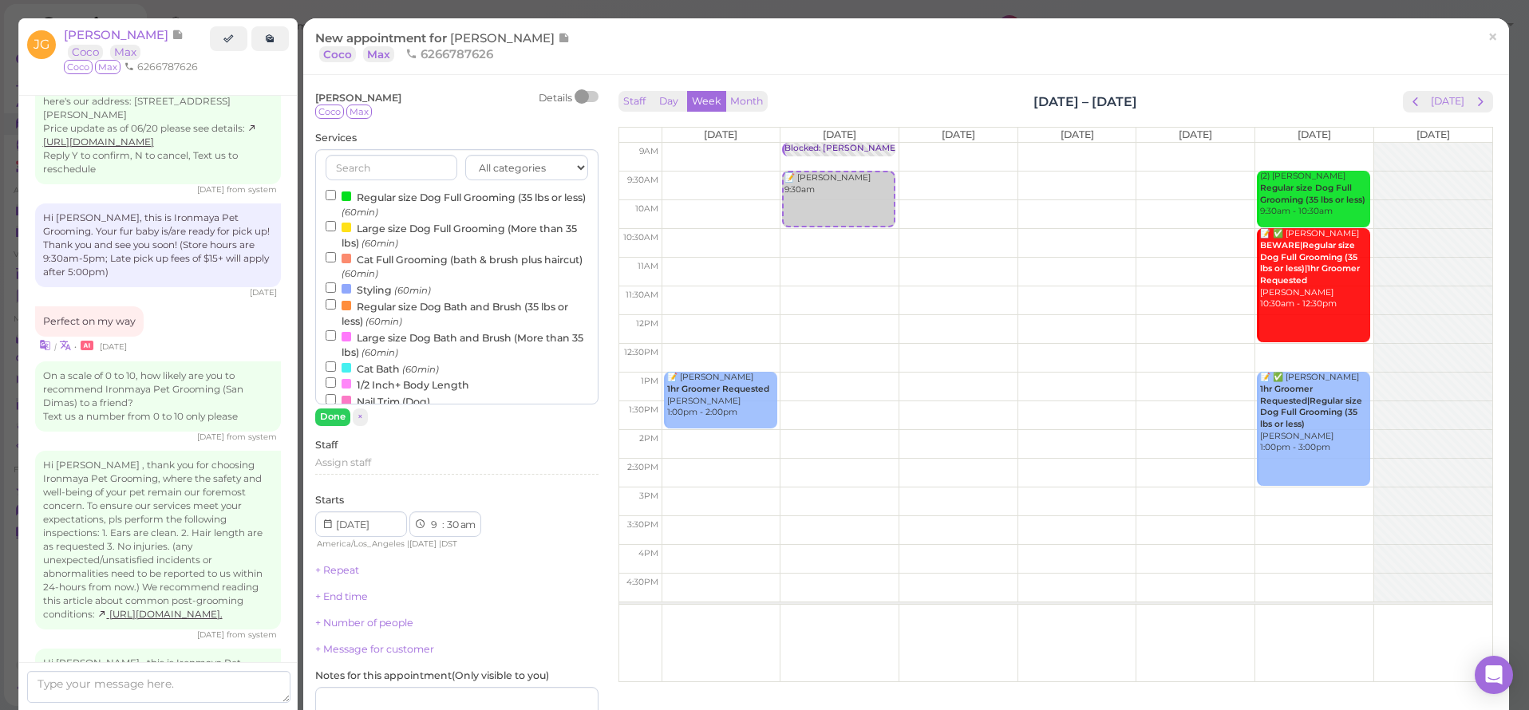
click at [390, 193] on label "Regular size Dog Full Grooming (35 lbs or less) (60min)" at bounding box center [457, 203] width 263 height 31
click at [336, 193] on input "Regular size Dog Full Grooming (35 lbs or less) (60min)" at bounding box center [331, 195] width 10 height 10
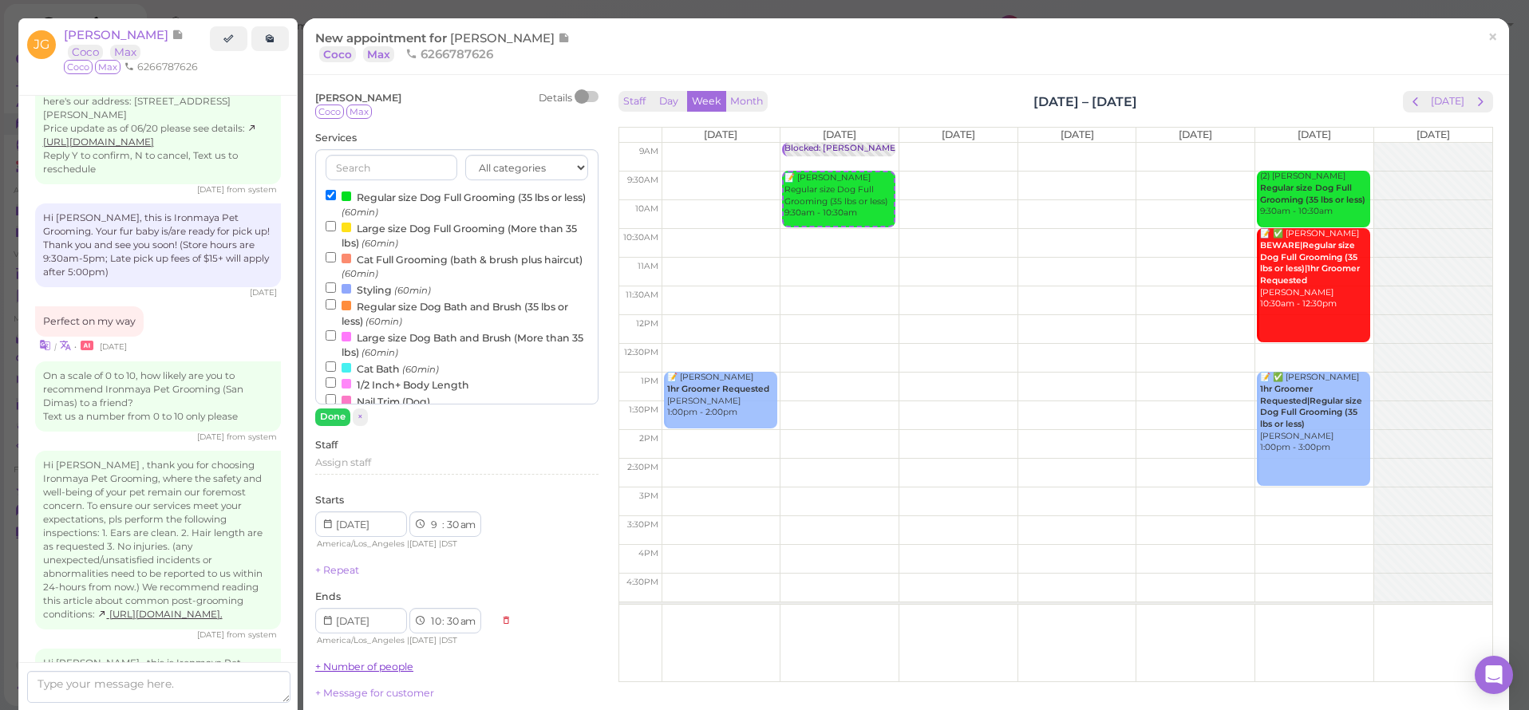
click at [333, 413] on button "Done" at bounding box center [332, 417] width 35 height 17
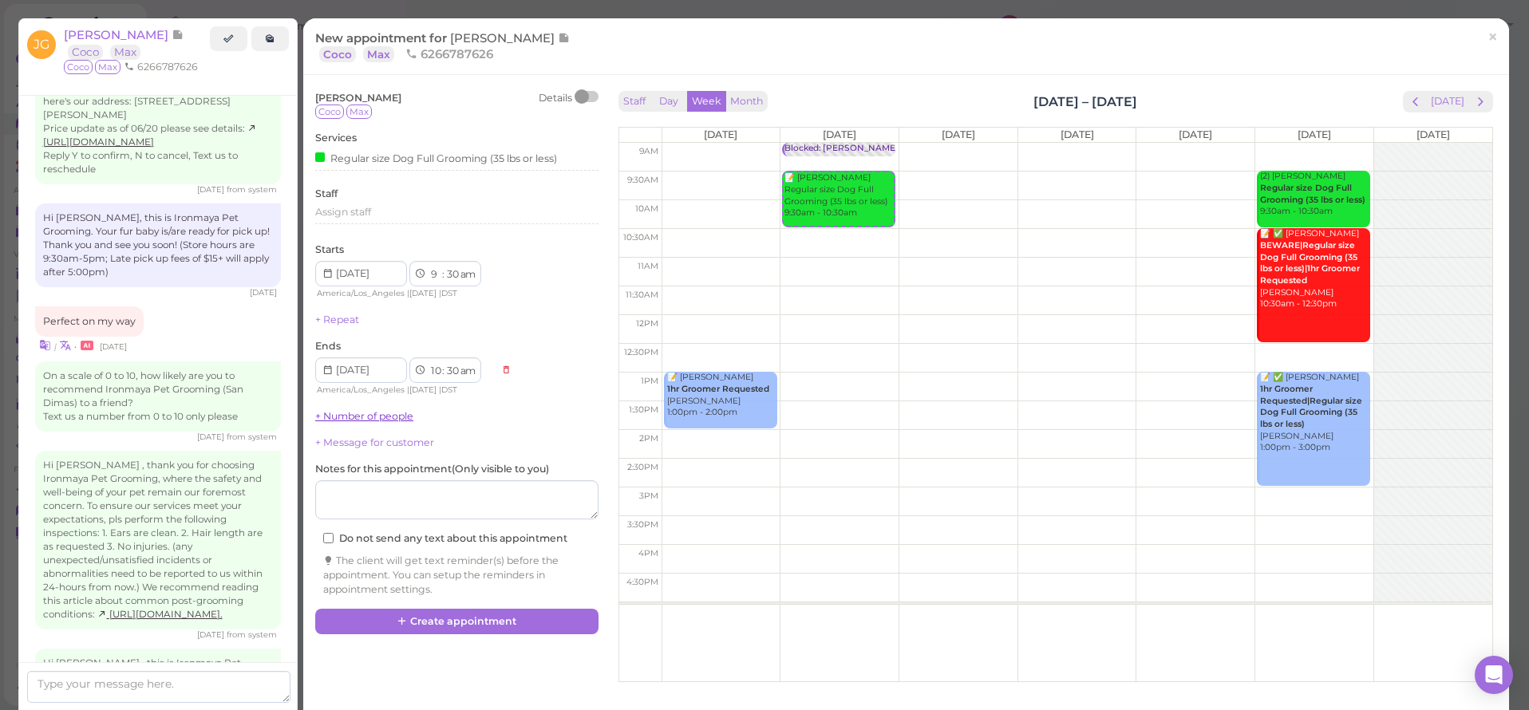
click at [391, 410] on link "+ Number of people" at bounding box center [364, 416] width 98 height 12
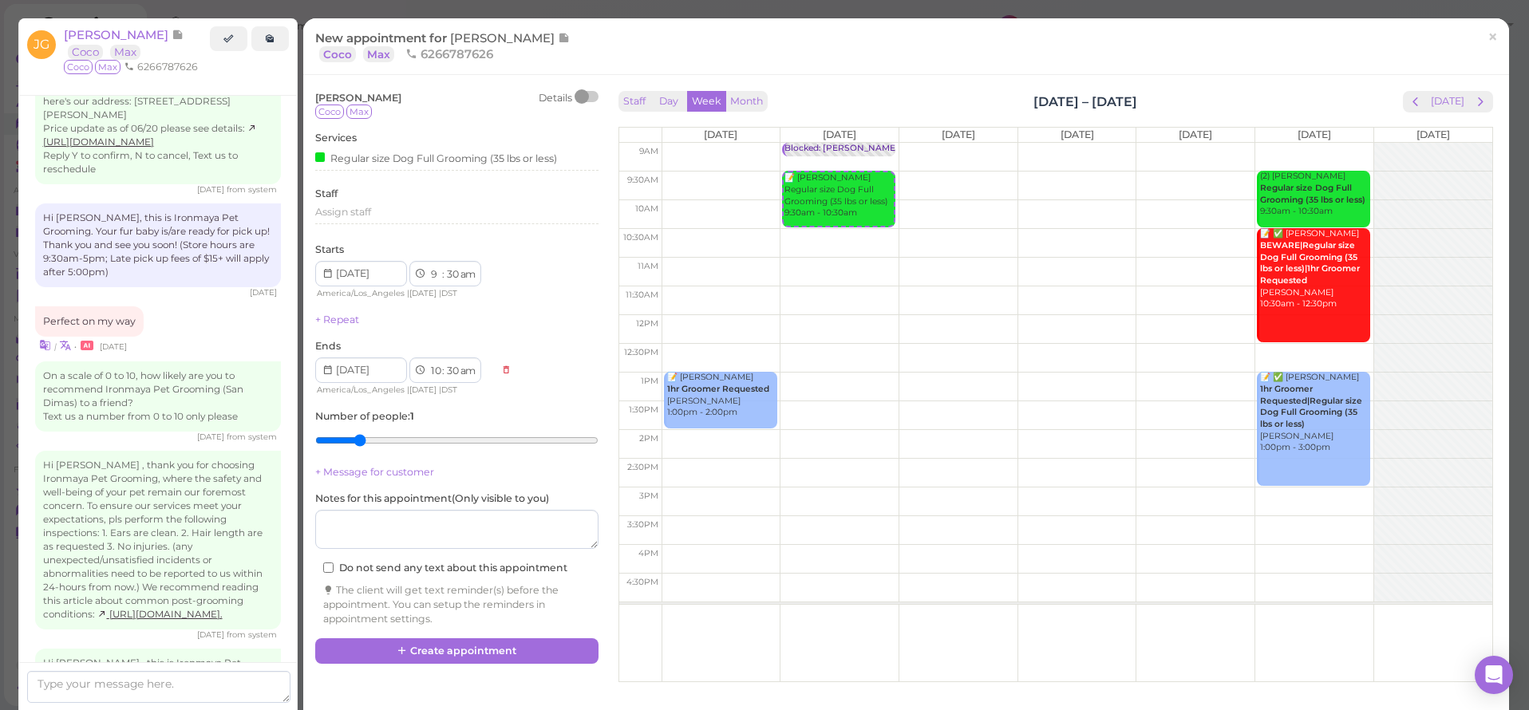
type input "2"
click at [364, 430] on input "range" at bounding box center [456, 441] width 283 height 26
click at [516, 638] on button "Create appointment" at bounding box center [456, 651] width 283 height 26
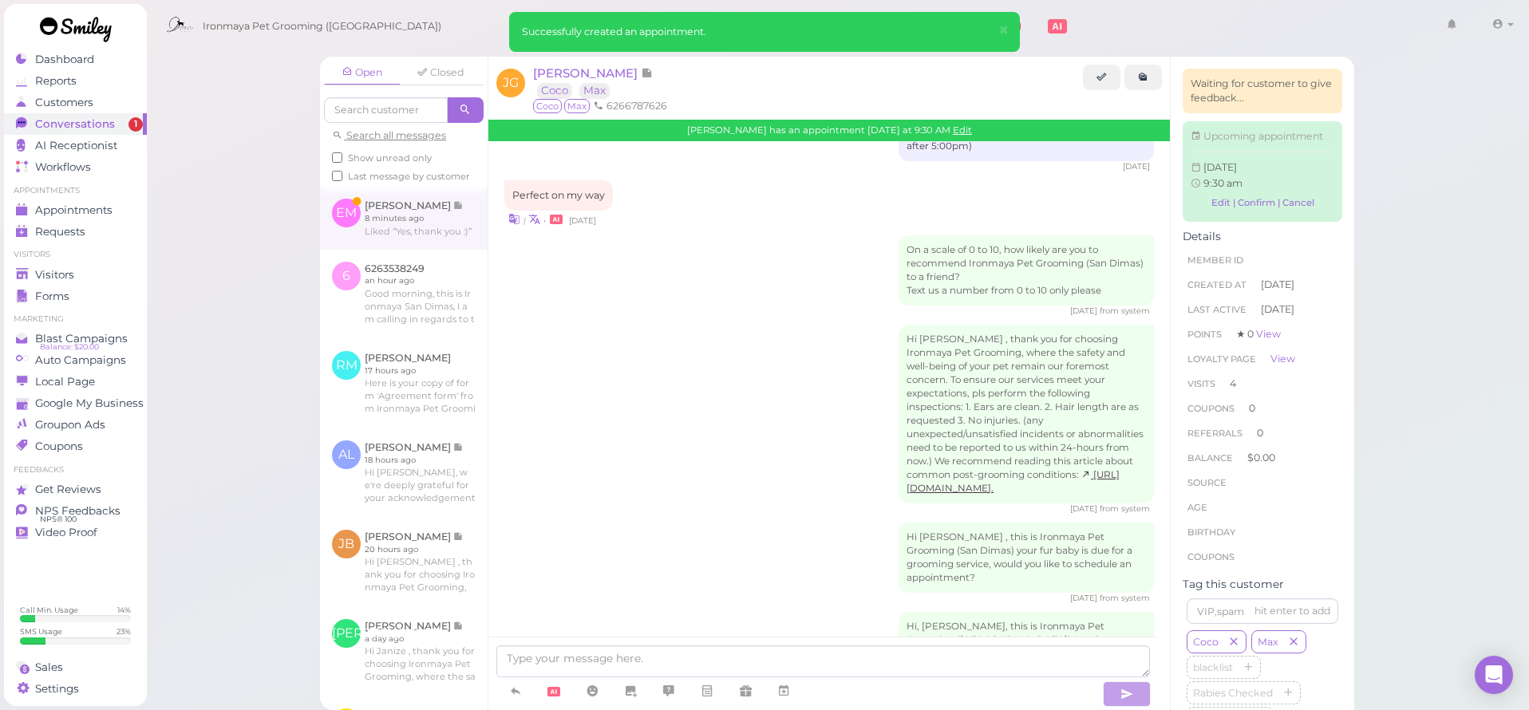
click at [374, 231] on link at bounding box center [404, 218] width 168 height 62
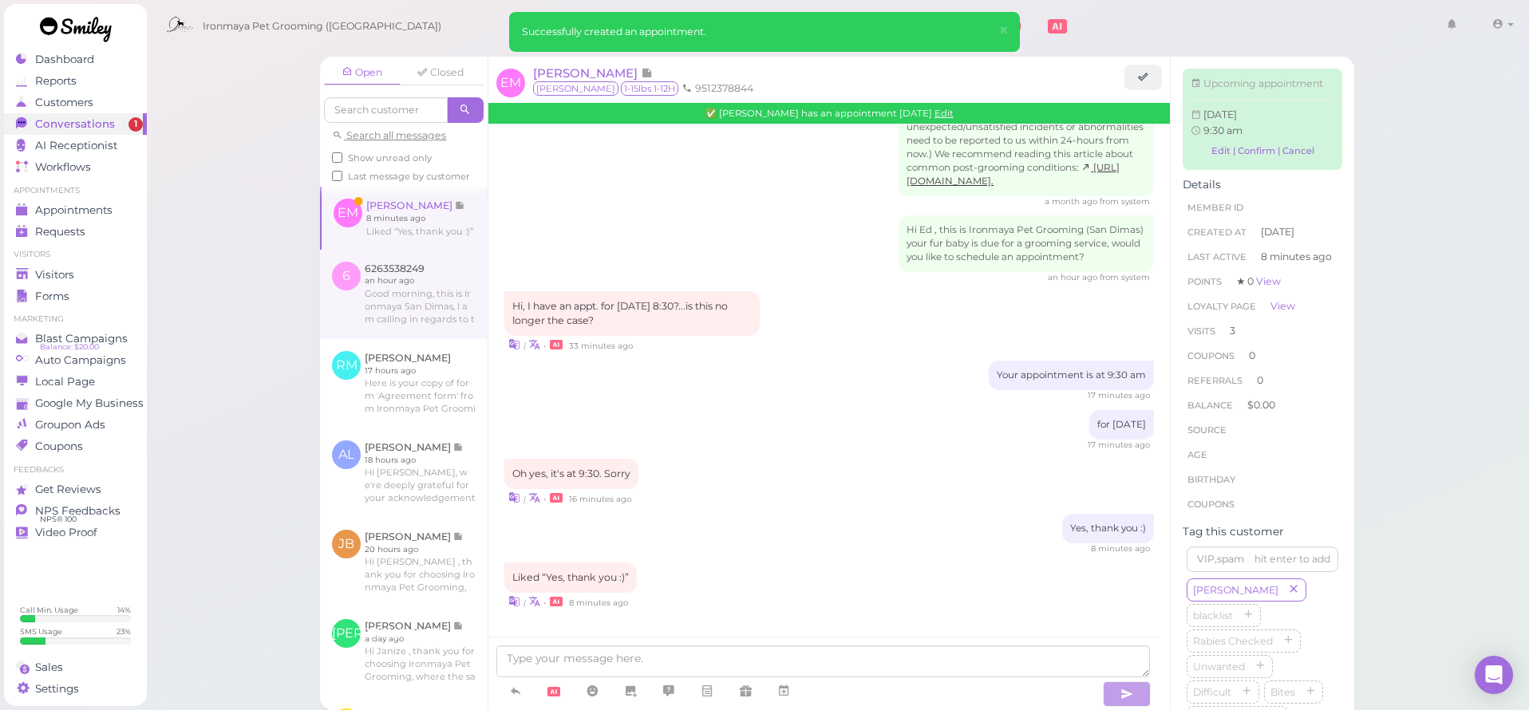
scroll to position [2017, 0]
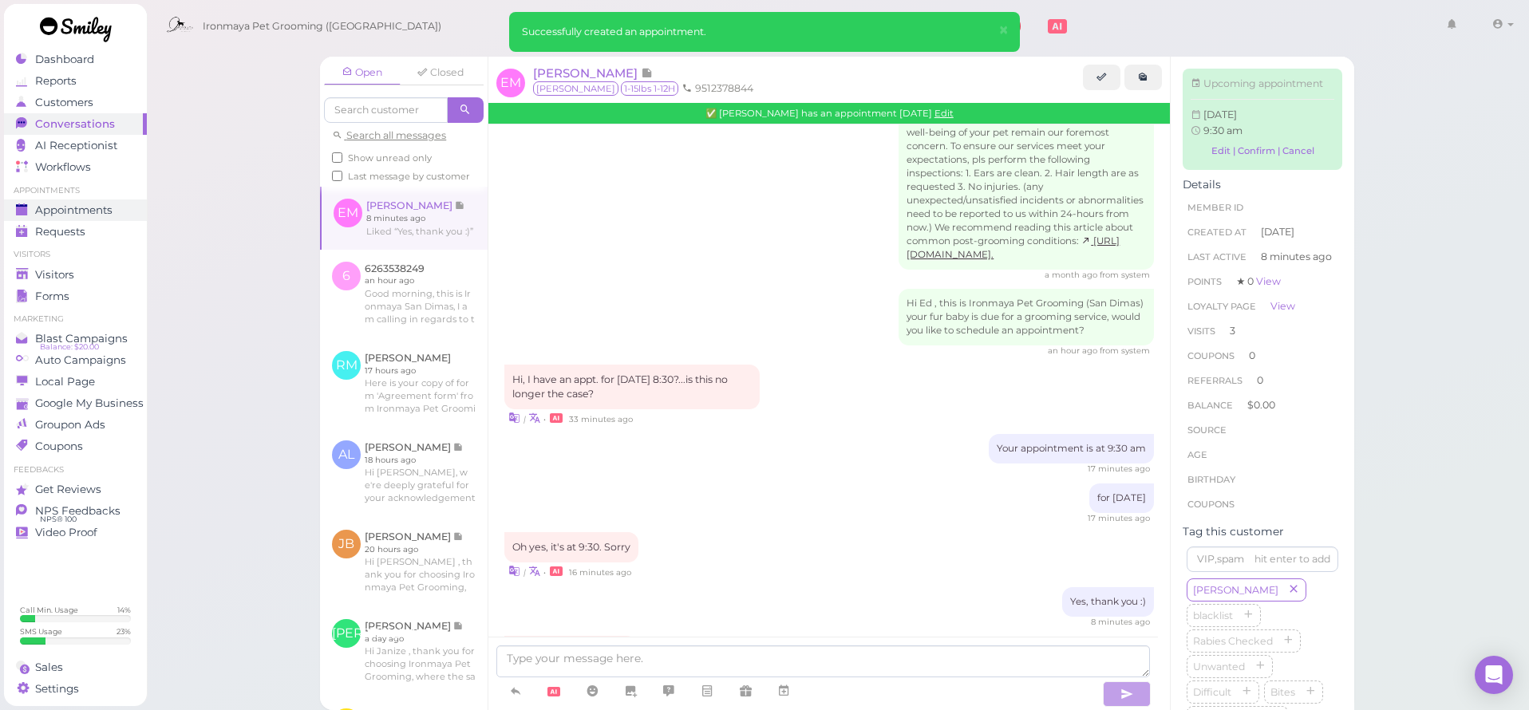
click at [94, 208] on span "Appointments" at bounding box center [73, 210] width 77 height 14
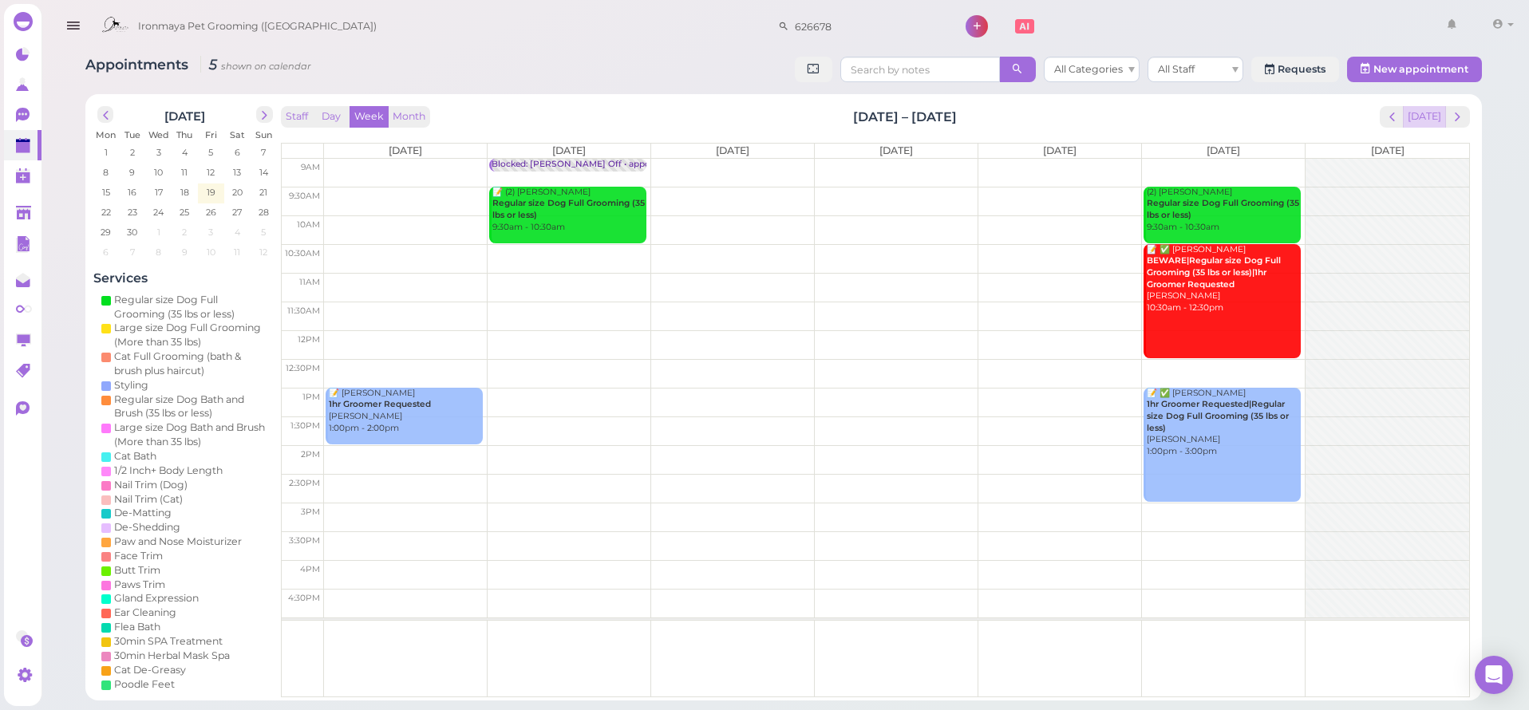
click at [1415, 121] on button "[DATE]" at bounding box center [1424, 117] width 43 height 22
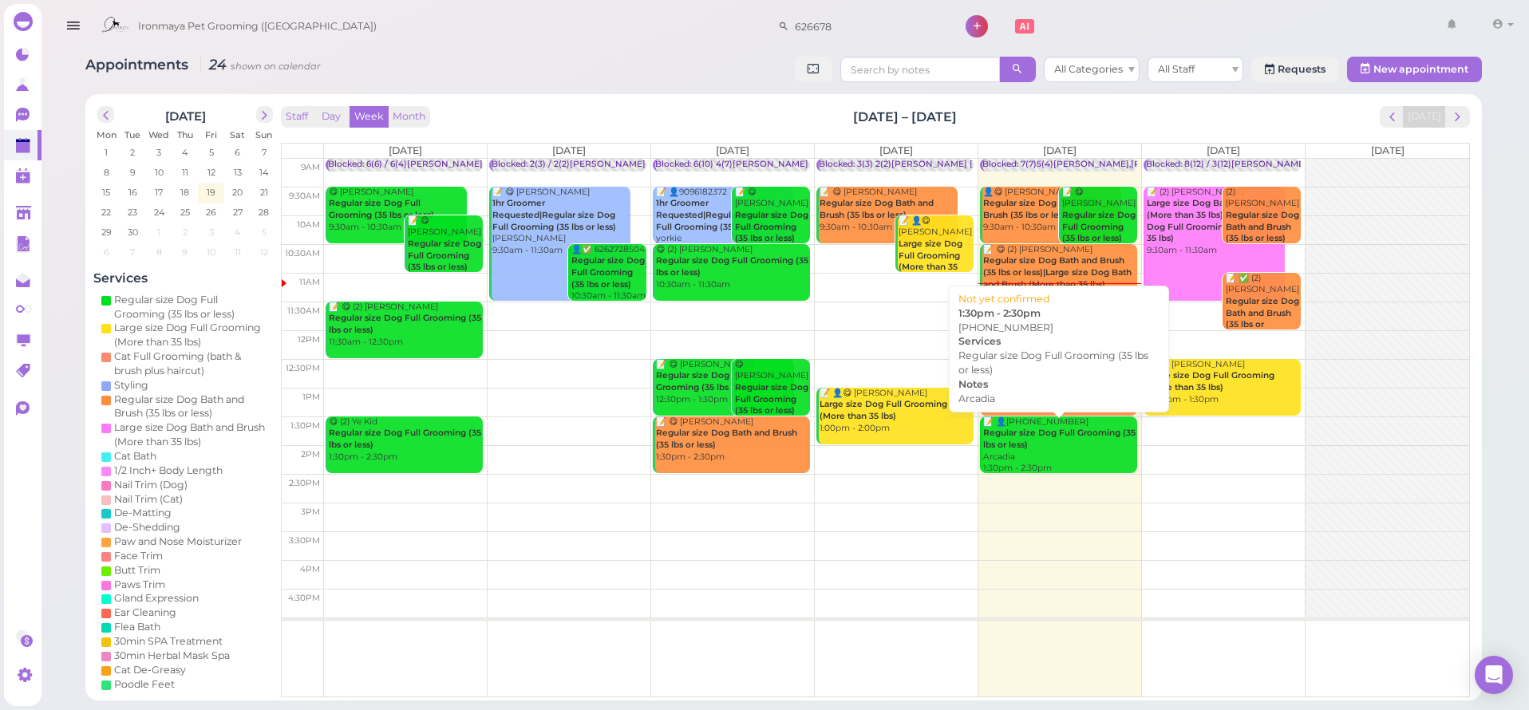
click at [1112, 454] on div "📝 👤(2) 6263538249 Regular size Dog Full Grooming (35 lbs or less) Arcadia 1:30p…" at bounding box center [1059, 446] width 155 height 58
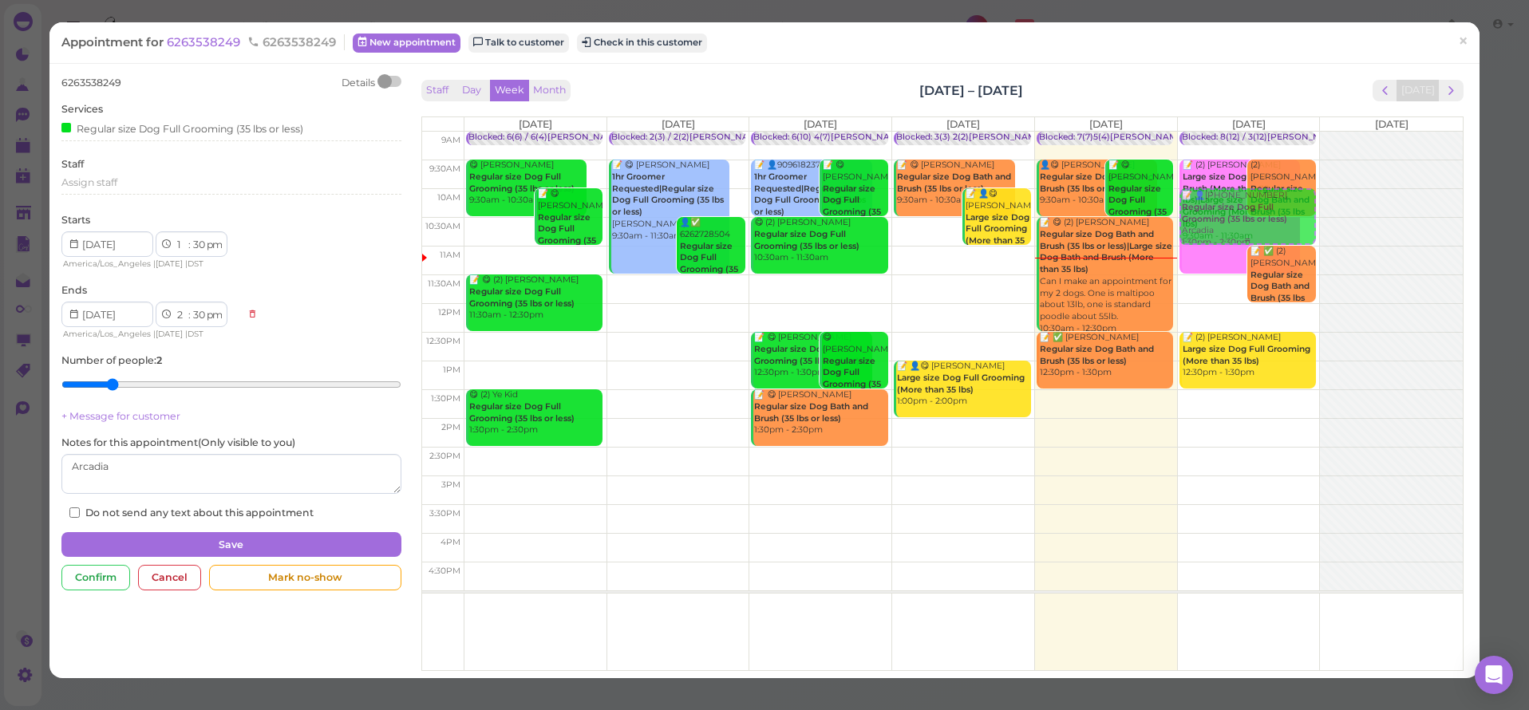
drag, startPoint x: 1070, startPoint y: 425, endPoint x: 1223, endPoint y: 214, distance: 260.0
click at [1223, 132] on tr "Blocked: 6(6) / 6(4)Emma • appointment 😋 Fay Wong Regular size Dog Full Groomin…" at bounding box center [942, 132] width 1041 height 0
type input "2025-09-20"
select select "10"
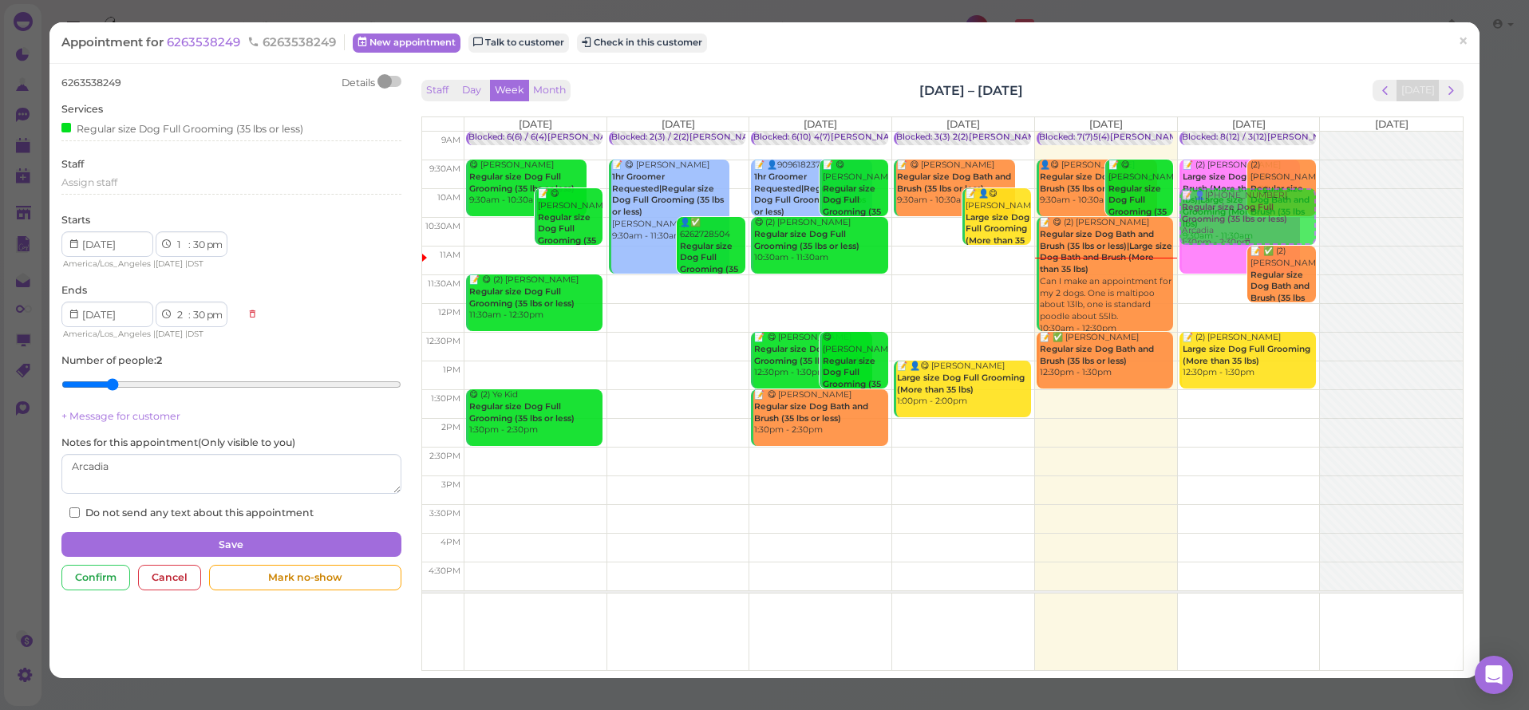
select select "00"
select select "am"
select select "11"
select select "00"
select select "am"
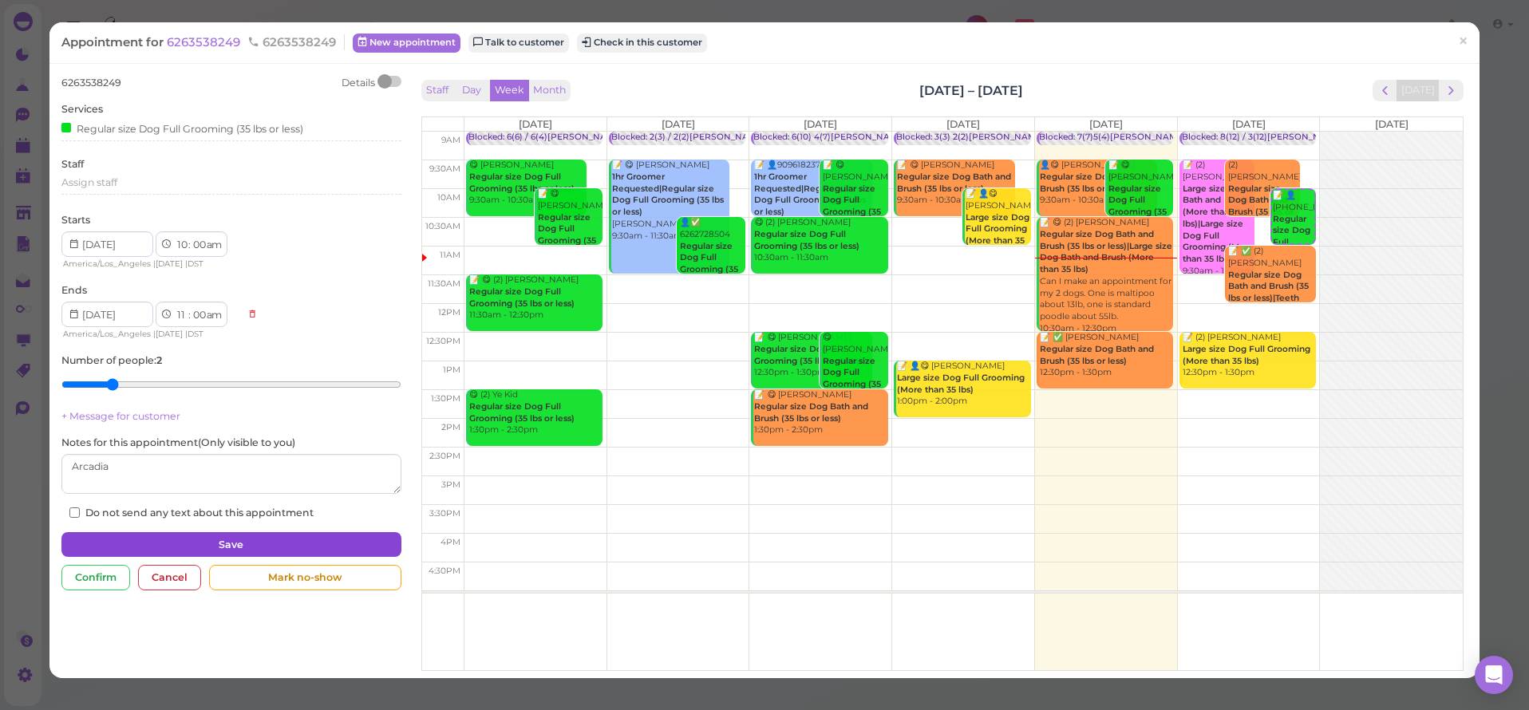
click at [153, 540] on button "Save" at bounding box center [230, 545] width 339 height 26
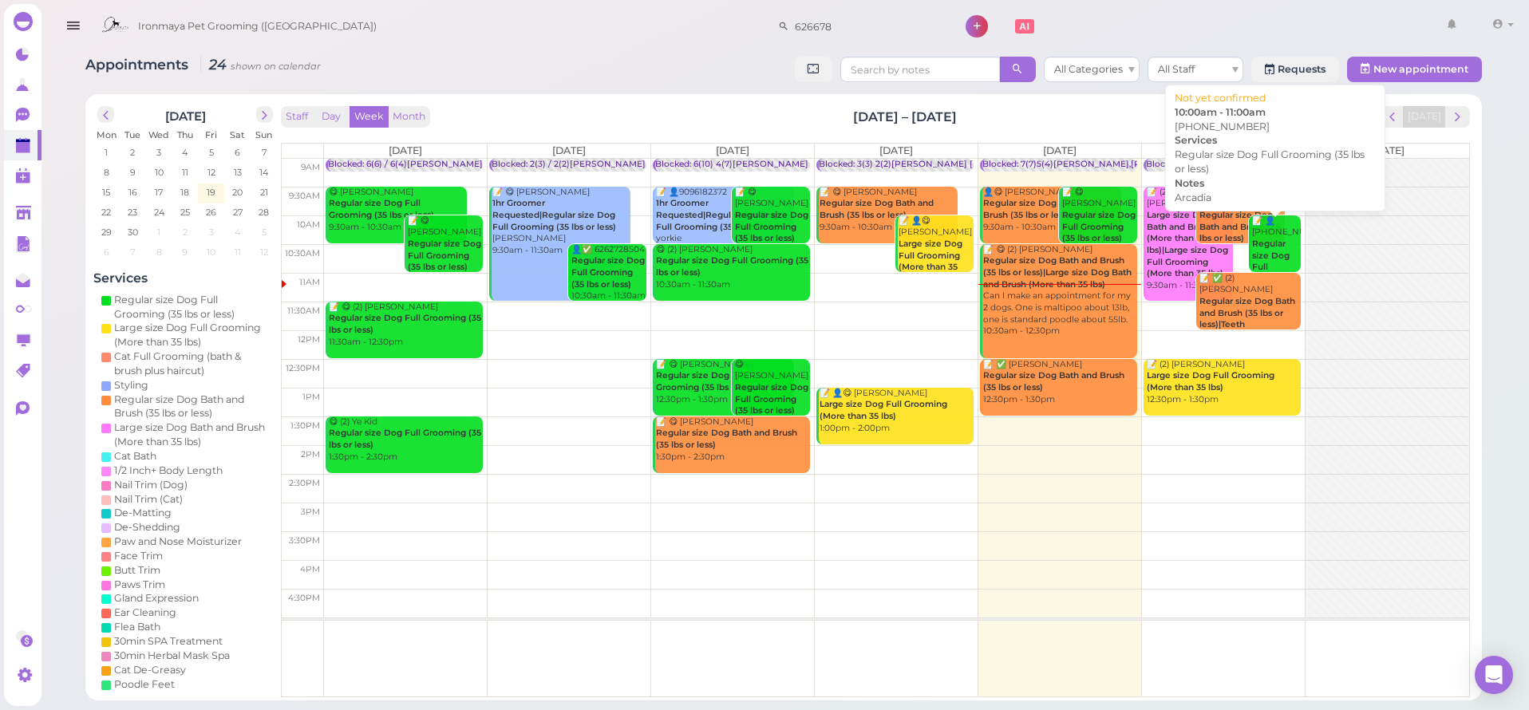
click at [1273, 243] on b "Regular size Dog Full Grooming (35 lbs or less)" at bounding box center [1273, 273] width 43 height 69
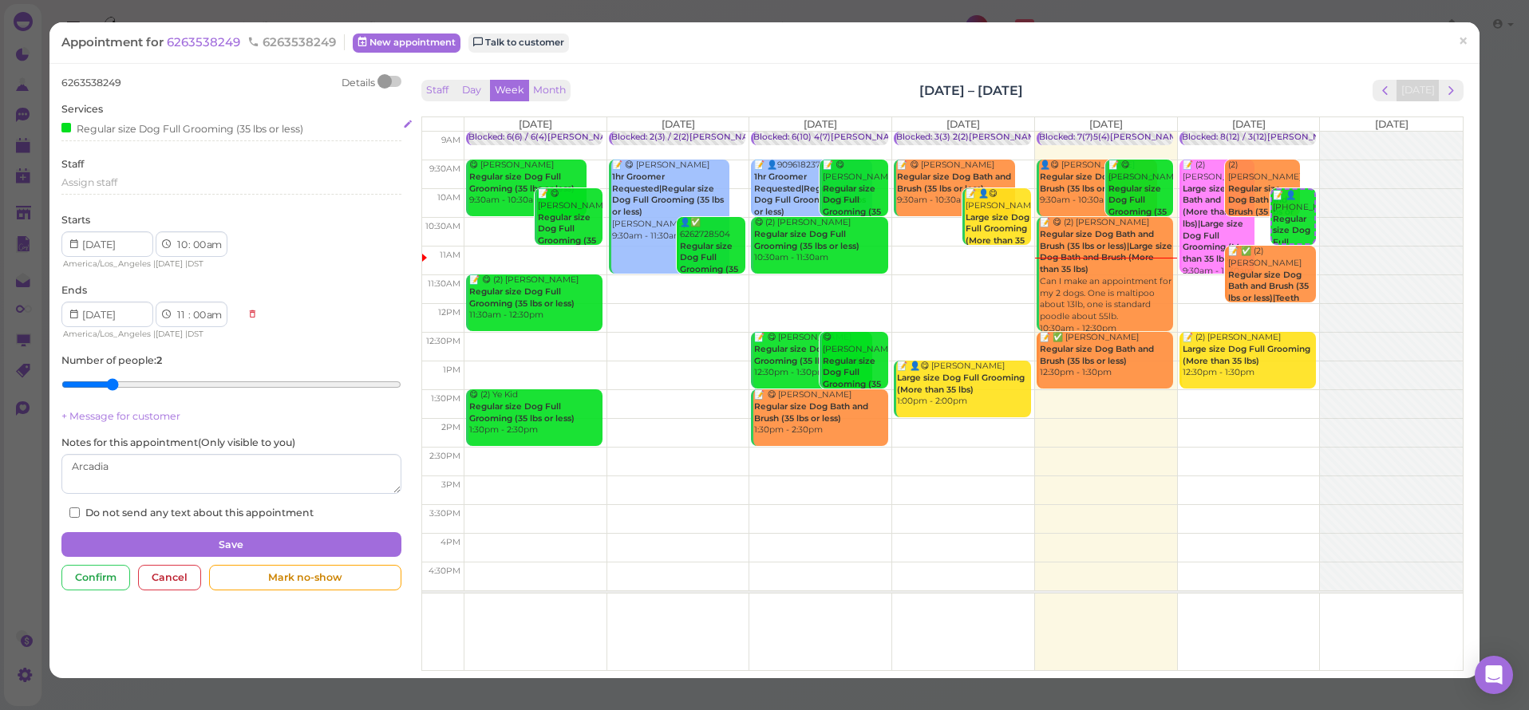
click at [180, 128] on div "Regular size Dog Full Grooming (35 lbs or less)" at bounding box center [182, 128] width 242 height 17
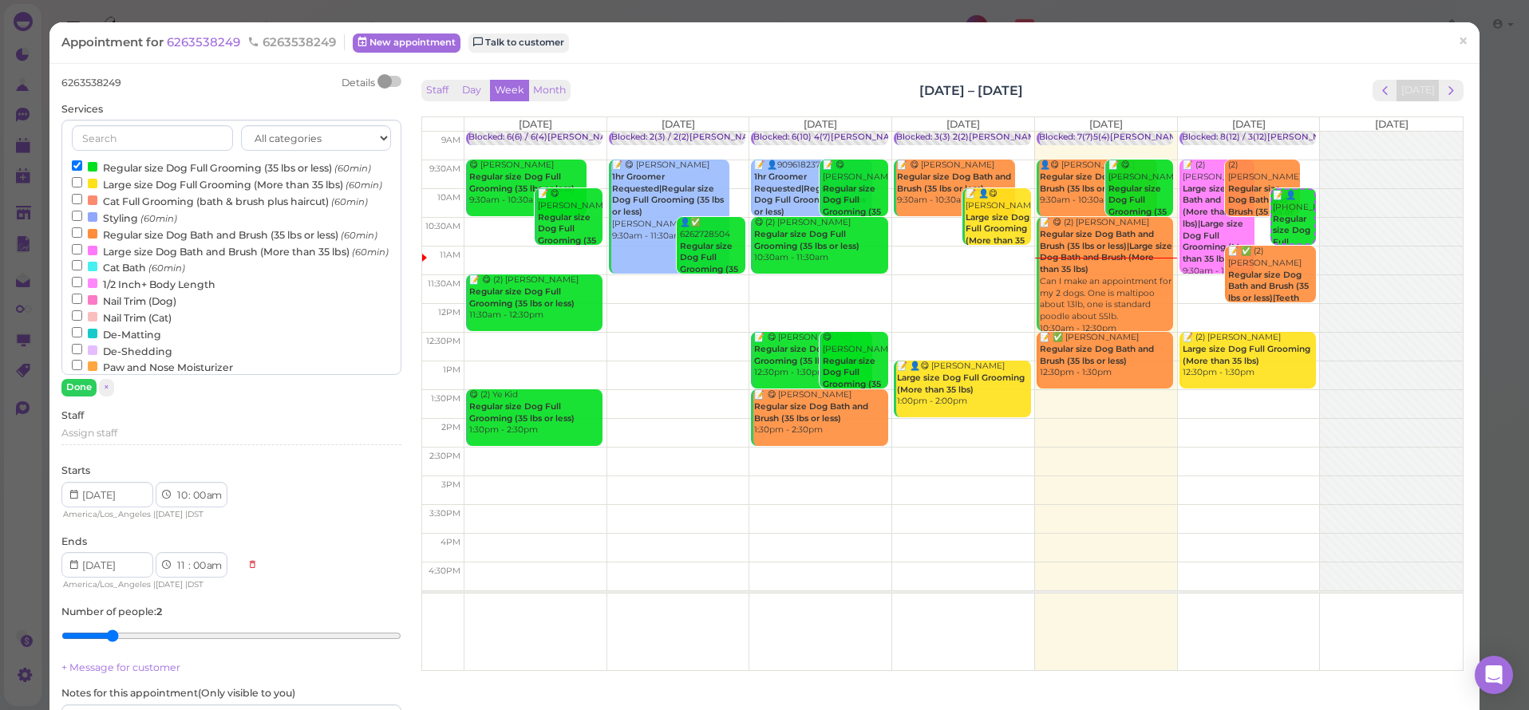
click at [172, 163] on label "Regular size Dog Full Grooming (35 lbs or less) (60min)" at bounding box center [221, 167] width 299 height 17
click at [82, 163] on input "Regular size Dog Full Grooming (35 lbs or less) (60min)" at bounding box center [77, 165] width 10 height 10
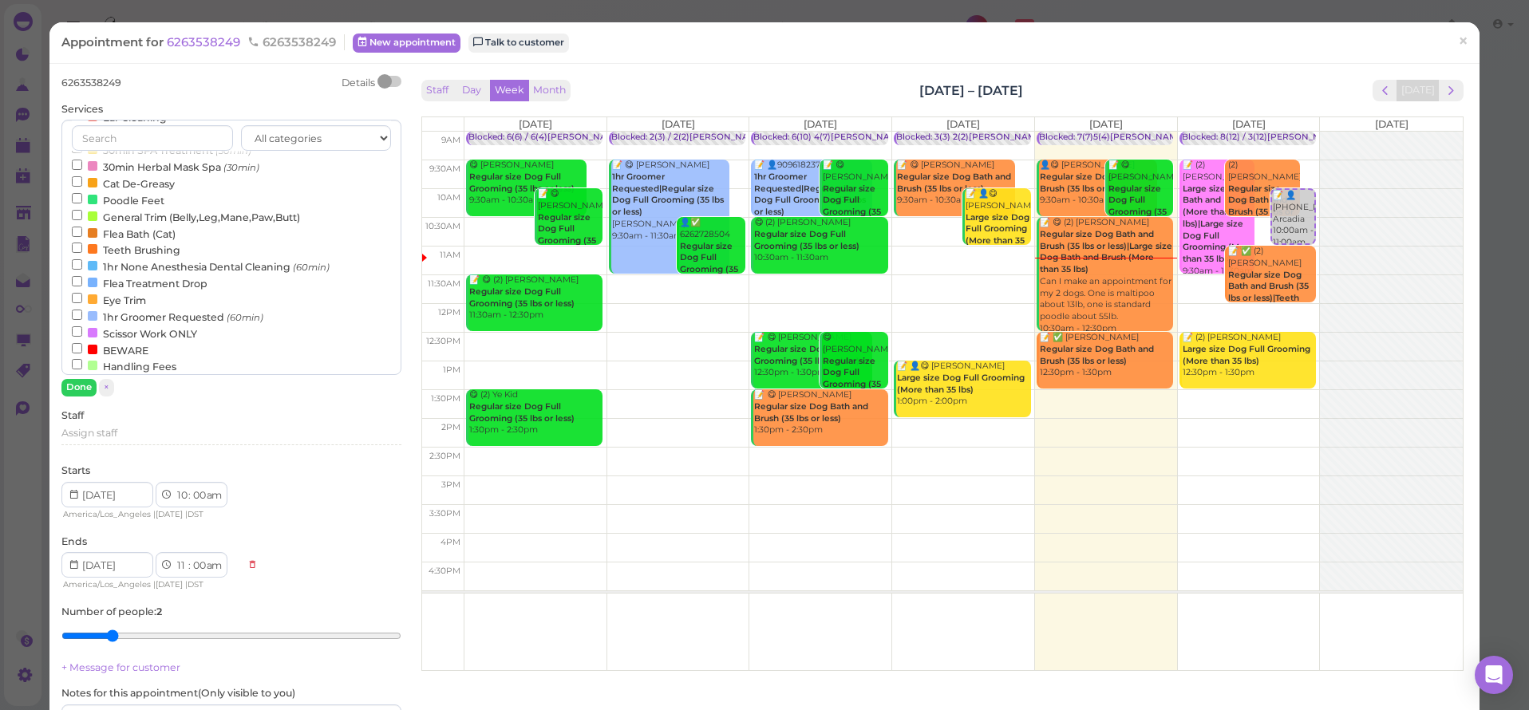
scroll to position [393, 0]
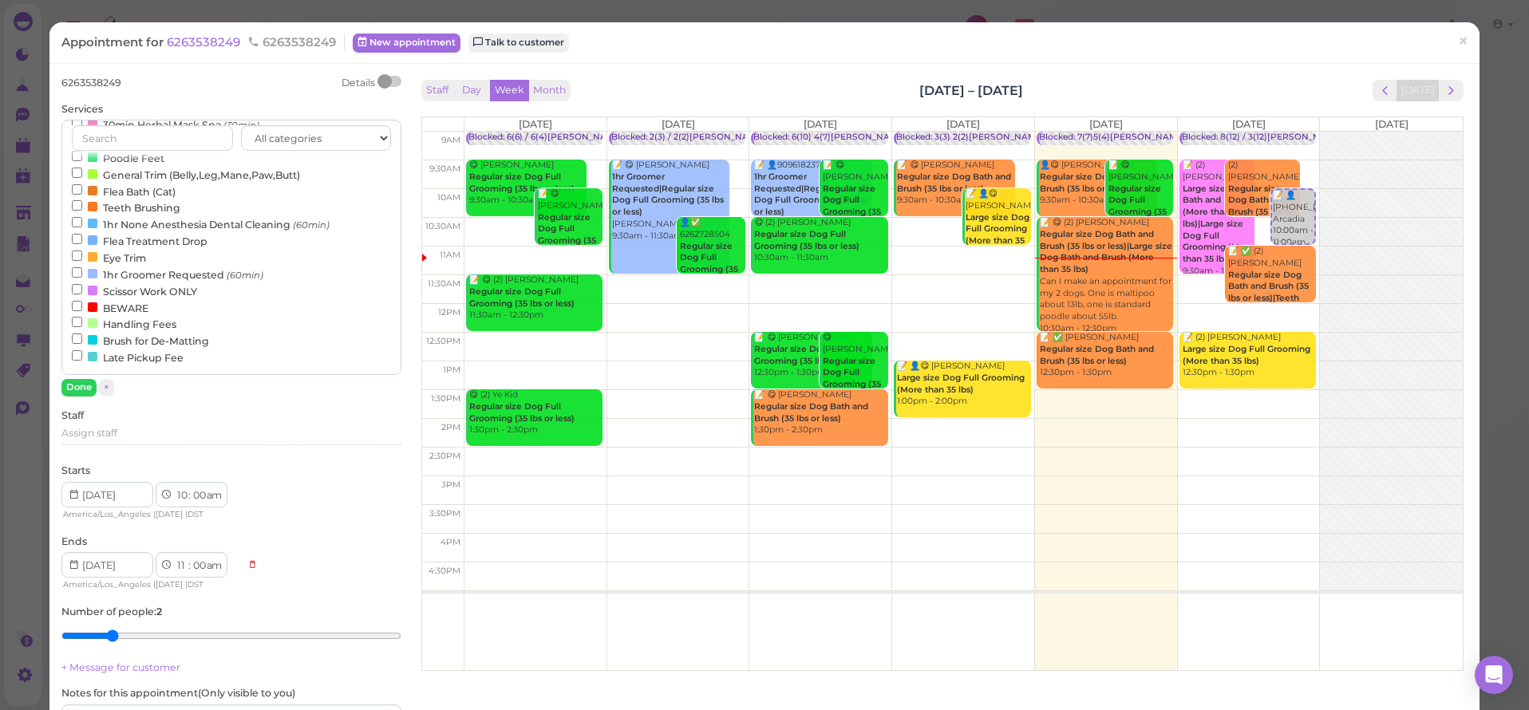
click at [105, 310] on label "BEWARE" at bounding box center [110, 307] width 77 height 17
click at [82, 310] on input "BEWARE" at bounding box center [77, 306] width 10 height 10
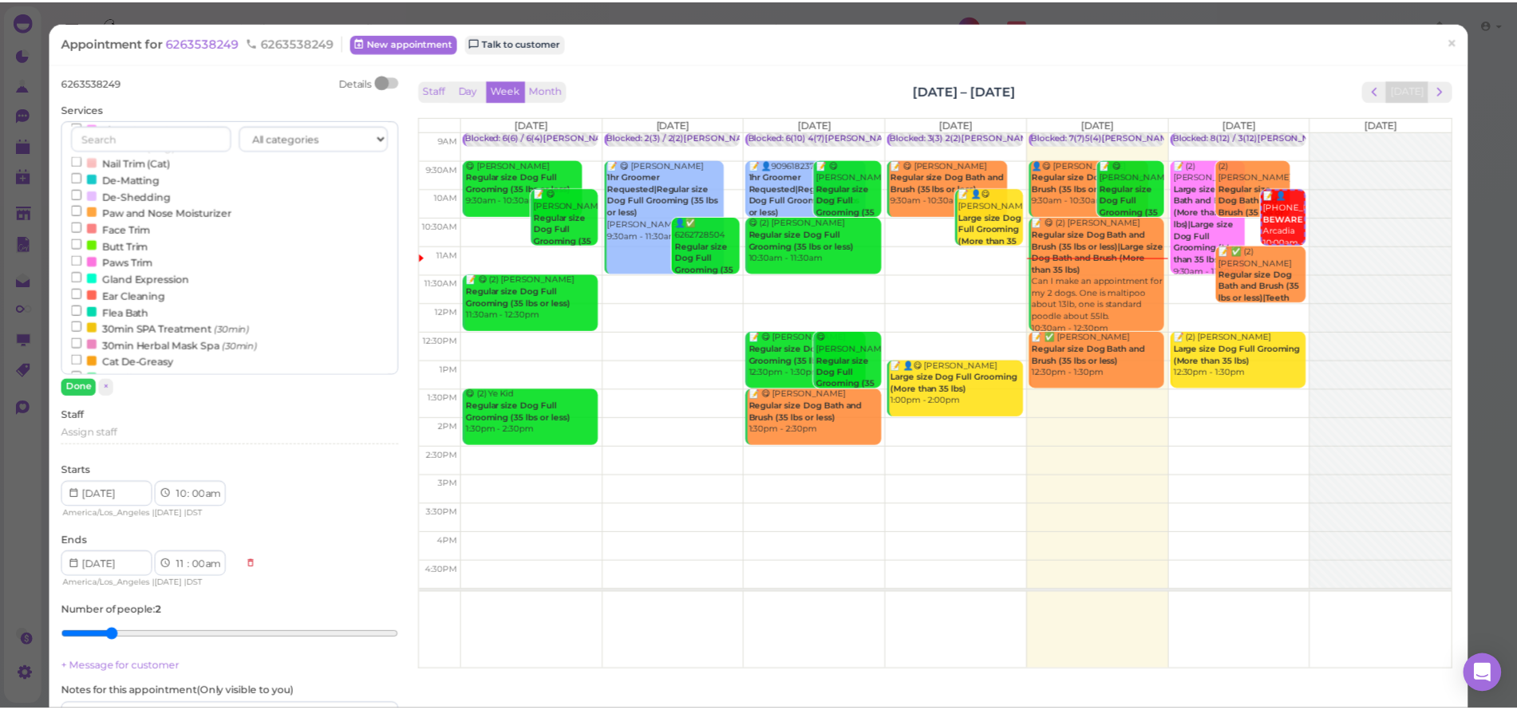
scroll to position [0, 0]
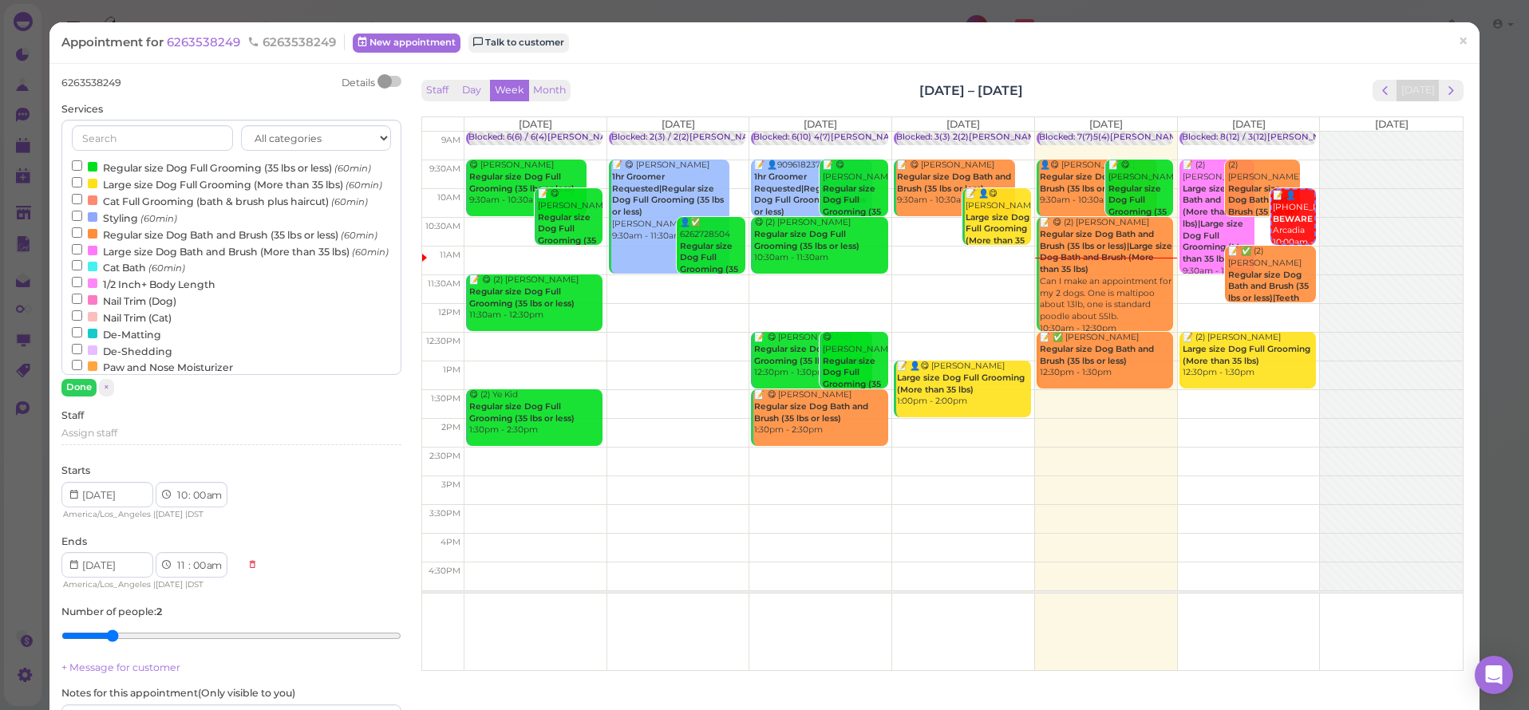
click at [179, 165] on label "Regular size Dog Full Grooming (35 lbs or less) (60min)" at bounding box center [221, 167] width 299 height 17
click at [82, 165] on input "Regular size Dog Full Grooming (35 lbs or less) (60min)" at bounding box center [77, 165] width 10 height 10
click at [75, 385] on button "Done" at bounding box center [78, 387] width 35 height 17
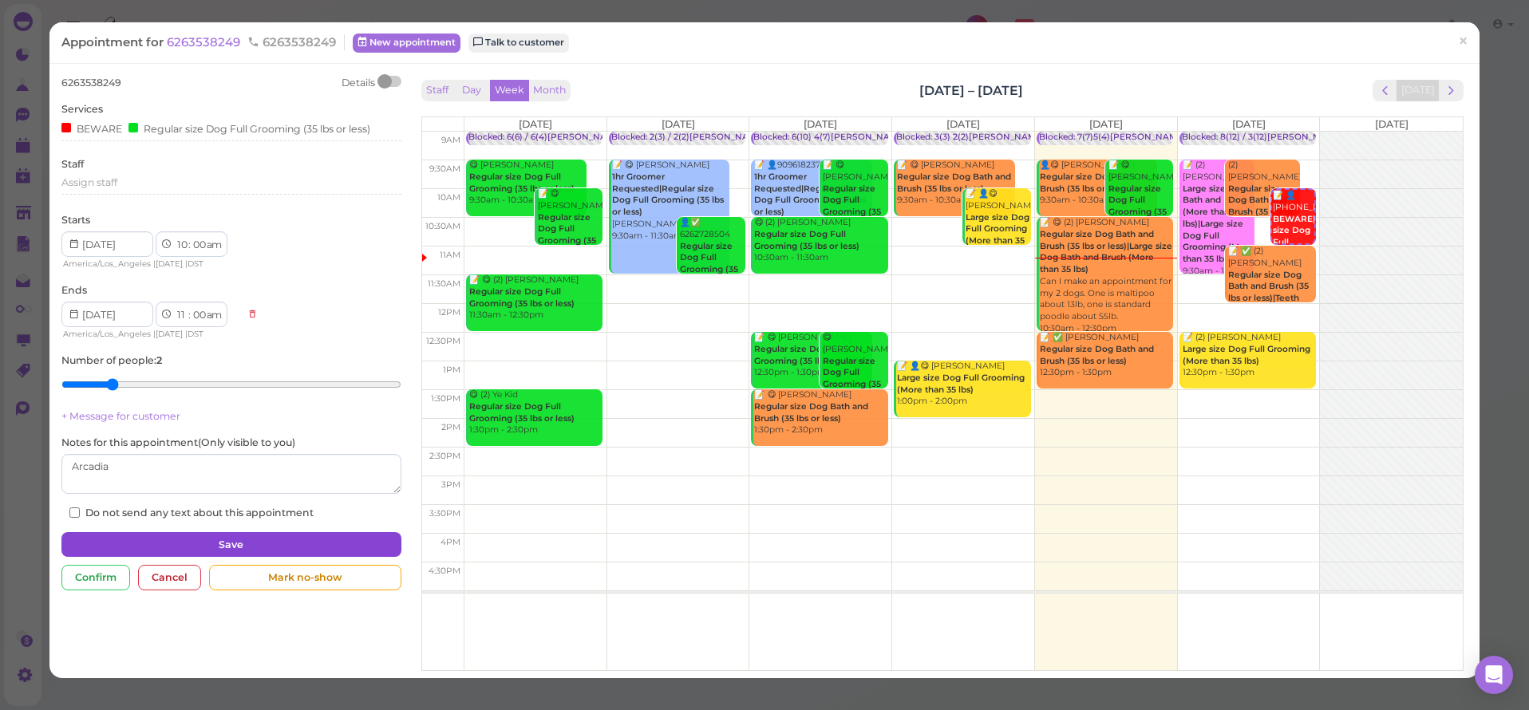
click at [219, 539] on button "Save" at bounding box center [230, 545] width 339 height 26
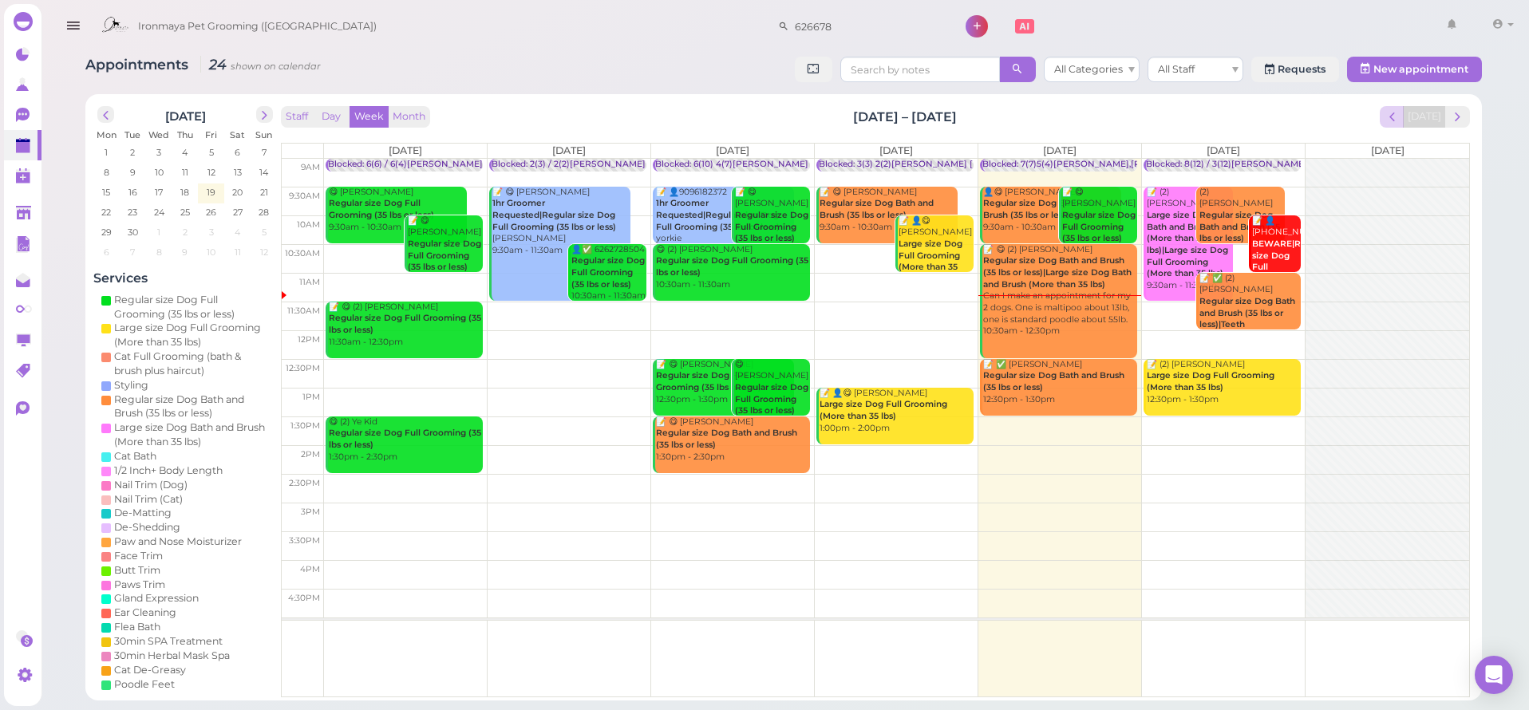
click at [1400, 116] on span "prev" at bounding box center [1392, 116] width 15 height 15
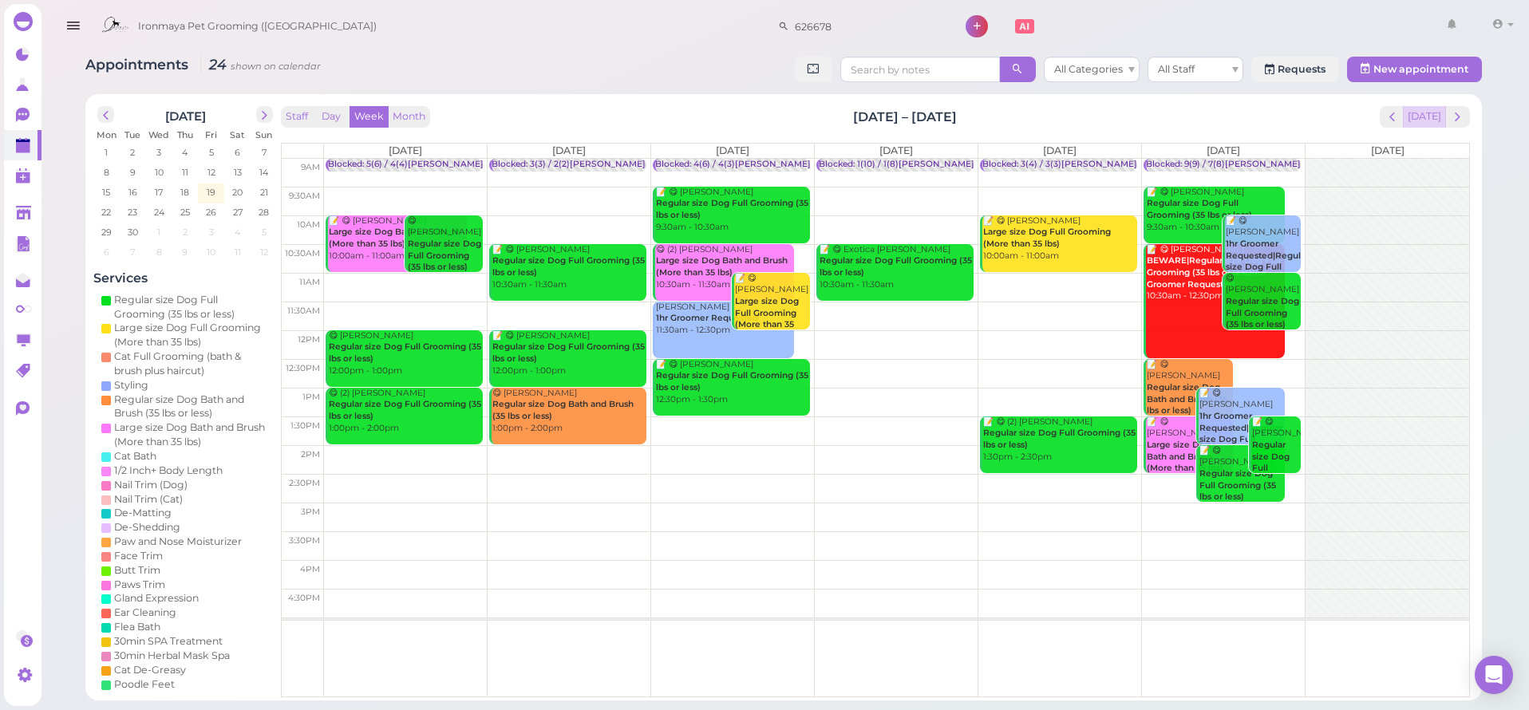
click at [1424, 121] on button "[DATE]" at bounding box center [1424, 117] width 43 height 22
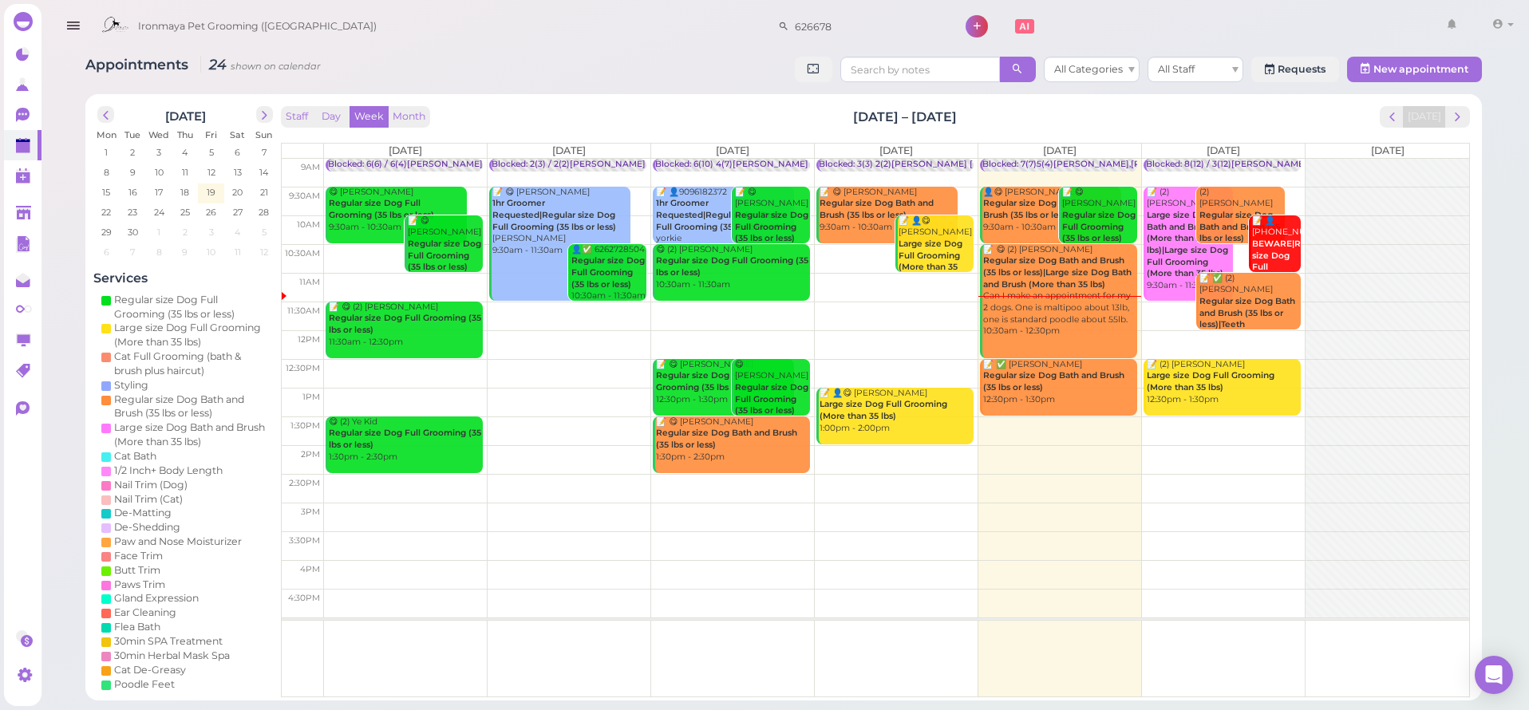
click at [1480, 118] on div "September 2025 Mon Tue Wed Thu Fri Sat Sun 1 2 3 4 5 6 7 8 9 10 11 12 13 14 15 …" at bounding box center [783, 397] width 1397 height 607
click at [1468, 117] on button "next" at bounding box center [1457, 117] width 25 height 22
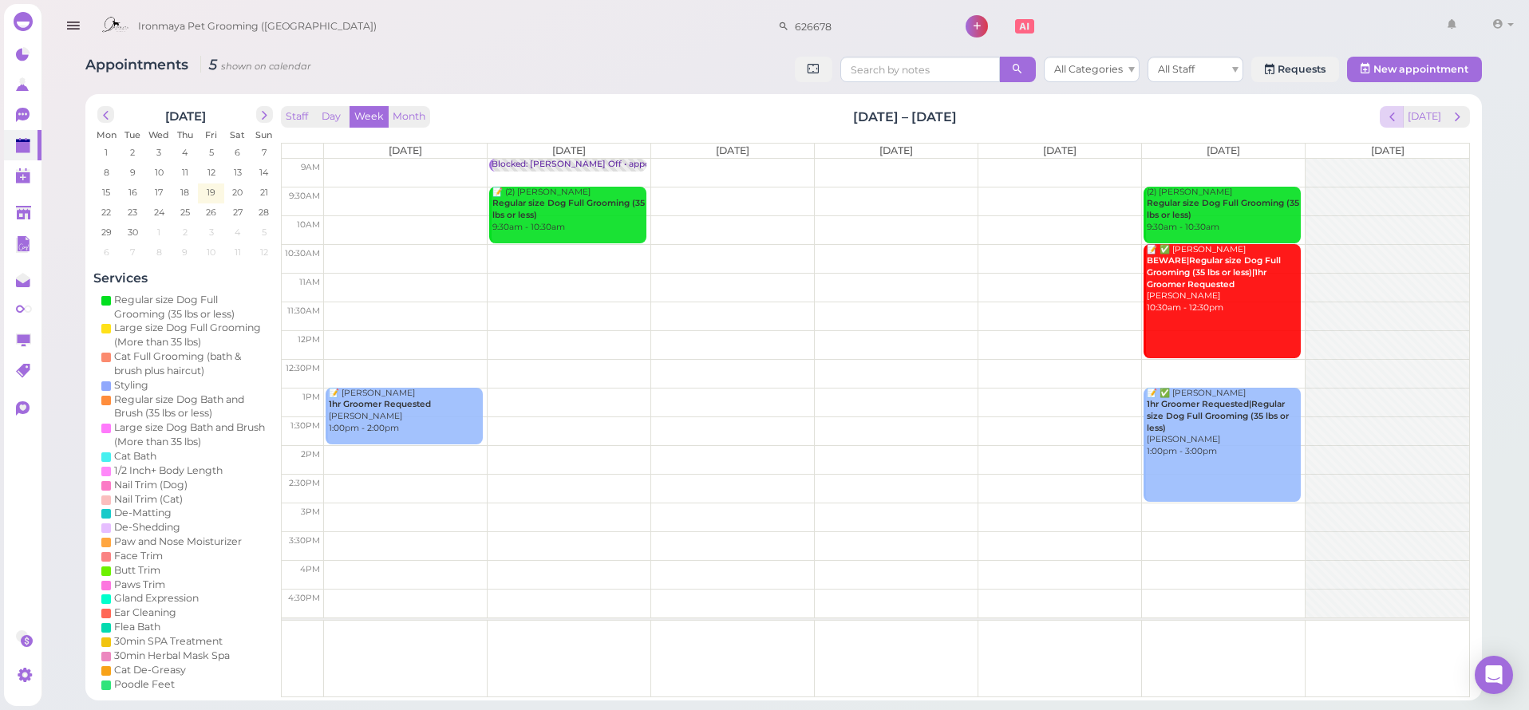
click at [1405, 120] on button "prev" at bounding box center [1392, 117] width 25 height 22
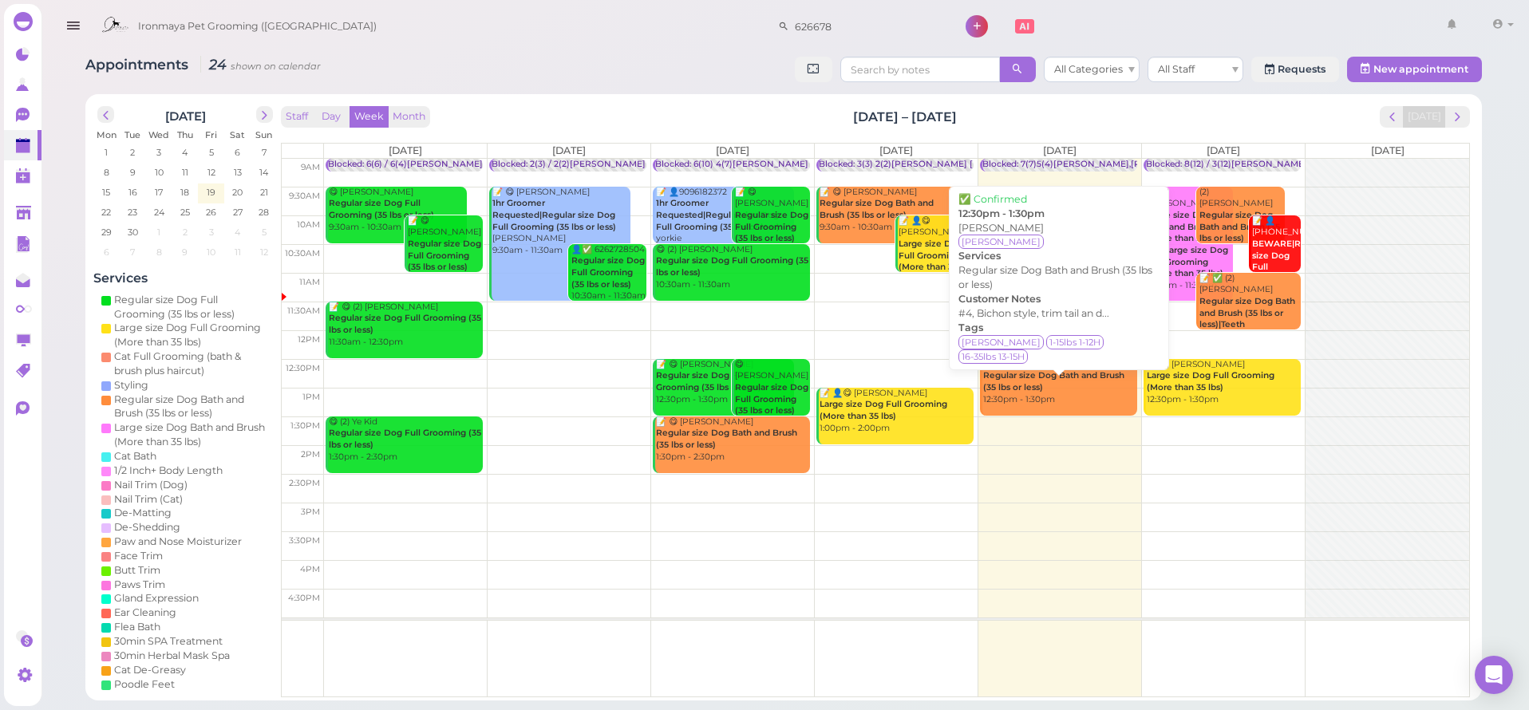
click at [1085, 377] on b "Regular size Dog Bath and Brush (35 lbs or less)" at bounding box center [1053, 381] width 141 height 22
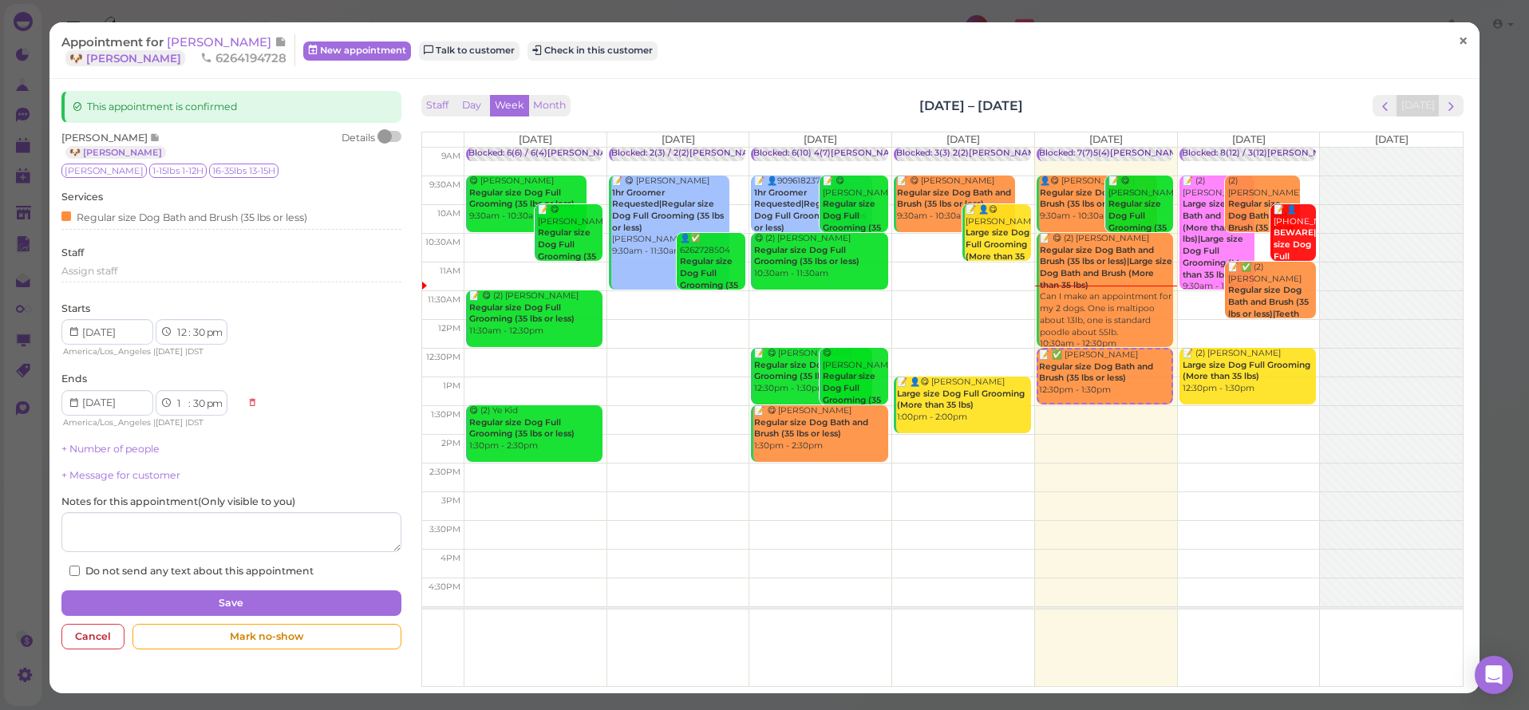
click at [1458, 38] on span "×" at bounding box center [1463, 41] width 10 height 22
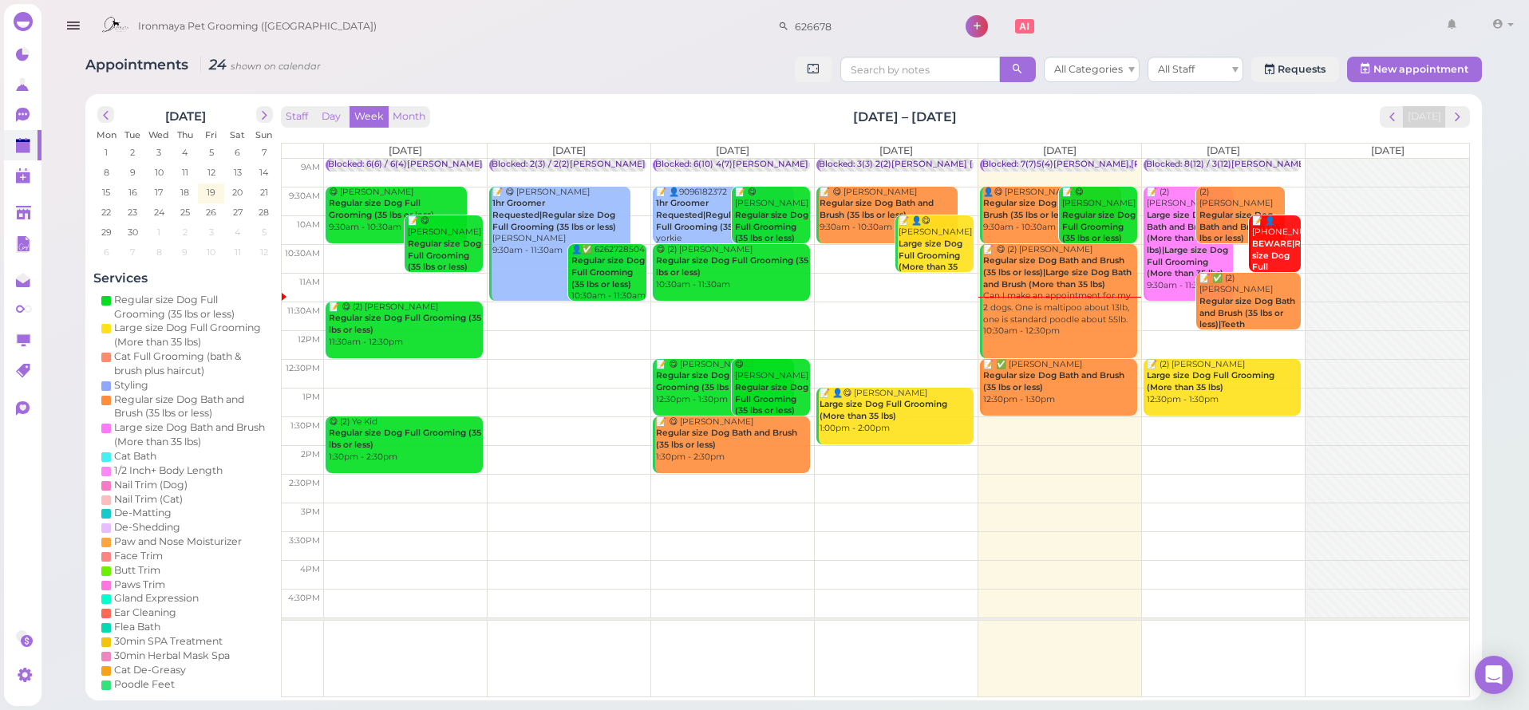
click at [1069, 313] on div "📝 😋 (2) Hazel Xu Regular size Dog Bath and Brush (35 lbs or less)|Large size Do…" at bounding box center [1059, 291] width 155 height 94
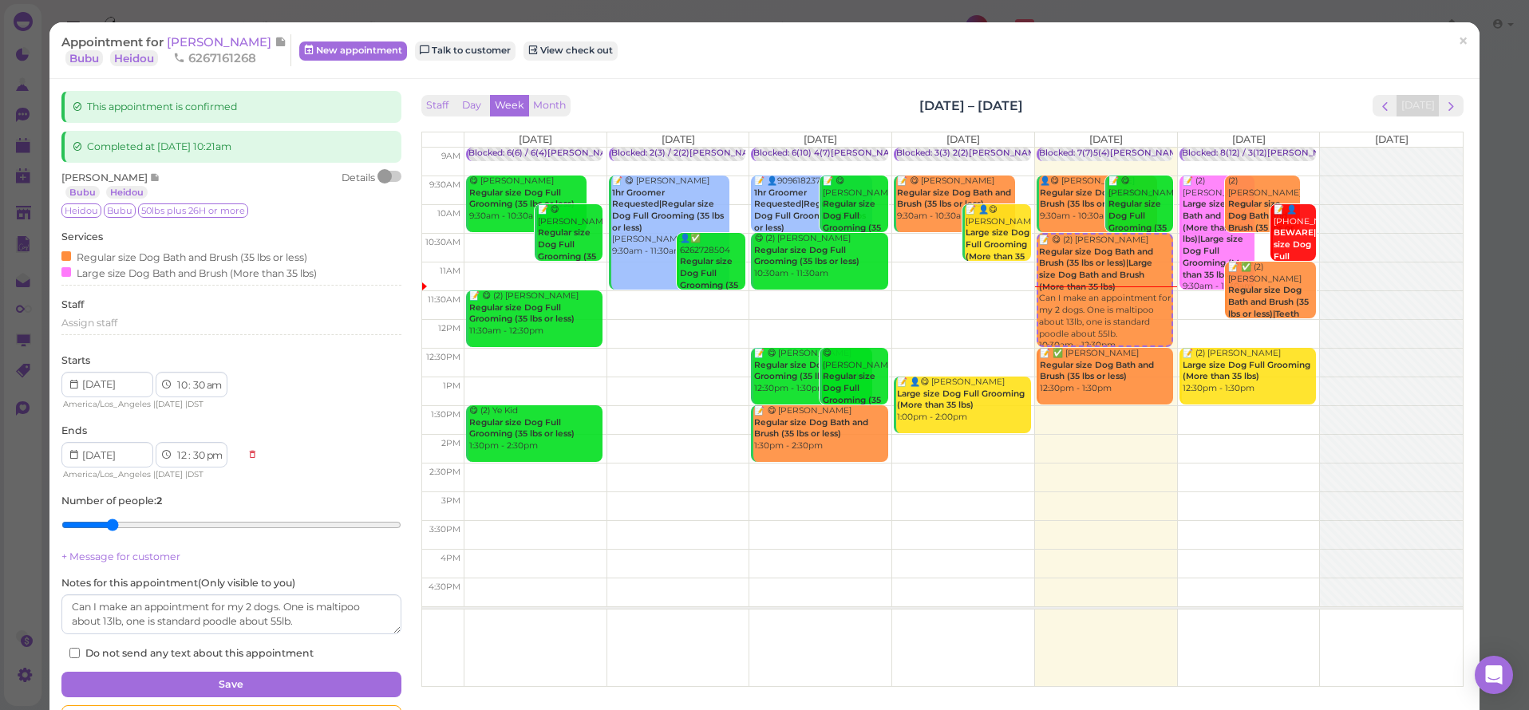
click at [203, 44] on span "Hazel Xu" at bounding box center [221, 41] width 108 height 15
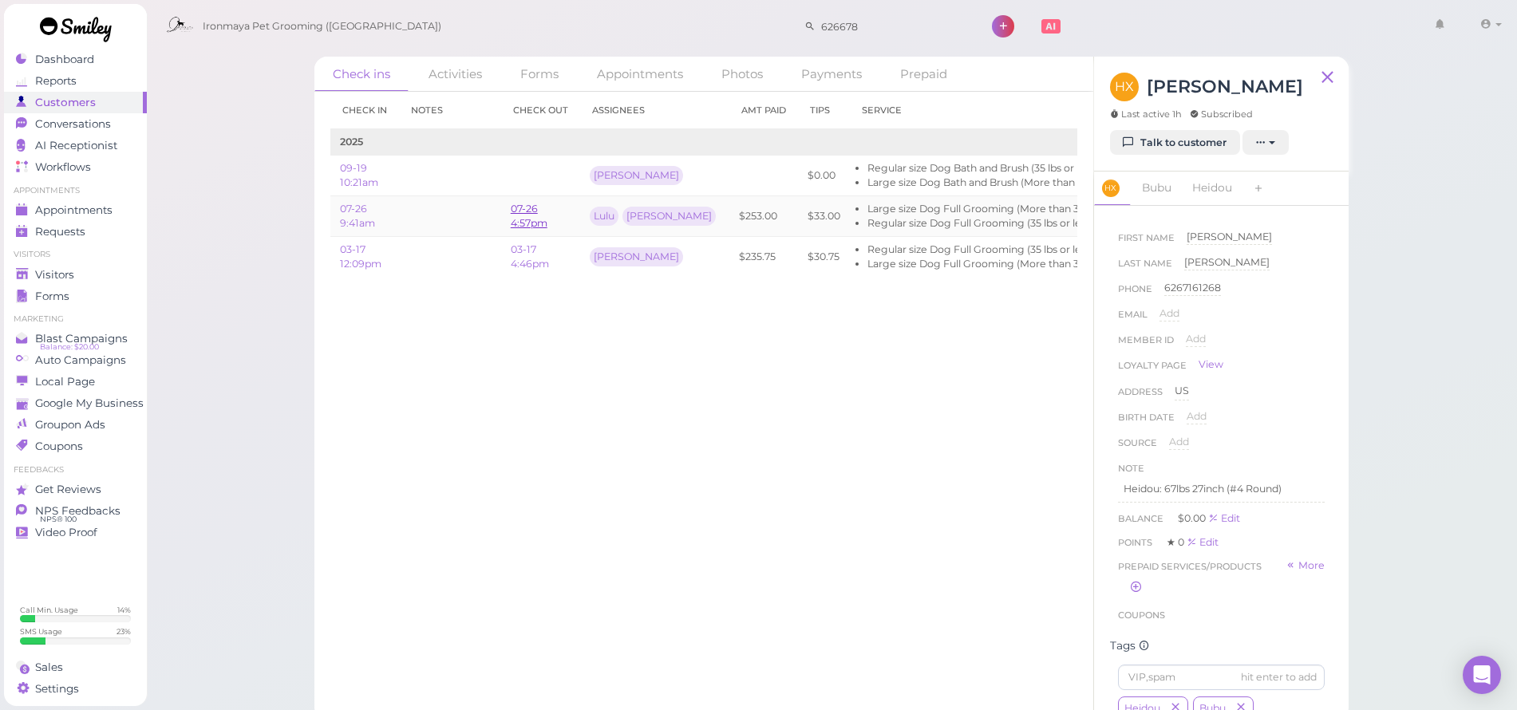
click at [521, 214] on link "07-26 4:57pm" at bounding box center [529, 216] width 37 height 26
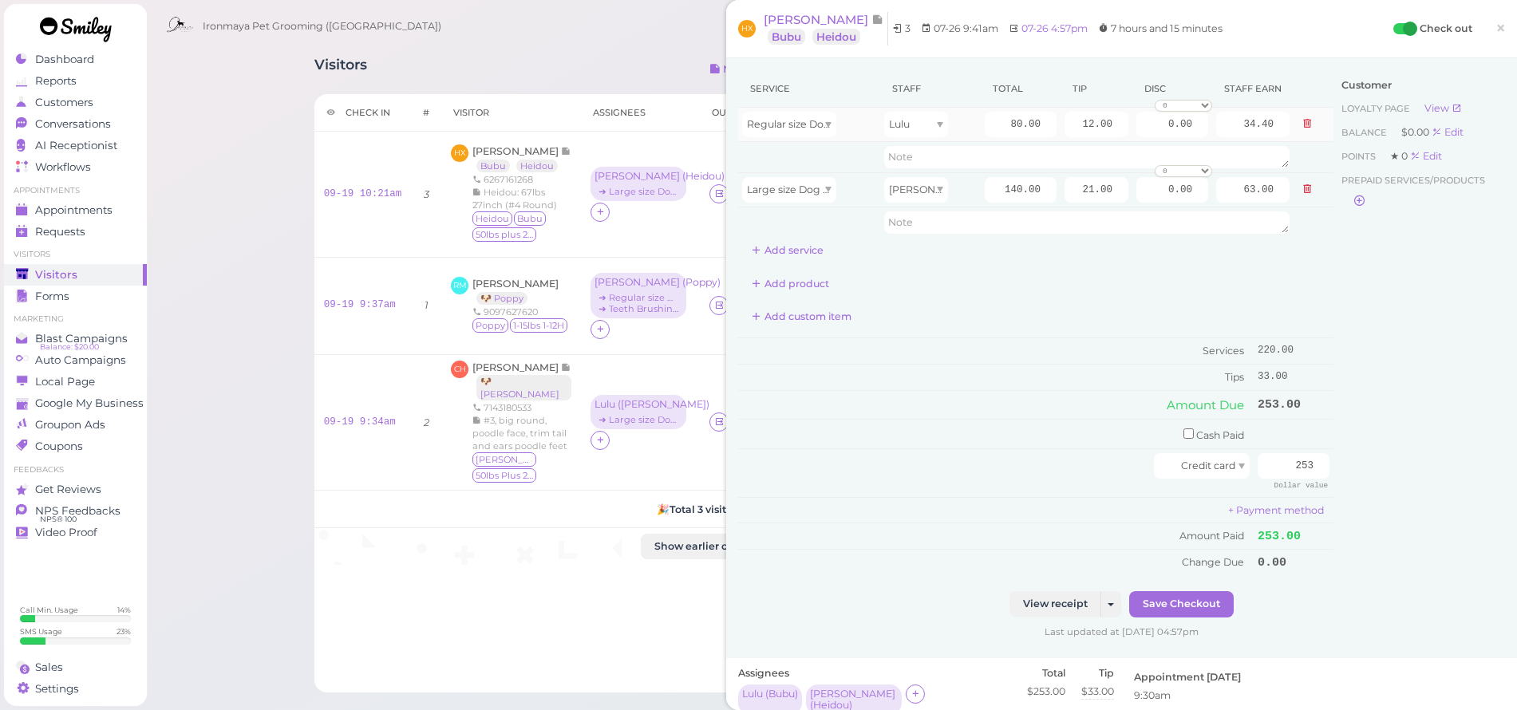
click at [780, 138] on td "Regular size Dog Full Grooming (35 lbs or less)" at bounding box center [809, 125] width 142 height 34
click at [779, 132] on div "Regular size Dog Full Grooming (35 lbs or less)" at bounding box center [789, 125] width 94 height 26
click at [818, 88] on th "Service" at bounding box center [809, 89] width 142 height 38
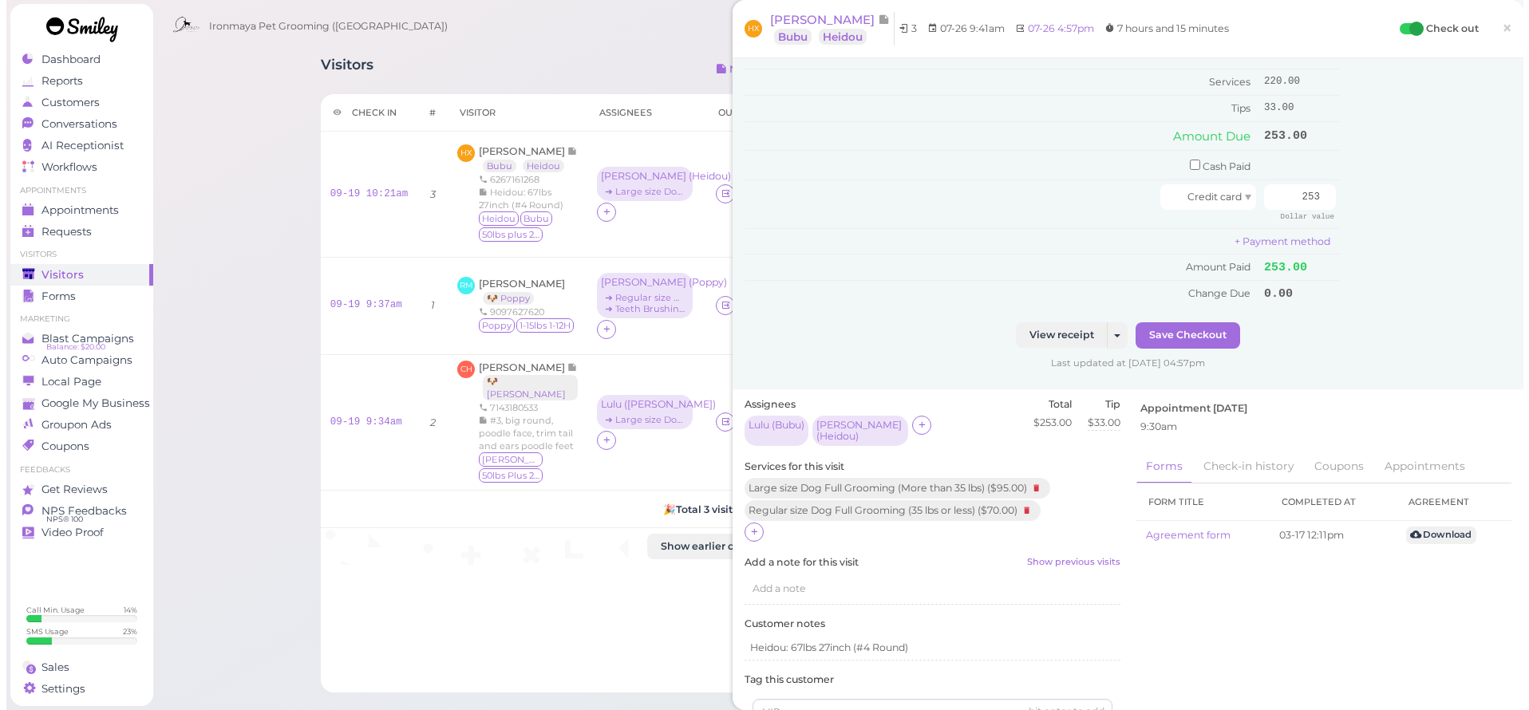
scroll to position [331, 0]
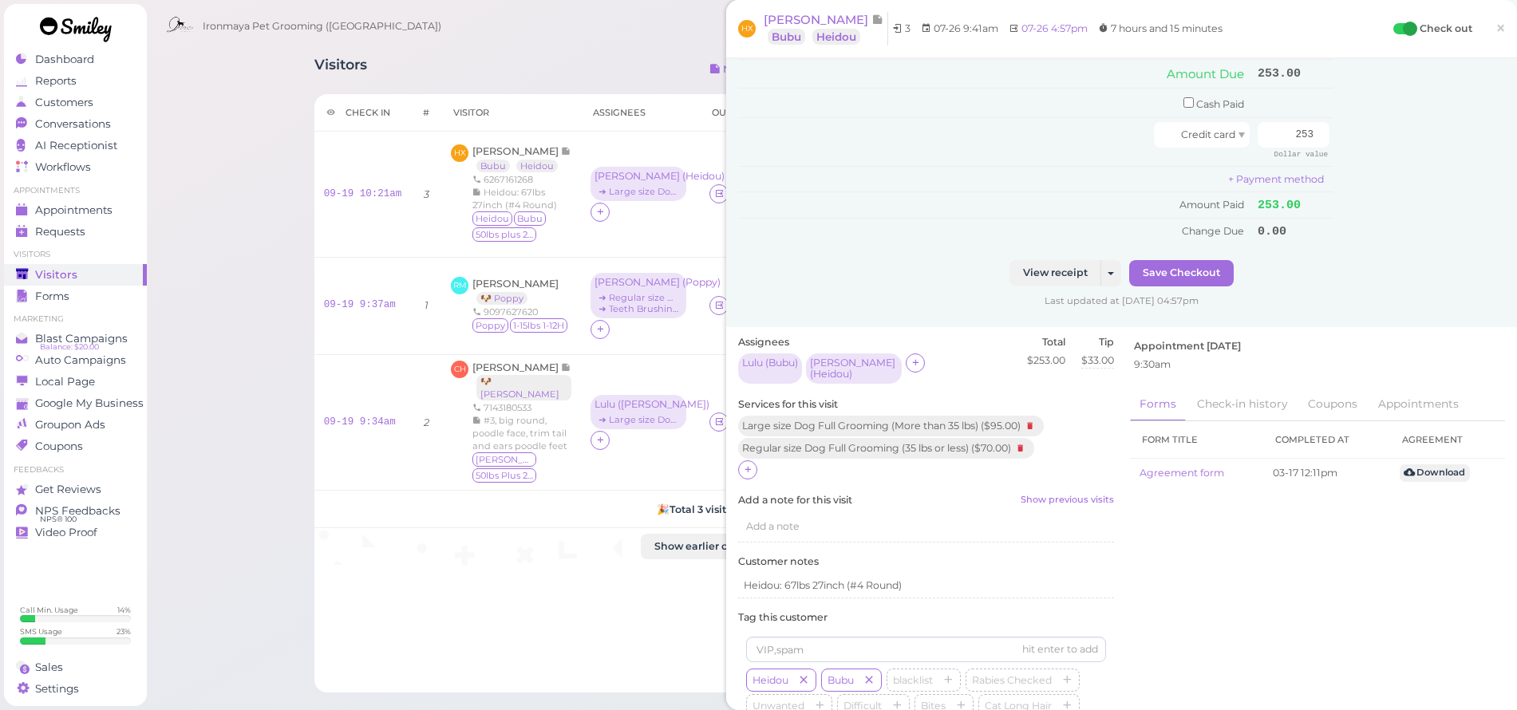
click at [1496, 35] on span "×" at bounding box center [1501, 28] width 10 height 22
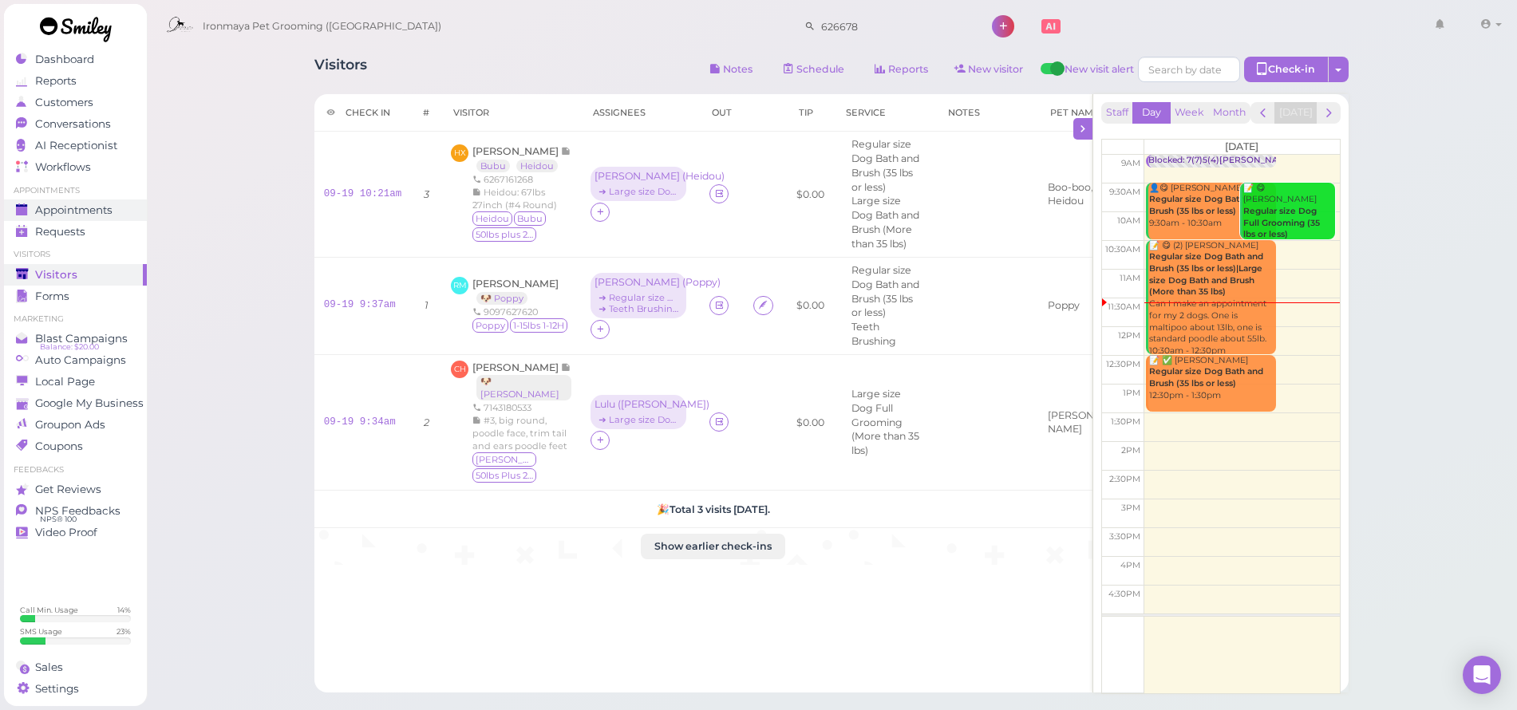
click at [50, 206] on span "Appointments" at bounding box center [73, 210] width 77 height 14
